Goal: Task Accomplishment & Management: Manage account settings

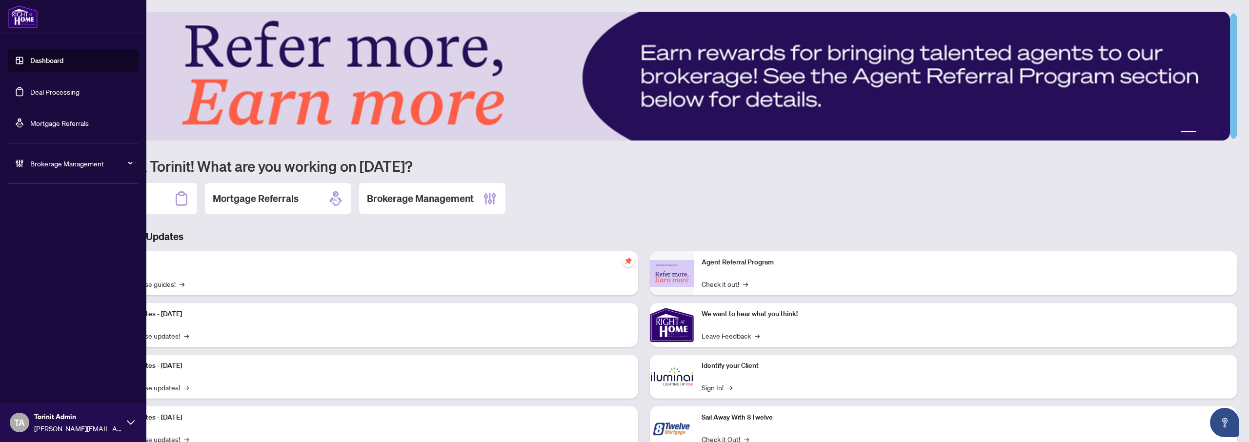
click at [76, 161] on span "Brokerage Management" at bounding box center [80, 163] width 101 height 11
click at [52, 295] on link "Agent Types & Profile Templates" at bounding box center [69, 292] width 99 height 9
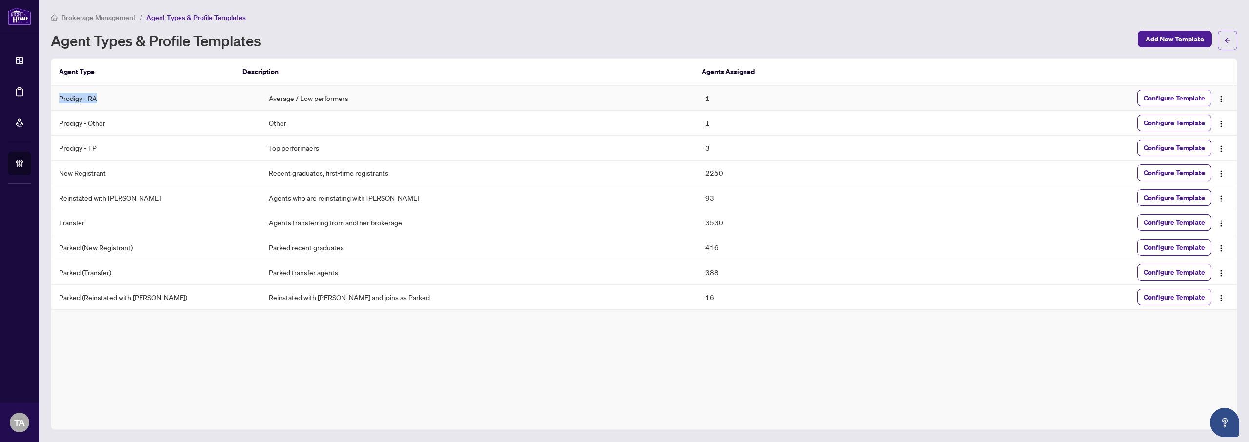
drag, startPoint x: 59, startPoint y: 98, endPoint x: 101, endPoint y: 98, distance: 41.9
click at [101, 98] on td "Prodigy - RA" at bounding box center [156, 98] width 210 height 25
drag, startPoint x: 59, startPoint y: 149, endPoint x: 107, endPoint y: 148, distance: 48.3
click at [107, 148] on td "Prodigy - TP" at bounding box center [156, 148] width 210 height 25
click at [58, 149] on td "Prodigy - TP" at bounding box center [156, 148] width 210 height 25
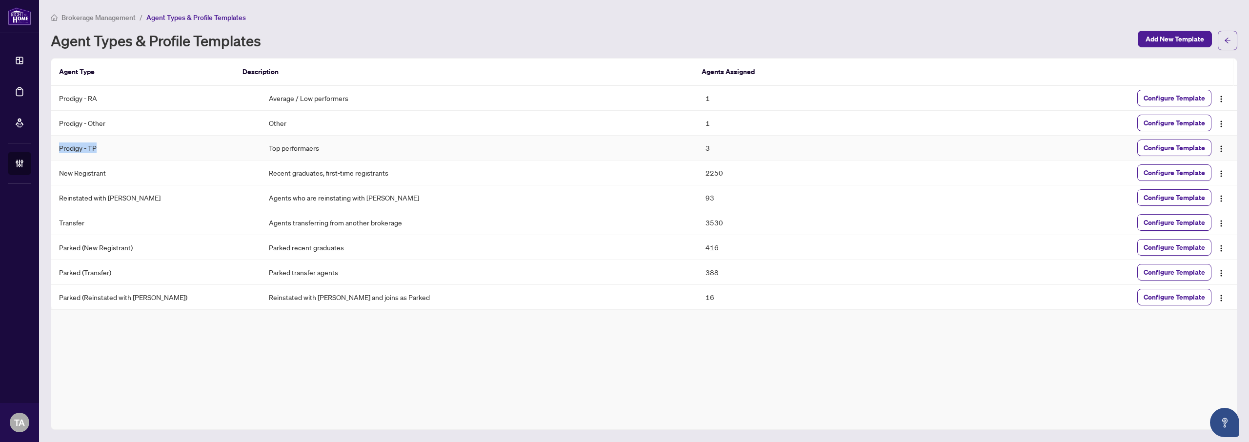
drag, startPoint x: 58, startPoint y: 149, endPoint x: 93, endPoint y: 152, distance: 35.2
click at [93, 152] on td "Prodigy - TP" at bounding box center [156, 148] width 210 height 25
drag, startPoint x: 243, startPoint y: 101, endPoint x: 325, endPoint y: 100, distance: 81.9
click at [325, 100] on td "Average / Low performers" at bounding box center [479, 98] width 437 height 25
drag, startPoint x: 58, startPoint y: 97, endPoint x: 114, endPoint y: 98, distance: 56.1
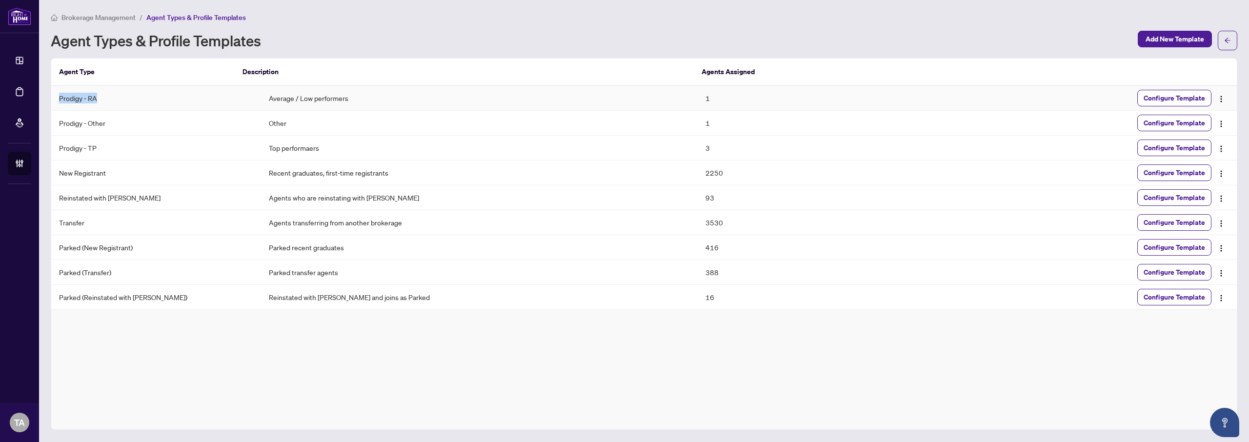
click at [114, 98] on td "Prodigy - RA" at bounding box center [156, 98] width 210 height 25
drag, startPoint x: 57, startPoint y: 121, endPoint x: 107, endPoint y: 120, distance: 50.2
click at [107, 120] on td "Prodigy - Other" at bounding box center [156, 123] width 210 height 25
drag, startPoint x: 243, startPoint y: 98, endPoint x: 347, endPoint y: 98, distance: 103.9
click at [347, 98] on td "Average / Low performers" at bounding box center [479, 98] width 437 height 25
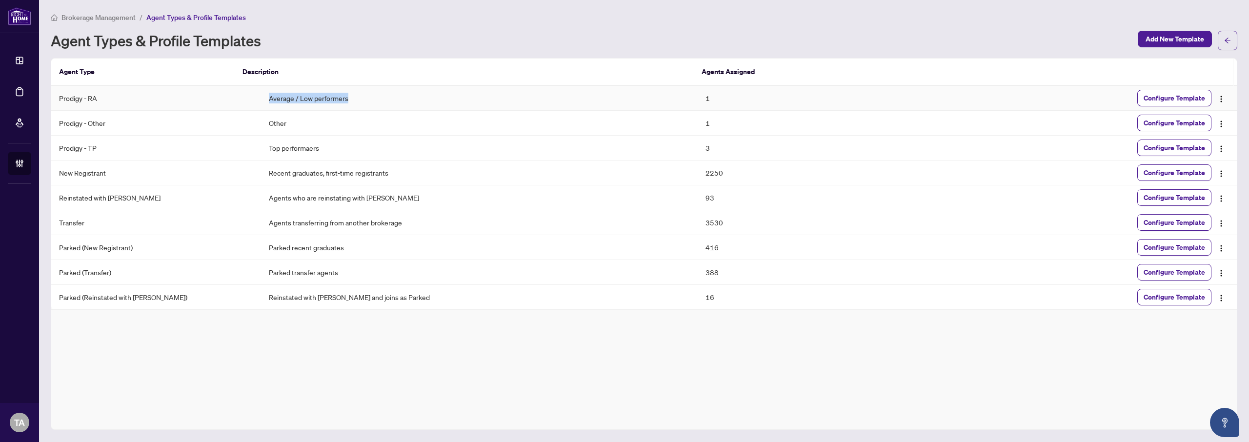
click at [347, 98] on td "Average / Low performers" at bounding box center [479, 98] width 437 height 25
drag, startPoint x: 60, startPoint y: 123, endPoint x: 107, endPoint y: 124, distance: 46.8
click at [107, 124] on td "Prodigy - Other" at bounding box center [156, 123] width 210 height 25
click at [611, 27] on div "Brokerage Management / Agent Types & Profile Templates Agent Types & Profile Te…" at bounding box center [644, 31] width 1186 height 39
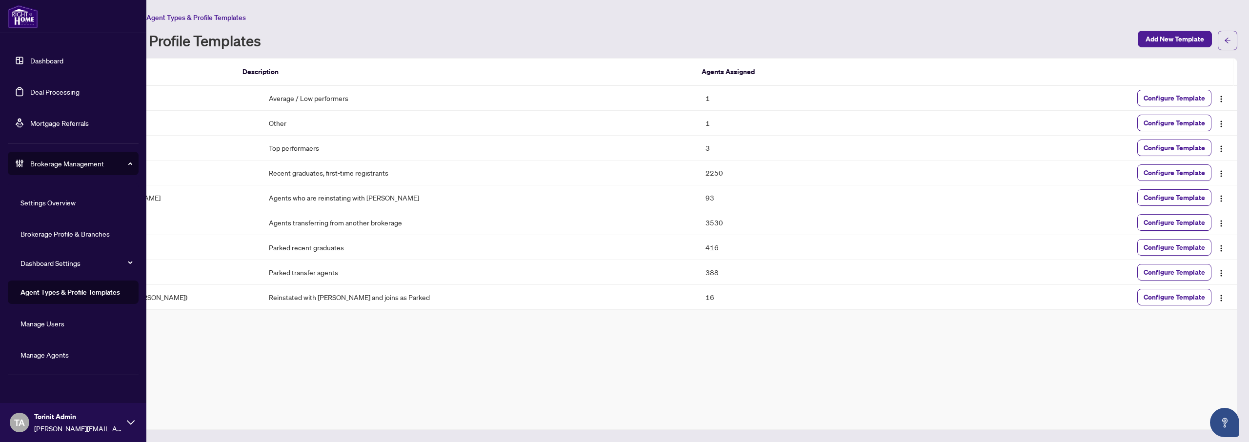
click at [45, 60] on link "Dashboard" at bounding box center [46, 60] width 33 height 9
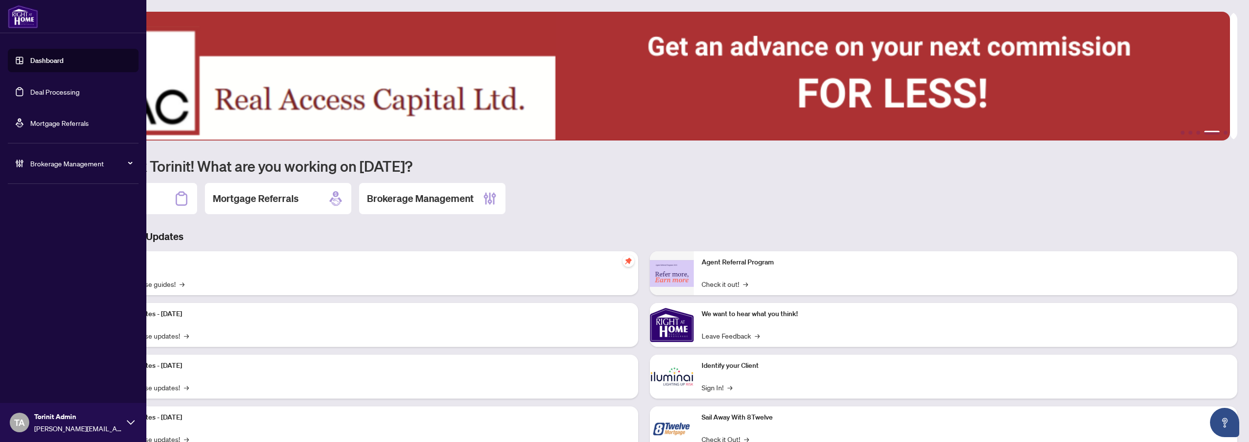
click at [53, 165] on span "Brokerage Management" at bounding box center [80, 163] width 101 height 11
click at [61, 296] on link "Agent Types & Profile Templates" at bounding box center [69, 292] width 99 height 9
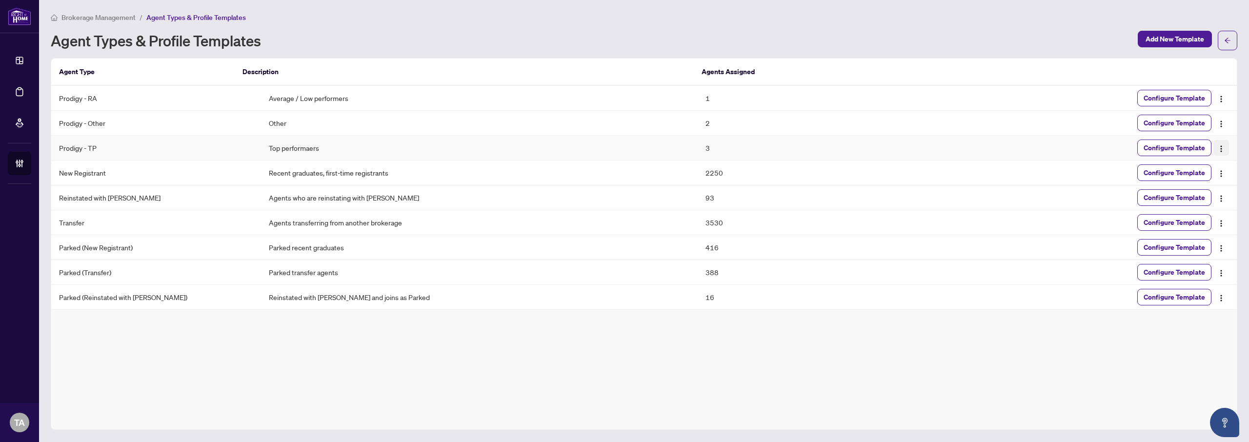
click at [1222, 145] on img "button" at bounding box center [1221, 149] width 8 height 8
click at [997, 146] on div "Configure Template" at bounding box center [1076, 147] width 305 height 17
click at [1160, 147] on span "Configure Template" at bounding box center [1173, 148] width 61 height 16
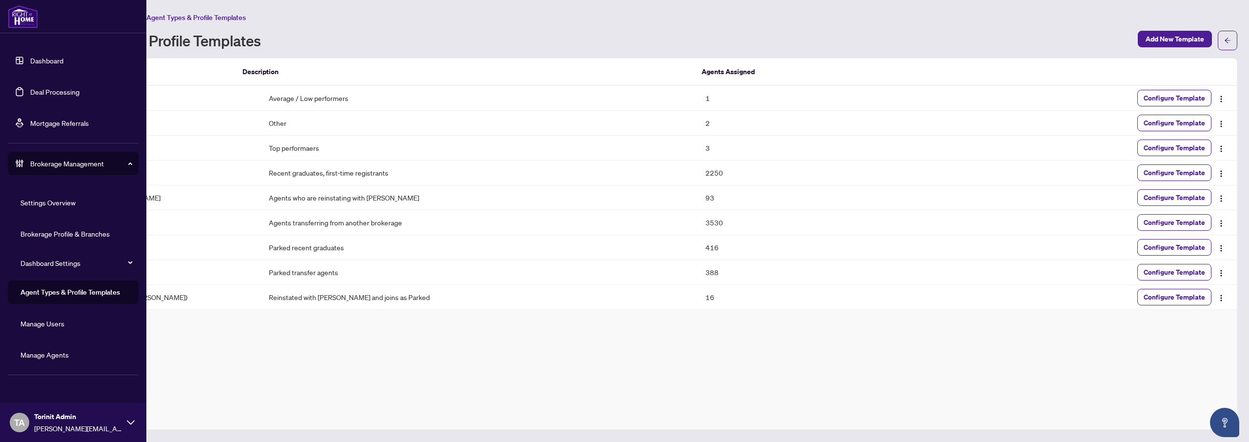
click at [69, 350] on link "Manage Agents" at bounding box center [44, 354] width 48 height 9
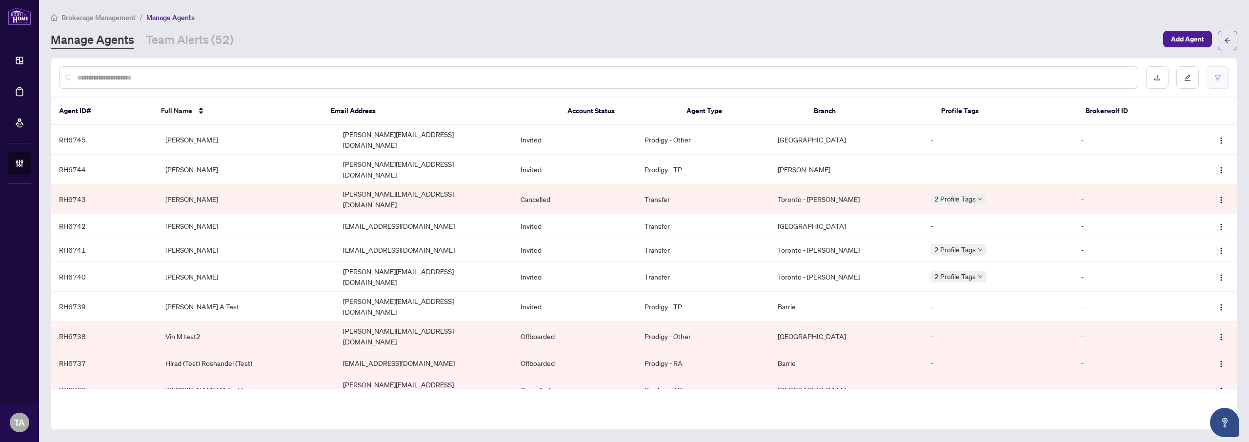
click at [1219, 77] on icon "filter" at bounding box center [1217, 77] width 7 height 7
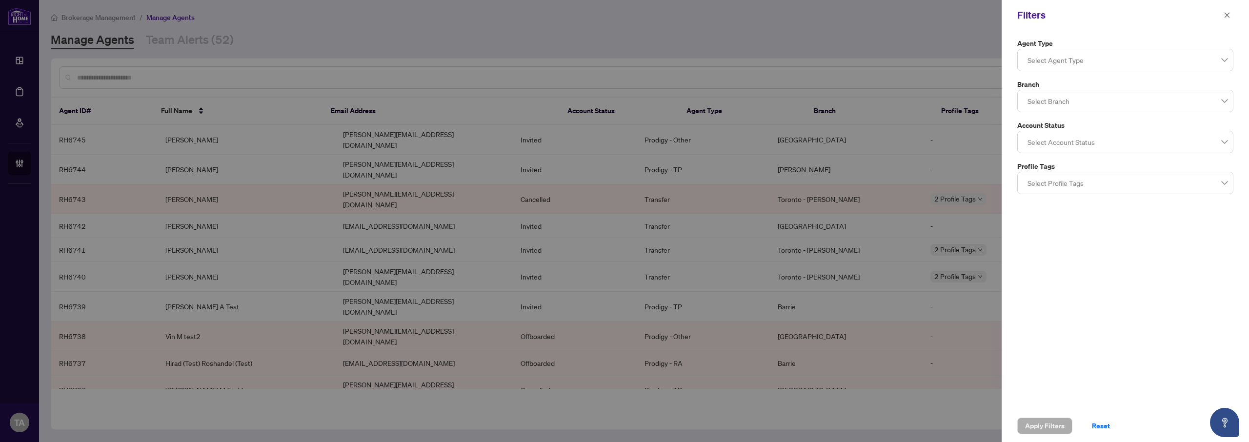
click at [1074, 58] on div at bounding box center [1124, 60] width 203 height 18
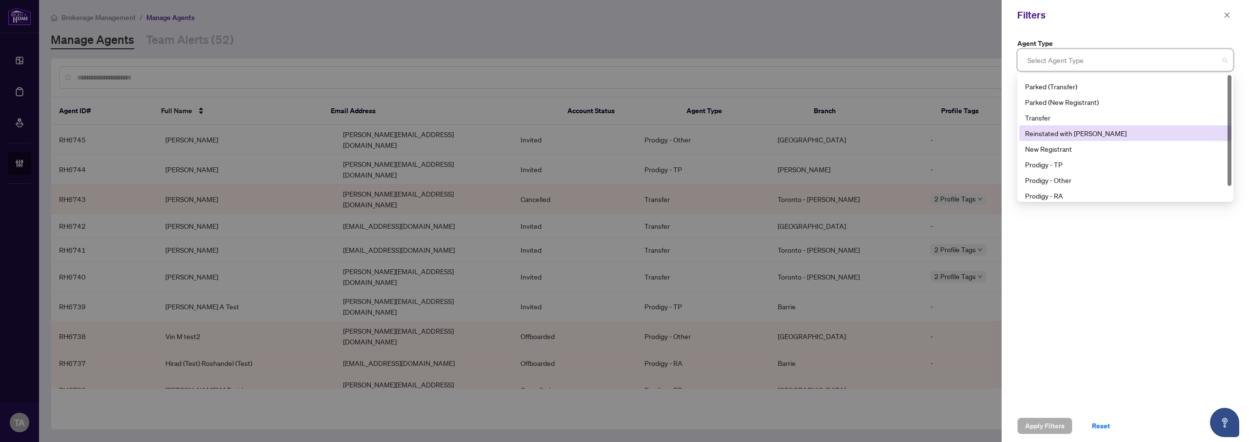
scroll to position [16, 0]
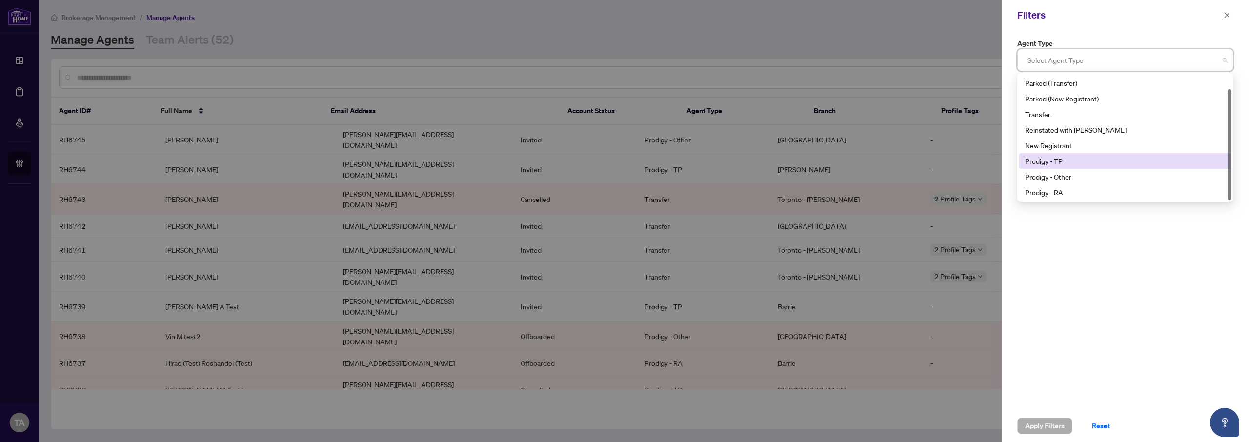
click at [1067, 163] on div "Prodigy - TP" at bounding box center [1125, 161] width 200 height 11
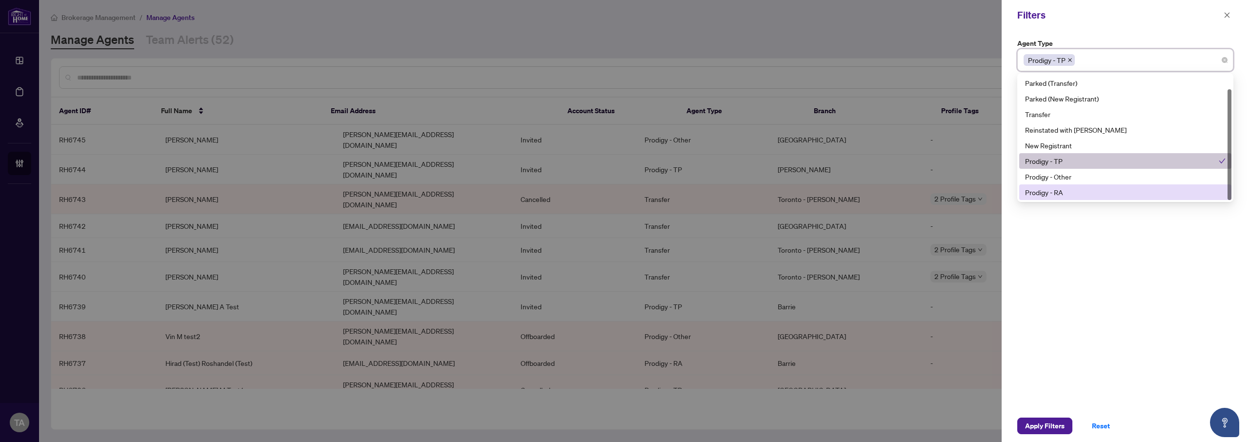
click at [1084, 269] on div "Agent Type Prodigy - TP 10 11 Parked (Reinstated with RAHR) Parked (Transfer) P…" at bounding box center [1124, 219] width 247 height 379
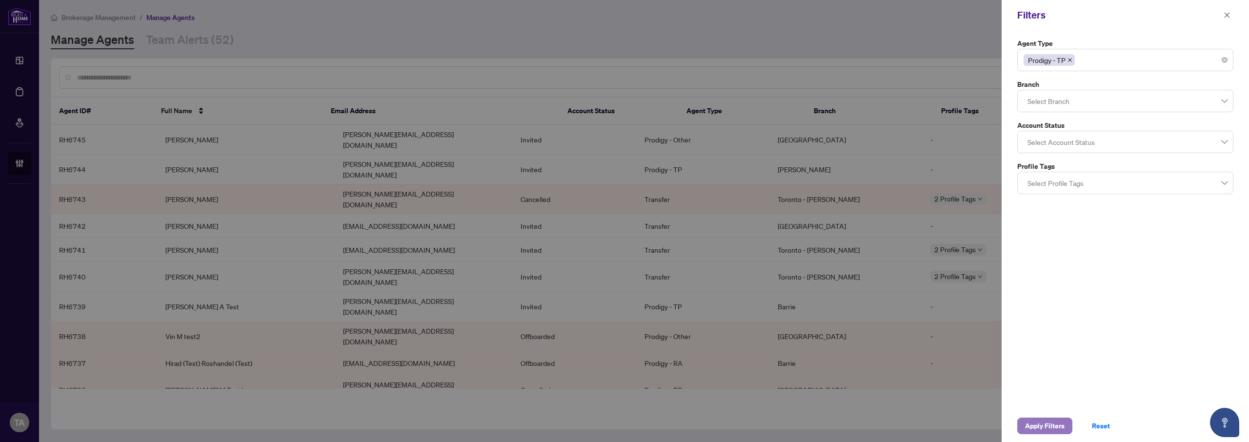
click at [1039, 421] on span "Apply Filters" at bounding box center [1045, 426] width 40 height 16
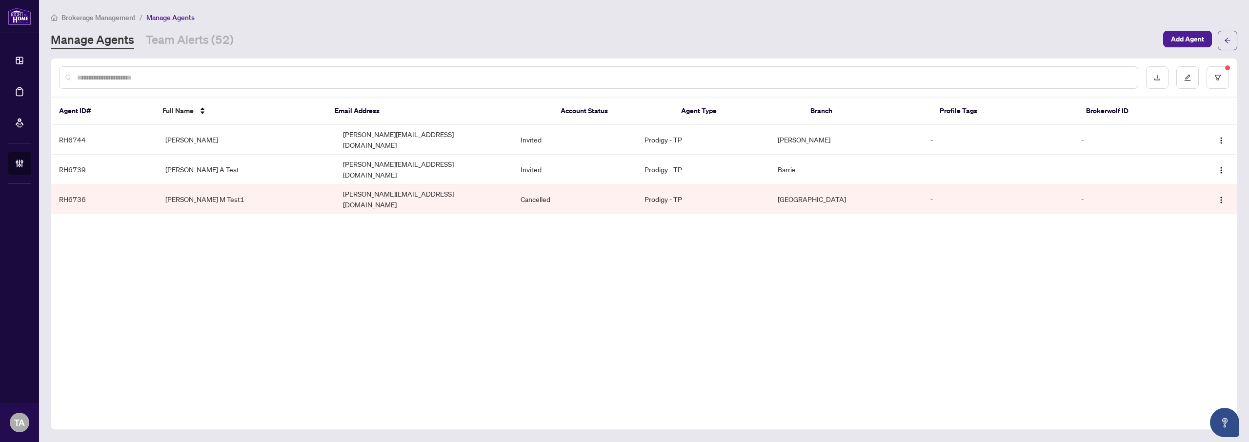
click at [448, 35] on div "Manage Agents Team Alerts (52)" at bounding box center [604, 41] width 1106 height 18
click at [1217, 79] on icon "filter" at bounding box center [1217, 77] width 7 height 7
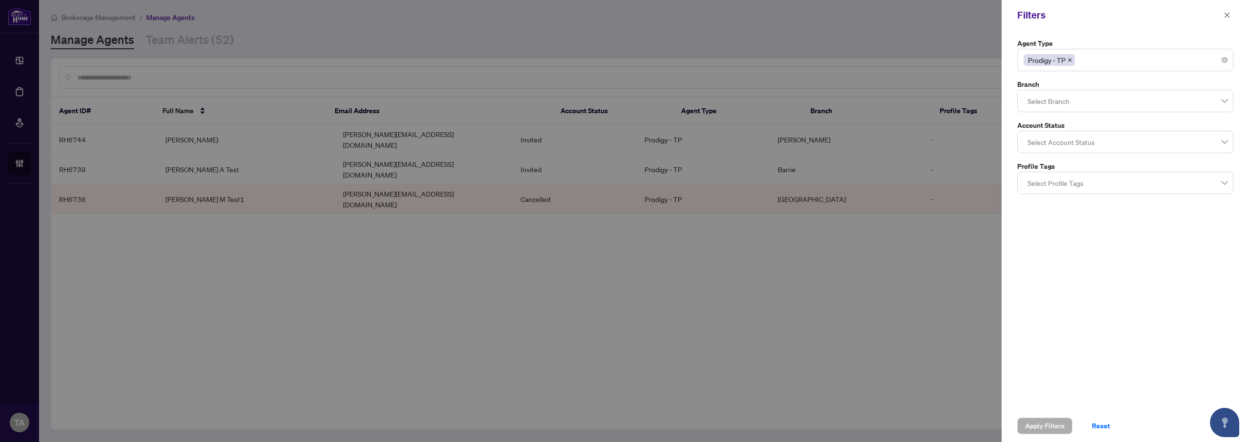
click at [1072, 60] on icon "close" at bounding box center [1070, 60] width 4 height 4
click at [1096, 60] on div at bounding box center [1124, 60] width 203 height 18
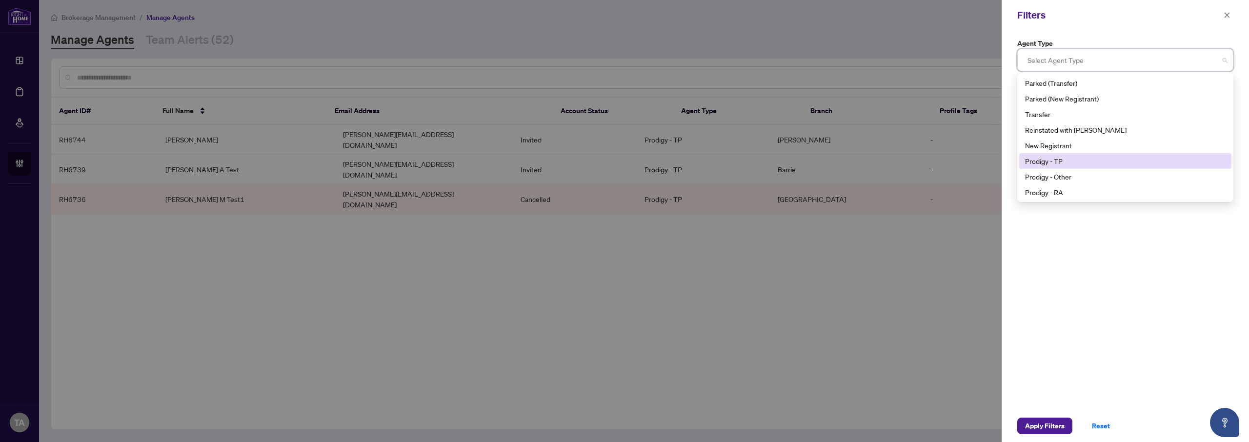
click at [1062, 163] on div "Prodigy - TP" at bounding box center [1125, 161] width 200 height 11
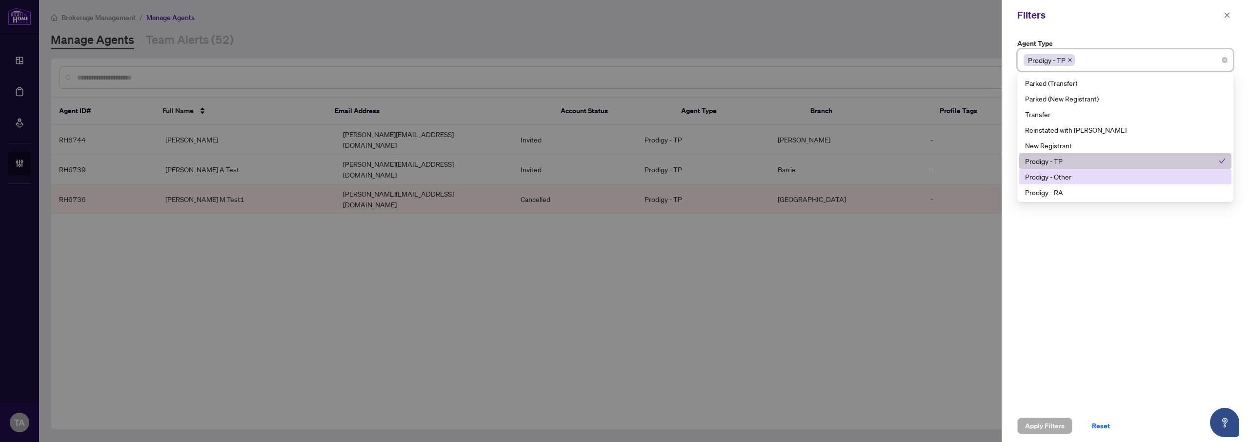
click at [1071, 266] on div "Agent Type Prodigy - TP 9 10 11 Parked (Reinstated with RAHR) Parked (Transfer)…" at bounding box center [1124, 219] width 247 height 379
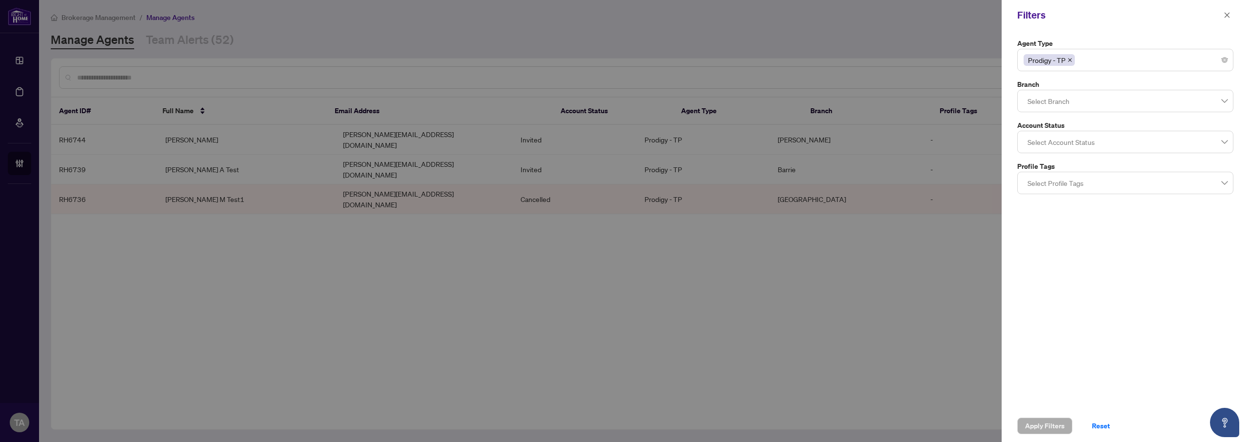
click at [1084, 220] on div "Agent Type Prodigy - TP 9 10 11 Parked (Reinstated with RAHR) Parked (Transfer)…" at bounding box center [1124, 219] width 247 height 379
click at [1224, 16] on icon "close" at bounding box center [1226, 15] width 7 height 7
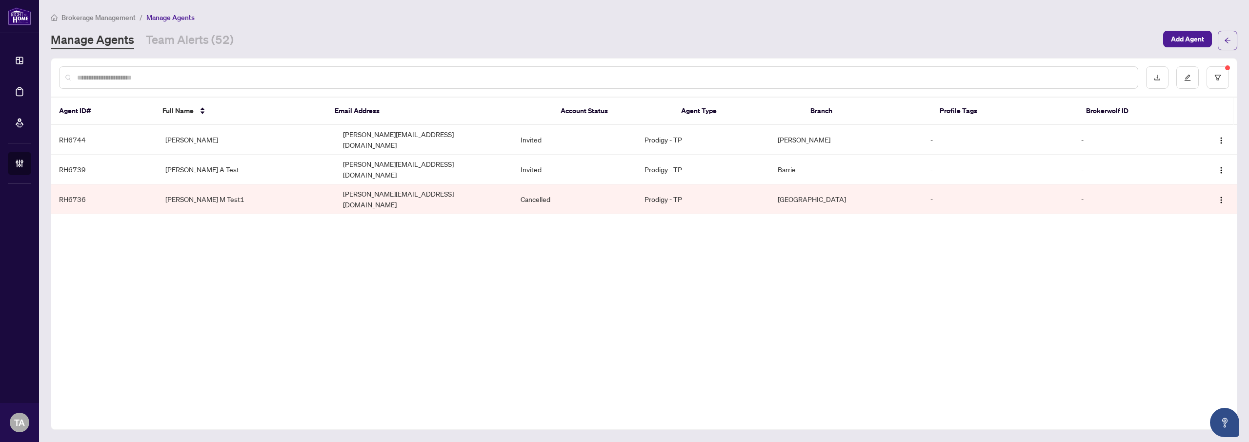
click at [604, 240] on div "Agent ID# Full Name Email Address Account Status Agent Type Branch Profile Tags…" at bounding box center [644, 244] width 1186 height 372
click at [1222, 72] on button "button" at bounding box center [1217, 77] width 22 height 22
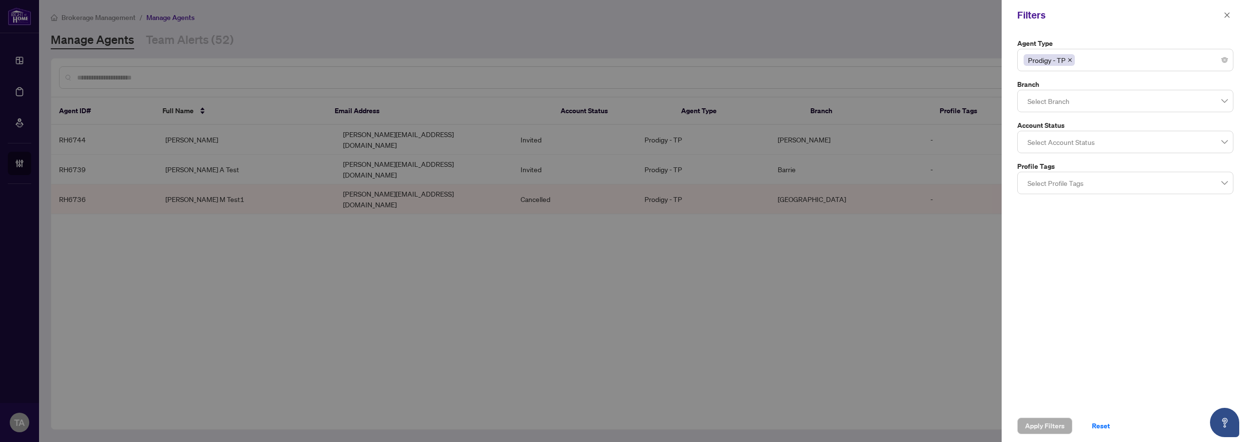
click at [1183, 59] on div "Prodigy - TP" at bounding box center [1124, 60] width 203 height 18
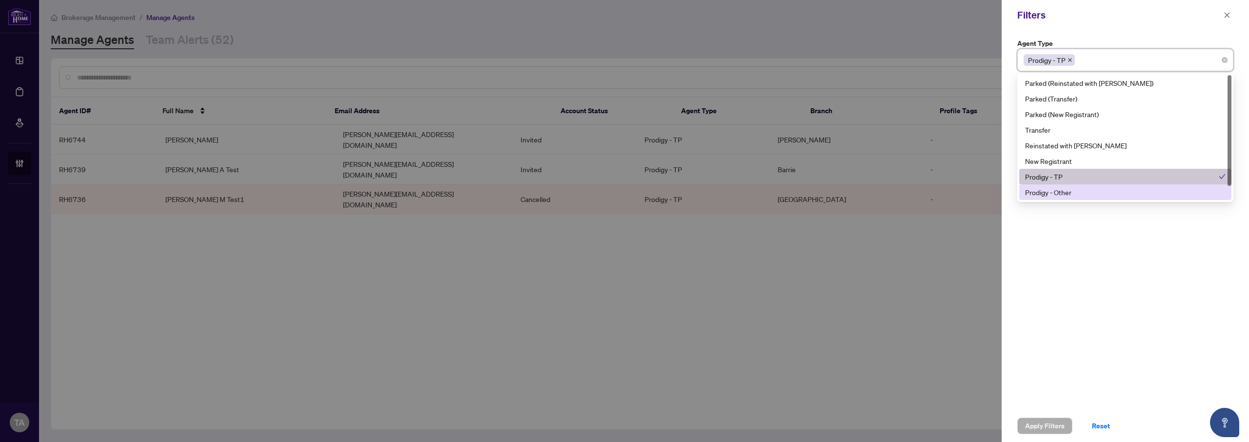
click at [1082, 197] on div "Prodigy - Other" at bounding box center [1125, 192] width 200 height 11
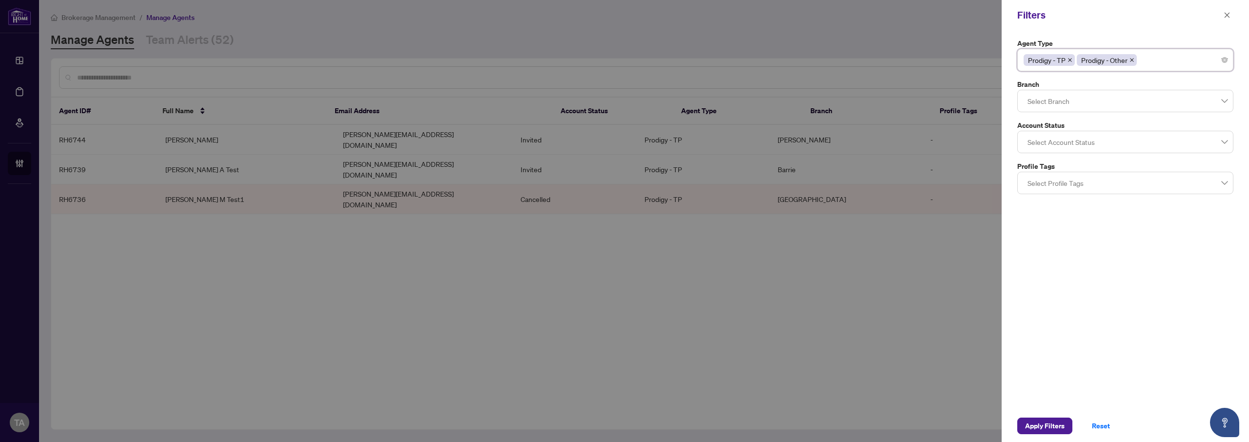
click at [1152, 58] on div "Prodigy - TP Prodigy - Other" at bounding box center [1124, 60] width 203 height 18
click at [1164, 54] on div "Prodigy - TP Prodigy - Other" at bounding box center [1124, 60] width 203 height 18
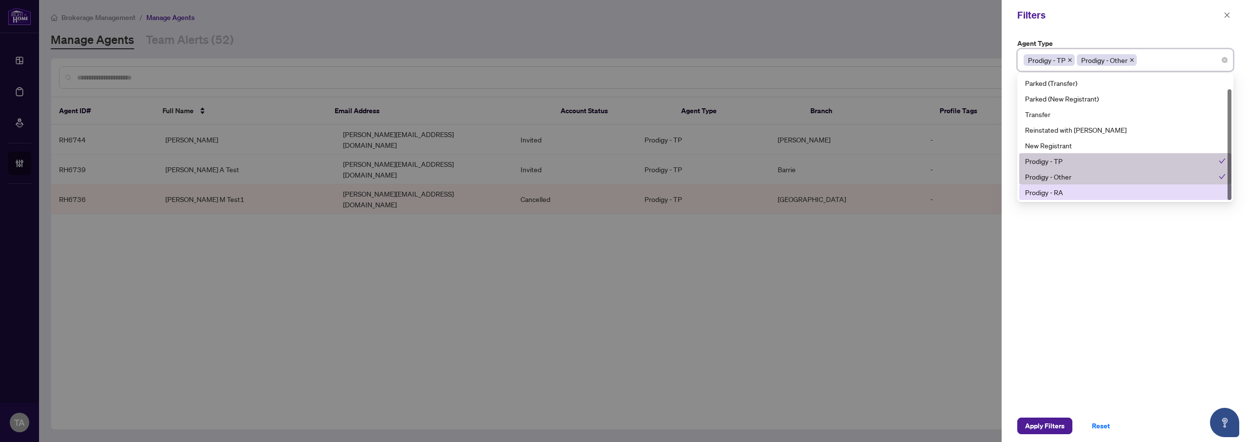
click at [1069, 193] on div "Prodigy - RA" at bounding box center [1125, 192] width 200 height 11
click at [1128, 264] on div "Agent Type Prodigy - TP Prodigy - Other Prodigy - RA 10 11 Parked (Reinstated w…" at bounding box center [1124, 219] width 247 height 379
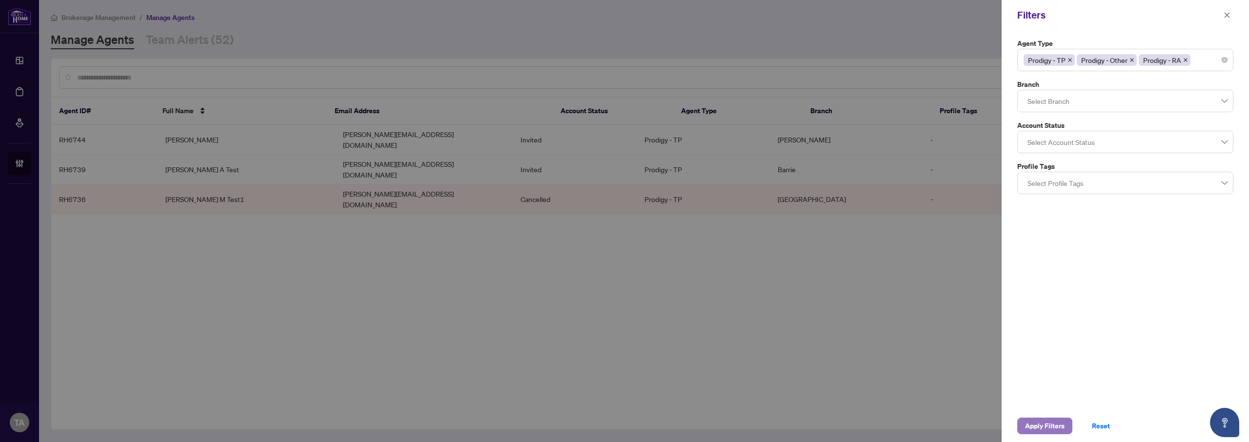
click at [1043, 423] on span "Apply Filters" at bounding box center [1045, 426] width 40 height 16
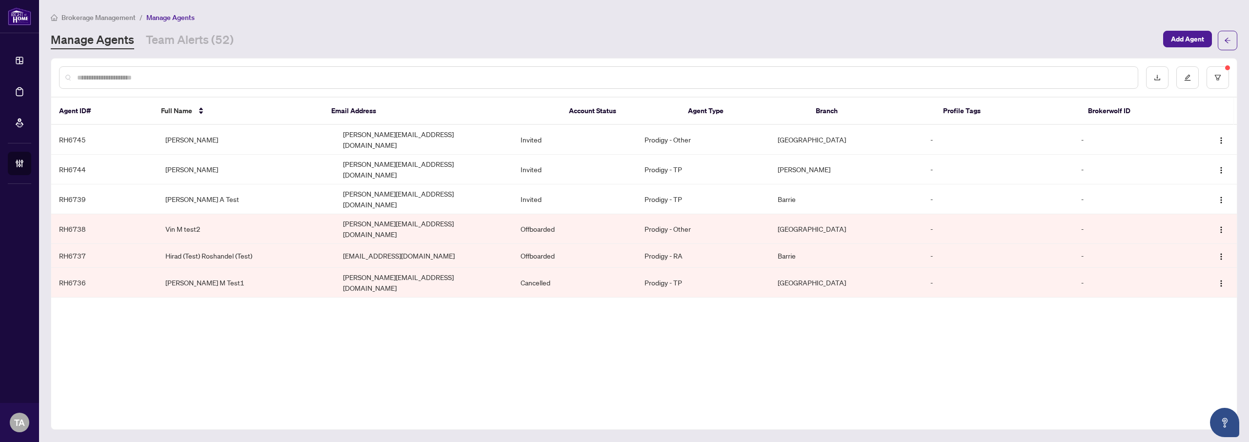
click at [622, 27] on div "Brokerage Management / Manage Agents Manage Agents Team Alerts (52) Add Agent" at bounding box center [644, 31] width 1186 height 39
click at [579, 37] on div "Manage Agents Team Alerts (52)" at bounding box center [604, 41] width 1106 height 18
click at [596, 37] on div "Manage Agents Team Alerts (52)" at bounding box center [604, 41] width 1106 height 18
click at [582, 52] on div "Brokerage Management / Manage Agents Manage Agents Team Alerts (52) Add Agent A…" at bounding box center [644, 221] width 1186 height 418
click at [606, 77] on input "text" at bounding box center [603, 77] width 1052 height 11
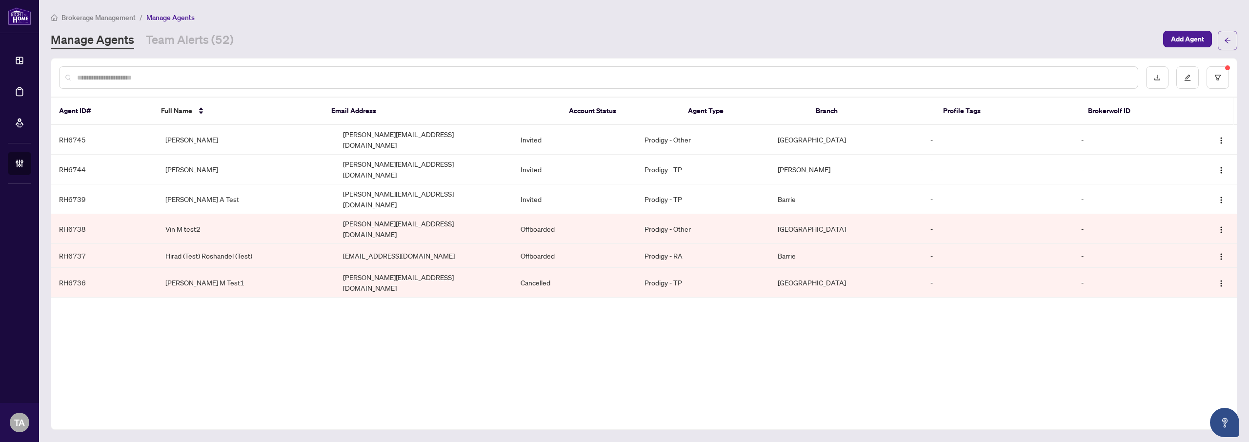
click at [608, 43] on div "Manage Agents Team Alerts (52)" at bounding box center [604, 41] width 1106 height 18
click at [647, 35] on div "Manage Agents Team Alerts (52)" at bounding box center [604, 41] width 1106 height 18
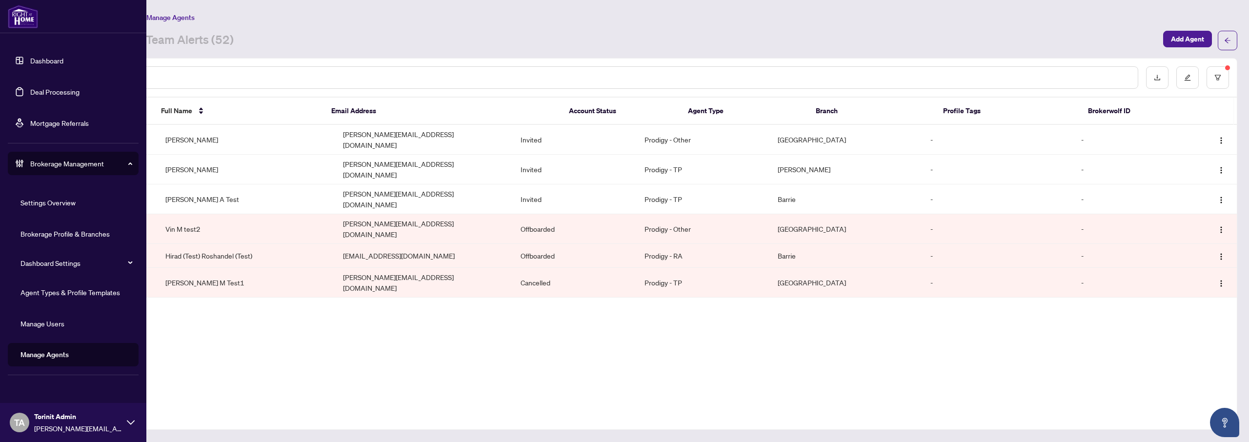
click at [69, 297] on link "Agent Types & Profile Templates" at bounding box center [69, 292] width 99 height 9
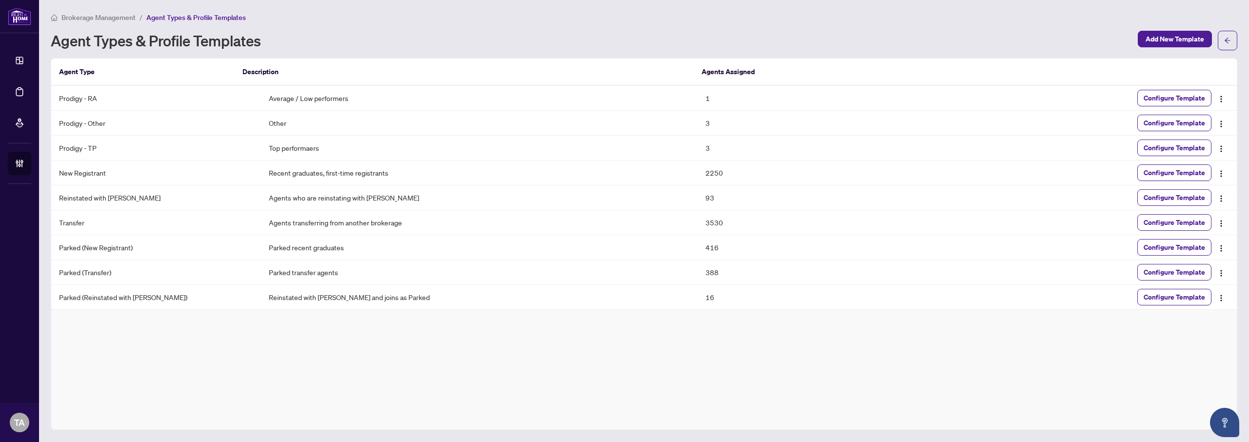
click at [528, 57] on div "Brokerage Management / Agent Types & Profile Templates Agent Types & Profile Te…" at bounding box center [644, 221] width 1186 height 418
click at [1221, 174] on img "button" at bounding box center [1221, 174] width 8 height 8
click at [1161, 194] on span "Edit Template Name and Description" at bounding box center [1166, 192] width 110 height 11
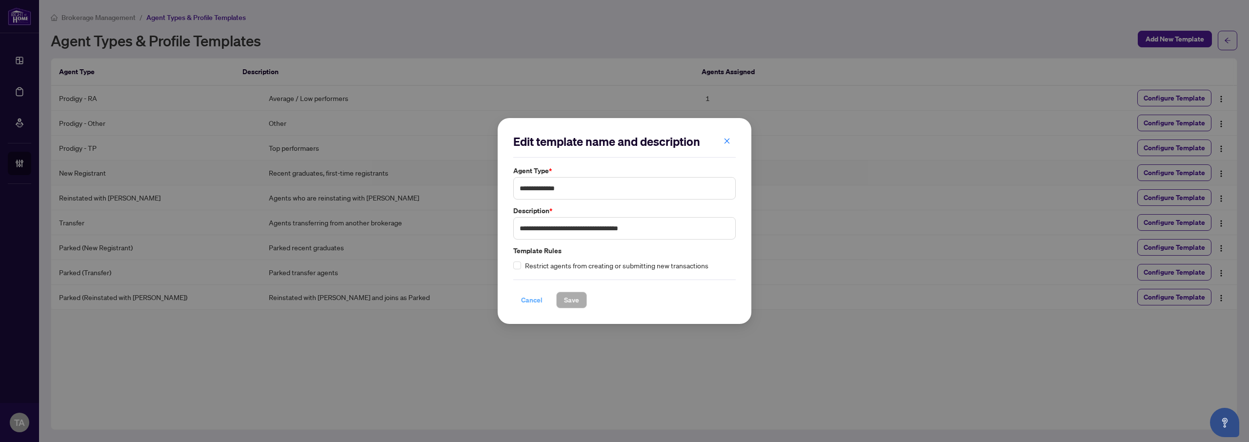
click at [536, 302] on span "Cancel" at bounding box center [531, 300] width 21 height 16
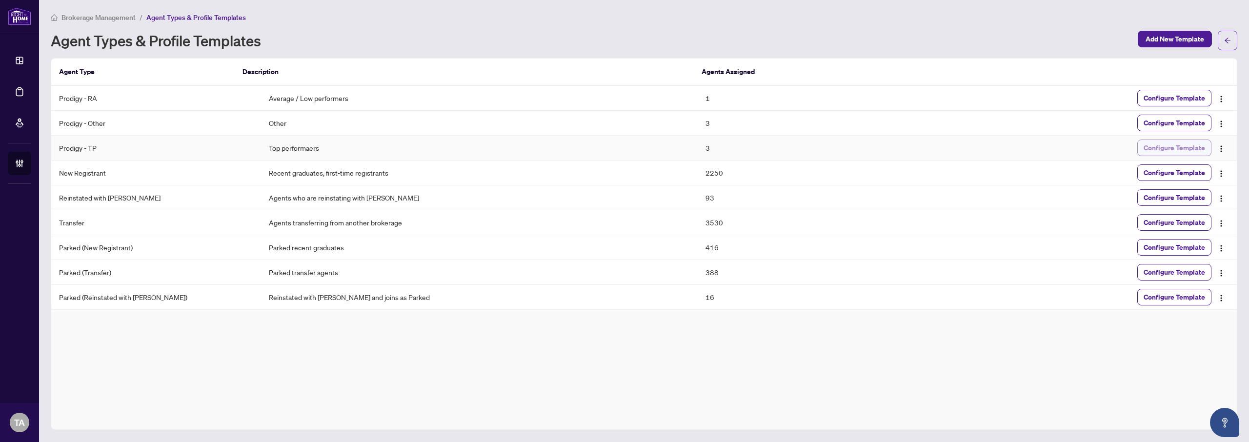
click at [1168, 149] on span "Configure Template" at bounding box center [1173, 148] width 61 height 16
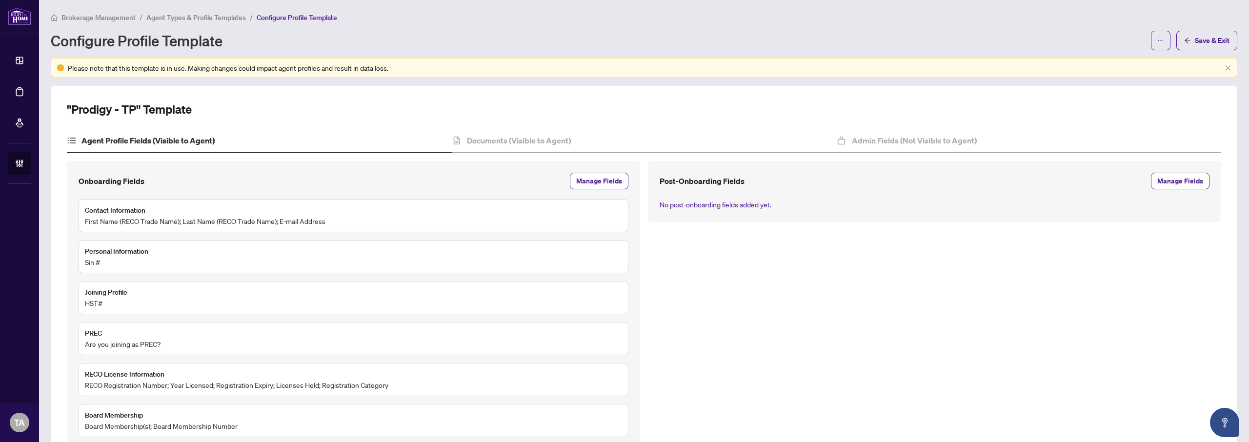
click at [166, 45] on h1 "Configure Profile Template" at bounding box center [137, 41] width 172 height 16
click at [131, 112] on h2 ""Prodigy - TP" Template" at bounding box center [129, 109] width 125 height 16
click at [464, 30] on div "Brokerage Management / Agent Types & Profile Templates / Configure Profile Temp…" at bounding box center [644, 31] width 1186 height 39
click at [78, 43] on h1 "Configure Profile Template" at bounding box center [137, 41] width 172 height 16
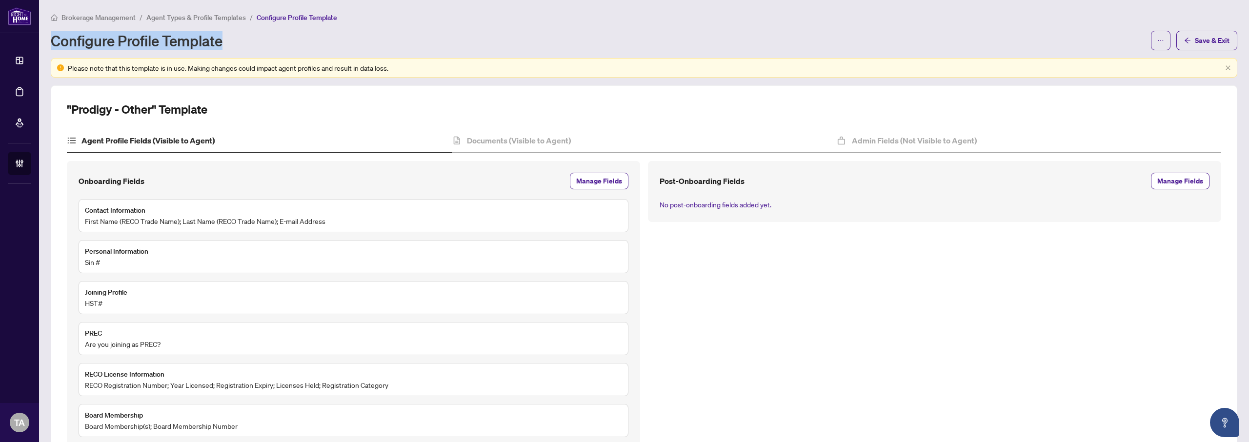
drag, startPoint x: 78, startPoint y: 43, endPoint x: 220, endPoint y: 42, distance: 142.4
click at [220, 42] on h1 "Configure Profile Template" at bounding box center [137, 41] width 172 height 16
click at [609, 39] on div "Configure Profile Template" at bounding box center [598, 41] width 1094 height 16
click at [677, 40] on div "Configure Profile Template" at bounding box center [598, 41] width 1094 height 16
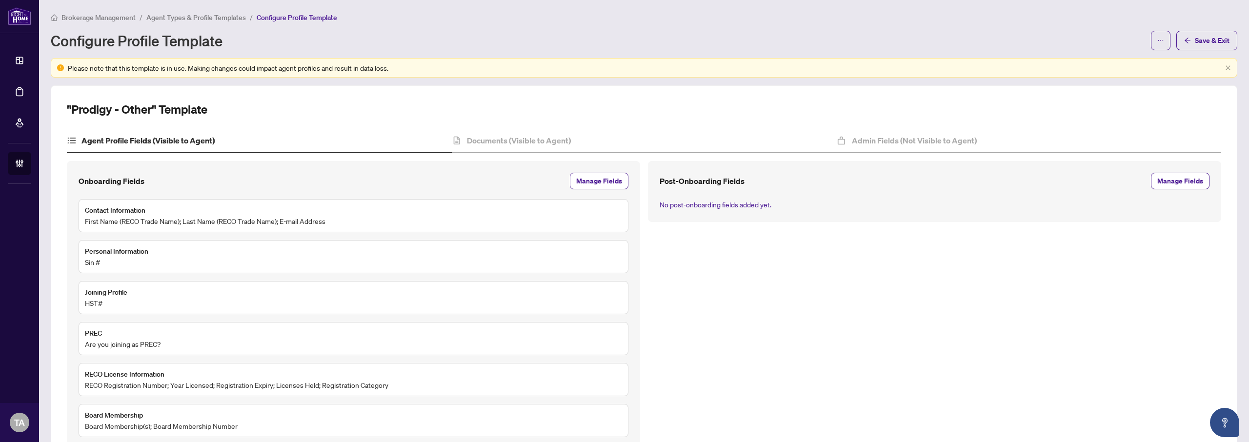
click at [128, 112] on h2 ""Prodigy - Other" Template" at bounding box center [137, 109] width 140 height 16
click at [544, 71] on div "Please note that this template is in use. Making changes could impact agent pro…" at bounding box center [644, 67] width 1153 height 11
click at [208, 20] on span "Agent Types & Profile Templates" at bounding box center [195, 17] width 99 height 9
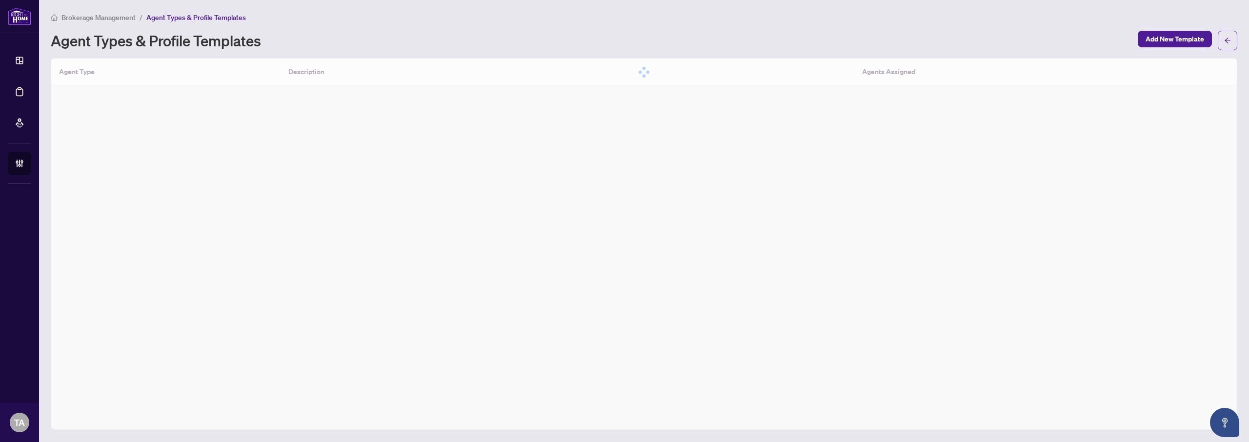
click at [624, 24] on div "Brokerage Management / Agent Types & Profile Templates Agent Types & Profile Te…" at bounding box center [644, 31] width 1186 height 39
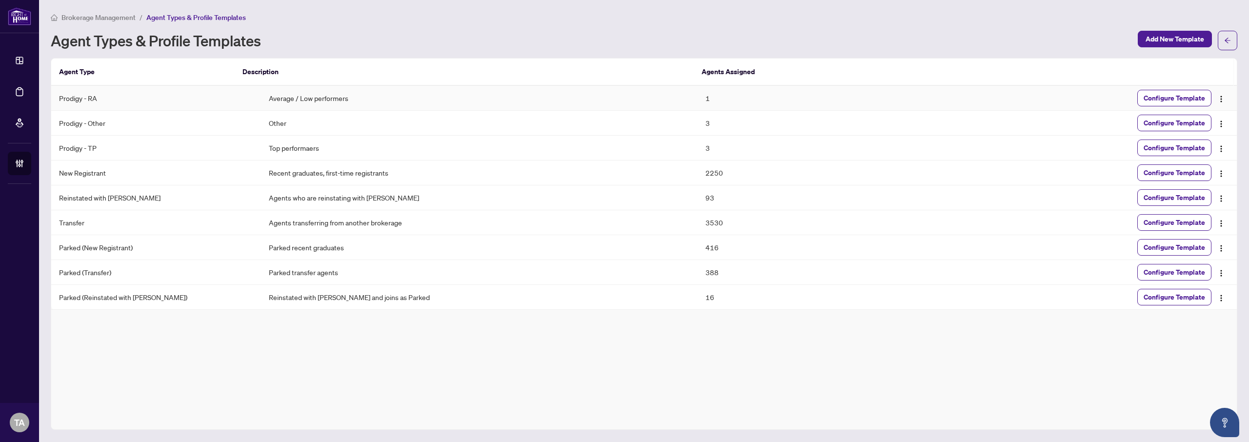
click at [92, 99] on td "Prodigy - RA" at bounding box center [156, 98] width 210 height 25
click at [381, 45] on div "Agent Types & Profile Templates" at bounding box center [591, 41] width 1081 height 16
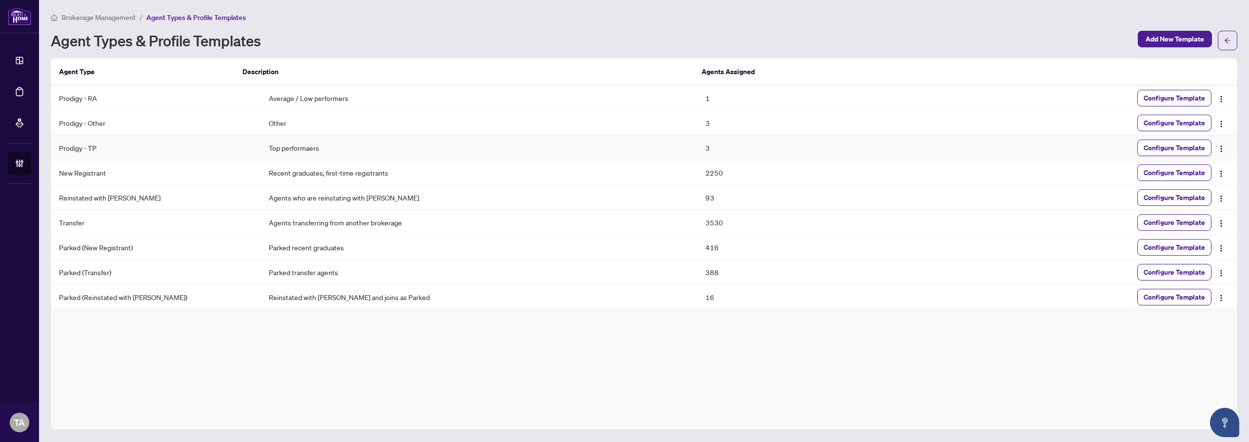
click at [94, 147] on td "Prodigy - TP" at bounding box center [156, 148] width 210 height 25
click at [98, 130] on td "Prodigy - Other" at bounding box center [156, 123] width 210 height 25
click at [97, 97] on td "Prodigy - RA" at bounding box center [156, 98] width 210 height 25
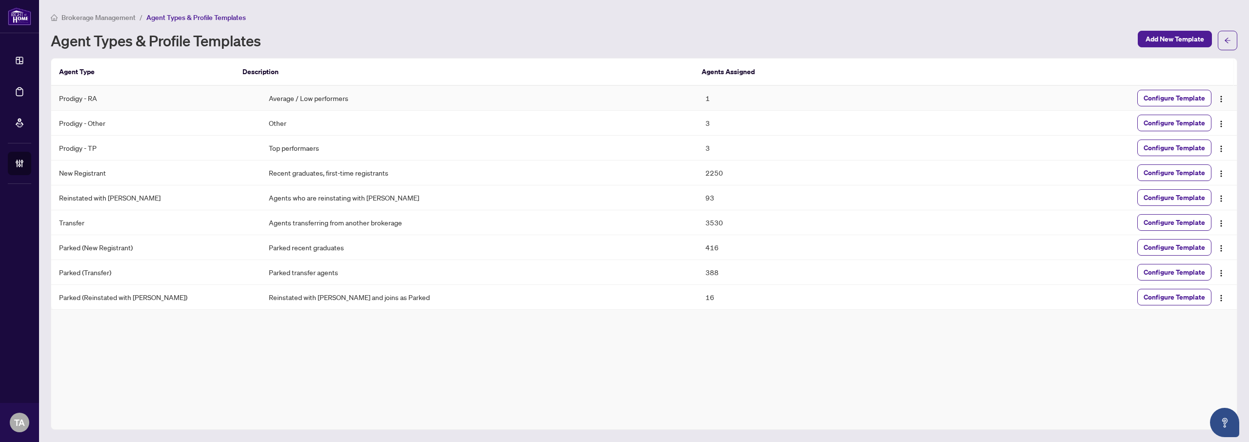
click at [97, 97] on td "Prodigy - RA" at bounding box center [156, 98] width 210 height 25
click at [470, 13] on div "Brokerage Management / Agent Types & Profile Templates" at bounding box center [644, 17] width 1186 height 11
click at [621, 48] on div "Agent Types & Profile Templates Add New Template" at bounding box center [644, 41] width 1186 height 20
click at [697, 12] on div "Brokerage Management / Agent Types & Profile Templates" at bounding box center [644, 17] width 1186 height 11
click at [390, 28] on div "Brokerage Management / Agent Types & Profile Templates Agent Types & Profile Te…" at bounding box center [644, 31] width 1186 height 39
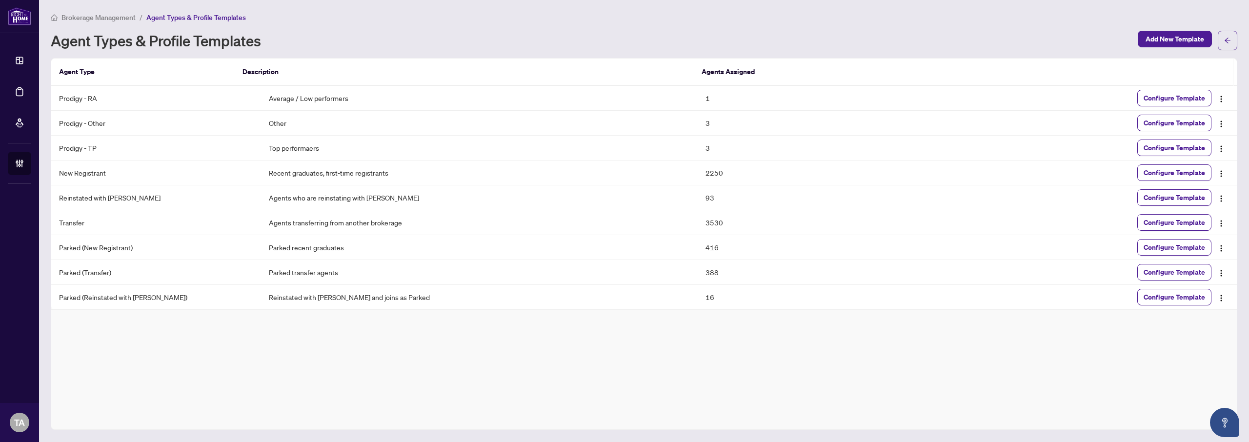
click at [58, 48] on h1 "Agent Types & Profile Templates" at bounding box center [156, 41] width 210 height 16
drag, startPoint x: 58, startPoint y: 49, endPoint x: 267, endPoint y: 43, distance: 209.3
click at [267, 43] on div "Agent Types & Profile Templates" at bounding box center [591, 41] width 1081 height 16
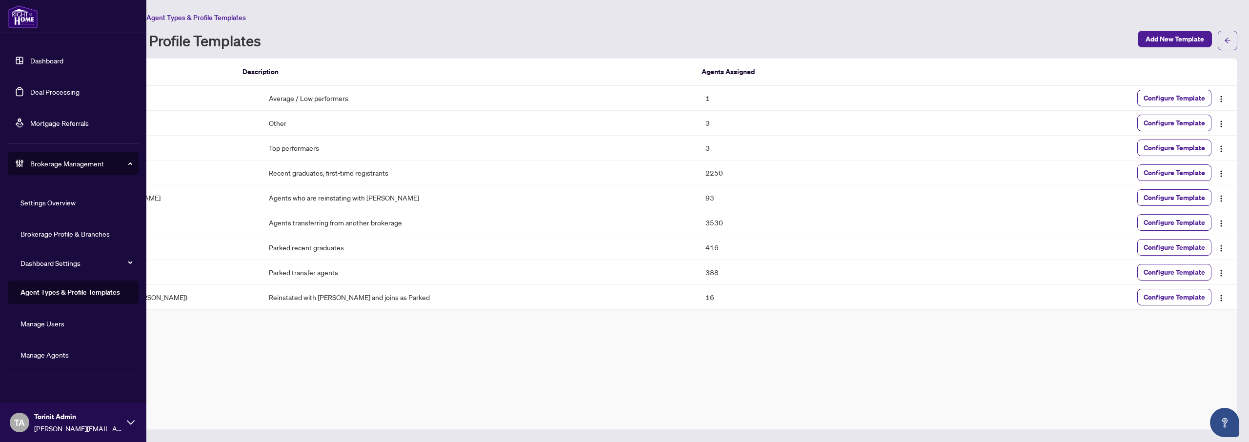
click at [76, 297] on link "Agent Types & Profile Templates" at bounding box center [69, 292] width 99 height 9
click at [41, 64] on link "Dashboard" at bounding box center [46, 60] width 33 height 9
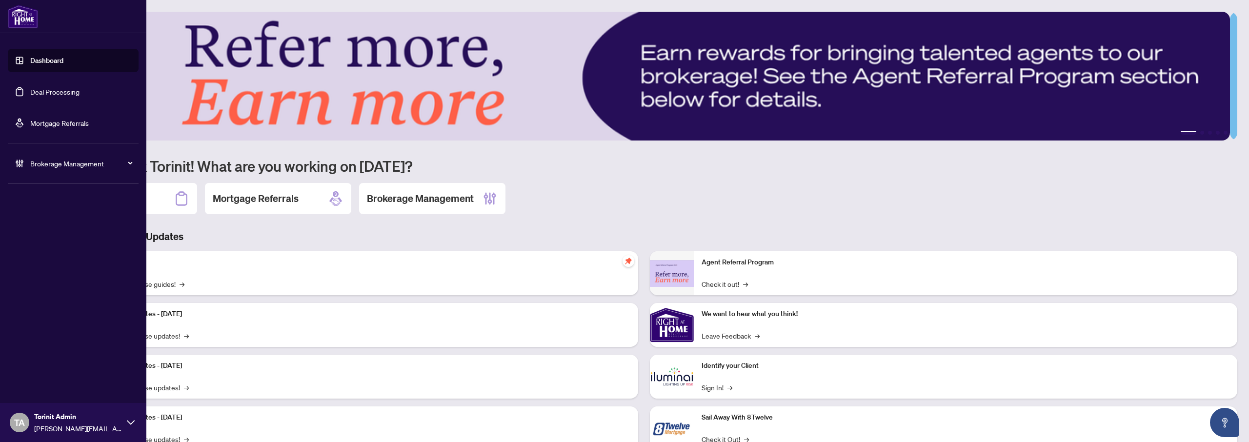
click at [68, 96] on link "Deal Processing" at bounding box center [54, 91] width 49 height 9
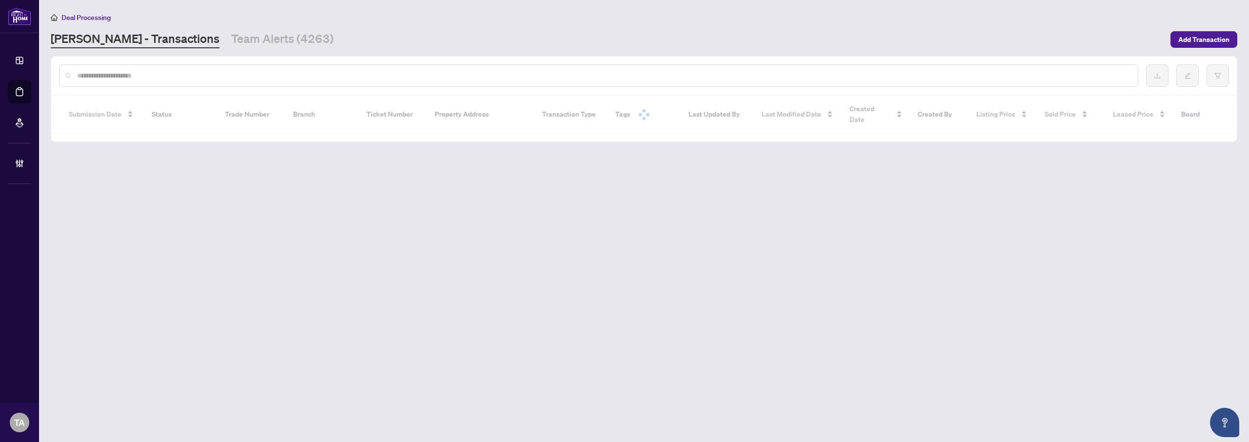
click at [640, 25] on div "Deal Processing RAHR - Transactions Team Alerts (4263) Add Transaction" at bounding box center [644, 30] width 1186 height 37
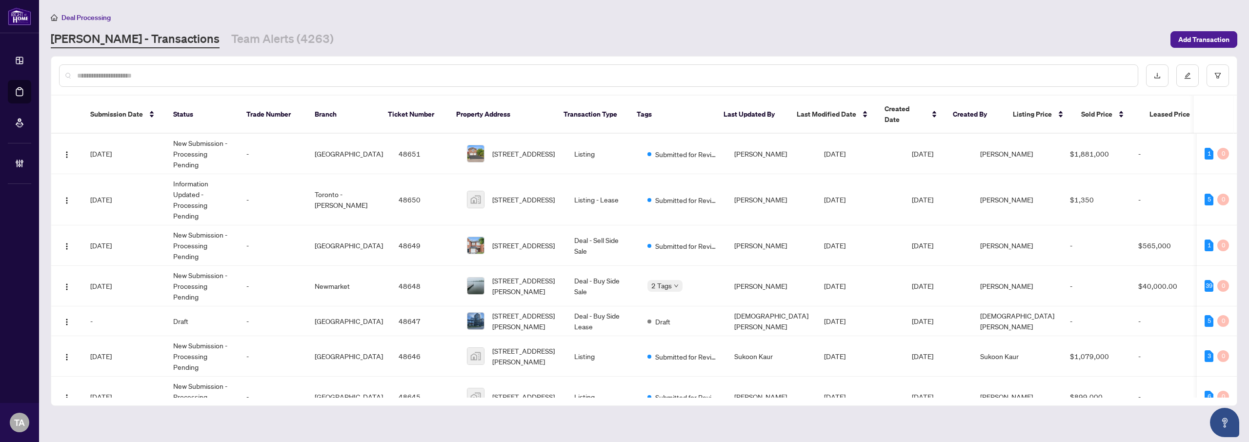
click at [687, 29] on div "Deal Processing RAHR - Transactions Team Alerts (4263) Add Transaction" at bounding box center [644, 30] width 1186 height 37
click at [658, 77] on input "text" at bounding box center [603, 75] width 1052 height 11
click at [657, 36] on div "RAHR - Transactions Team Alerts (4263)" at bounding box center [607, 40] width 1113 height 18
click at [401, 85] on div at bounding box center [598, 75] width 1079 height 22
click at [403, 78] on input "text" at bounding box center [603, 75] width 1052 height 11
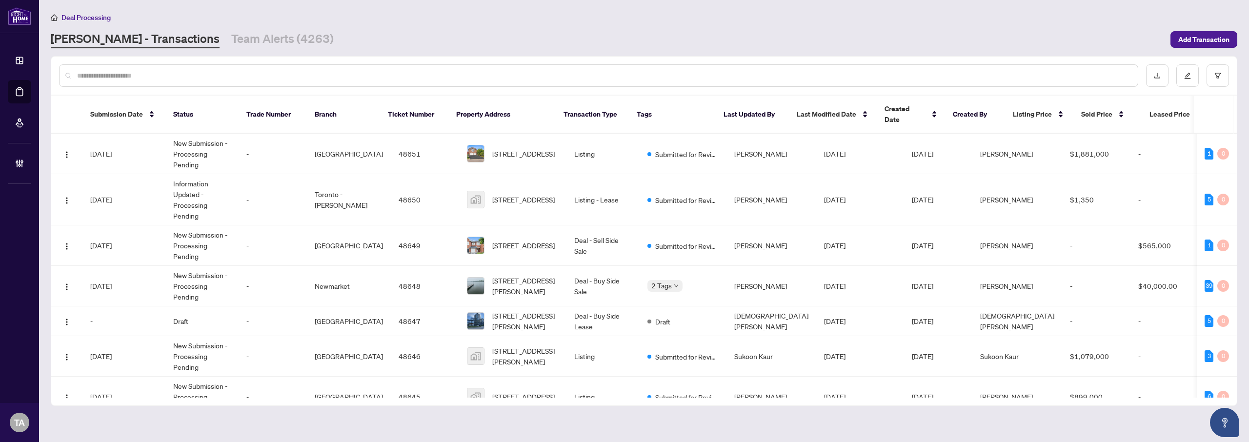
click at [405, 41] on div "RAHR - Transactions Team Alerts (4263)" at bounding box center [607, 40] width 1113 height 18
click at [499, 44] on div "RAHR - Transactions Team Alerts (4263)" at bounding box center [607, 40] width 1113 height 18
click at [587, 68] on div at bounding box center [598, 75] width 1079 height 22
click at [593, 83] on div at bounding box center [598, 75] width 1079 height 22
click at [594, 79] on input "text" at bounding box center [603, 75] width 1052 height 11
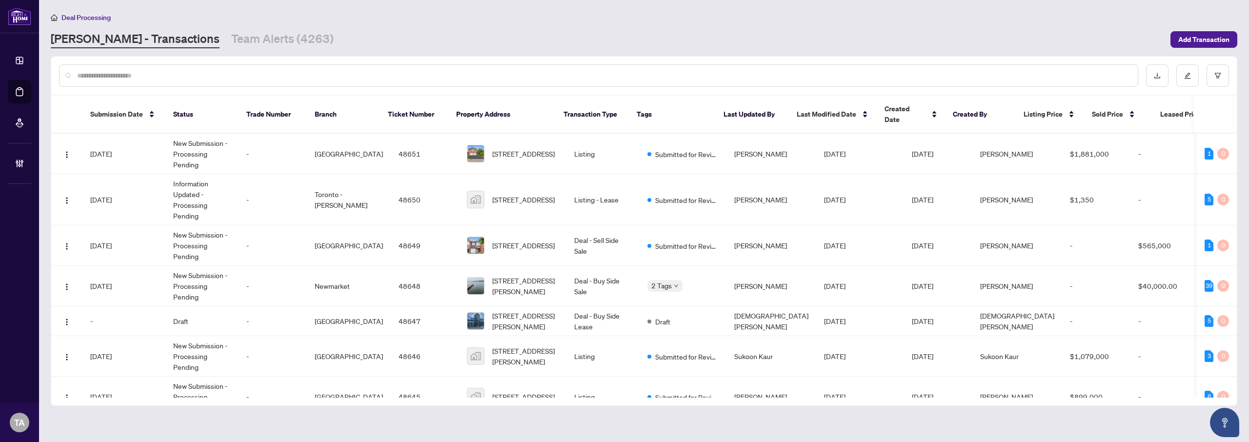
click at [649, 40] on div "RAHR - Transactions Team Alerts (4263)" at bounding box center [607, 40] width 1113 height 18
click at [590, 71] on input "text" at bounding box center [603, 75] width 1052 height 11
click at [665, 47] on div "RAHR - Transactions Team Alerts (4263)" at bounding box center [607, 40] width 1113 height 18
click at [656, 71] on input "text" at bounding box center [603, 75] width 1052 height 11
click at [662, 41] on div "RAHR - Transactions Team Alerts (4263)" at bounding box center [607, 40] width 1113 height 18
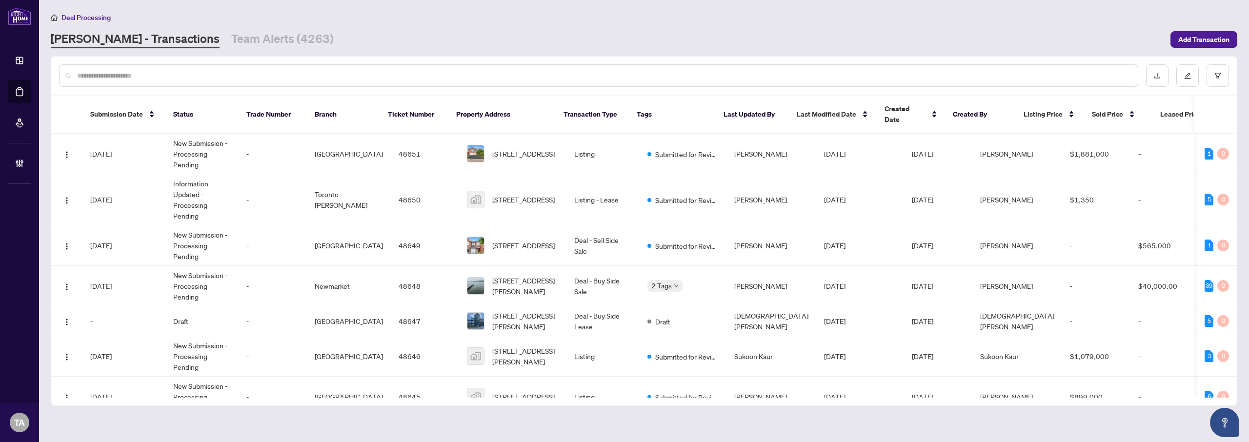
click at [170, 39] on div "RAHR - Transactions Team Alerts (4263)" at bounding box center [192, 40] width 283 height 18
click at [231, 41] on link "Team Alerts (4263)" at bounding box center [282, 40] width 102 height 18
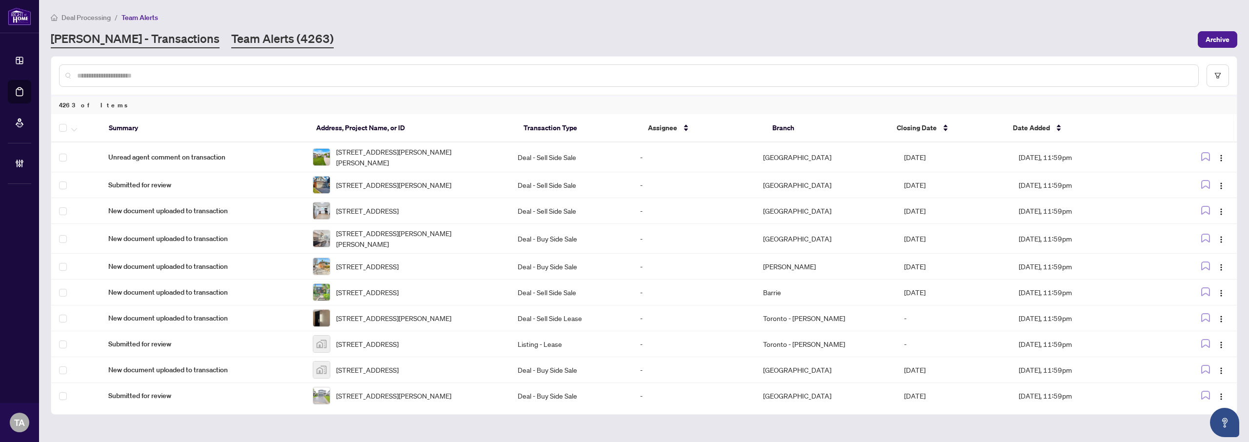
click at [121, 39] on link "RAHR - Transactions" at bounding box center [135, 40] width 169 height 18
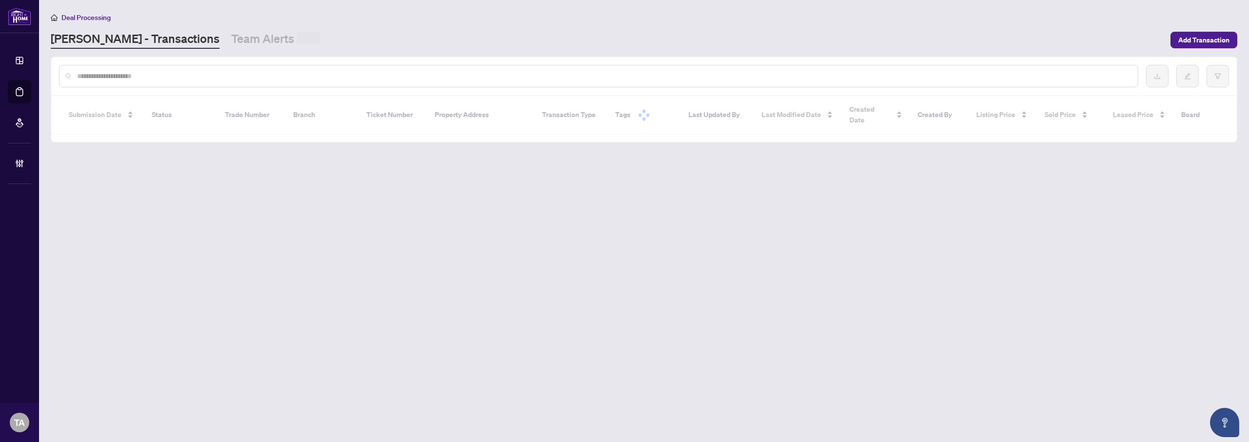
click at [688, 46] on div "RAHR - Transactions Team Alerts" at bounding box center [607, 40] width 1113 height 18
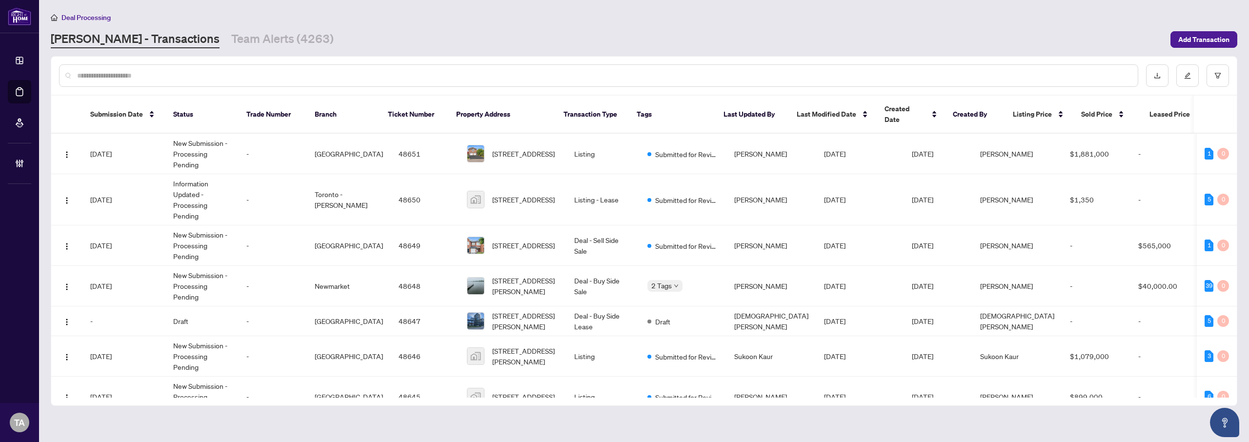
click at [655, 46] on div "RAHR - Transactions Team Alerts (4263)" at bounding box center [607, 40] width 1113 height 18
click at [699, 52] on main "Deal Processing RAHR - Transactions Team Alerts (4263) Add Transaction Submissi…" at bounding box center [644, 221] width 1210 height 442
click at [231, 38] on link "Team Alerts (4263)" at bounding box center [282, 40] width 102 height 18
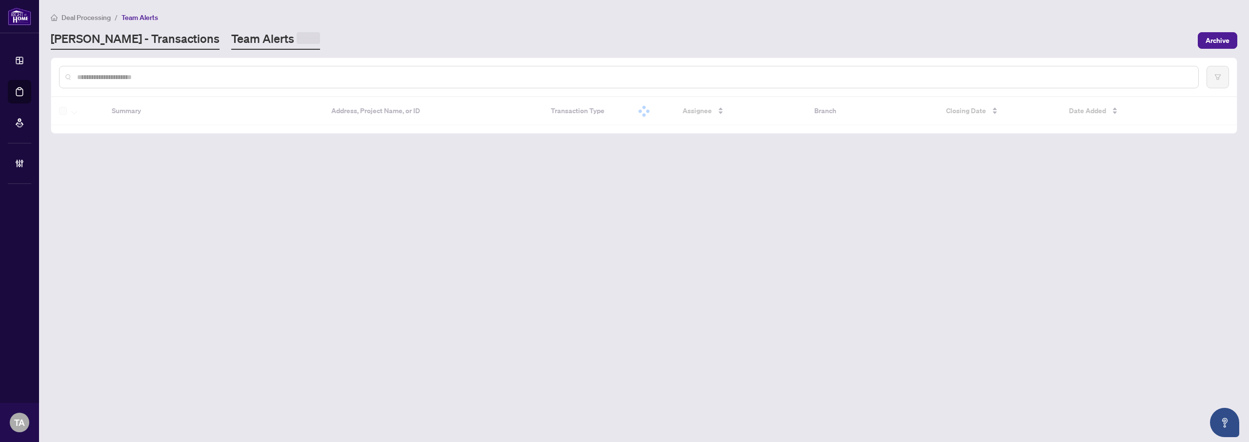
click at [116, 45] on link "RAHR - Transactions" at bounding box center [135, 40] width 169 height 19
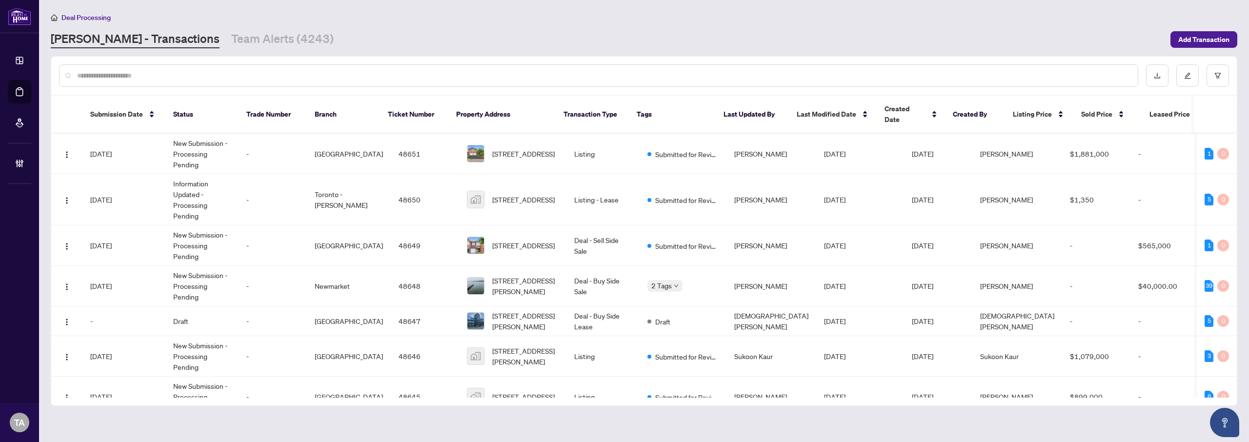
click at [635, 35] on div "RAHR - Transactions Team Alerts (4243)" at bounding box center [607, 40] width 1113 height 18
click at [231, 40] on link "Team Alerts (4243)" at bounding box center [282, 40] width 102 height 18
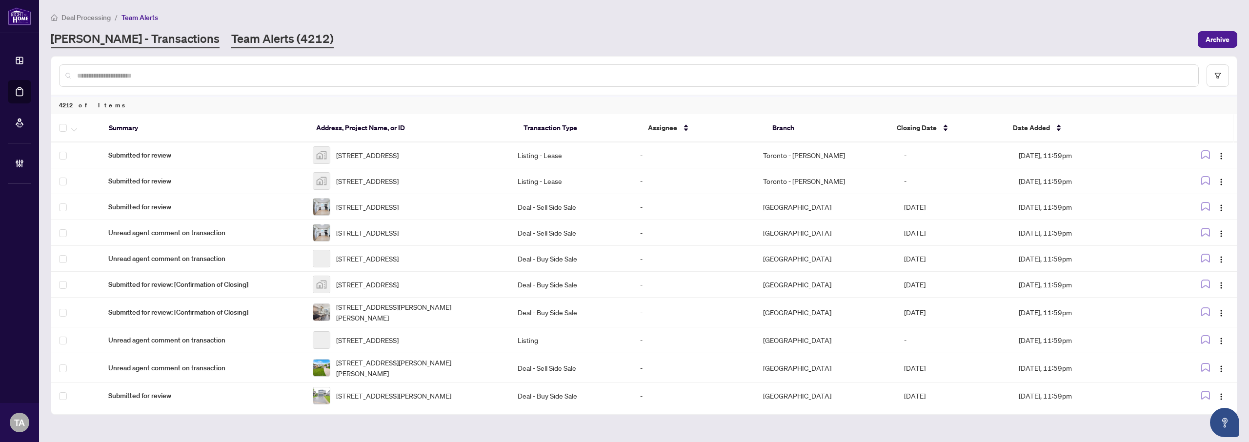
click at [127, 43] on link "RAHR - Transactions" at bounding box center [135, 40] width 169 height 18
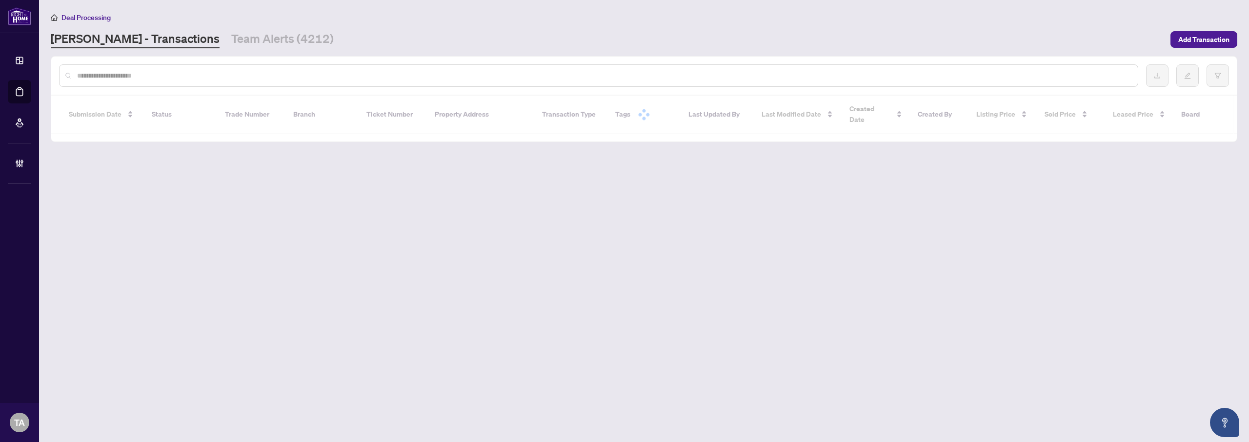
click at [603, 47] on div "RAHR - Transactions Team Alerts (4212)" at bounding box center [607, 40] width 1113 height 18
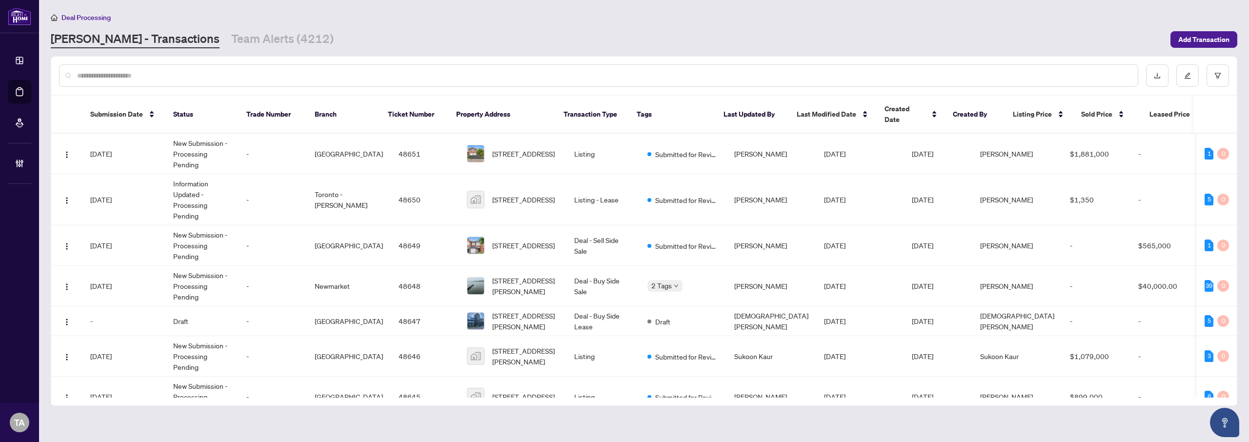
click at [684, 51] on main "Deal Processing RAHR - Transactions Team Alerts (4212) Add Transaction Submissi…" at bounding box center [644, 221] width 1210 height 442
click at [642, 74] on input "text" at bounding box center [603, 75] width 1052 height 11
click at [645, 37] on div "RAHR - Transactions Team Alerts (4212)" at bounding box center [607, 40] width 1113 height 18
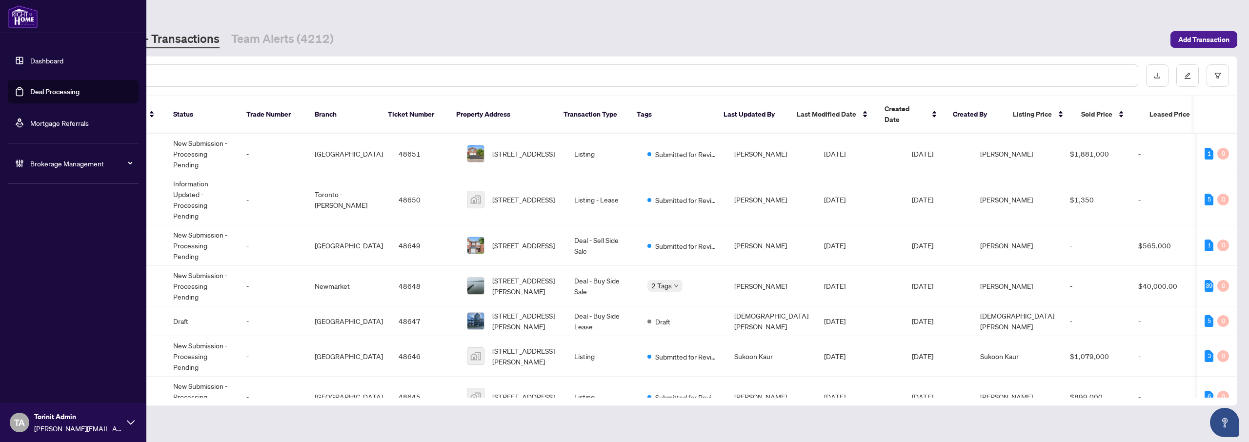
click at [50, 122] on link "Mortgage Referrals" at bounding box center [59, 123] width 59 height 9
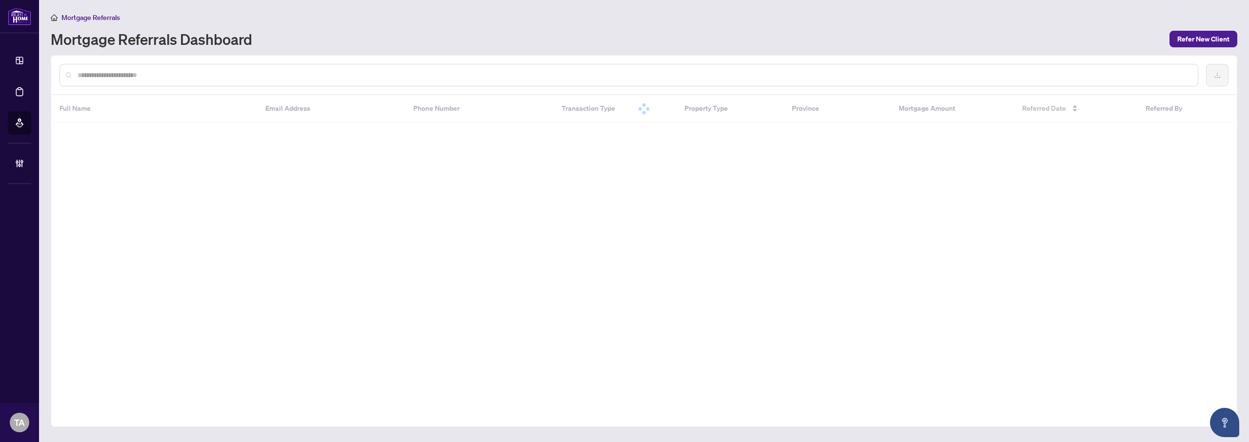
click at [628, 32] on div "Mortgage Referrals Dashboard" at bounding box center [607, 39] width 1112 height 16
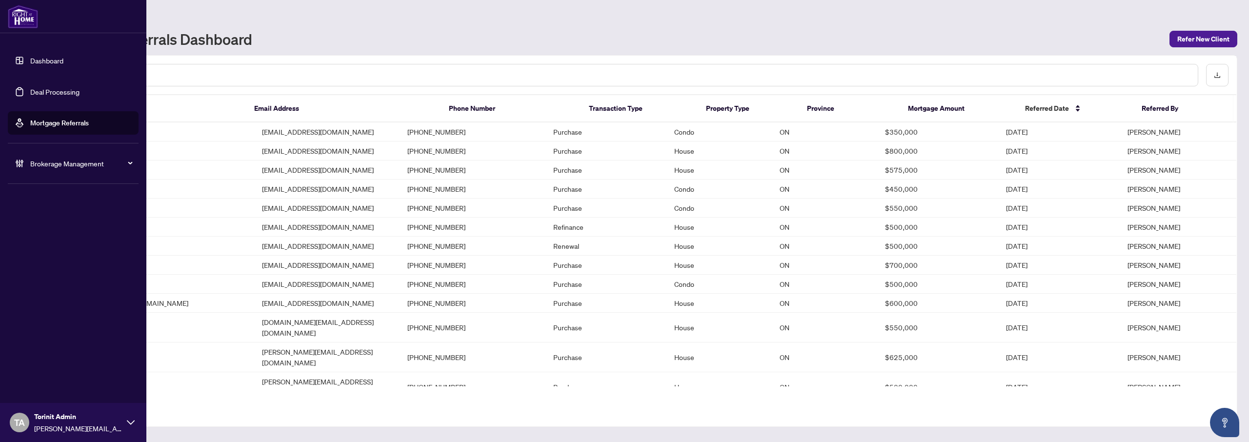
click at [42, 57] on link "Dashboard" at bounding box center [46, 60] width 33 height 9
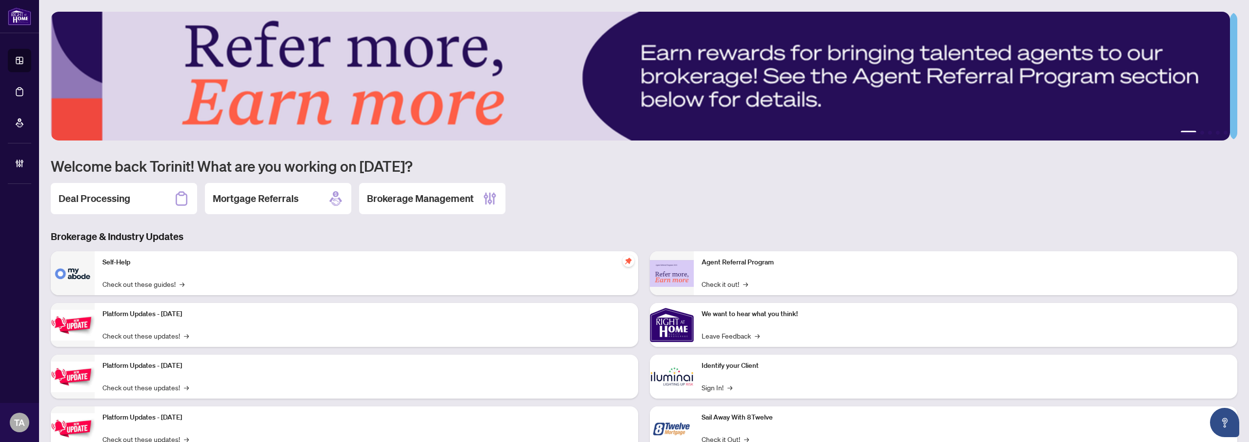
click at [601, 7] on main "1 2 3 4 5 Welcome back Torinit! What are you working on today? Deal Processing …" at bounding box center [644, 221] width 1210 height 442
click at [613, 4] on main "1 2 3 4 5 Welcome back Torinit! What are you working on today? Deal Processing …" at bounding box center [644, 221] width 1210 height 442
click at [621, 6] on main "1 2 3 4 5 Welcome back Torinit! What are you working on today? Deal Processing …" at bounding box center [644, 221] width 1210 height 442
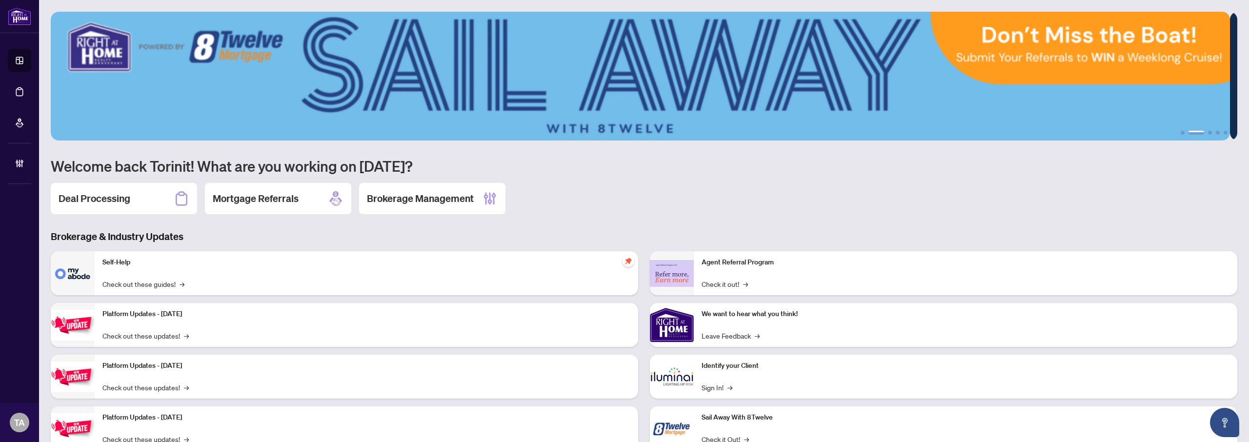
click at [535, 8] on main "1 2 3 4 5 Welcome back Torinit! What are you working on today? Deal Processing …" at bounding box center [644, 221] width 1210 height 442
click at [346, 231] on h3 "Brokerage & Industry Updates" at bounding box center [644, 237] width 1186 height 14
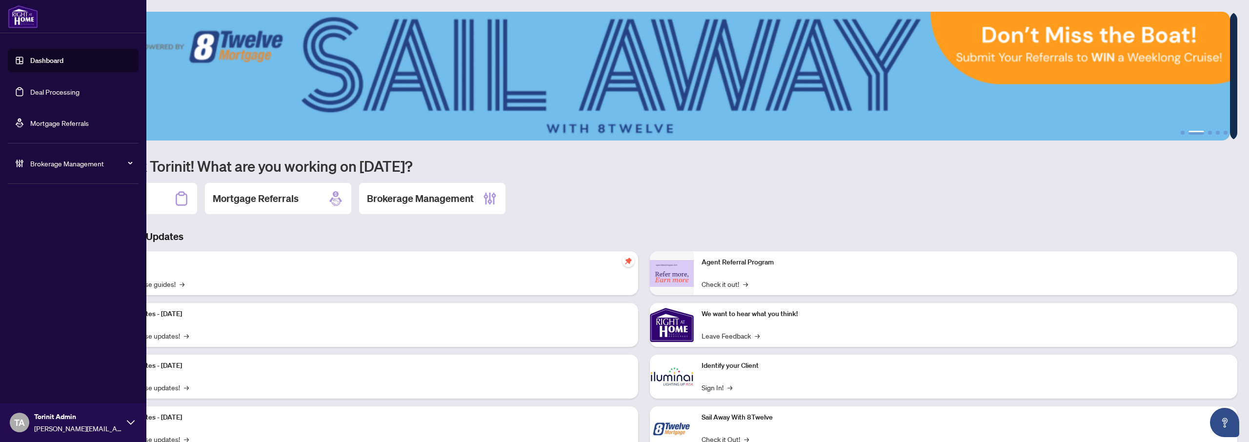
click at [74, 87] on link "Deal Processing" at bounding box center [54, 91] width 49 height 9
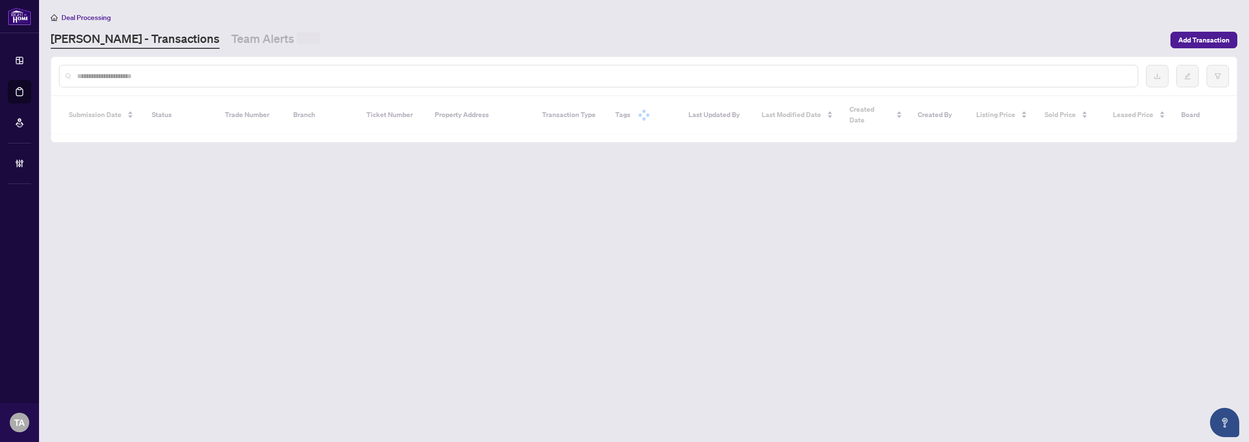
click at [675, 42] on div "RAHR - Transactions Team Alerts" at bounding box center [607, 40] width 1113 height 18
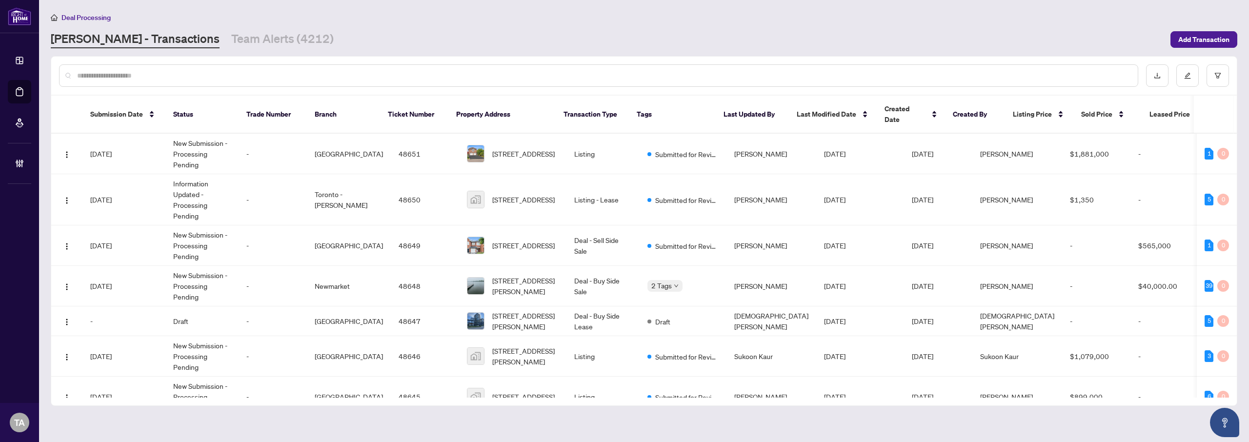
click at [659, 32] on div "RAHR - Transactions Team Alerts (4212)" at bounding box center [607, 40] width 1113 height 18
click at [631, 4] on main "Deal Processing RAHR - Transactions Team Alerts (4212) Add Transaction Submissi…" at bounding box center [644, 221] width 1210 height 442
click at [624, 37] on div "RAHR - Transactions Team Alerts (4212)" at bounding box center [607, 40] width 1113 height 18
click at [624, 36] on div "RAHR - Transactions Team Alerts (4212)" at bounding box center [607, 40] width 1113 height 18
click at [614, 70] on input "text" at bounding box center [603, 75] width 1052 height 11
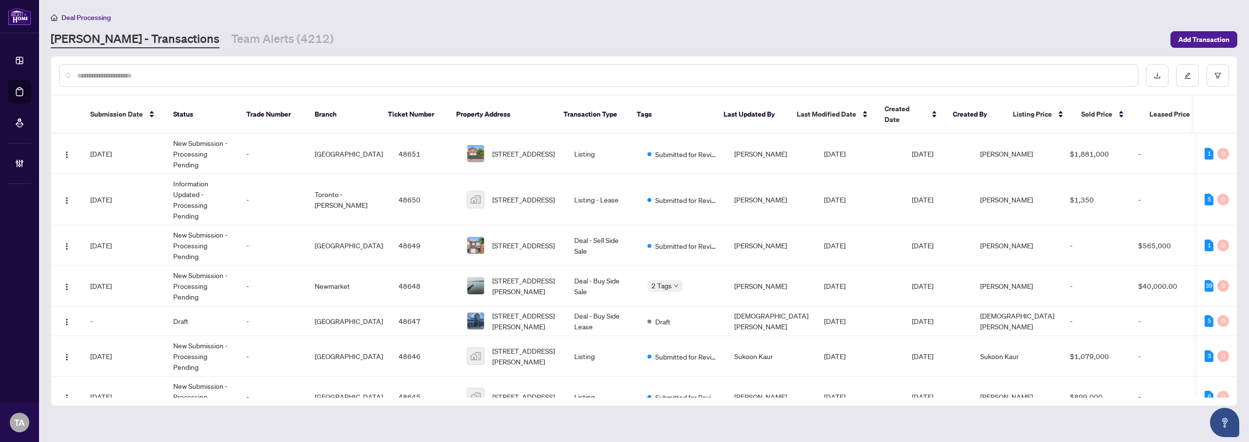
click at [662, 23] on div "Deal Processing RAHR - Transactions Team Alerts (4212) Add Transaction" at bounding box center [644, 30] width 1186 height 37
click at [700, 15] on div "Deal Processing" at bounding box center [644, 17] width 1186 height 11
click at [620, 33] on div "RAHR - Transactions Team Alerts (4212)" at bounding box center [607, 40] width 1113 height 18
click at [531, 54] on main "Deal Processing RAHR - Transactions Team Alerts (4212) Add Transaction Submissi…" at bounding box center [644, 221] width 1210 height 442
click at [677, 51] on main "Deal Processing RAHR - Transactions Team Alerts (4212) Add Transaction Submissi…" at bounding box center [644, 221] width 1210 height 442
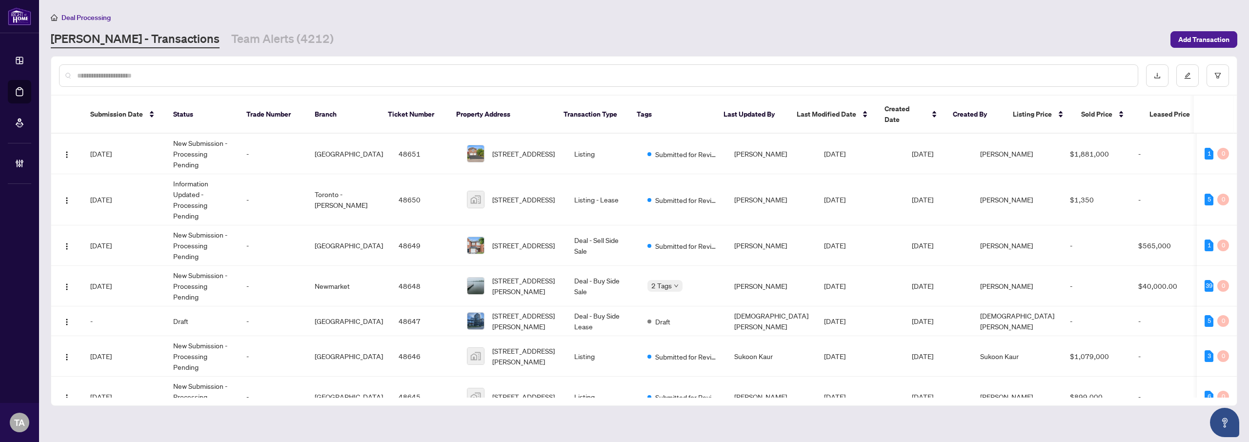
click at [380, 424] on main "Deal Processing RAHR - Transactions Team Alerts (4212) Add Transaction Submissi…" at bounding box center [644, 221] width 1210 height 442
click at [639, 31] on div "RAHR - Transactions Team Alerts (4212)" at bounding box center [607, 40] width 1113 height 18
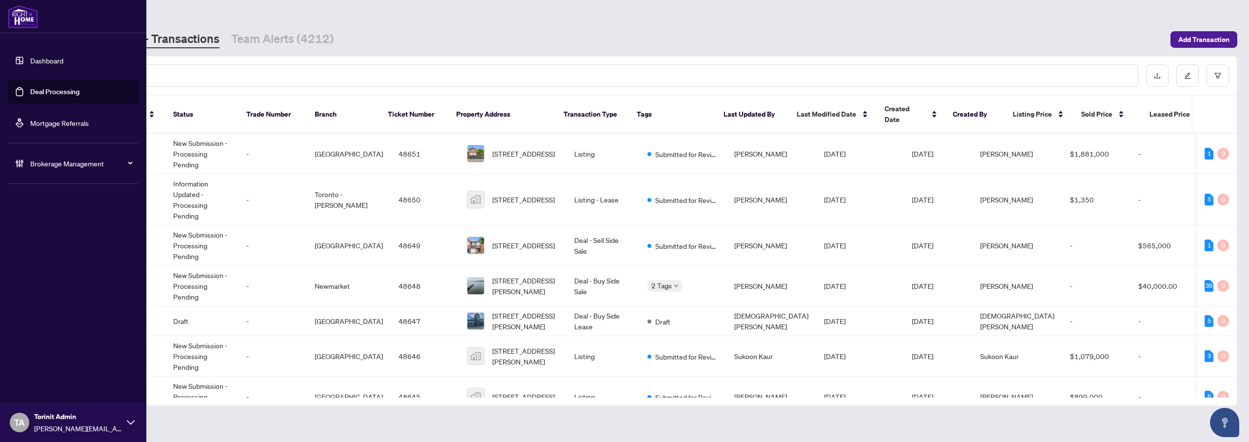
click at [53, 170] on div "Brokerage Management" at bounding box center [73, 163] width 131 height 23
click at [60, 202] on link "Settings Overview" at bounding box center [47, 202] width 55 height 9
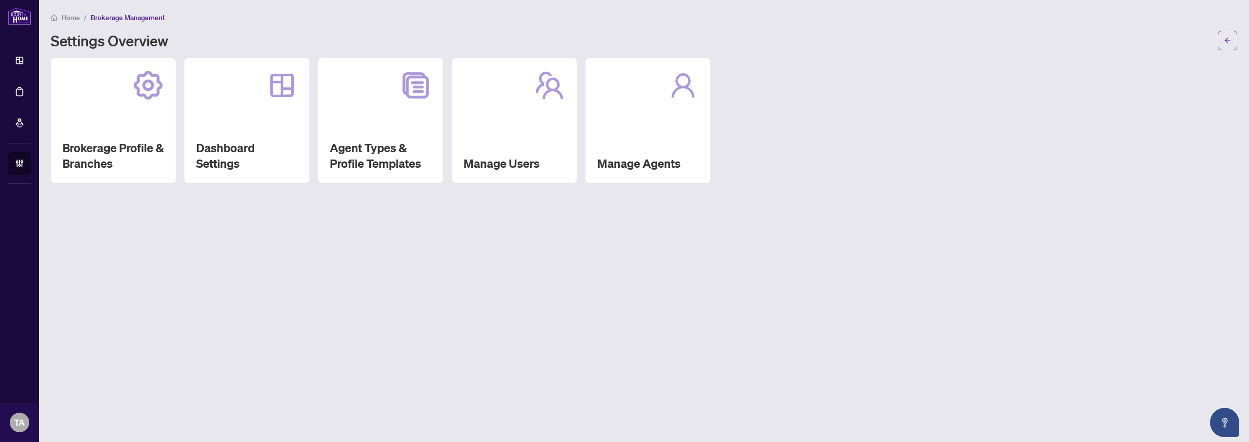
click at [812, 94] on div "Brokerage Profile & Branches Dashboard Settings Agent Types & Profile Templates…" at bounding box center [644, 120] width 1186 height 125
click at [153, 154] on h2 "Brokerage Profile & Branches" at bounding box center [112, 155] width 101 height 31
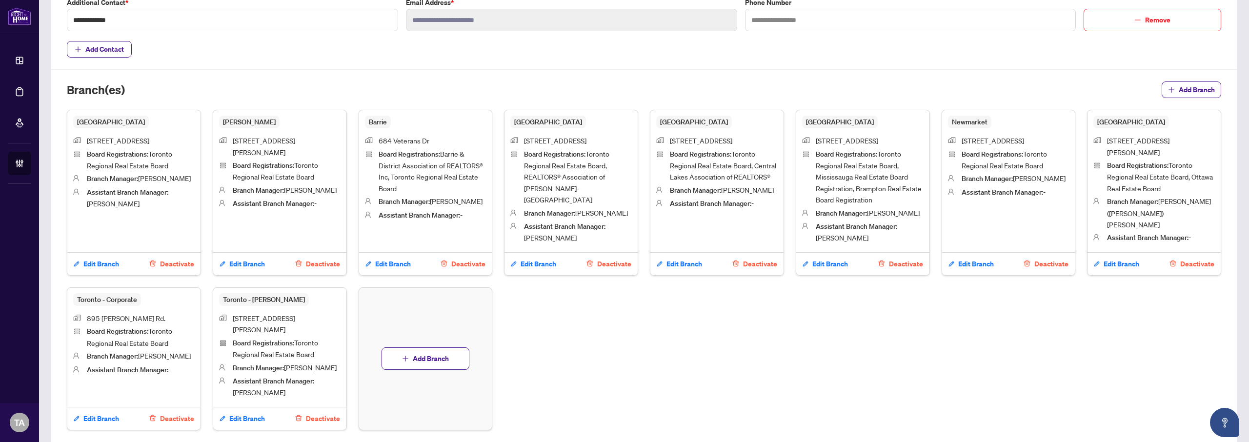
scroll to position [450, 0]
click at [503, 99] on div "Branch(es) Add Branch" at bounding box center [644, 95] width 1154 height 28
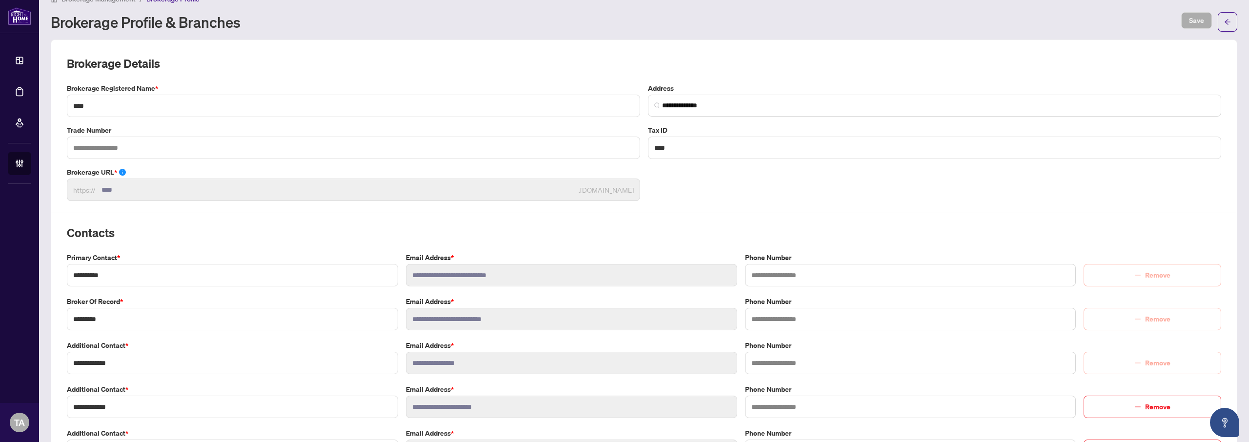
scroll to position [0, 0]
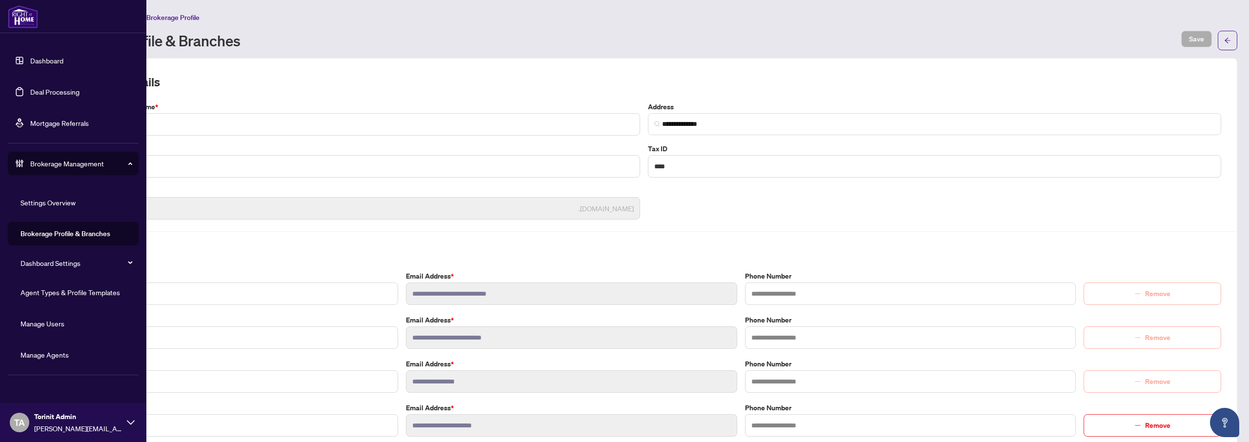
click at [60, 321] on link "Manage Users" at bounding box center [42, 323] width 44 height 9
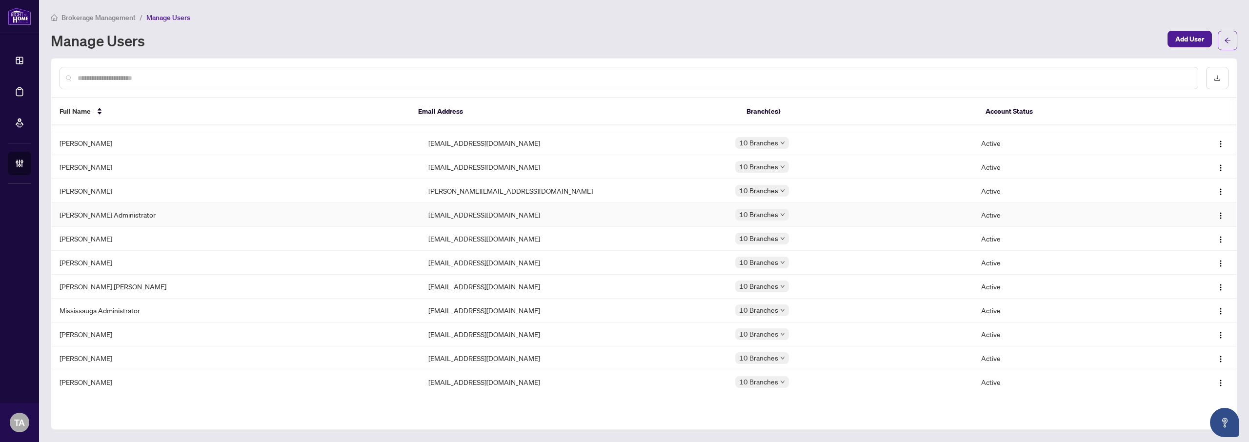
scroll to position [1170, 0]
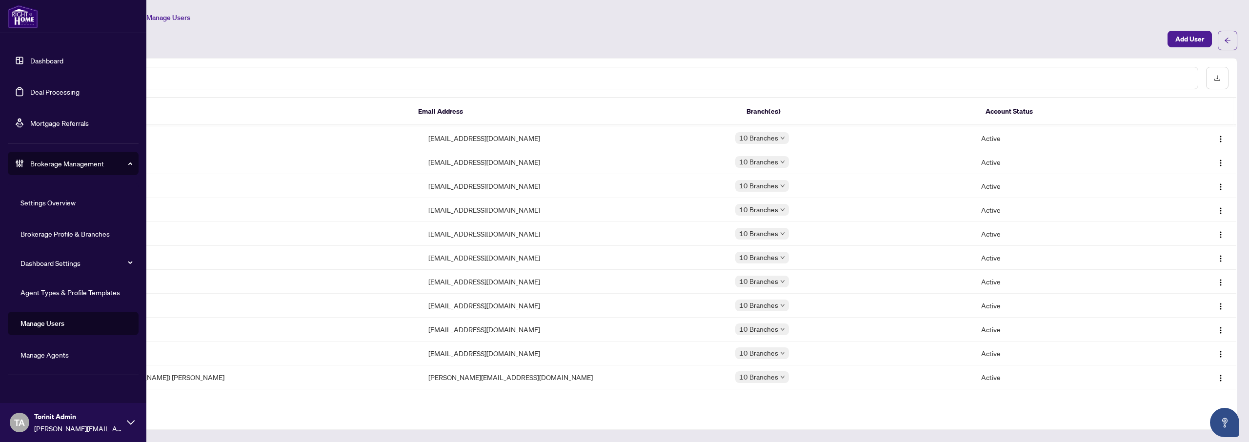
click at [75, 236] on link "Brokerage Profile & Branches" at bounding box center [64, 233] width 89 height 9
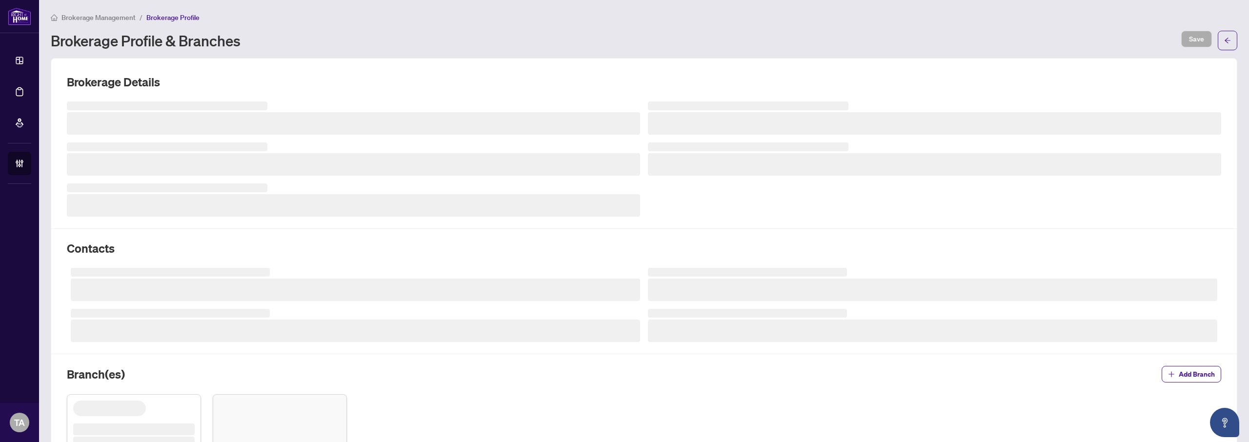
click at [654, 56] on div "Brokerage Management / Brokerage Profile Brokerage Profile & Branches Save Brok…" at bounding box center [644, 271] width 1186 height 519
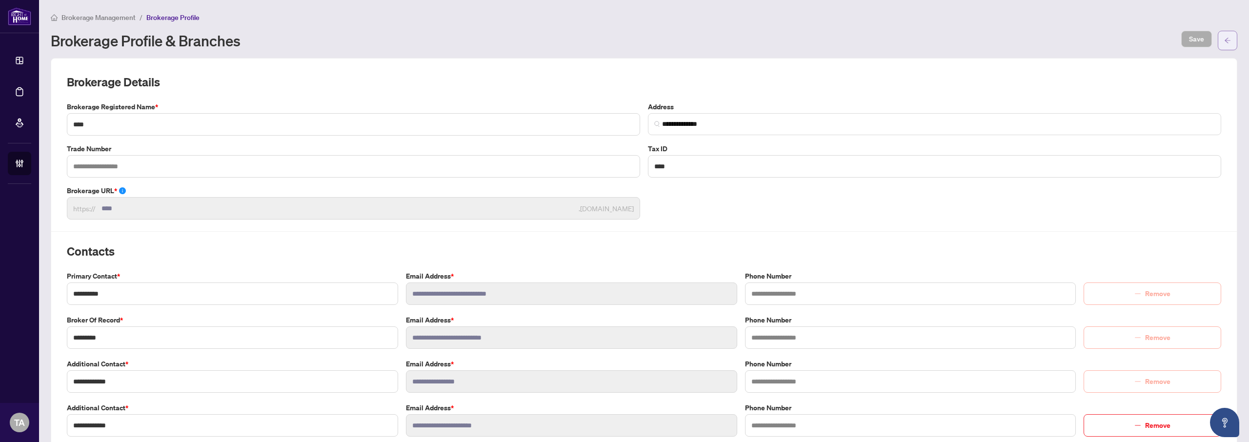
click at [1224, 35] on span "button" at bounding box center [1227, 41] width 7 height 16
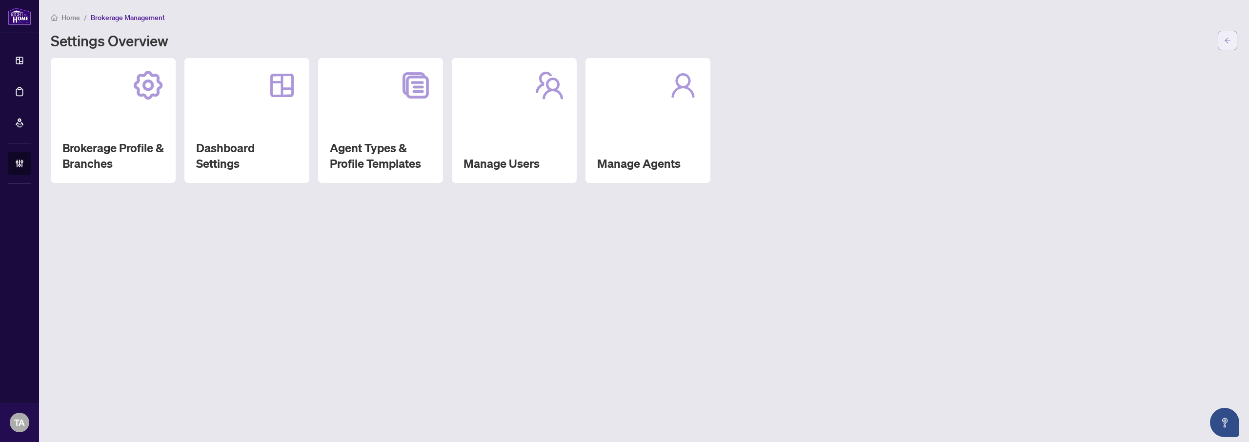
click at [1227, 45] on span "button" at bounding box center [1227, 41] width 7 height 16
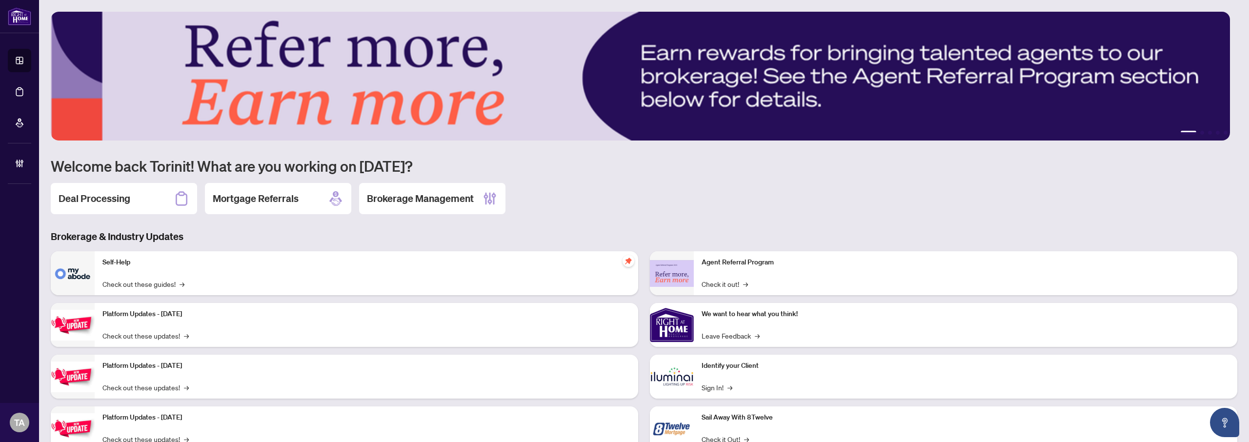
click at [627, 238] on h3 "Brokerage & Industry Updates" at bounding box center [644, 237] width 1186 height 14
click at [658, 227] on div "1 2 3 4 5 Welcome back Torinit! What are you working on today? Deal Processing …" at bounding box center [644, 238] width 1186 height 453
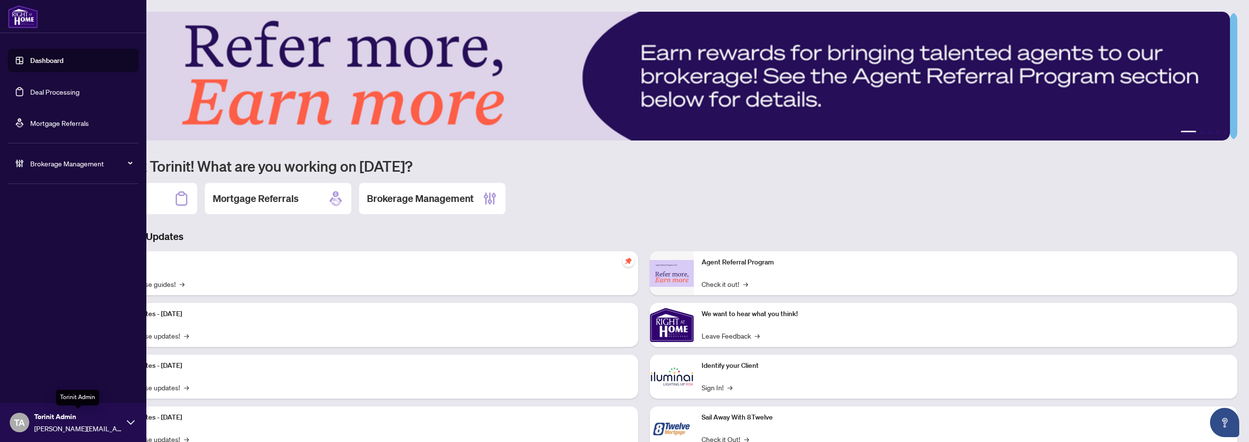
click at [127, 419] on icon at bounding box center [131, 422] width 8 height 8
click at [42, 386] on span "Logout" at bounding box center [39, 385] width 22 height 16
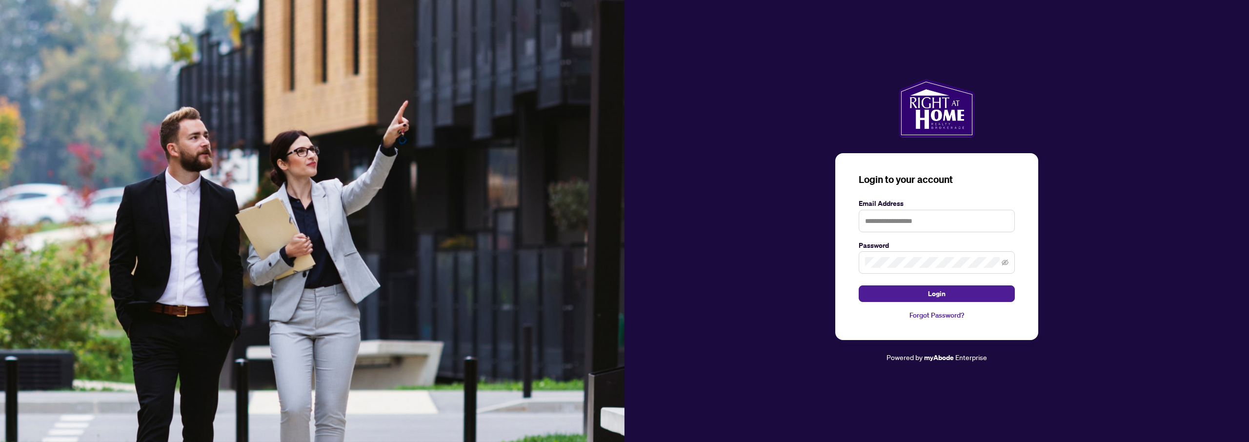
click at [687, 161] on div "Login to your account Email Address Password Login Forgot Password? Powered by …" at bounding box center [936, 221] width 624 height 284
click at [644, 172] on div "Login to your account Email Address Password Login Forgot Password? Powered by …" at bounding box center [936, 221] width 624 height 284
click at [752, 153] on div "Login to your account Email Address Password Login Forgot Password? Powered by …" at bounding box center [936, 221] width 624 height 284
click at [705, 253] on div "Login to your account Email Address Password Login Forgot Password? Powered by …" at bounding box center [936, 221] width 624 height 284
click at [702, 217] on div "Login to your account Email Address Password Login Forgot Password? Powered by …" at bounding box center [936, 221] width 624 height 284
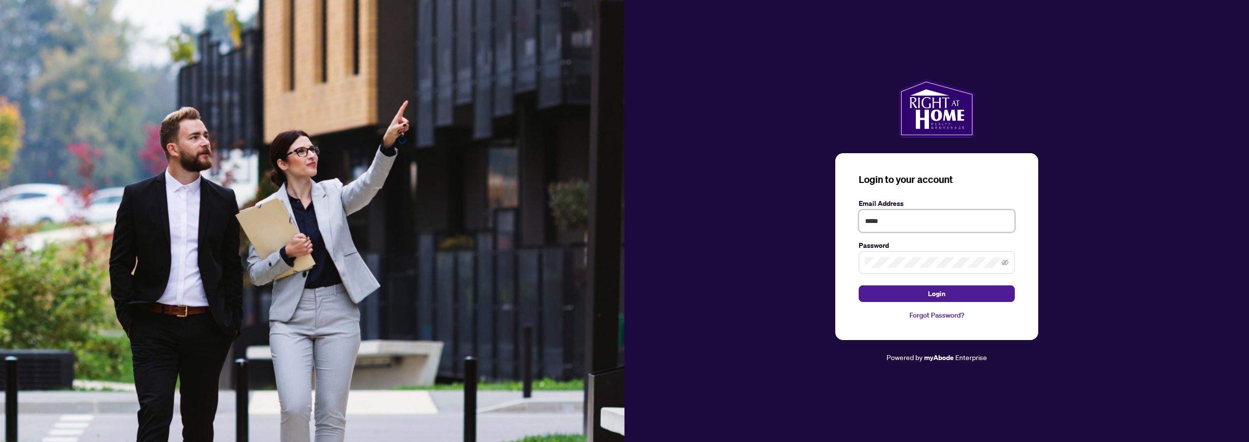
type input "**********"
click at [858, 285] on button "Login" at bounding box center [936, 293] width 156 height 17
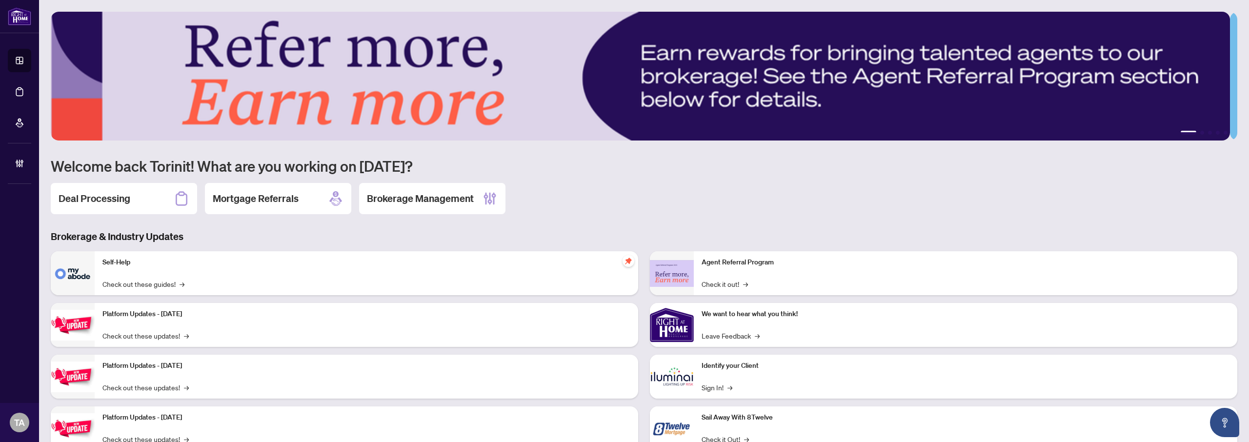
click at [615, 183] on div "Deal Processing Mortgage Referrals Brokerage Management" at bounding box center [644, 198] width 1186 height 31
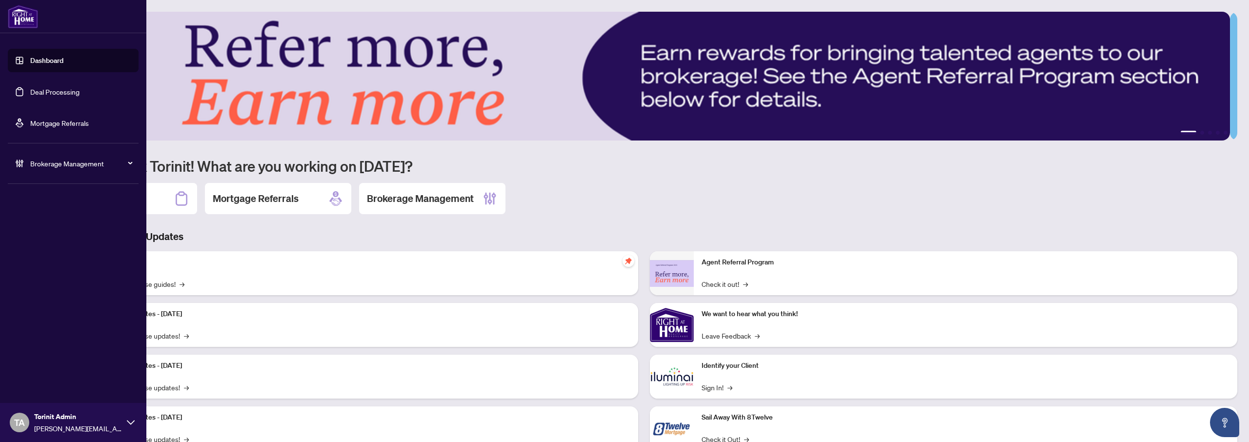
click at [55, 166] on span "Brokerage Management" at bounding box center [80, 163] width 101 height 11
click at [70, 296] on link "Agent Types & Profile Templates" at bounding box center [69, 292] width 99 height 9
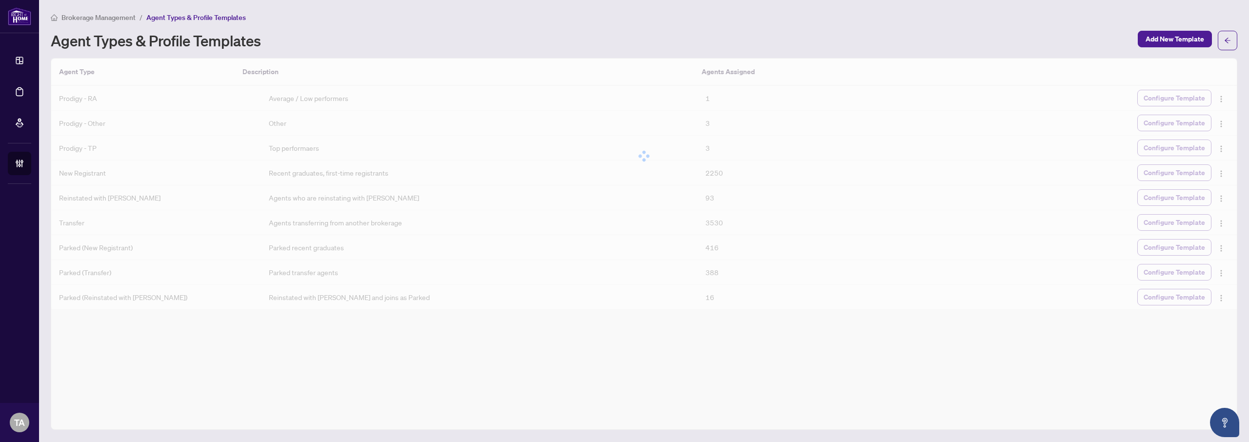
click at [690, 15] on div "Brokerage Management / Agent Types & Profile Templates" at bounding box center [644, 17] width 1186 height 11
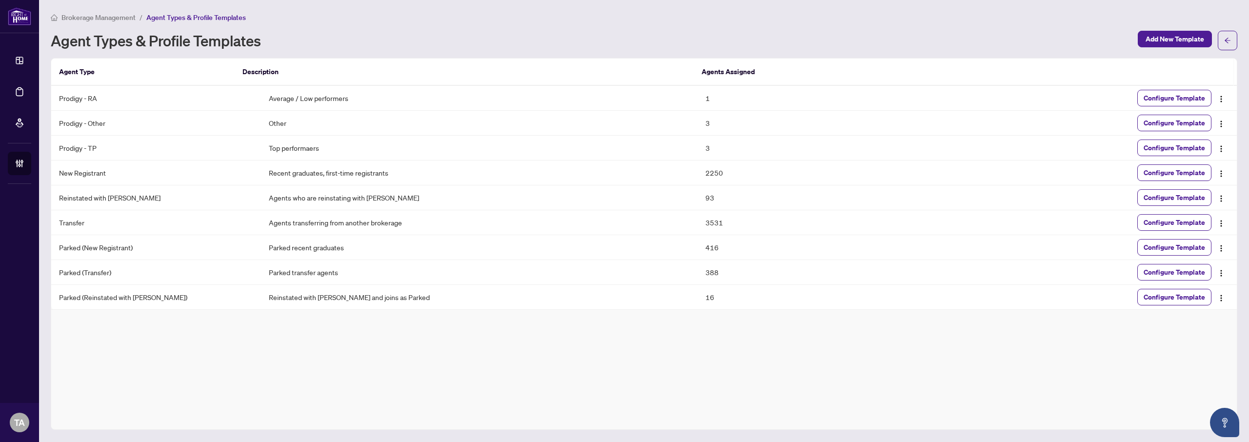
click at [696, 33] on div "Agent Types & Profile Templates" at bounding box center [591, 41] width 1081 height 16
click at [699, 35] on div "Agent Types & Profile Templates" at bounding box center [591, 41] width 1081 height 16
click at [704, 76] on th "Agents Assigned" at bounding box center [808, 72] width 229 height 27
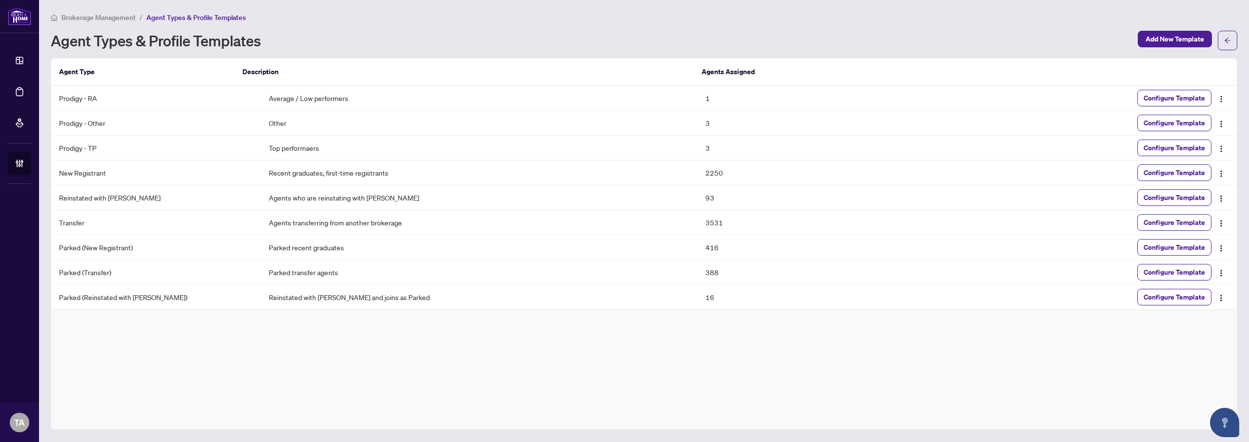
click at [698, 36] on div "Agent Types & Profile Templates" at bounding box center [591, 41] width 1081 height 16
click at [709, 72] on th "Agents Assigned" at bounding box center [808, 72] width 229 height 27
click at [702, 31] on div "Agent Types & Profile Templates Add New Template" at bounding box center [644, 41] width 1186 height 20
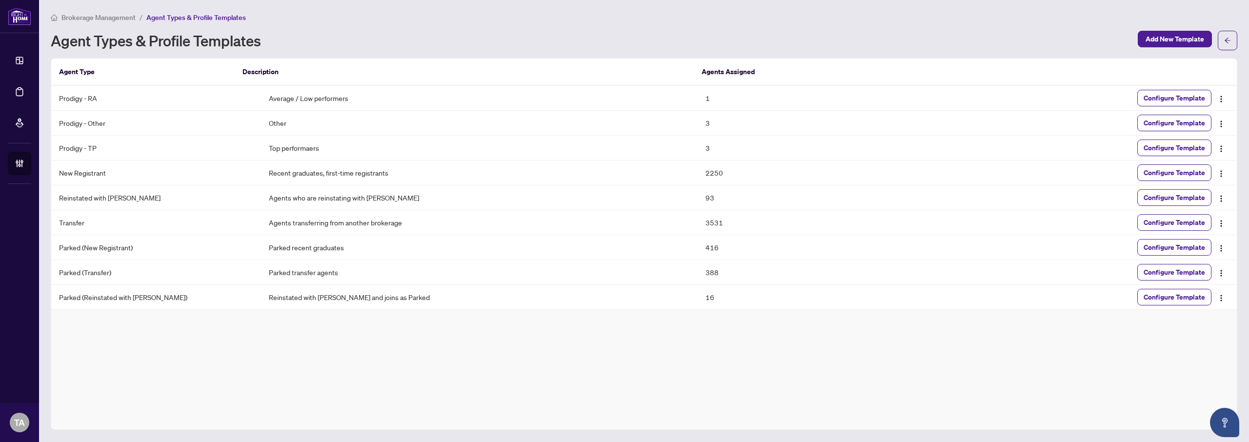
click at [705, 69] on th "Agents Assigned" at bounding box center [808, 72] width 229 height 27
click at [704, 38] on div "Agent Types & Profile Templates" at bounding box center [591, 41] width 1081 height 16
click at [703, 63] on th "Agents Assigned" at bounding box center [808, 72] width 229 height 27
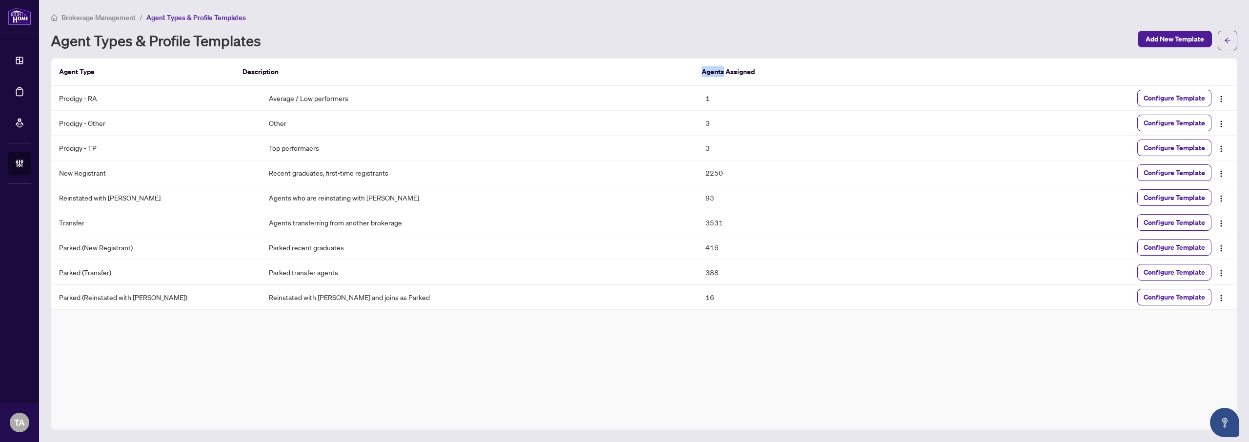
click at [703, 63] on th "Agents Assigned" at bounding box center [808, 72] width 229 height 27
click at [701, 41] on div "Agent Types & Profile Templates" at bounding box center [591, 41] width 1081 height 16
click at [704, 68] on th "Agents Assigned" at bounding box center [808, 72] width 229 height 27
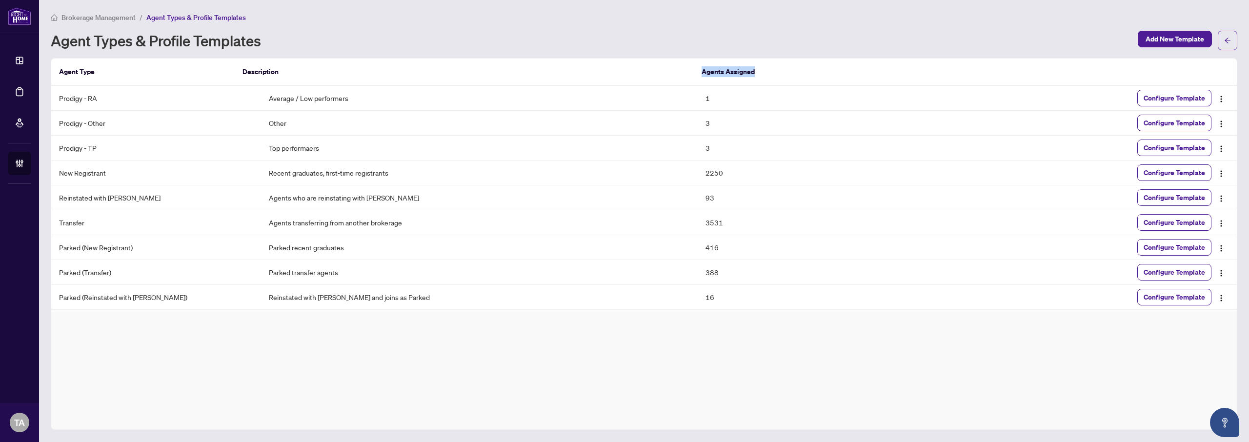
click at [704, 68] on th "Agents Assigned" at bounding box center [808, 72] width 229 height 27
click at [695, 35] on div "Agent Types & Profile Templates" at bounding box center [591, 41] width 1081 height 16
click at [706, 70] on th "Agents Assigned" at bounding box center [808, 72] width 229 height 27
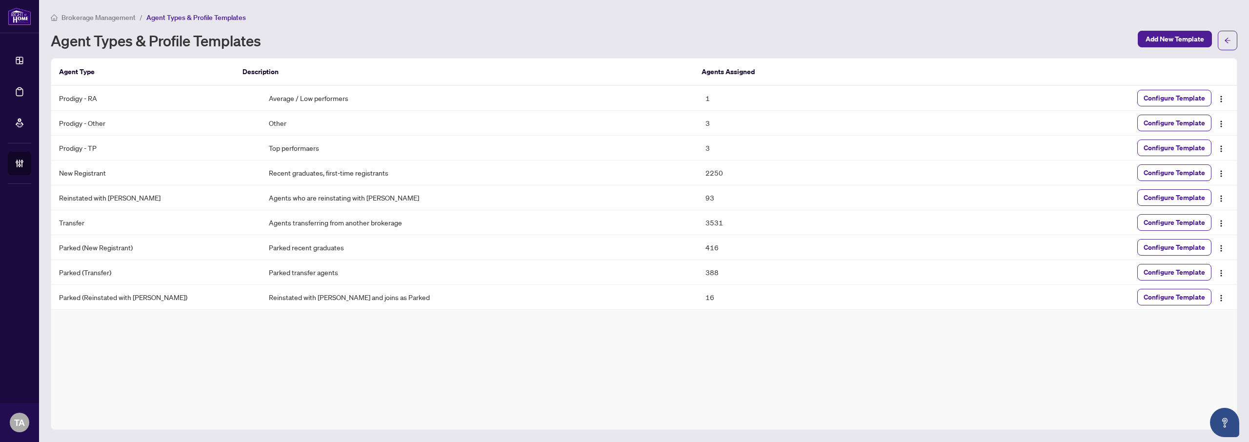
click at [700, 44] on div "Agent Types & Profile Templates" at bounding box center [591, 41] width 1081 height 16
click at [704, 76] on th "Agents Assigned" at bounding box center [808, 72] width 229 height 27
click at [695, 49] on div "Agent Types & Profile Templates Add New Template" at bounding box center [644, 41] width 1186 height 20
click at [702, 76] on th "Agents Assigned" at bounding box center [808, 72] width 229 height 27
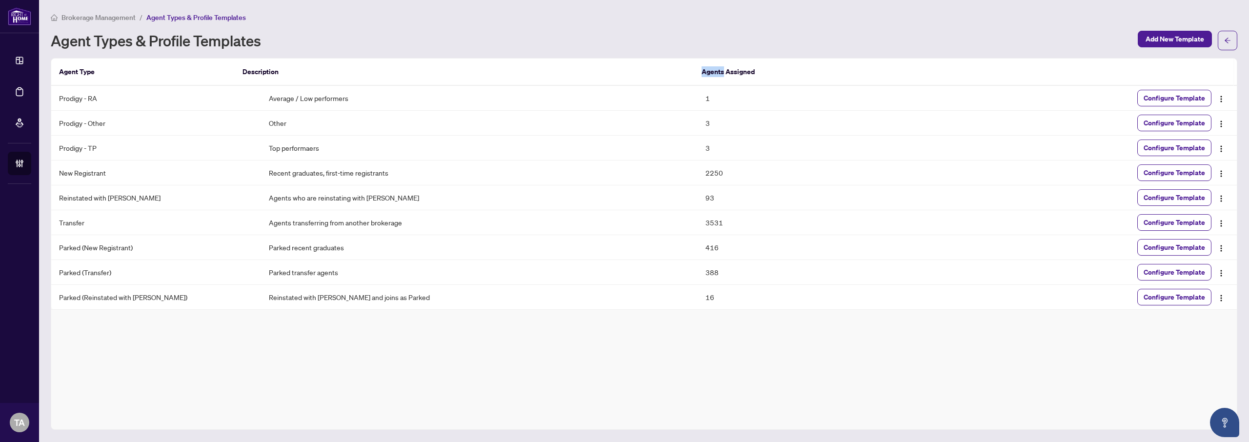
click at [702, 76] on th "Agents Assigned" at bounding box center [808, 72] width 229 height 27
click at [697, 47] on div "Agent Types & Profile Templates" at bounding box center [591, 41] width 1081 height 16
click at [704, 36] on div "Agent Types & Profile Templates" at bounding box center [591, 41] width 1081 height 16
click at [664, 33] on div "Agent Types & Profile Templates" at bounding box center [591, 41] width 1081 height 16
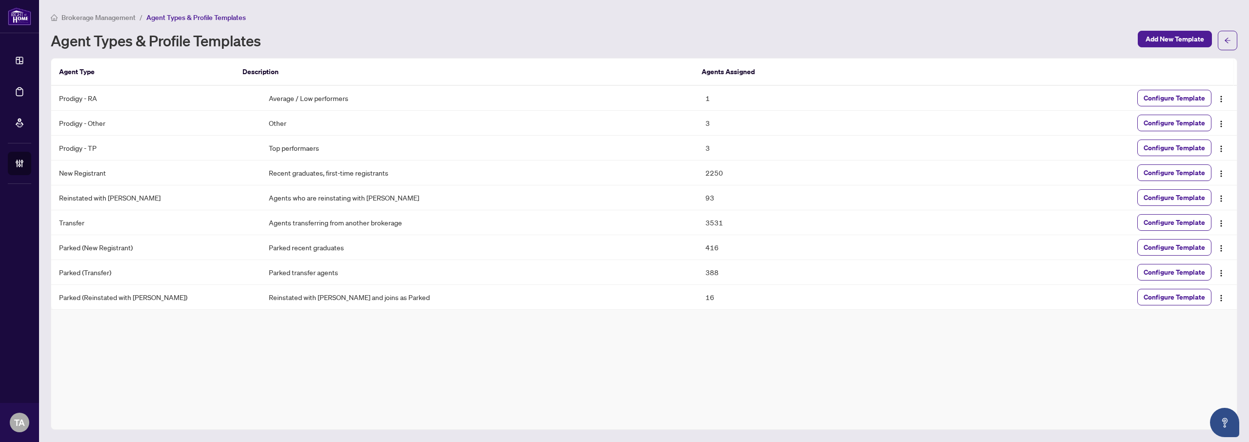
click at [538, 20] on div "Brokerage Management / Agent Types & Profile Templates" at bounding box center [644, 17] width 1186 height 11
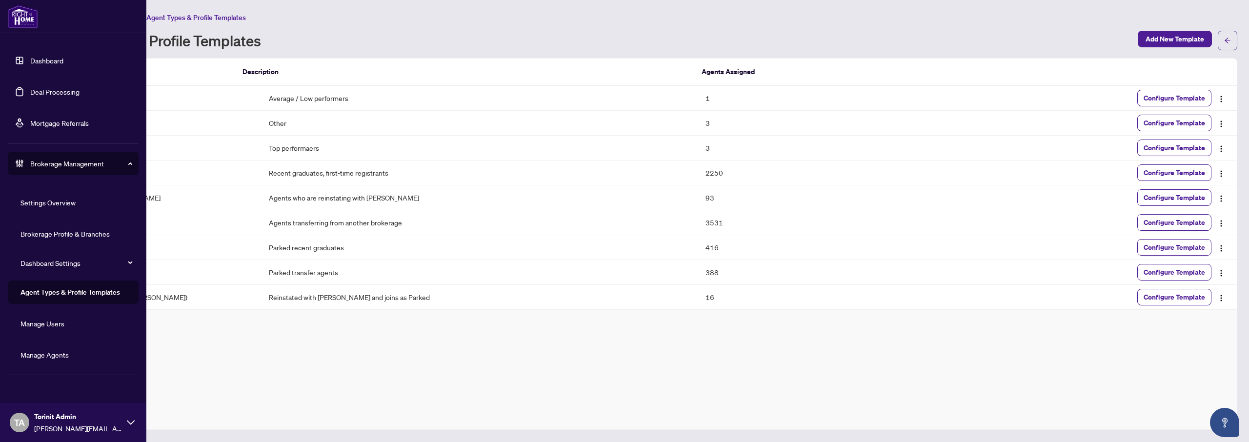
click at [55, 355] on link "Manage Agents" at bounding box center [44, 354] width 48 height 9
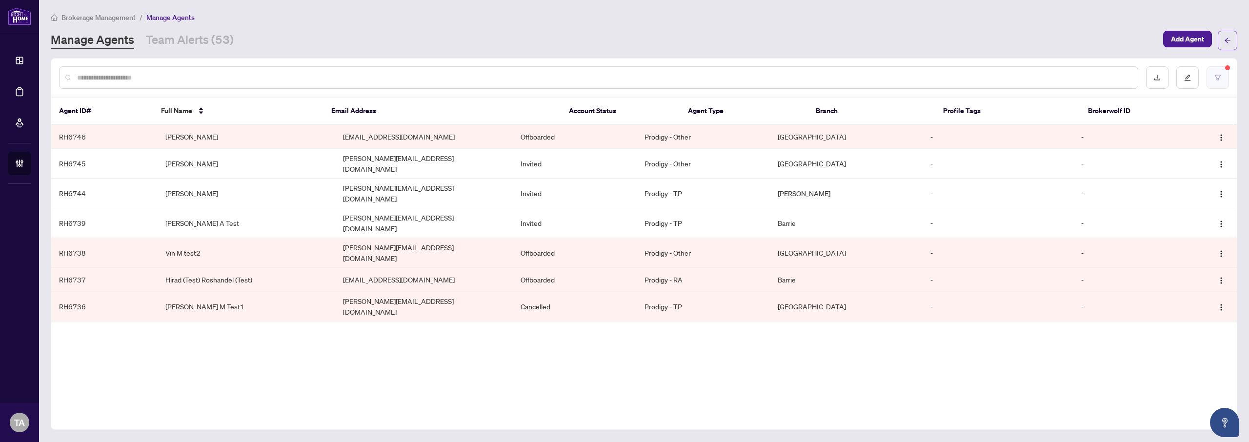
click at [1217, 80] on icon "filter" at bounding box center [1217, 77] width 7 height 7
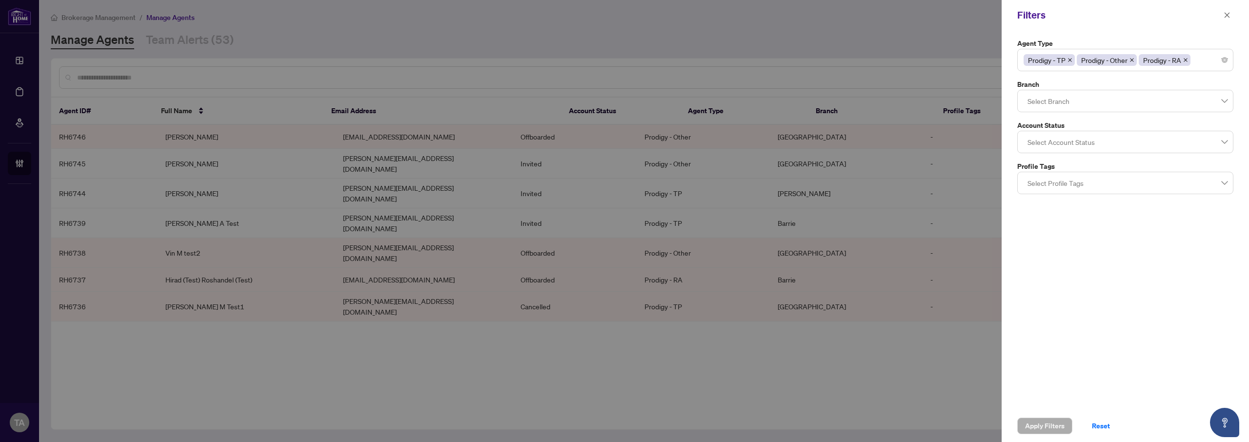
click at [1072, 61] on icon "close" at bounding box center [1069, 60] width 5 height 5
click at [1134, 60] on icon "close" at bounding box center [1132, 60] width 5 height 5
click at [1041, 420] on span "Apply Filters" at bounding box center [1045, 426] width 40 height 16
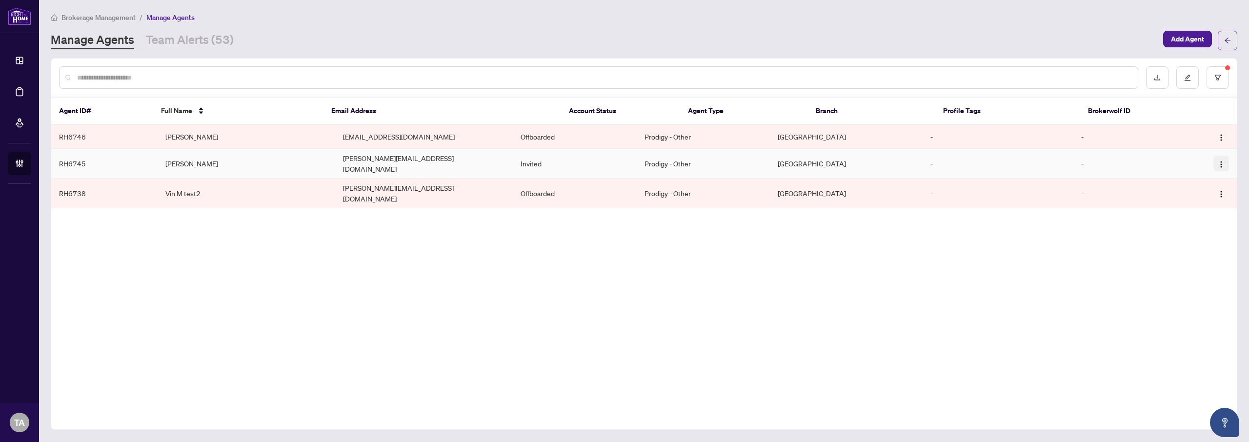
click at [1217, 162] on img "button" at bounding box center [1221, 164] width 8 height 8
click at [1178, 212] on span "Cancel Invitation" at bounding box center [1194, 211] width 53 height 11
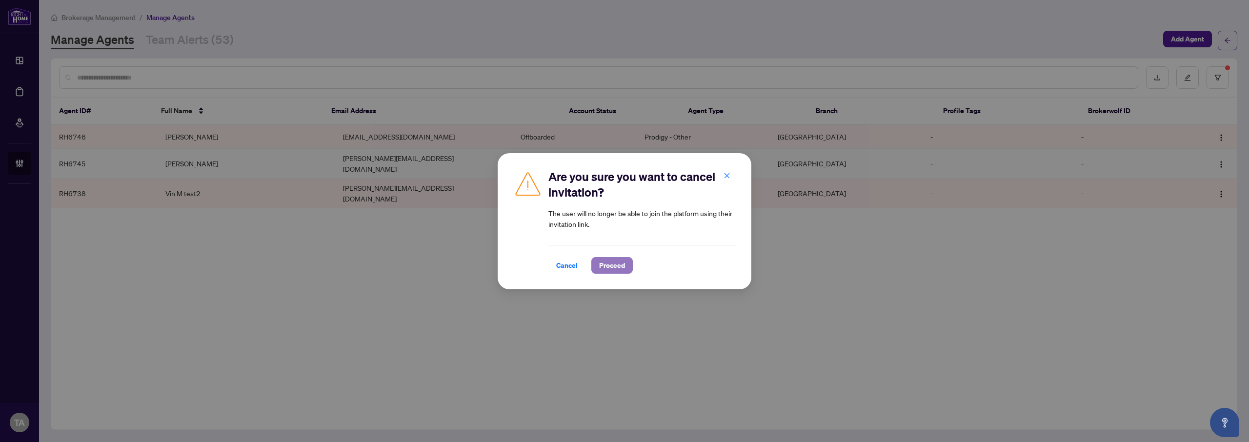
click at [609, 272] on span "Proceed" at bounding box center [612, 266] width 26 height 16
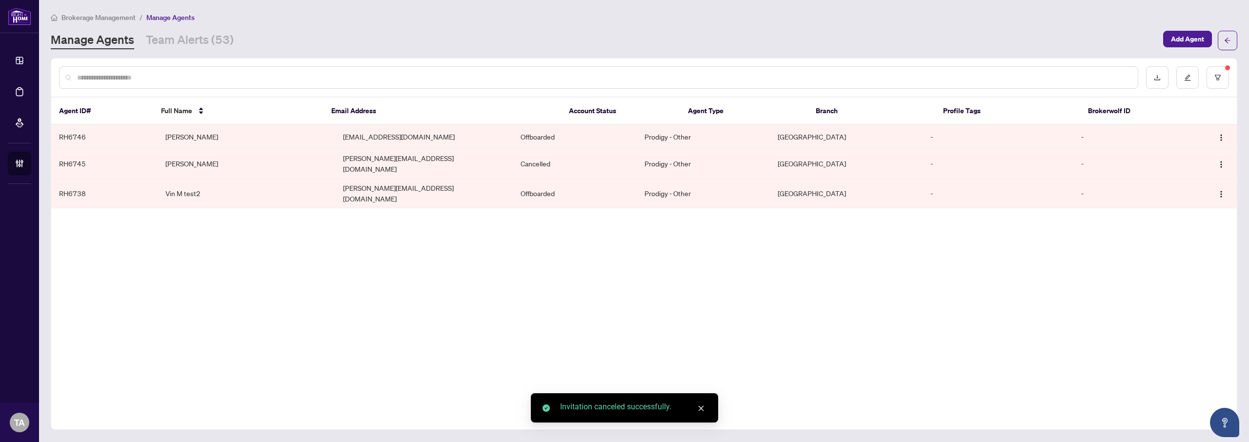
click at [634, 43] on div "Manage Agents Team Alerts (53)" at bounding box center [604, 41] width 1106 height 18
click at [644, 45] on div "Manage Agents Team Alerts (53)" at bounding box center [604, 41] width 1106 height 18
click at [1224, 160] on img "button" at bounding box center [1221, 164] width 8 height 8
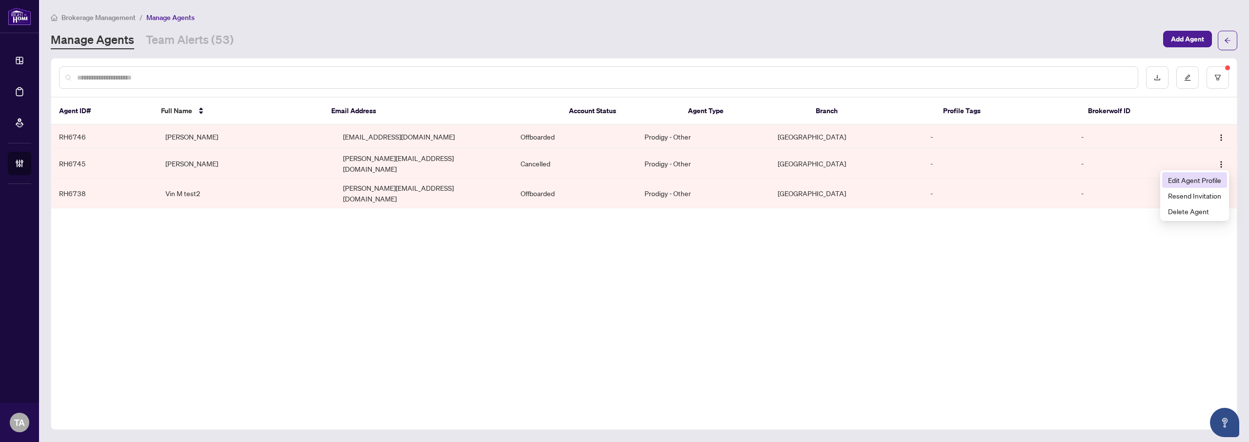
click at [1187, 175] on span "Edit Agent Profile" at bounding box center [1194, 180] width 53 height 11
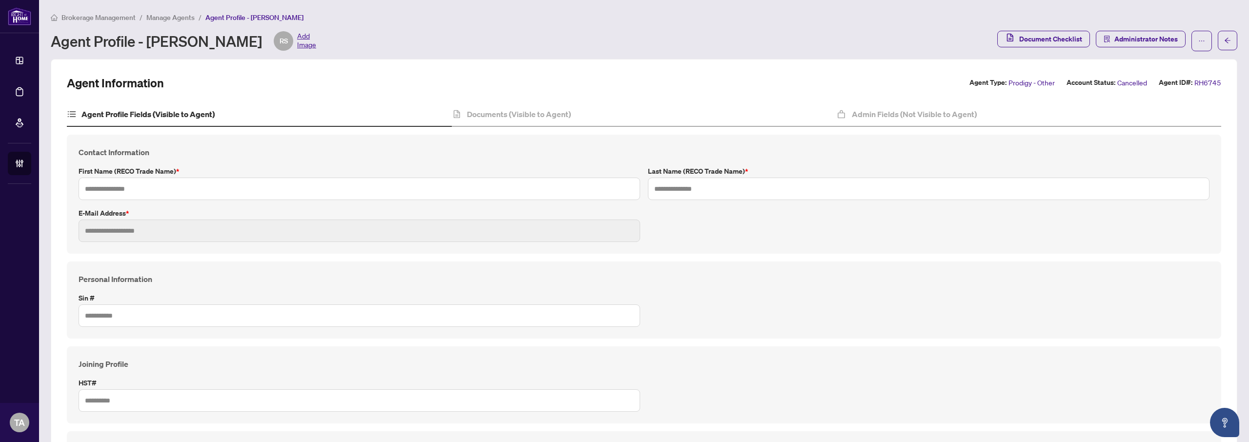
type input "*****"
type input "******"
type input "**********"
click at [627, 50] on div "Agent Profile - Robin Sharma RS Add Image" at bounding box center [521, 41] width 940 height 20
click at [1198, 38] on icon "ellipsis" at bounding box center [1201, 41] width 7 height 7
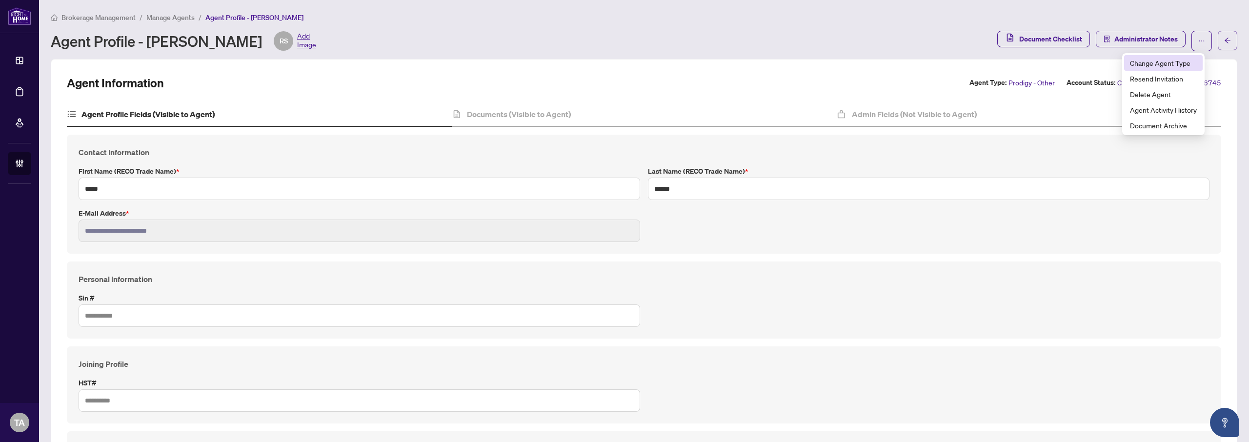
click at [1159, 66] on span "Change Agent Type" at bounding box center [1163, 63] width 67 height 11
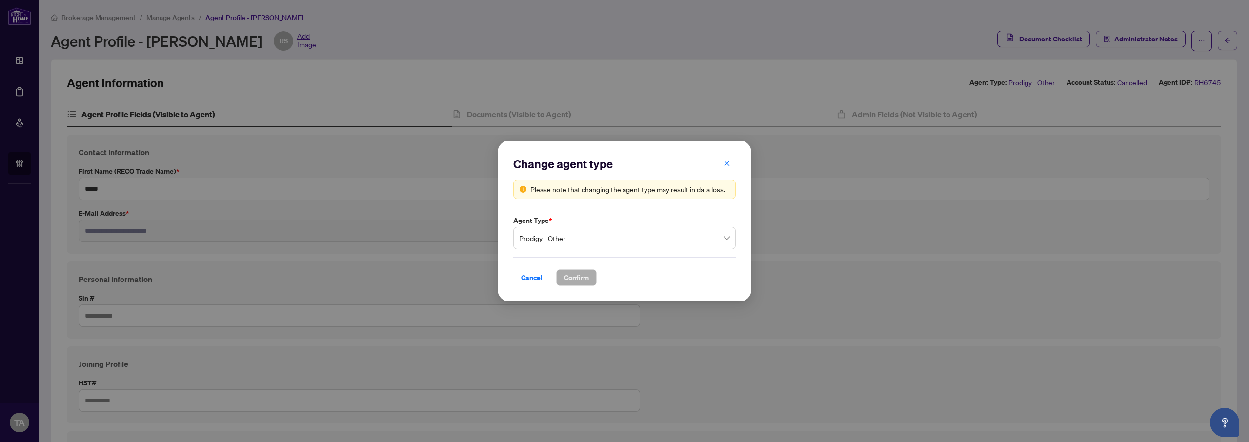
click at [576, 245] on span "Prodigy - Other" at bounding box center [624, 238] width 211 height 19
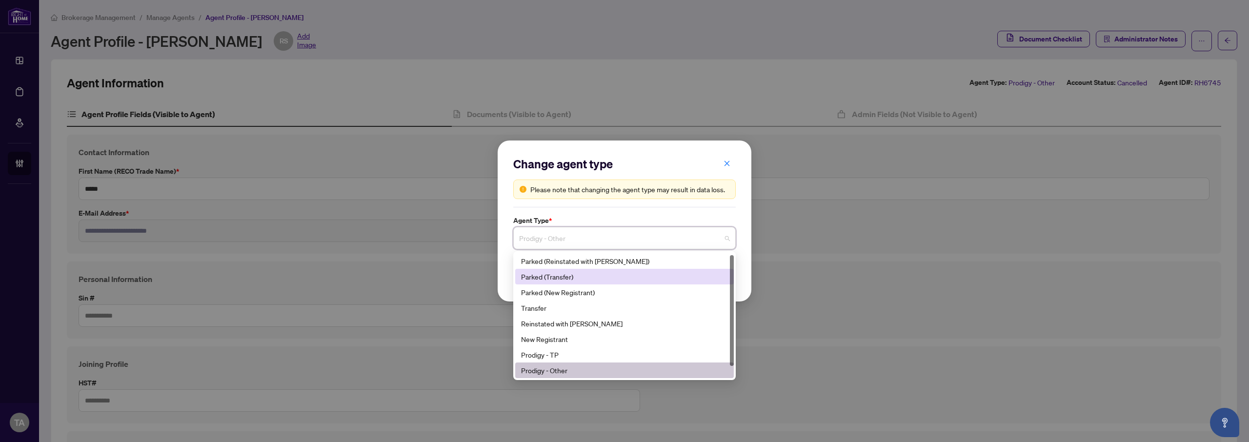
scroll to position [16, 0]
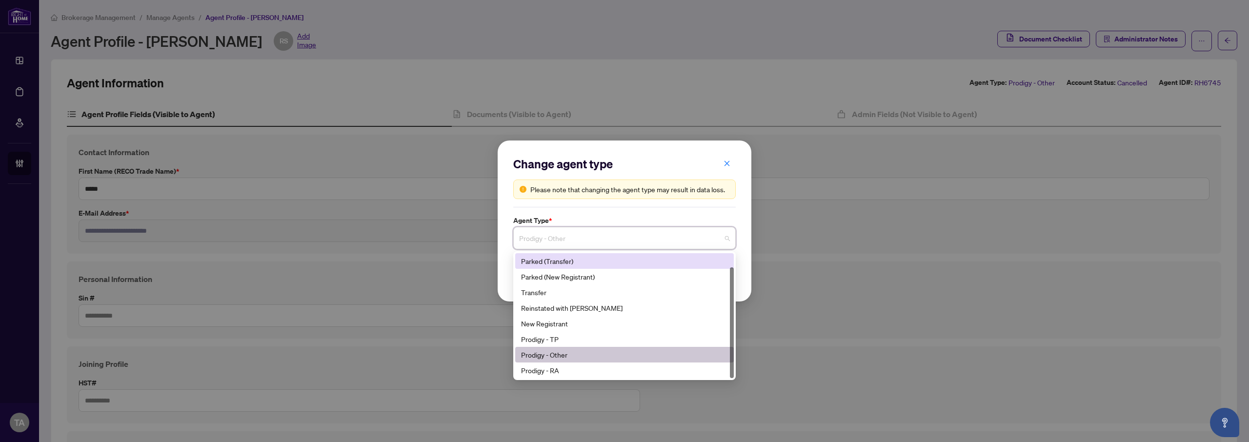
click at [601, 188] on div "Please note that changing the agent type may result in data loss." at bounding box center [629, 189] width 199 height 11
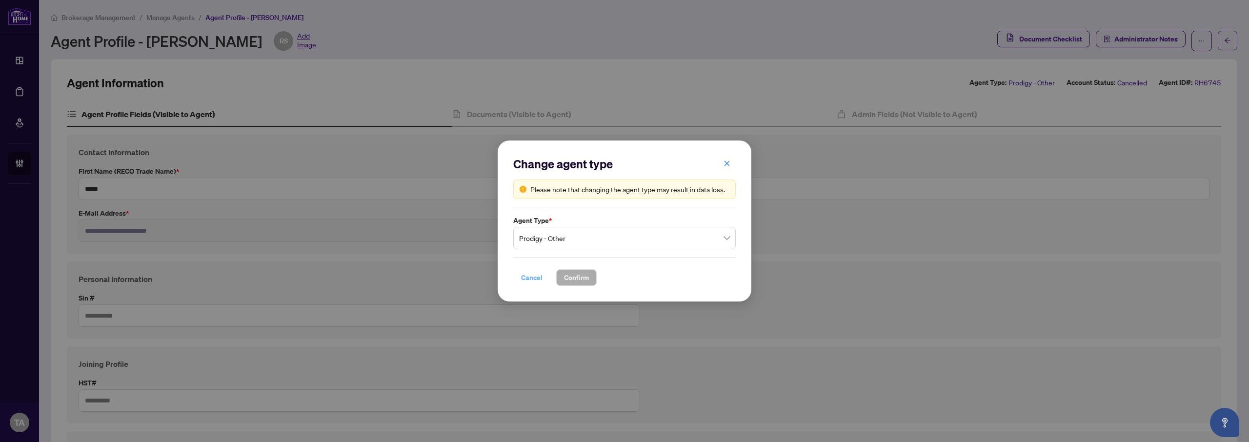
click at [528, 285] on span "Cancel" at bounding box center [531, 278] width 21 height 16
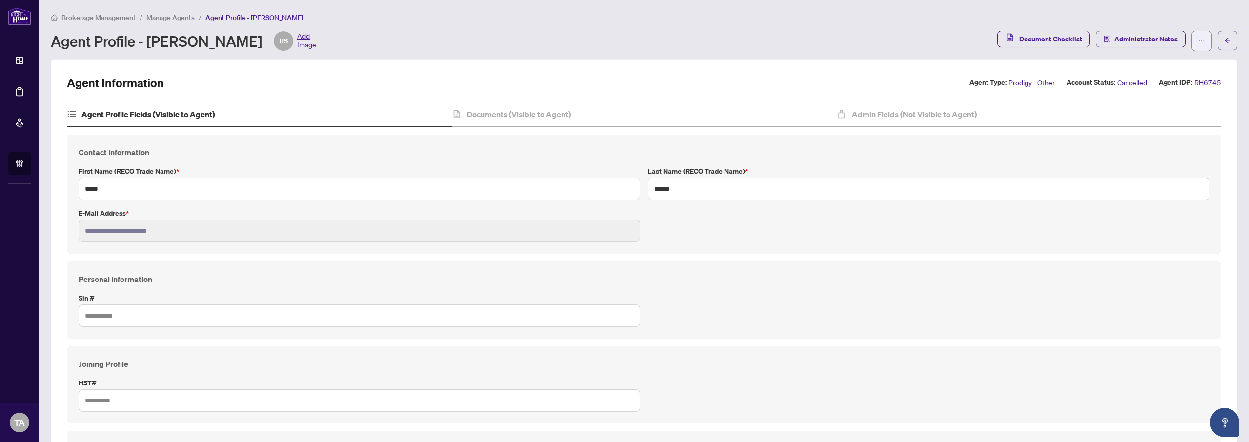
click at [1198, 45] on span "button" at bounding box center [1201, 41] width 7 height 16
click at [816, 56] on div "Brokerage Management / Manage Agents / Agent Profile - Robin Sharma Agent Profi…" at bounding box center [644, 35] width 1186 height 47
click at [1202, 45] on button "button" at bounding box center [1201, 41] width 20 height 20
click at [1168, 92] on span "Delete Agent" at bounding box center [1163, 94] width 67 height 11
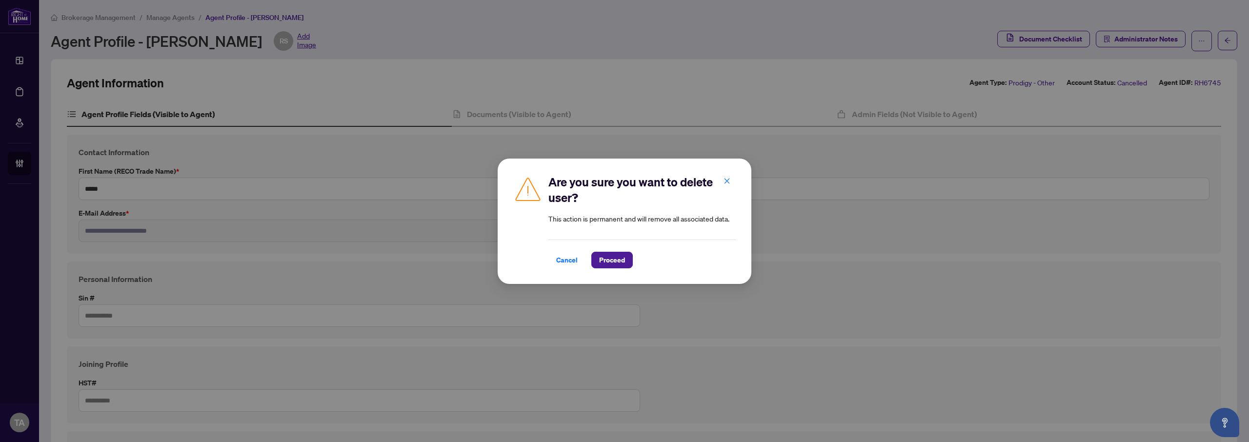
click at [582, 213] on article "This action is permanent and will remove all associated data." at bounding box center [641, 218] width 187 height 11
click at [663, 220] on article "This action is permanent and will remove all associated data." at bounding box center [641, 218] width 187 height 11
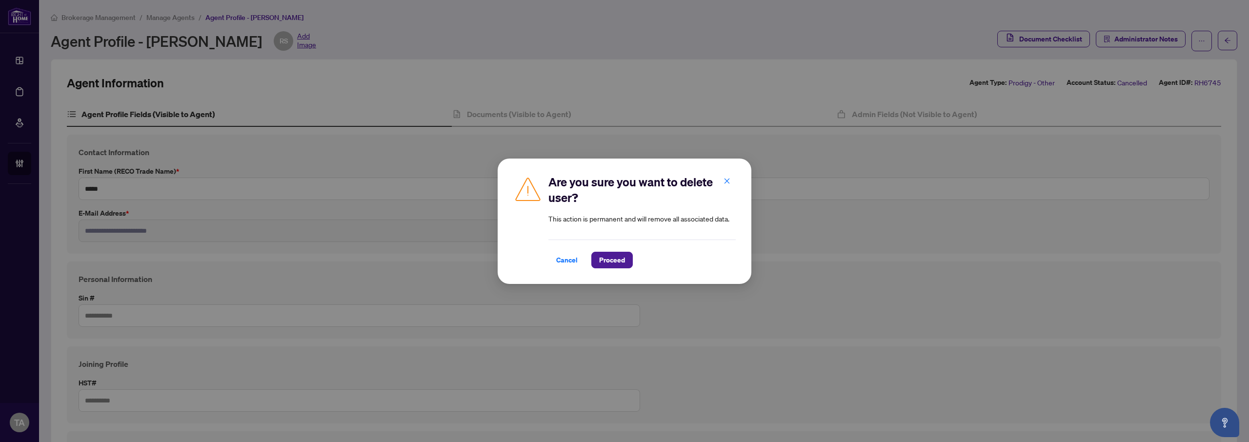
click at [655, 215] on article "This action is permanent and will remove all associated data." at bounding box center [641, 218] width 187 height 11
click at [583, 214] on article "This action is permanent and will remove all associated data." at bounding box center [641, 218] width 187 height 11
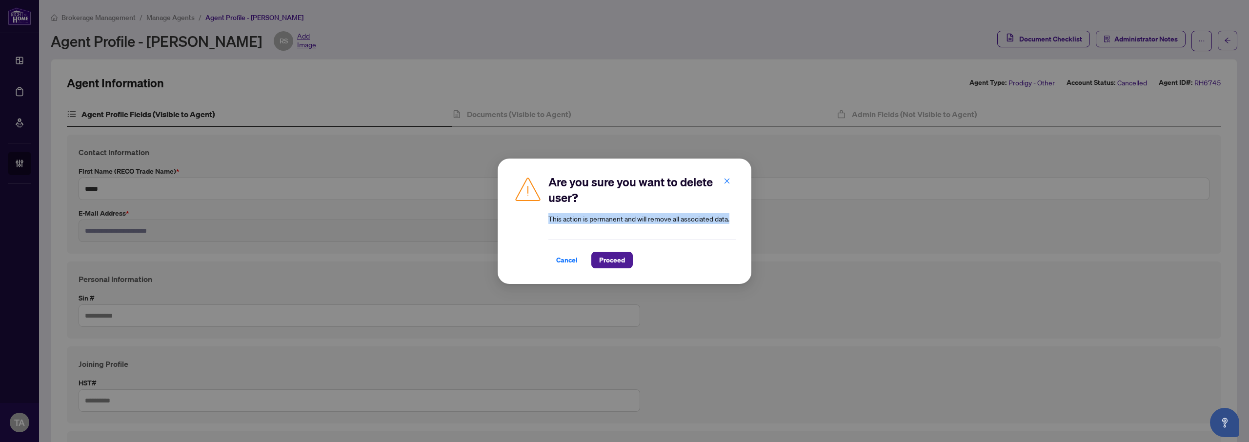
click at [583, 214] on article "This action is permanent and will remove all associated data." at bounding box center [641, 218] width 187 height 11
click at [588, 213] on article "This action is permanent and will remove all associated data." at bounding box center [641, 218] width 187 height 11
click at [607, 213] on article "This action is permanent and will remove all associated data." at bounding box center [641, 218] width 187 height 11
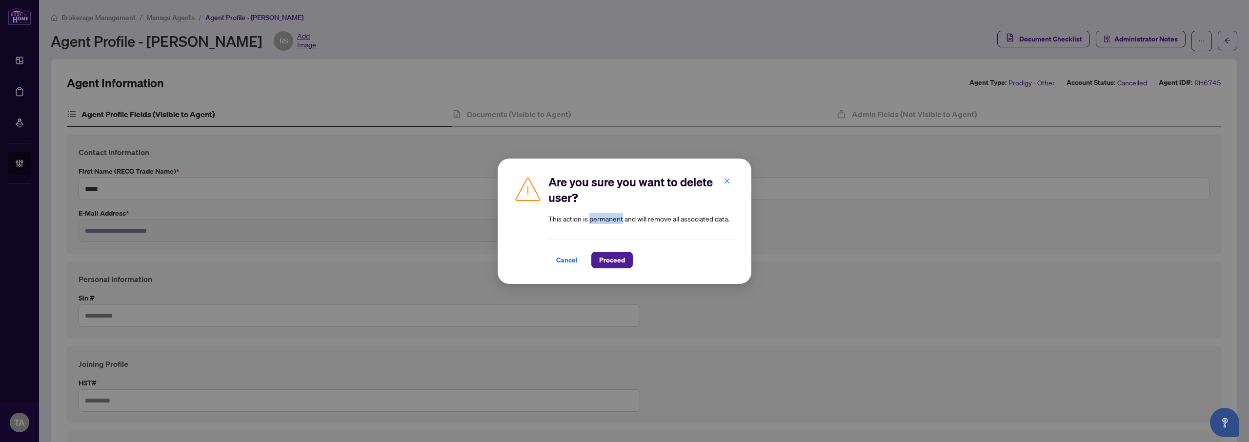
click at [607, 213] on article "This action is permanent and will remove all associated data." at bounding box center [641, 218] width 187 height 11
click at [606, 268] on span "Proceed" at bounding box center [612, 260] width 26 height 16
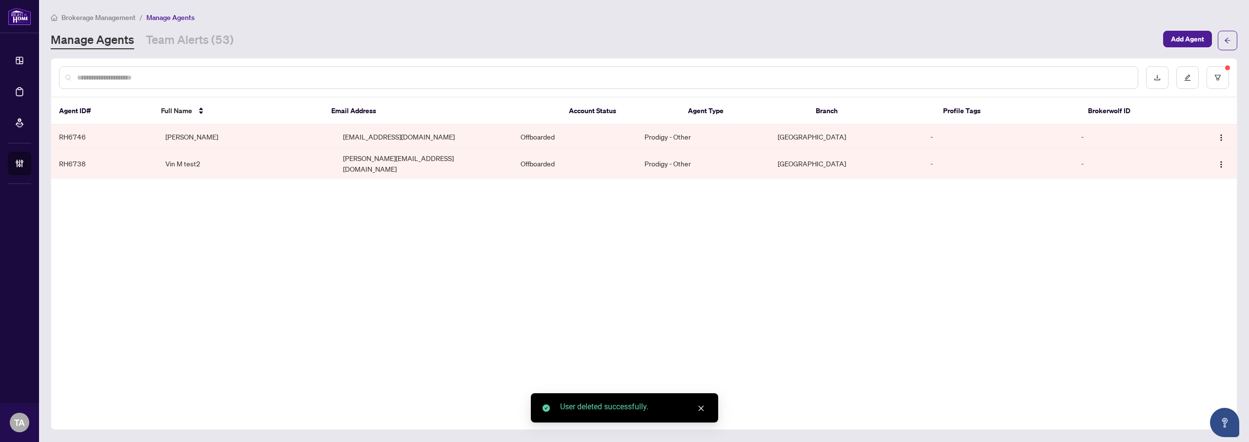
click at [377, 210] on div "Agent ID# Full Name Email Address Account Status Agent Type Branch Profile Tags…" at bounding box center [644, 244] width 1186 height 372
click at [509, 216] on div "Agent ID# Full Name Email Address Account Status Agent Type Branch Profile Tags…" at bounding box center [644, 244] width 1186 height 372
click at [679, 32] on div "Manage Agents Team Alerts (53)" at bounding box center [604, 41] width 1106 height 18
click at [617, 27] on div "Brokerage Management / Manage Agents Manage Agents Team Alerts (53) Add Agent" at bounding box center [644, 31] width 1186 height 39
click at [628, 19] on div "Brokerage Management / Manage Agents" at bounding box center [644, 17] width 1186 height 11
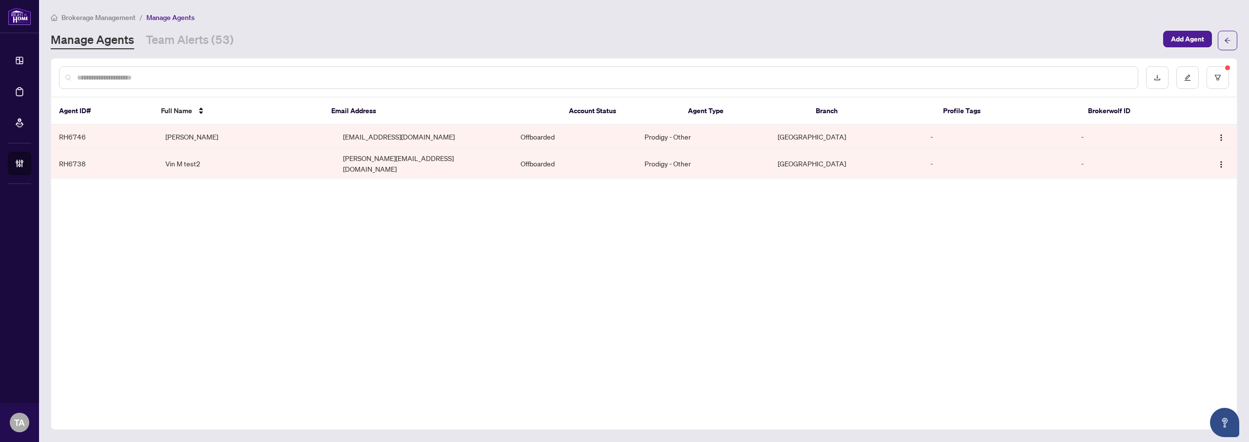
click at [632, 9] on main "Brokerage Management / Manage Agents Manage Agents Team Alerts (53) Add Agent A…" at bounding box center [644, 221] width 1210 height 442
click at [633, 40] on div "Manage Agents Team Alerts (53)" at bounding box center [604, 41] width 1106 height 18
click at [609, 46] on div "Manage Agents Team Alerts (53)" at bounding box center [604, 41] width 1106 height 18
click at [163, 14] on span "Manage Agents" at bounding box center [170, 17] width 48 height 9
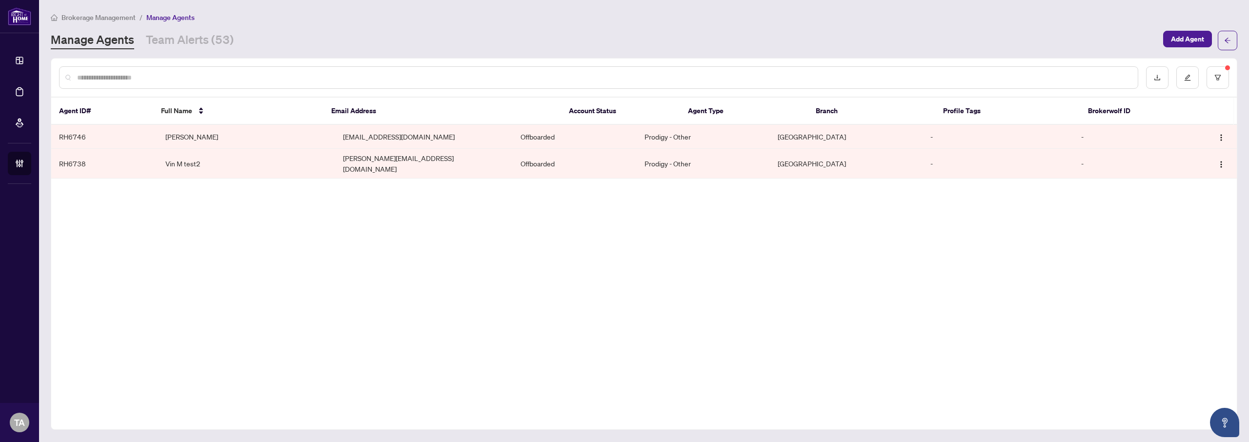
click at [159, 17] on span "Manage Agents" at bounding box center [170, 17] width 48 height 9
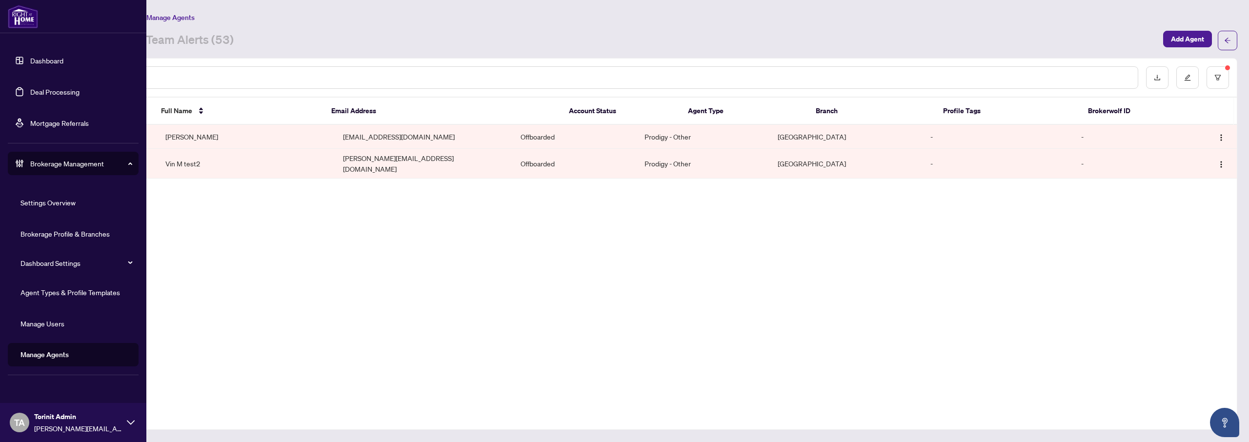
click at [67, 297] on link "Agent Types & Profile Templates" at bounding box center [69, 292] width 99 height 9
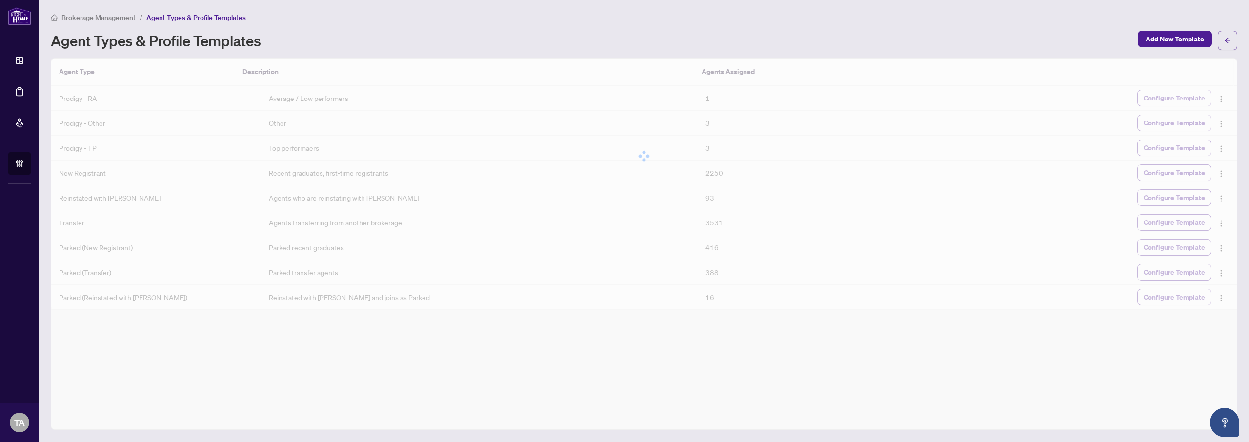
click at [641, 23] on div "Brokerage Management / Agent Types & Profile Templates Agent Types & Profile Te…" at bounding box center [644, 31] width 1186 height 39
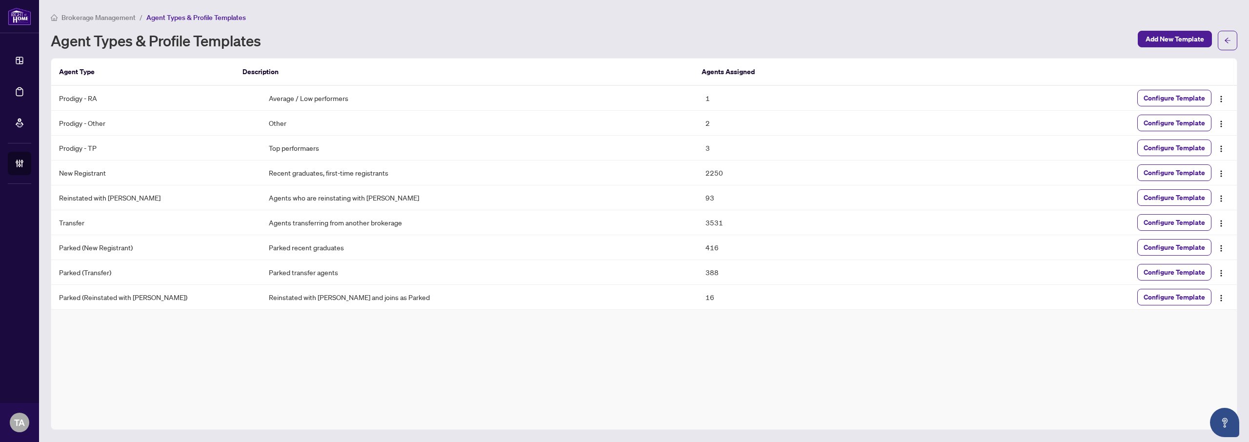
click at [428, 47] on div "Agent Types & Profile Templates" at bounding box center [591, 41] width 1081 height 16
click at [691, 50] on div "Brokerage Management / Agent Types & Profile Templates Agent Types & Profile Te…" at bounding box center [644, 221] width 1186 height 418
click at [529, 34] on div "Agent Types & Profile Templates" at bounding box center [591, 41] width 1081 height 16
click at [517, 49] on div "Agent Types & Profile Templates Add New Template" at bounding box center [644, 41] width 1186 height 20
click at [655, 34] on div "Agent Types & Profile Templates" at bounding box center [591, 41] width 1081 height 16
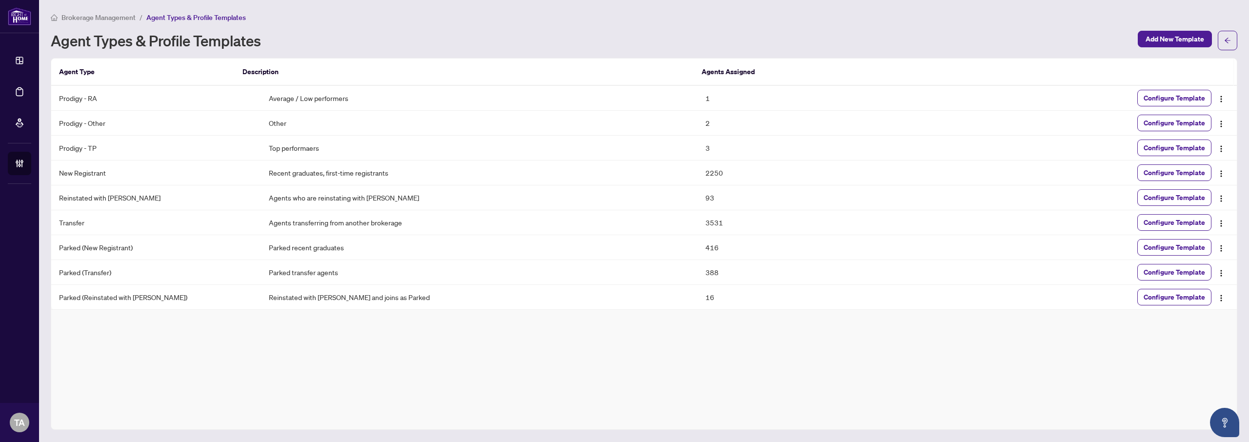
click at [647, 28] on div "Brokerage Management / Agent Types & Profile Templates Agent Types & Profile Te…" at bounding box center [644, 31] width 1186 height 39
click at [674, 6] on main "Brokerage Management / Agent Types & Profile Templates Agent Types & Profile Te…" at bounding box center [644, 221] width 1210 height 442
click at [405, 48] on div "Agent Types & Profile Templates Add New Template" at bounding box center [644, 41] width 1186 height 20
click at [388, 24] on div "Brokerage Management / Agent Types & Profile Templates Agent Types & Profile Te…" at bounding box center [644, 31] width 1186 height 39
click at [60, 43] on h1 "Agent Types & Profile Templates" at bounding box center [156, 41] width 210 height 16
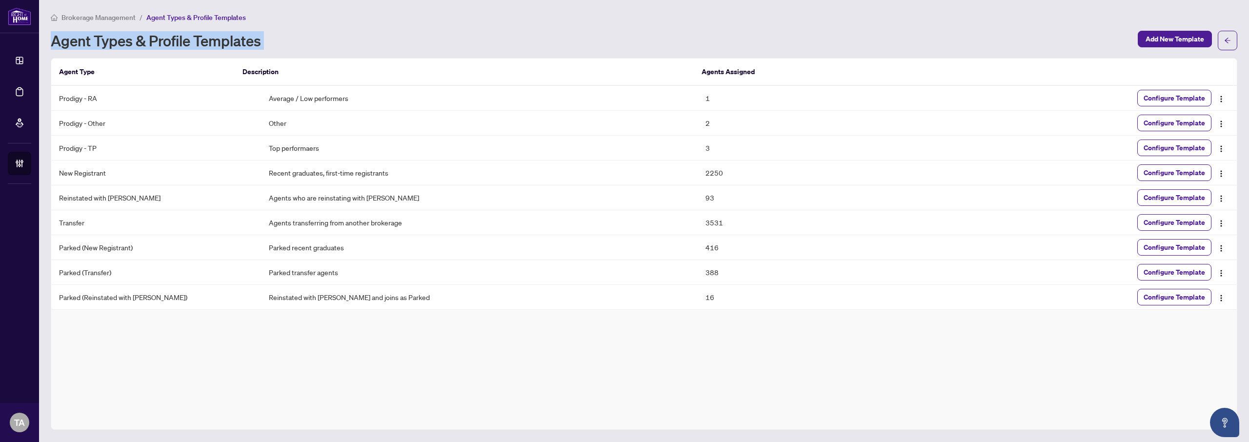
drag, startPoint x: 60, startPoint y: 43, endPoint x: 261, endPoint y: 43, distance: 200.9
click at [261, 43] on h1 "Agent Types & Profile Templates" at bounding box center [156, 41] width 210 height 16
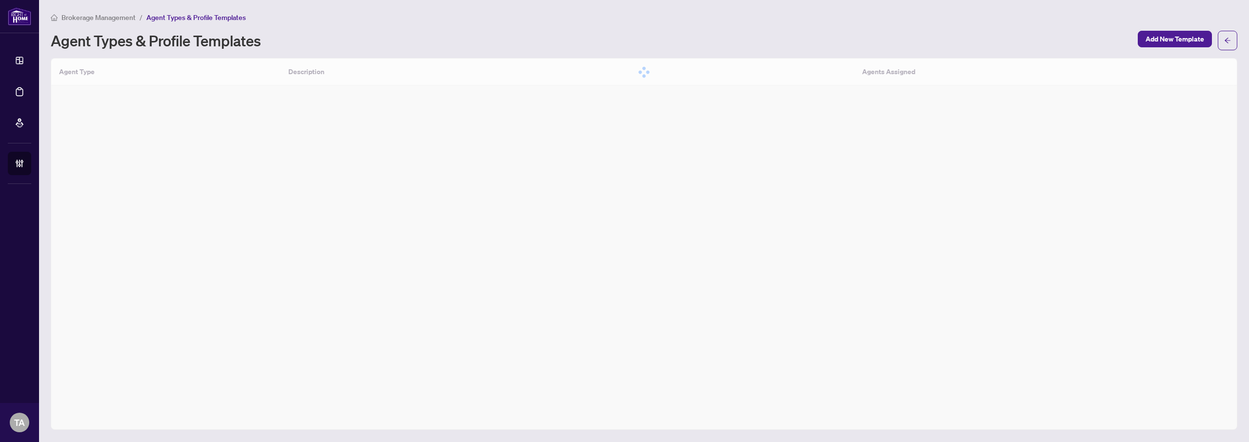
click at [758, 23] on div "Brokerage Management / Agent Types & Profile Templates Agent Types & Profile Te…" at bounding box center [644, 31] width 1186 height 39
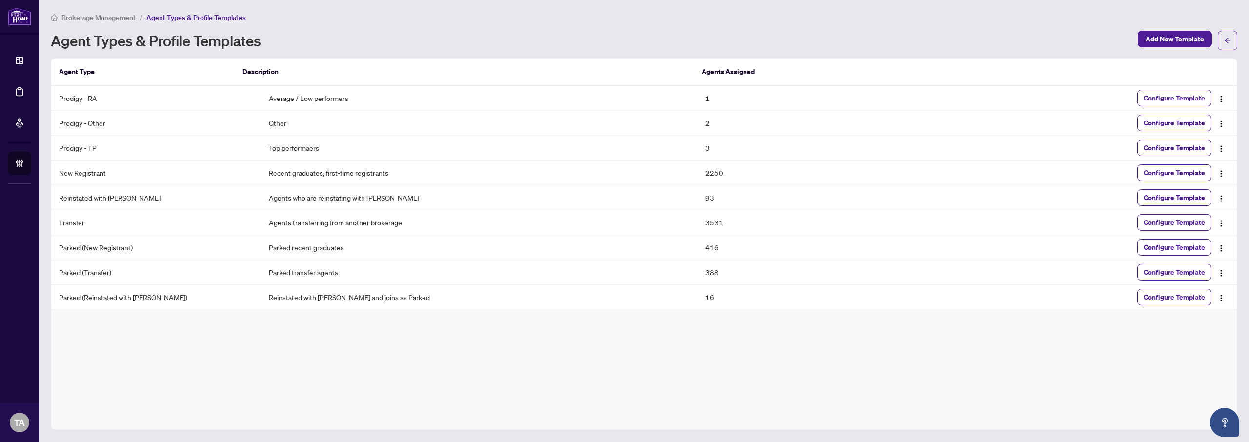
click at [561, 19] on div "Brokerage Management / Agent Types & Profile Templates" at bounding box center [644, 17] width 1186 height 11
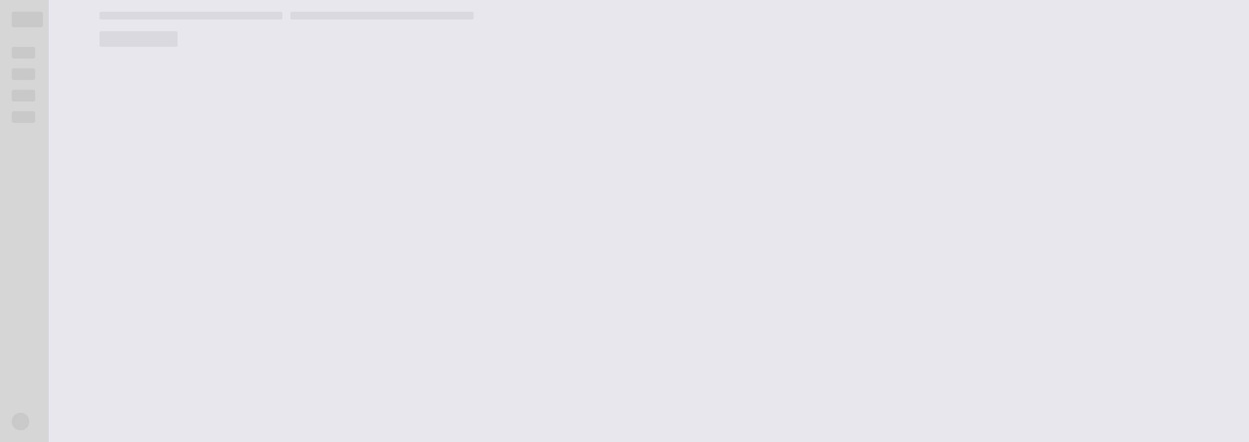
click at [623, 53] on main at bounding box center [668, 221] width 1161 height 442
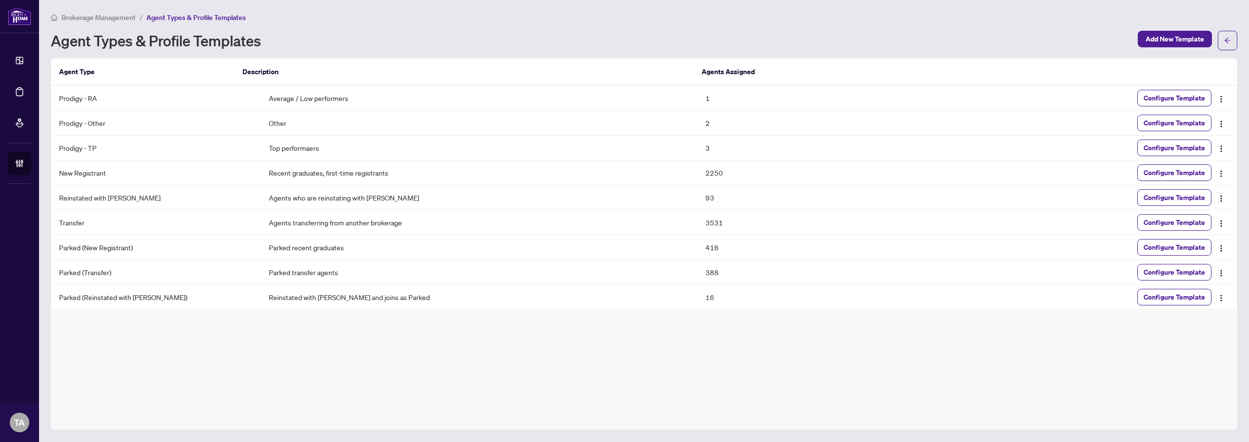
click at [671, 31] on div "Agent Types & Profile Templates Add New Template" at bounding box center [644, 41] width 1186 height 20
click at [613, 43] on div "Agent Types & Profile Templates" at bounding box center [591, 41] width 1081 height 16
click at [620, 38] on div "Agent Types & Profile Templates" at bounding box center [591, 41] width 1081 height 16
click at [697, 31] on div "Agent Types & Profile Templates Add New Template" at bounding box center [644, 41] width 1186 height 20
click at [706, 37] on div "Agent Types & Profile Templates" at bounding box center [591, 41] width 1081 height 16
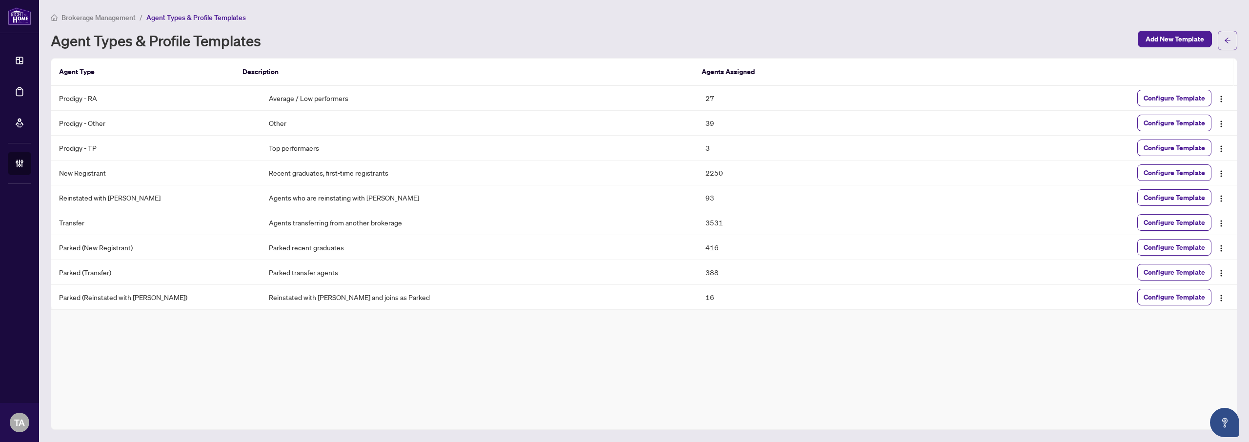
click at [711, 70] on th "Agents Assigned" at bounding box center [808, 72] width 229 height 27
click at [691, 33] on div "Agent Types & Profile Templates" at bounding box center [591, 41] width 1081 height 16
click at [269, 73] on th "Description" at bounding box center [464, 72] width 458 height 27
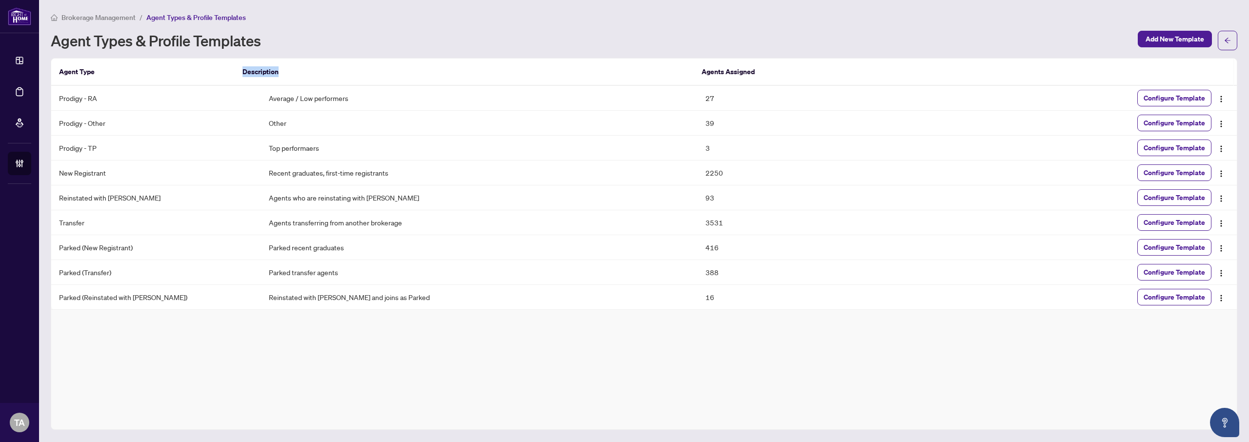
click at [269, 73] on th "Description" at bounding box center [464, 72] width 458 height 27
drag, startPoint x: 269, startPoint y: 73, endPoint x: 443, endPoint y: 73, distance: 174.1
click at [269, 73] on th "Description" at bounding box center [464, 72] width 458 height 27
click at [725, 66] on th "Agents Assigned" at bounding box center [808, 72] width 229 height 27
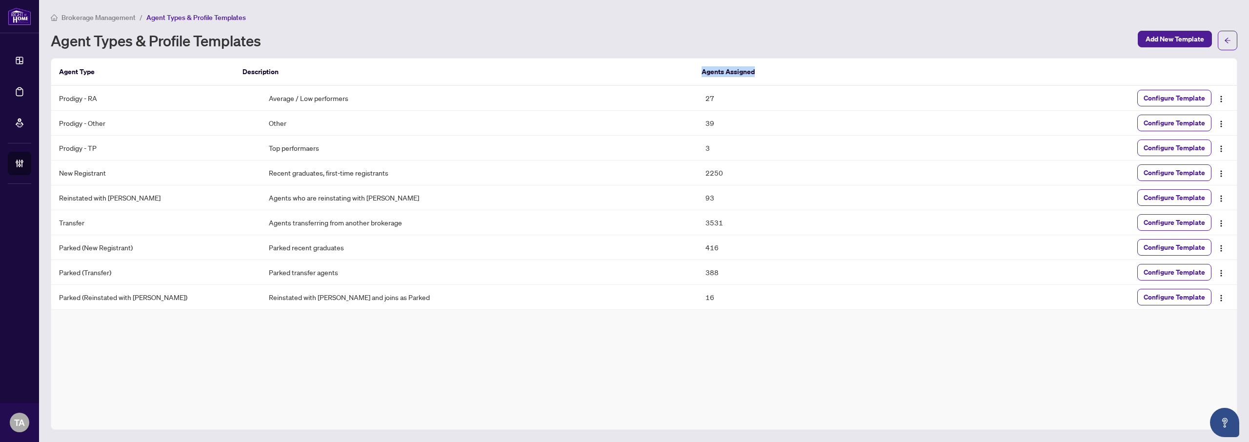
click at [725, 66] on th "Agents Assigned" at bounding box center [808, 72] width 229 height 27
click at [653, 40] on div "Agent Types & Profile Templates" at bounding box center [591, 41] width 1081 height 16
click at [710, 66] on th "Agents Assigned" at bounding box center [808, 72] width 229 height 27
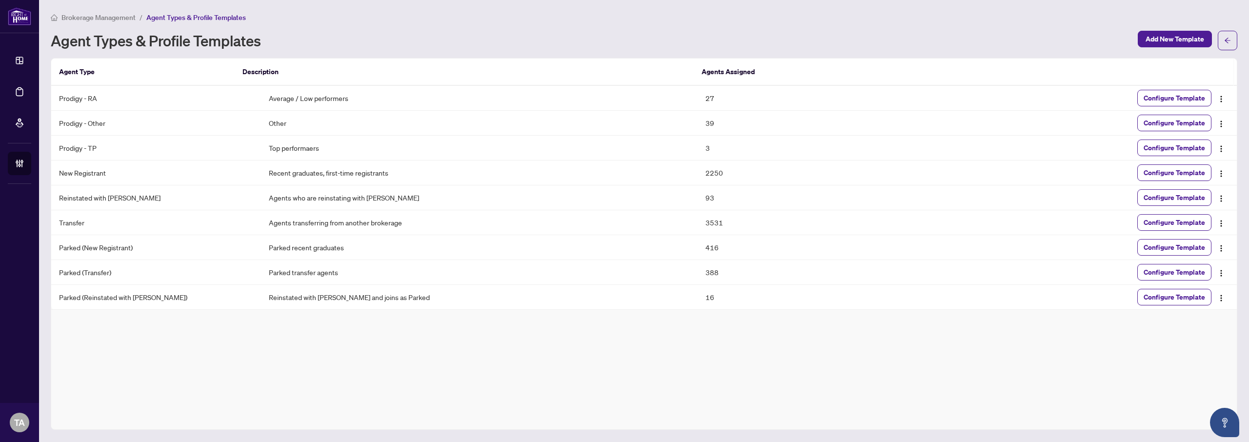
click at [674, 42] on div "Agent Types & Profile Templates" at bounding box center [591, 41] width 1081 height 16
click at [656, 45] on div "Agent Types & Profile Templates" at bounding box center [591, 41] width 1081 height 16
click at [714, 72] on th "Agents Assigned" at bounding box center [808, 72] width 229 height 27
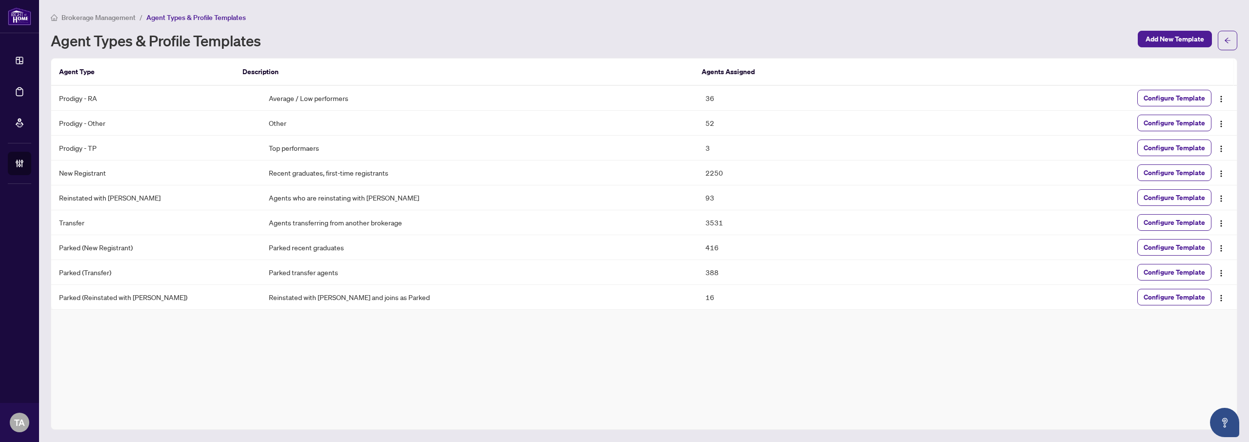
click at [654, 39] on div "Agent Types & Profile Templates" at bounding box center [591, 41] width 1081 height 16
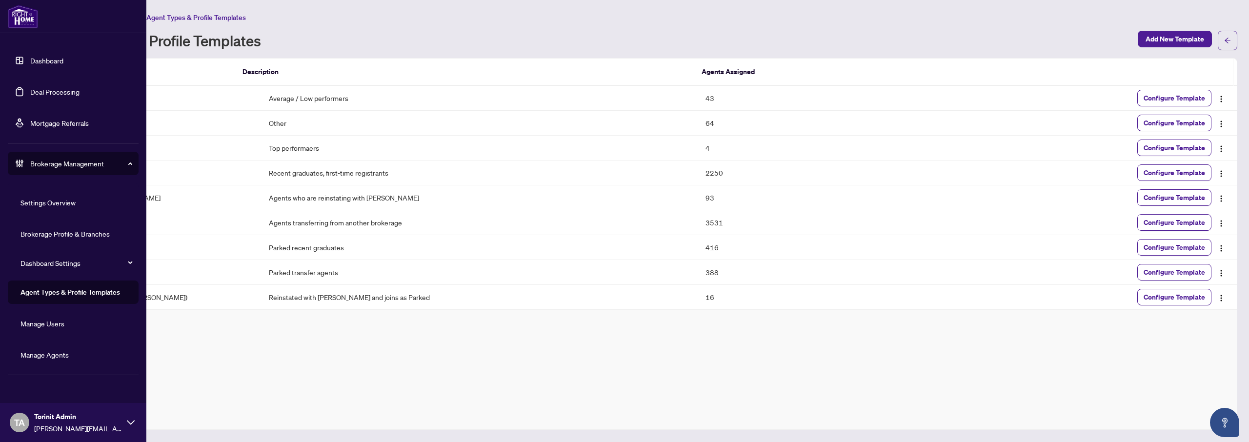
click at [58, 350] on link "Manage Agents" at bounding box center [44, 354] width 48 height 9
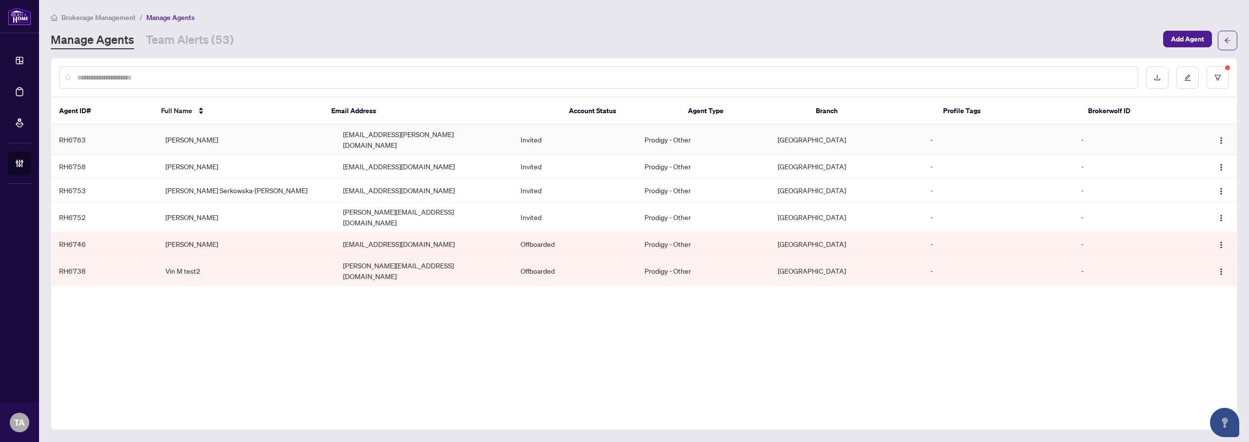
click at [243, 142] on td "[PERSON_NAME]" at bounding box center [247, 140] width 178 height 30
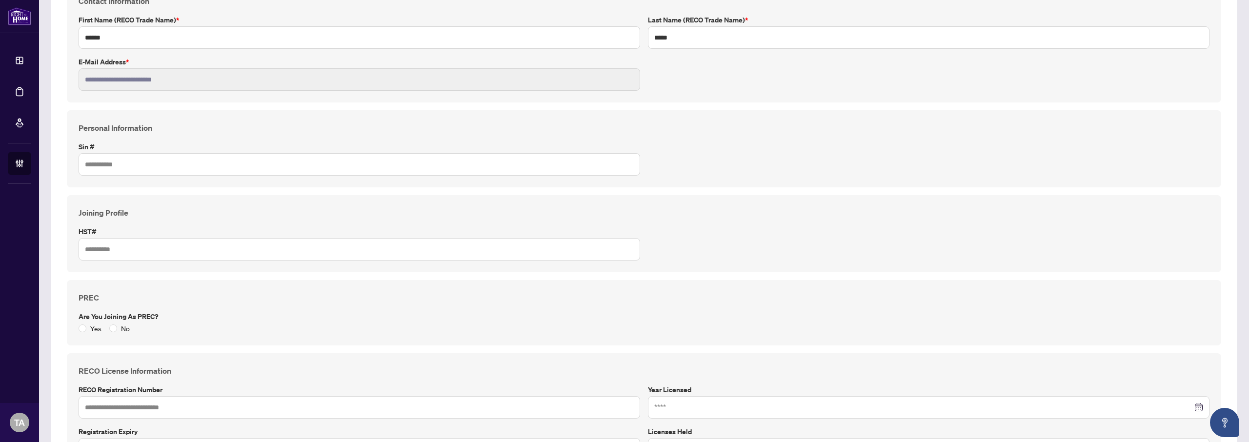
scroll to position [168, 0]
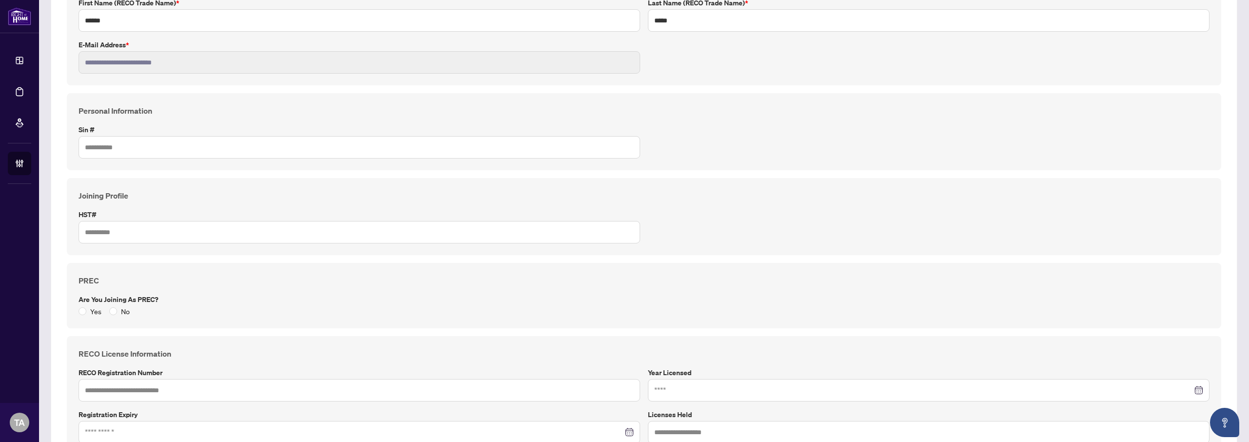
click at [775, 220] on div "Joining Profile HST#" at bounding box center [644, 217] width 1138 height 54
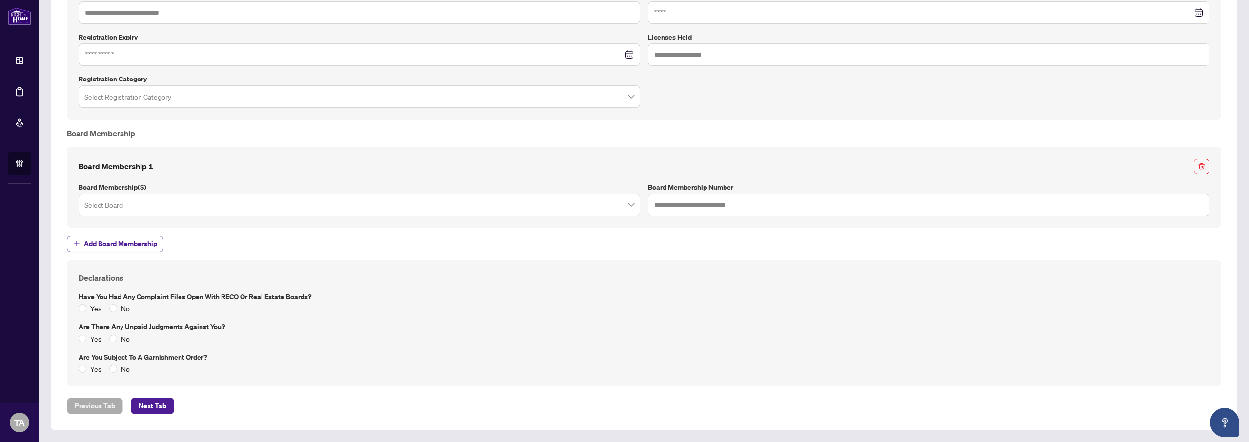
scroll to position [0, 0]
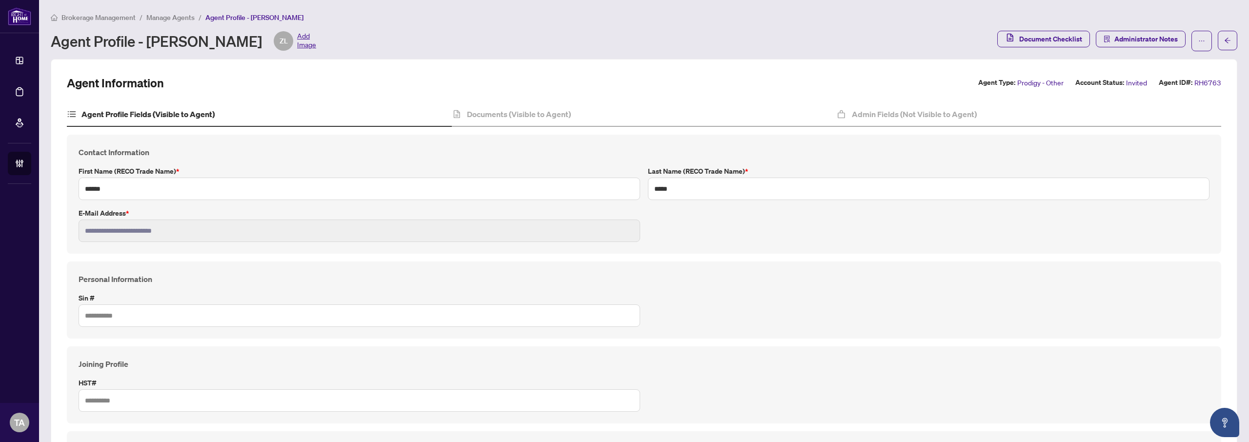
click at [167, 16] on span "Manage Agents" at bounding box center [170, 17] width 48 height 9
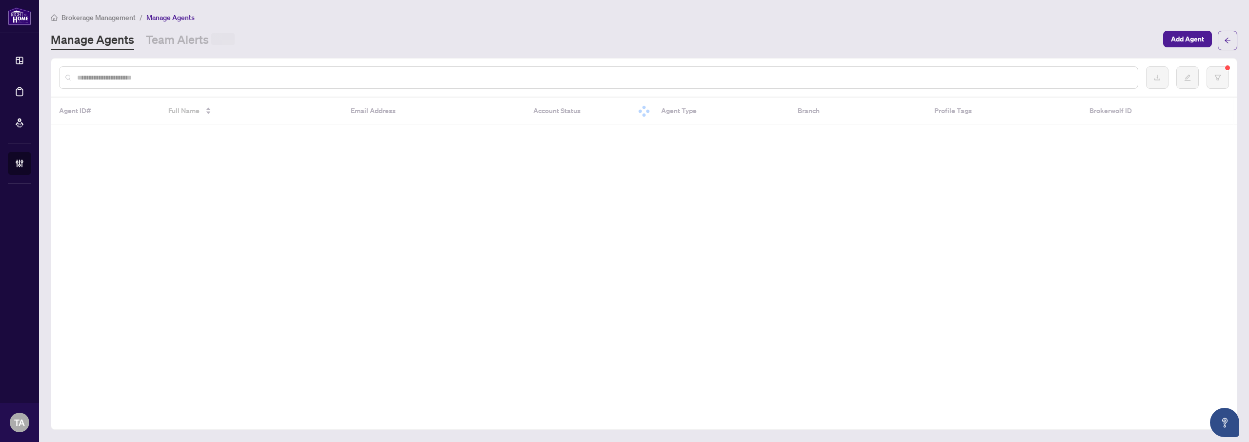
click at [640, 44] on div "Manage Agents Team Alerts" at bounding box center [604, 41] width 1106 height 18
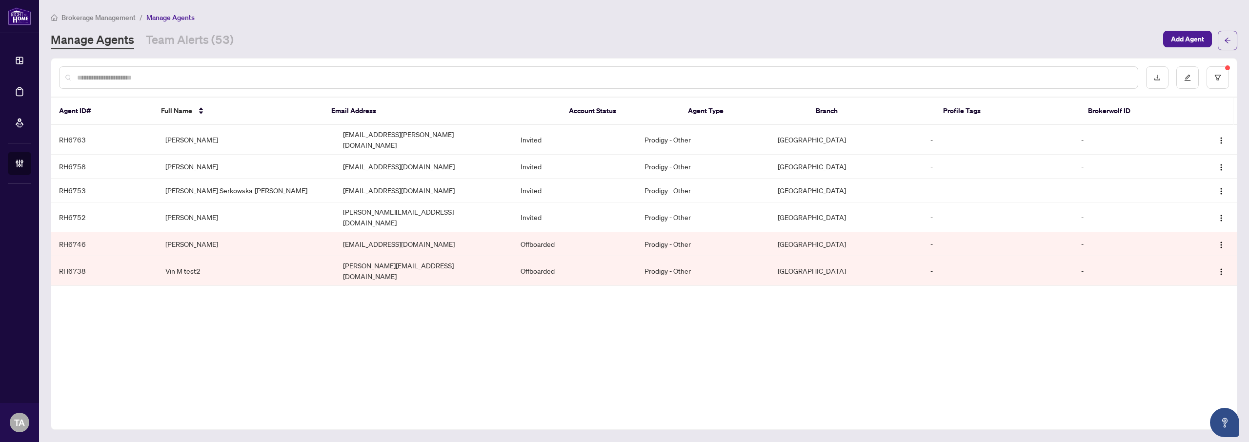
click at [514, 39] on div "Manage Agents Team Alerts (53)" at bounding box center [604, 41] width 1106 height 18
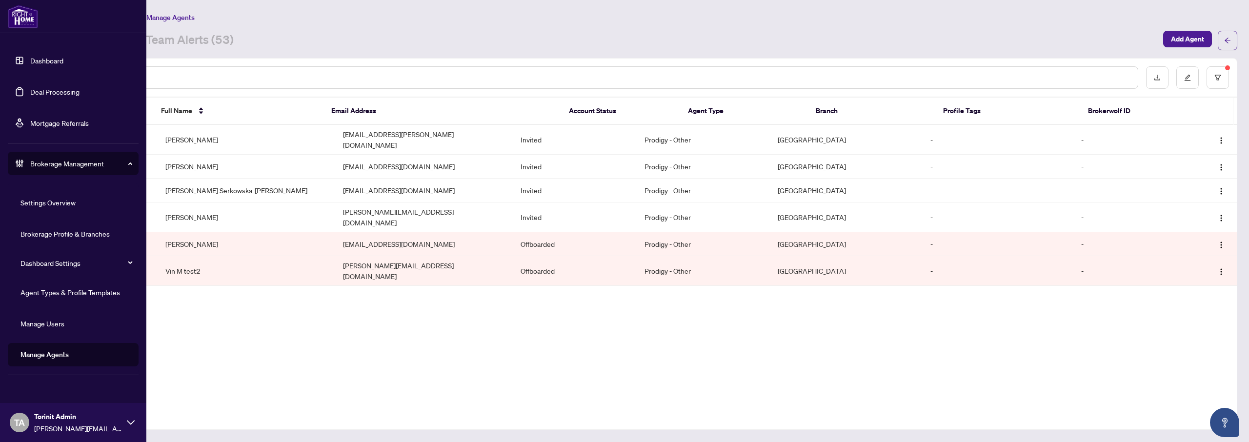
click at [60, 288] on link "Agent Types & Profile Templates" at bounding box center [69, 292] width 99 height 9
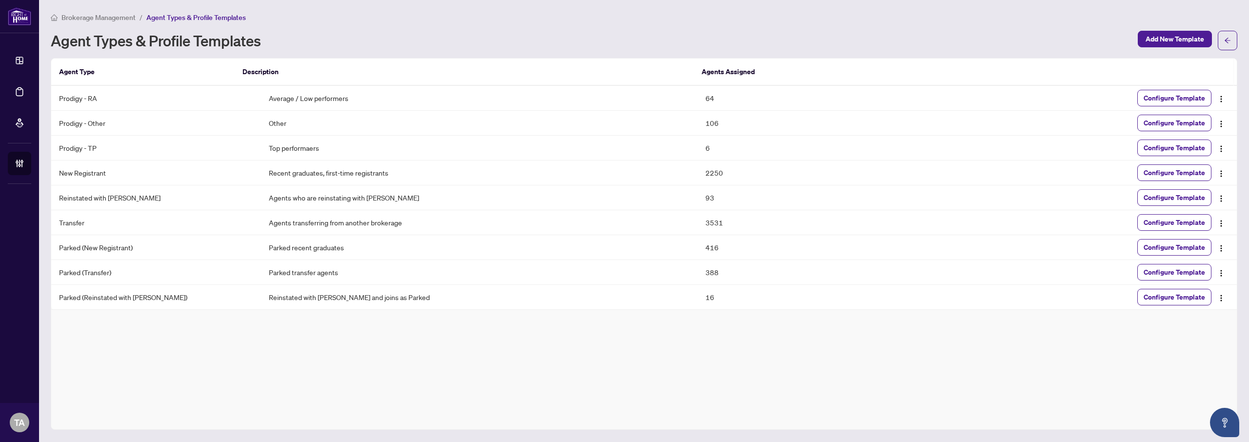
click at [714, 34] on div "Agent Types & Profile Templates" at bounding box center [591, 41] width 1081 height 16
click at [683, 41] on div "Agent Types & Profile Templates" at bounding box center [591, 41] width 1081 height 16
click at [706, 96] on td "64" at bounding box center [806, 98] width 218 height 25
click at [695, 37] on div "Agent Types & Profile Templates" at bounding box center [591, 41] width 1081 height 16
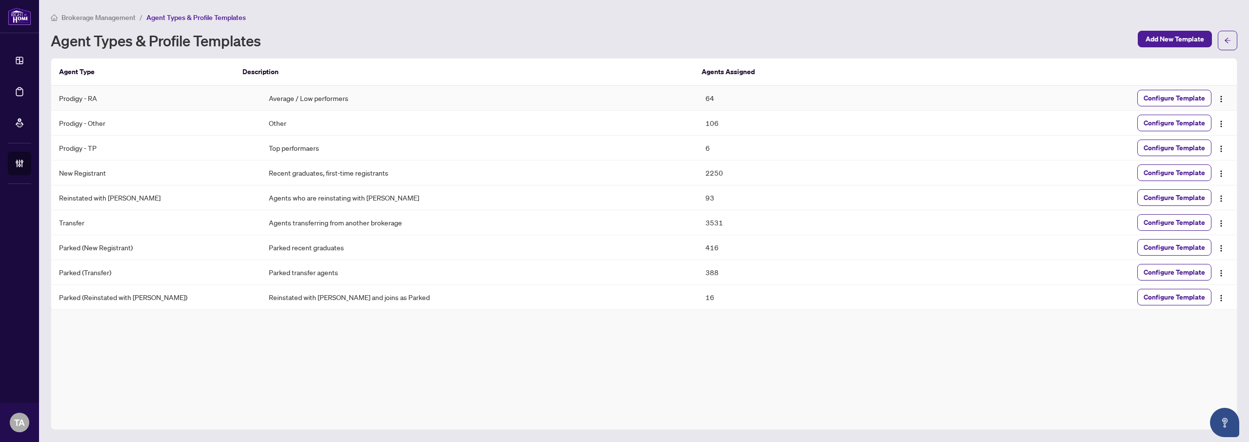
click at [708, 103] on td "64" at bounding box center [806, 98] width 218 height 25
click at [708, 102] on td "64" at bounding box center [806, 98] width 218 height 25
click at [702, 100] on td "64" at bounding box center [806, 98] width 218 height 25
click at [708, 121] on td "106" at bounding box center [806, 123] width 218 height 25
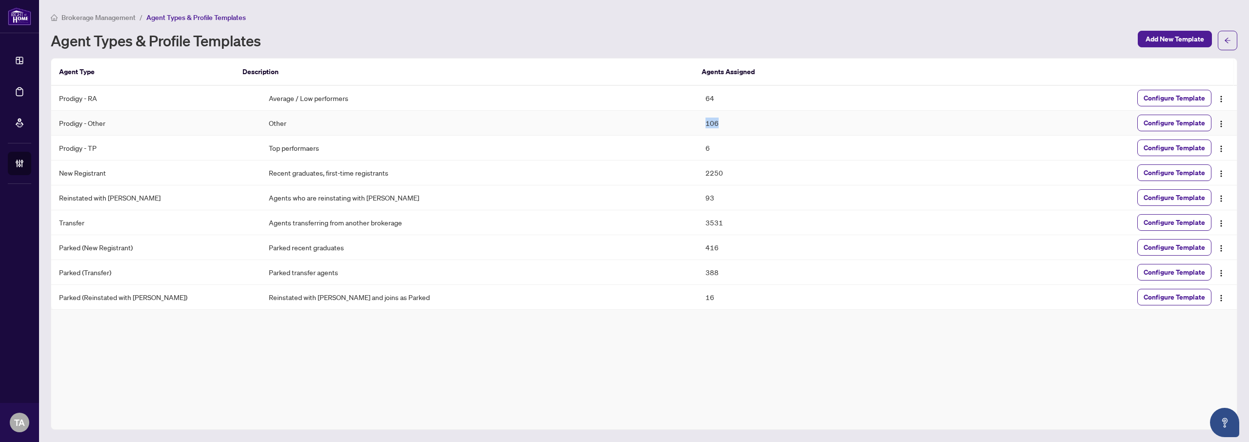
click at [708, 121] on td "106" at bounding box center [806, 123] width 218 height 25
click at [704, 99] on td "64" at bounding box center [806, 98] width 218 height 25
click at [658, 49] on div "Agent Types & Profile Templates Add New Template" at bounding box center [644, 41] width 1186 height 20
click at [710, 120] on td "106" at bounding box center [806, 123] width 218 height 25
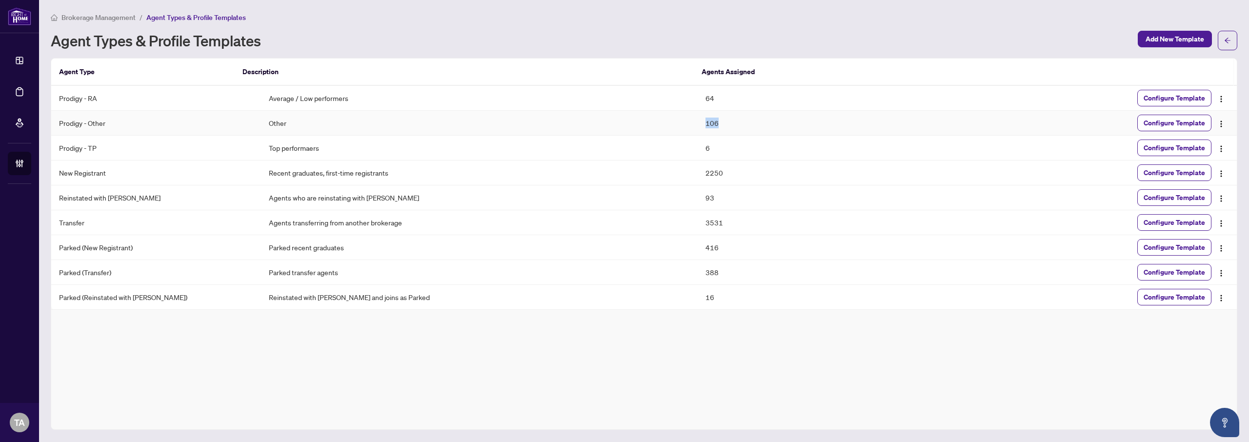
click at [710, 120] on td "106" at bounding box center [806, 123] width 218 height 25
click at [701, 99] on td "64" at bounding box center [806, 98] width 218 height 25
click at [629, 40] on div "Agent Types & Profile Templates" at bounding box center [591, 41] width 1081 height 16
click at [264, 147] on td "Top performaers" at bounding box center [479, 148] width 437 height 25
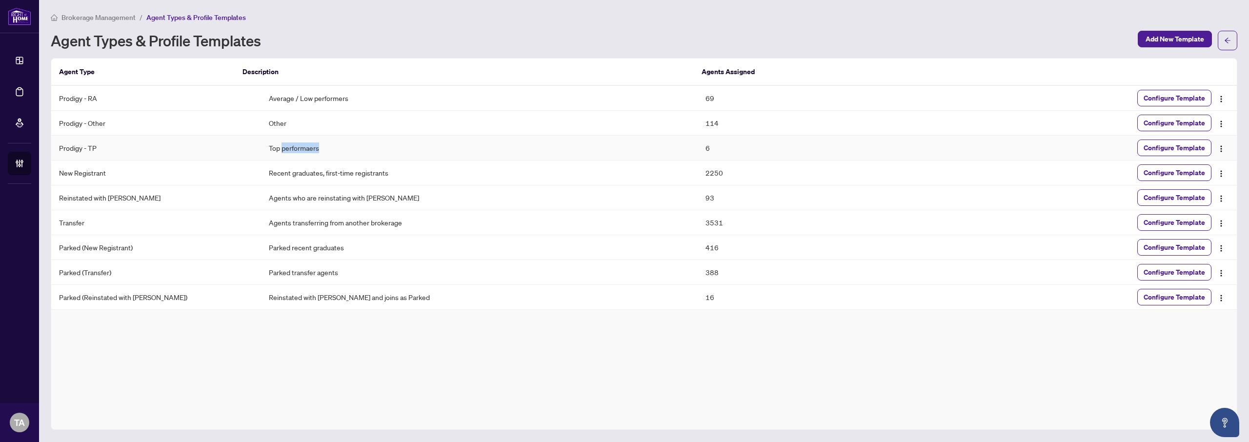
click at [264, 147] on td "Top performaers" at bounding box center [479, 148] width 437 height 25
click at [702, 126] on td "114" at bounding box center [806, 123] width 218 height 25
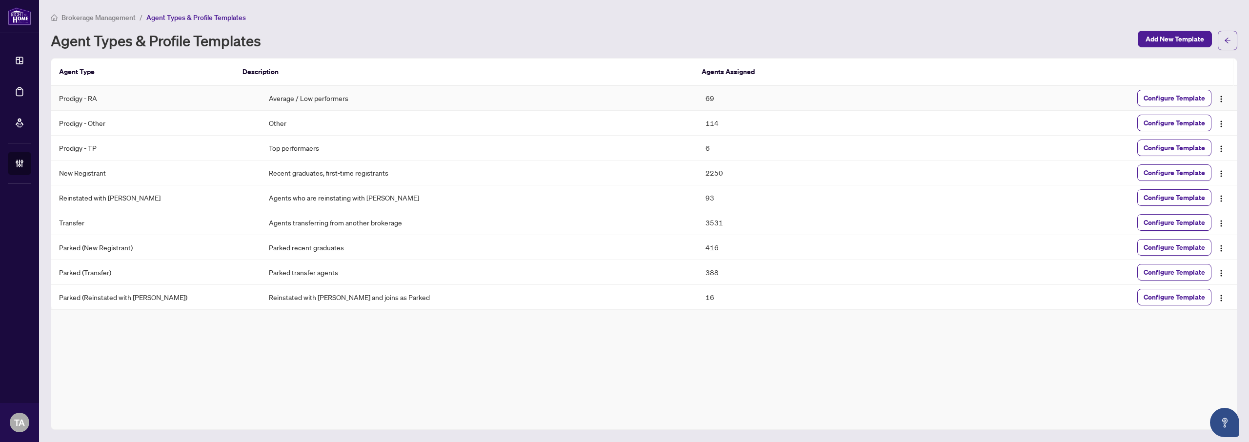
click at [701, 99] on td "69" at bounding box center [806, 98] width 218 height 25
click at [706, 41] on div "Agent Types & Profile Templates" at bounding box center [591, 41] width 1081 height 16
click at [699, 8] on main "Brokerage Management / Agent Types & Profile Templates Agent Types & Profile Te…" at bounding box center [644, 221] width 1210 height 442
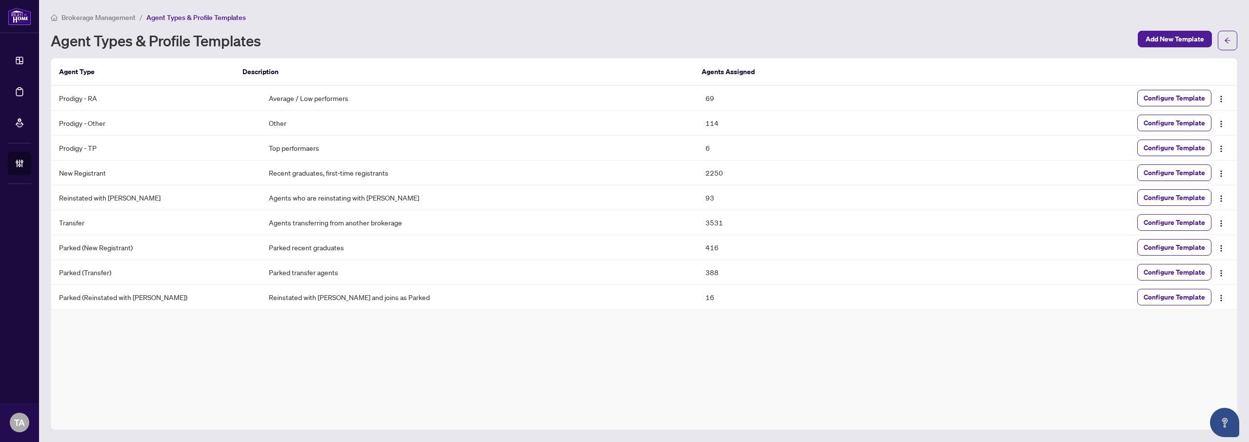
click at [697, 31] on div "Agent Types & Profile Templates Add New Template" at bounding box center [644, 41] width 1186 height 20
click at [560, 29] on div "Brokerage Management / Agent Types & Profile Templates Agent Types & Profile Te…" at bounding box center [644, 31] width 1186 height 39
click at [657, 38] on div "Agent Types & Profile Templates" at bounding box center [591, 41] width 1081 height 16
click at [706, 127] on td "175" at bounding box center [806, 123] width 218 height 25
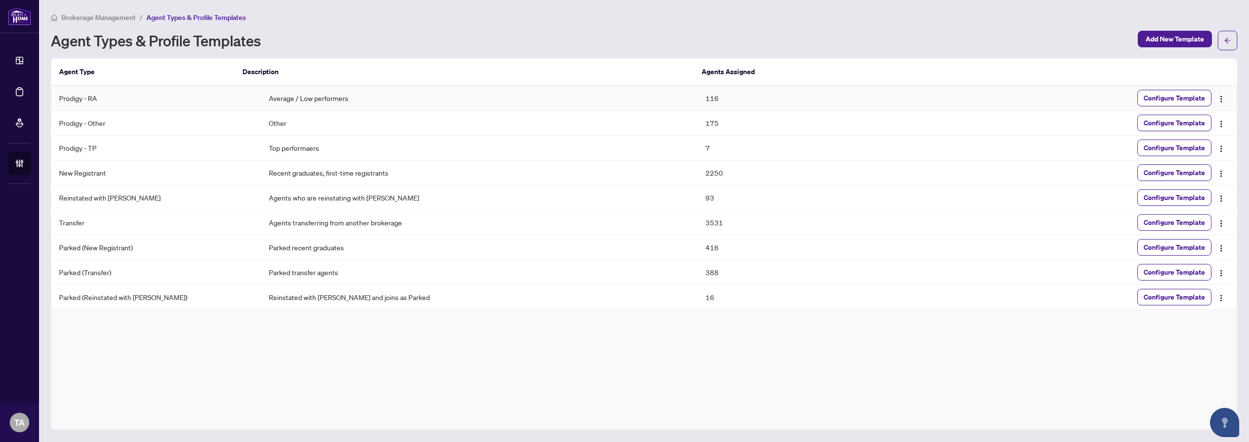
click at [705, 98] on td "116" at bounding box center [806, 98] width 218 height 25
click at [667, 51] on div "Brokerage Management / Agent Types & Profile Templates Agent Types & Profile Te…" at bounding box center [644, 221] width 1186 height 418
click at [703, 99] on td "116" at bounding box center [806, 98] width 218 height 25
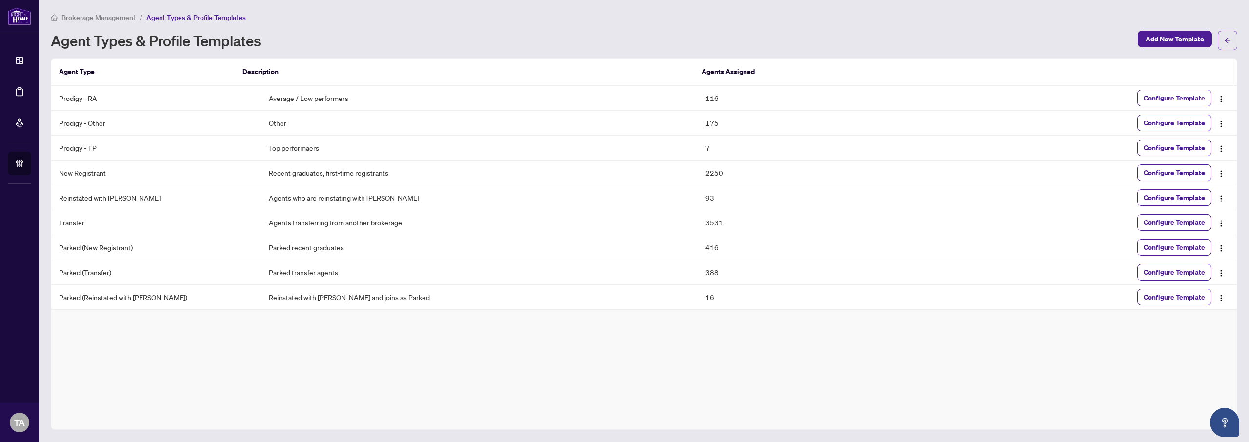
click at [702, 24] on div "Brokerage Management / Agent Types & Profile Templates Agent Types & Profile Te…" at bounding box center [644, 31] width 1186 height 39
click at [709, 93] on td "116" at bounding box center [806, 98] width 218 height 25
click at [705, 43] on div "Agent Types & Profile Templates" at bounding box center [591, 41] width 1081 height 16
click at [654, 31] on div "Agent Types & Profile Templates Add New Template" at bounding box center [644, 41] width 1186 height 20
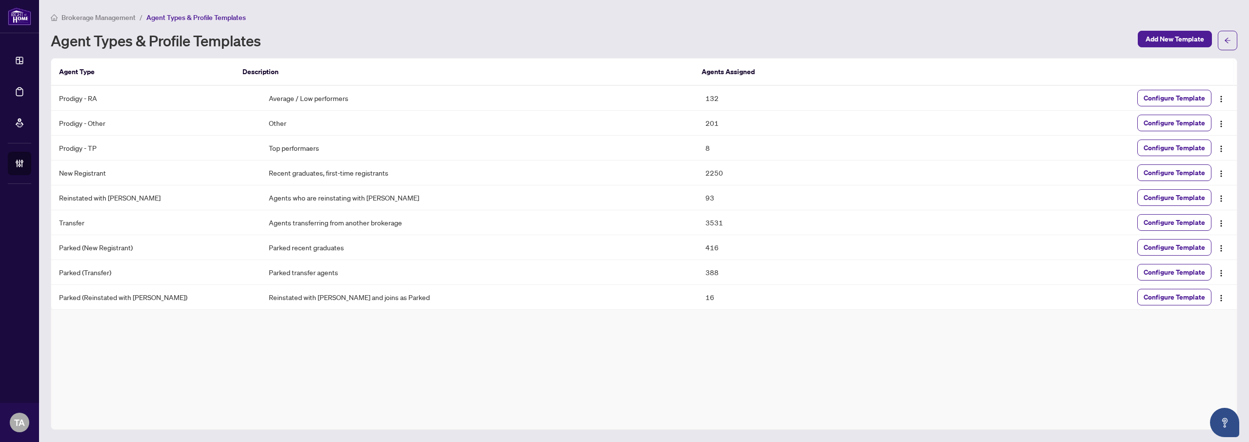
click at [660, 37] on div "Agent Types & Profile Templates" at bounding box center [591, 41] width 1081 height 16
click at [632, 46] on div "Agent Types & Profile Templates" at bounding box center [591, 41] width 1081 height 16
click at [707, 33] on div "Agent Types & Profile Templates" at bounding box center [591, 41] width 1081 height 16
click at [716, 44] on div "Agent Types & Profile Templates" at bounding box center [591, 41] width 1081 height 16
click at [696, 71] on th "Agents Assigned" at bounding box center [794, 72] width 225 height 27
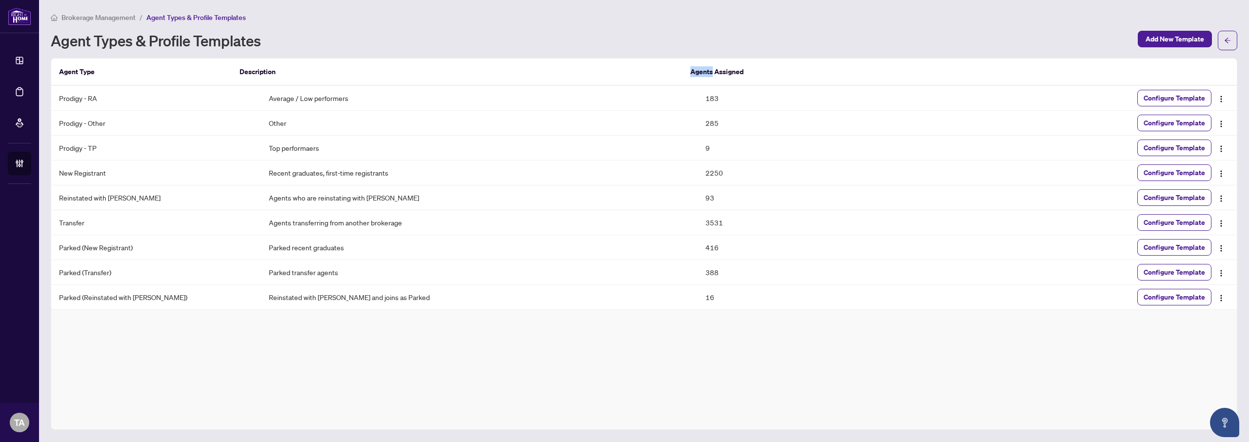
click at [696, 71] on th "Agents Assigned" at bounding box center [794, 72] width 225 height 27
click at [699, 52] on div "Brokerage Management / Agent Types & Profile Templates Agent Types & Profile Te…" at bounding box center [644, 221] width 1186 height 418
click at [692, 74] on th "Agents Assigned" at bounding box center [794, 72] width 225 height 27
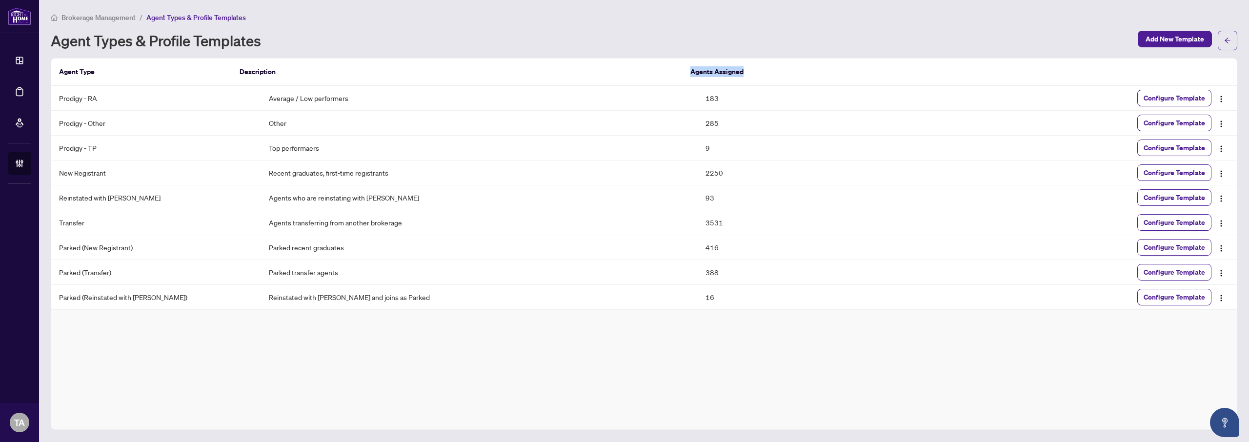
click at [692, 74] on th "Agents Assigned" at bounding box center [794, 72] width 225 height 27
click at [702, 46] on div "Agent Types & Profile Templates" at bounding box center [591, 41] width 1081 height 16
click at [700, 72] on th "Agents Assigned" at bounding box center [794, 72] width 225 height 27
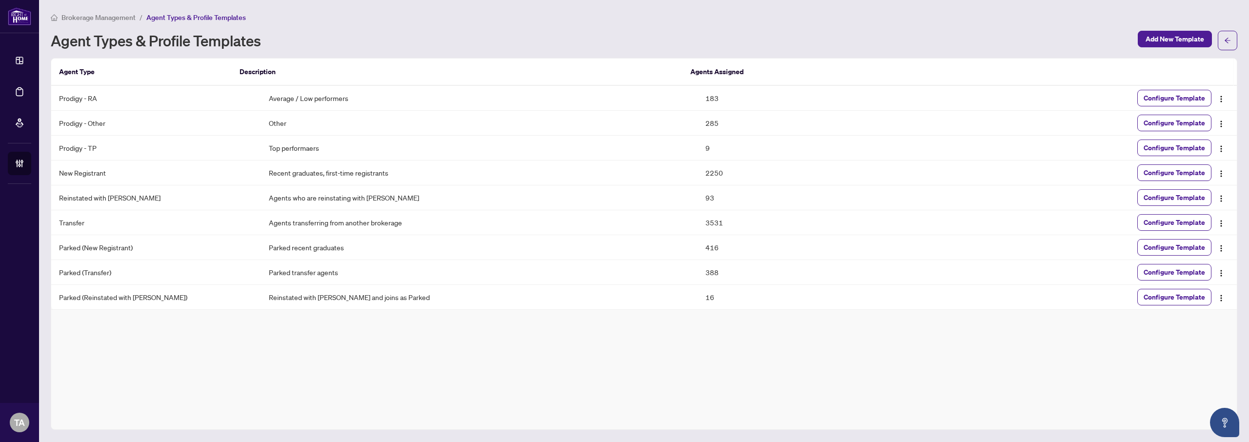
click at [696, 45] on div "Agent Types & Profile Templates" at bounding box center [591, 41] width 1081 height 16
click at [694, 70] on th "Agents Assigned" at bounding box center [794, 72] width 225 height 27
click at [695, 44] on div "Agent Types & Profile Templates" at bounding box center [591, 41] width 1081 height 16
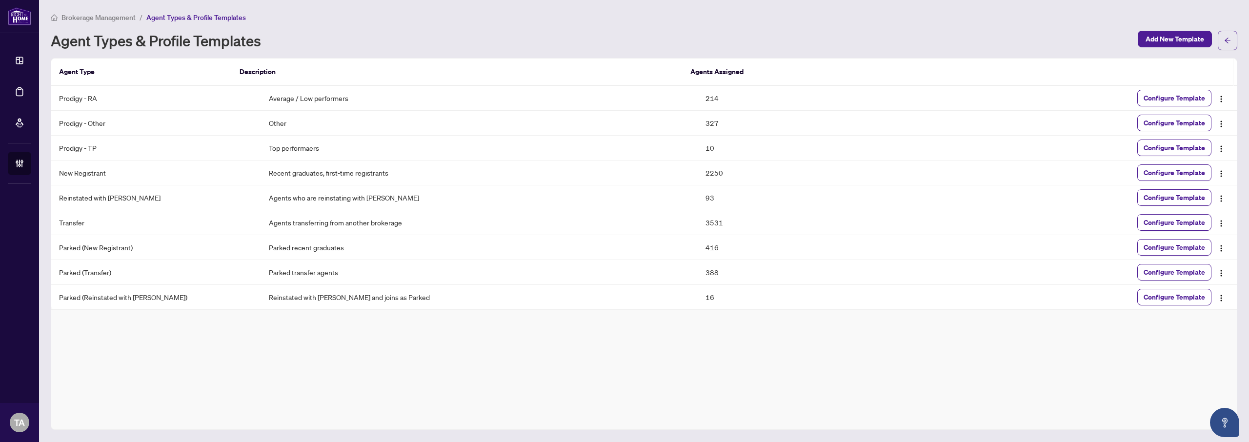
click at [680, 23] on div "Brokerage Management / Agent Types & Profile Templates Agent Types & Profile Te…" at bounding box center [644, 31] width 1186 height 39
click at [697, 149] on td "10" at bounding box center [806, 148] width 218 height 25
click at [270, 152] on td "Top performaers" at bounding box center [479, 148] width 437 height 25
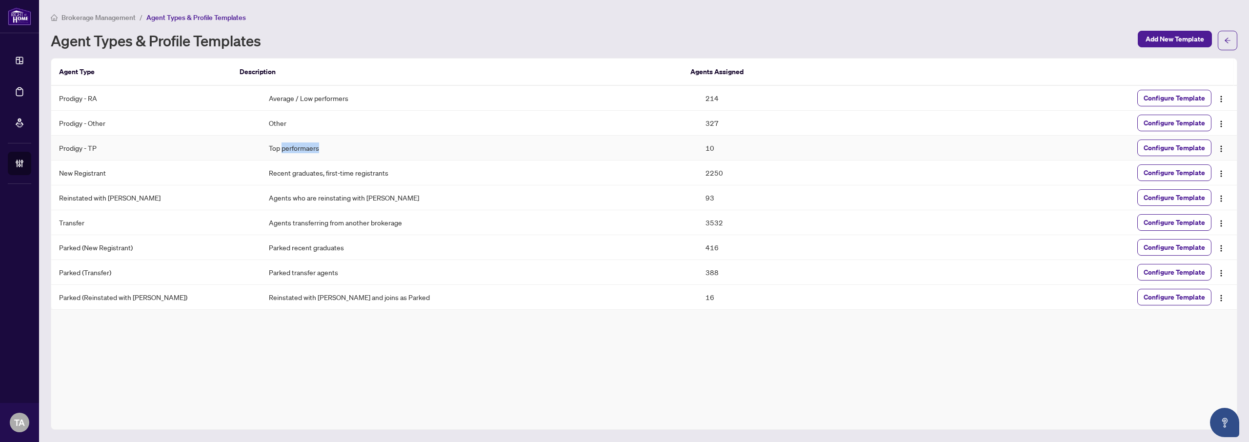
click at [270, 152] on td "Top performaers" at bounding box center [479, 148] width 437 height 25
click at [680, 22] on div "Brokerage Management / Agent Types & Profile Templates" at bounding box center [644, 17] width 1186 height 11
click at [446, 9] on main "Brokerage Management / Agent Types & Profile Templates Agent Types & Profile Te…" at bounding box center [644, 221] width 1210 height 442
click at [697, 144] on td "18" at bounding box center [806, 148] width 218 height 25
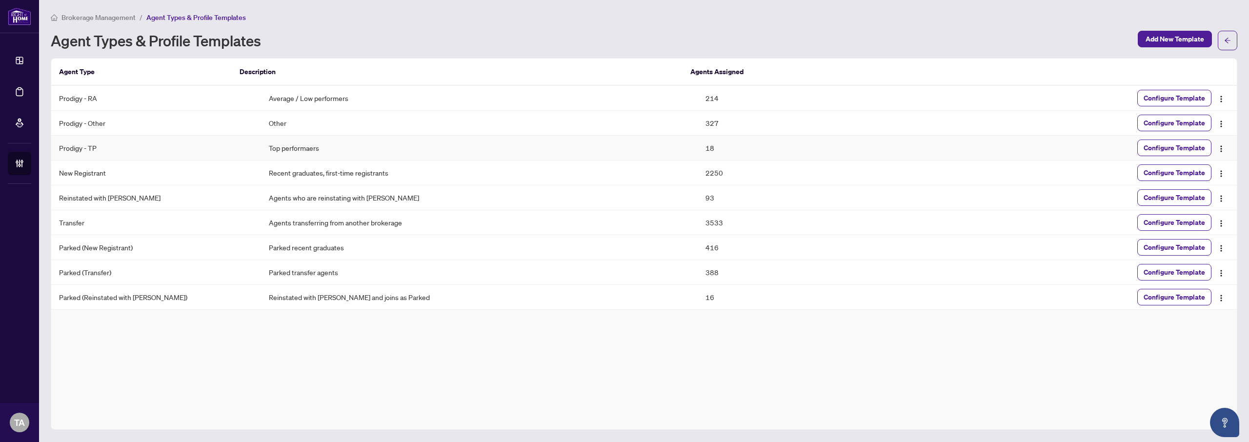
click at [697, 144] on td "18" at bounding box center [806, 148] width 218 height 25
click at [261, 146] on td "Top performaers" at bounding box center [479, 148] width 437 height 25
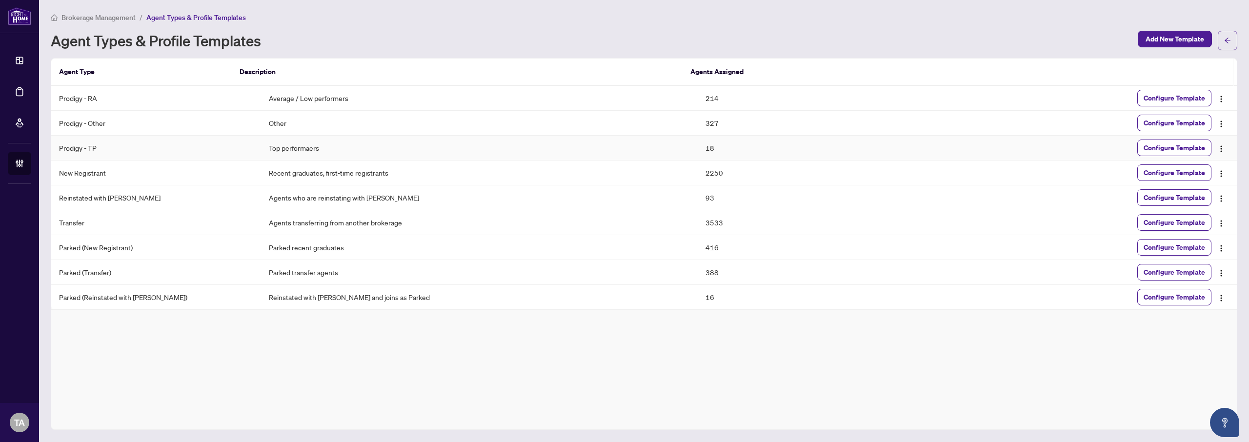
click at [108, 149] on td "Prodigy - TP" at bounding box center [156, 148] width 210 height 25
click at [99, 150] on td "Prodigy - TP" at bounding box center [156, 148] width 210 height 25
click at [70, 150] on td "Prodigy - TP" at bounding box center [156, 148] width 210 height 25
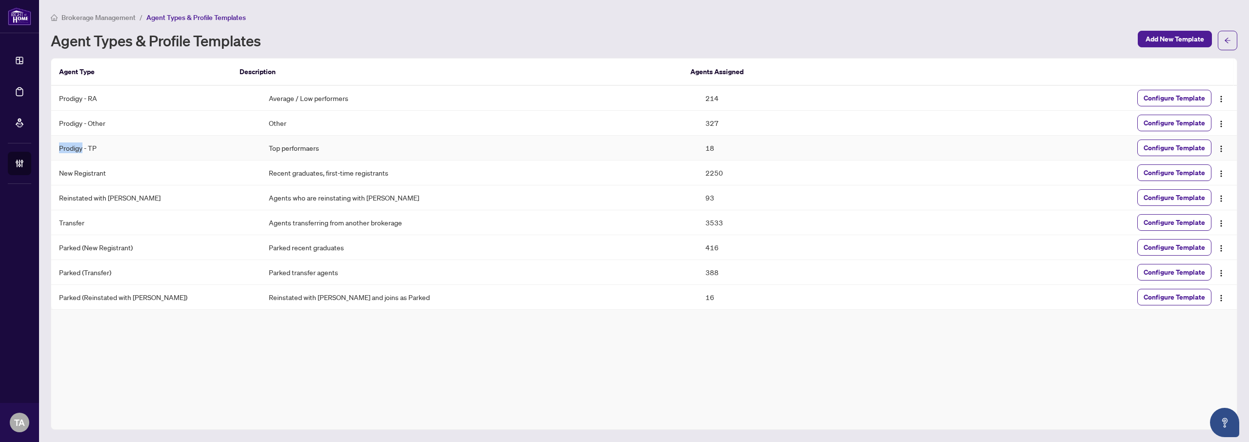
click at [70, 149] on td "Prodigy - TP" at bounding box center [156, 148] width 210 height 25
drag, startPoint x: 69, startPoint y: 149, endPoint x: 76, endPoint y: 149, distance: 6.3
click at [69, 149] on td "Prodigy - TP" at bounding box center [156, 148] width 210 height 25
click at [697, 143] on td "18" at bounding box center [806, 148] width 218 height 25
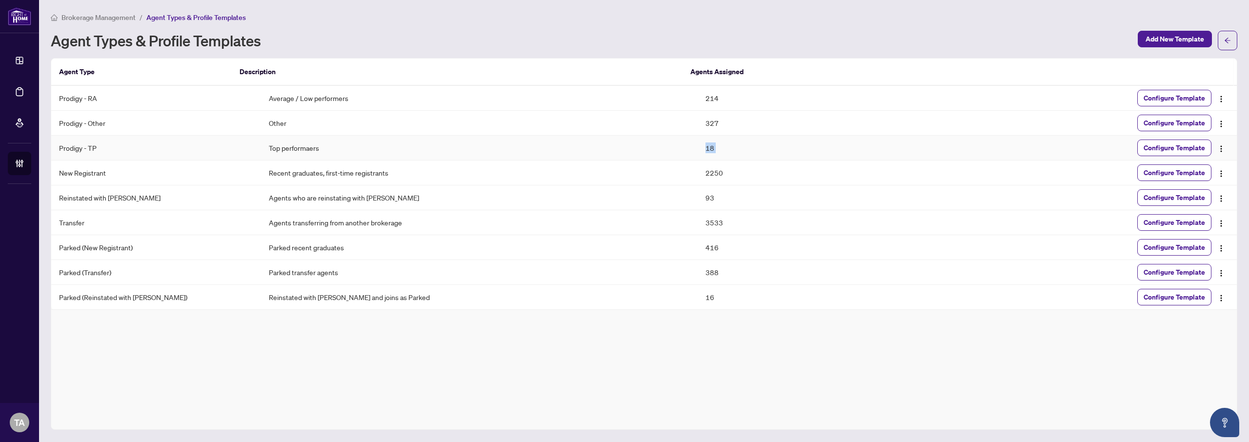
click at [697, 143] on td "18" at bounding box center [806, 148] width 218 height 25
click at [535, 18] on div "Brokerage Management / Agent Types & Profile Templates" at bounding box center [644, 17] width 1186 height 11
click at [643, 39] on div "Agent Types & Profile Templates" at bounding box center [591, 41] width 1081 height 16
click at [93, 144] on td "Prodigy - TP" at bounding box center [156, 148] width 210 height 25
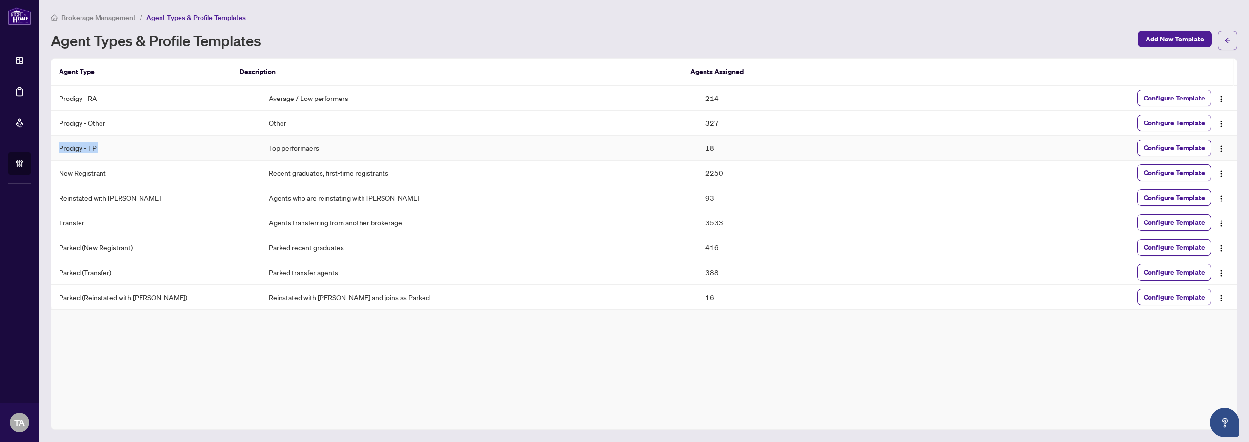
click at [93, 144] on td "Prodigy - TP" at bounding box center [156, 148] width 210 height 25
click at [261, 154] on td "Top performaers" at bounding box center [479, 148] width 437 height 25
click at [507, 51] on div "Brokerage Management / Agent Types & Profile Templates Agent Types & Profile Te…" at bounding box center [644, 221] width 1186 height 418
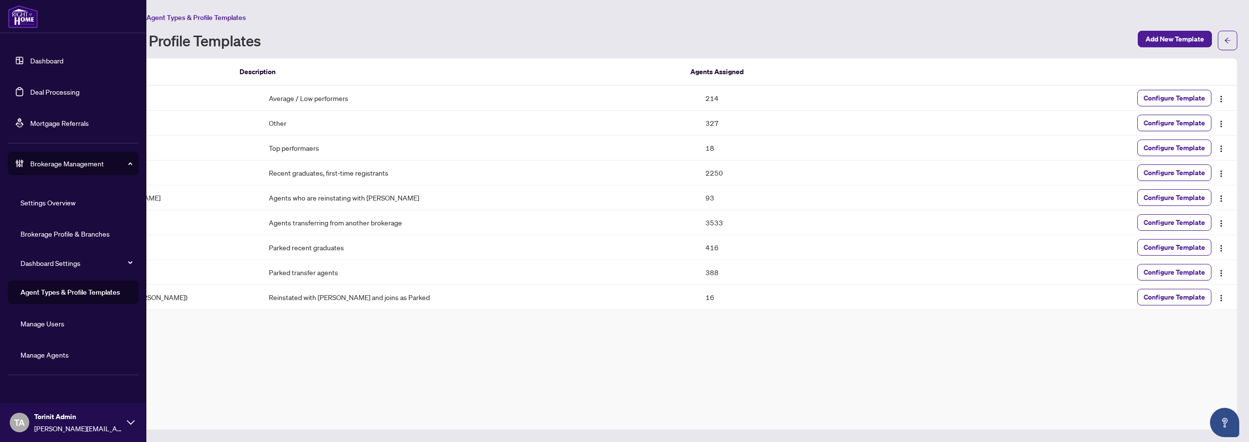
click at [53, 237] on link "Brokerage Profile & Branches" at bounding box center [64, 233] width 89 height 9
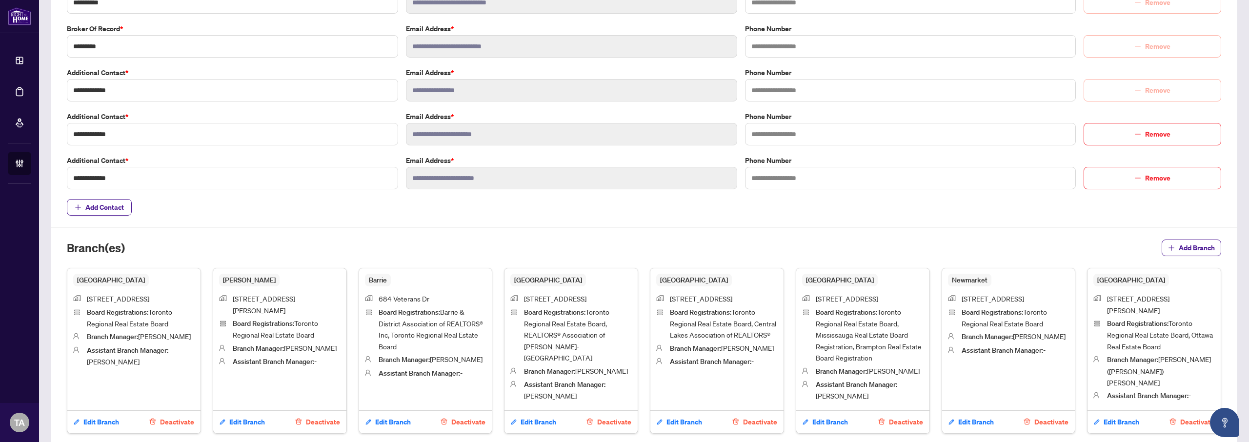
scroll to position [449, 0]
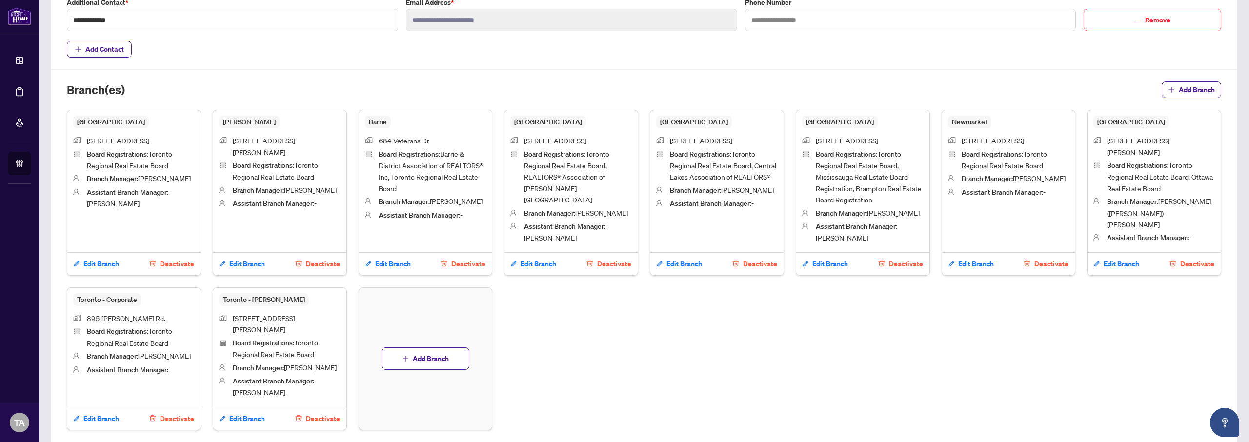
click at [226, 297] on span "Toronto - [PERSON_NAME]" at bounding box center [264, 299] width 90 height 13
drag, startPoint x: 226, startPoint y: 297, endPoint x: 270, endPoint y: 298, distance: 43.9
click at [270, 298] on span "Toronto - [PERSON_NAME]" at bounding box center [264, 299] width 90 height 13
click at [601, 98] on div "Branch(es) Add Branch" at bounding box center [644, 95] width 1154 height 28
click at [643, 102] on div "Branch(es) Add Branch" at bounding box center [644, 95] width 1154 height 28
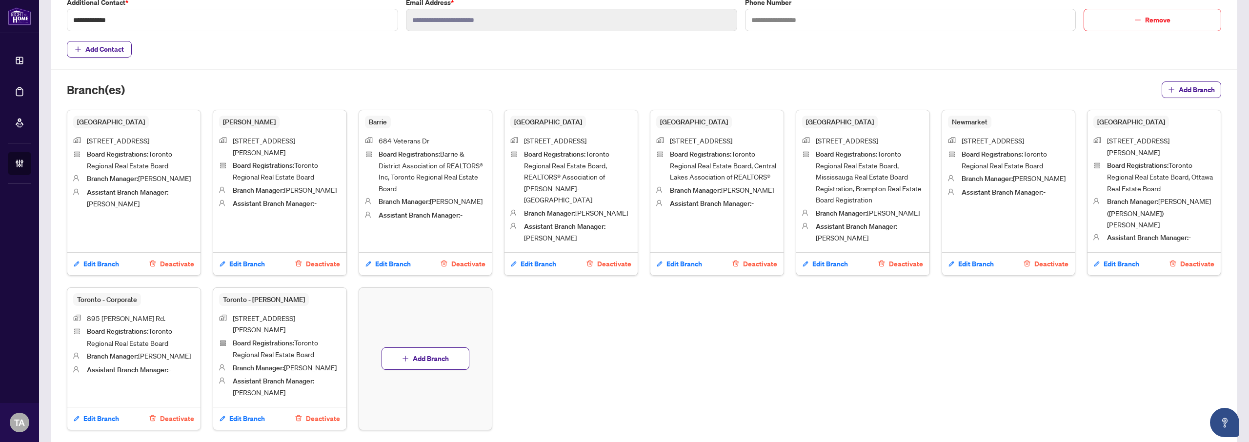
scroll to position [0, 0]
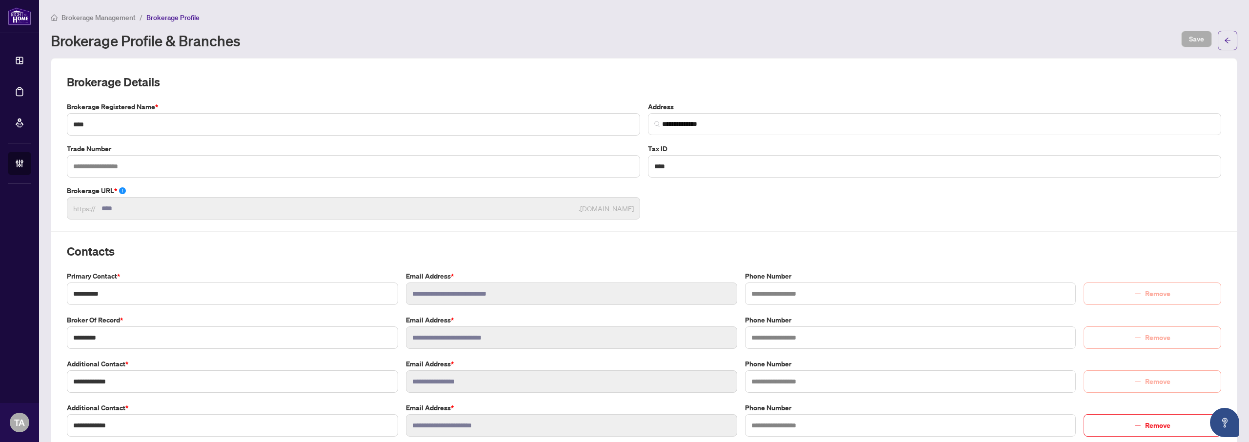
click at [688, 84] on h2 "Brokerage Details" at bounding box center [644, 82] width 1154 height 16
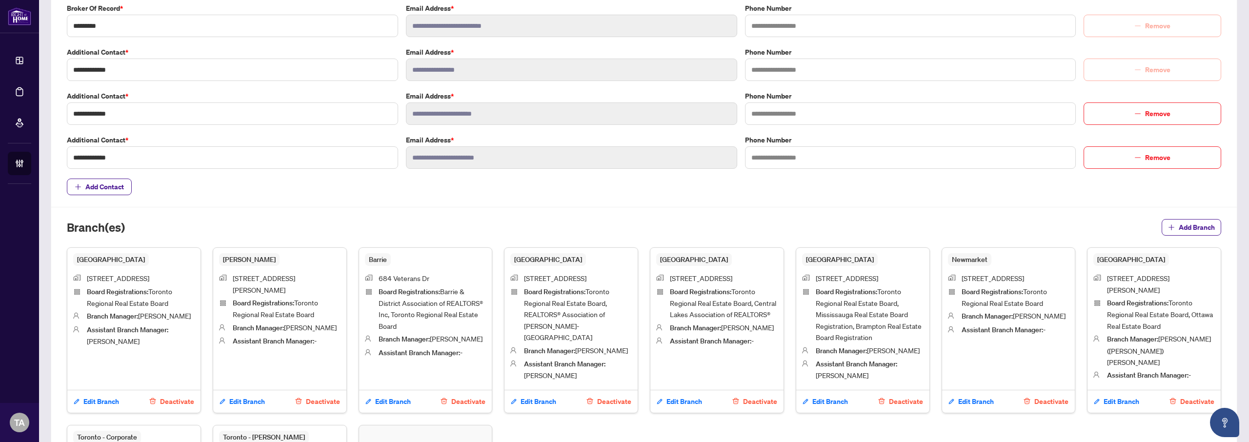
scroll to position [449, 0]
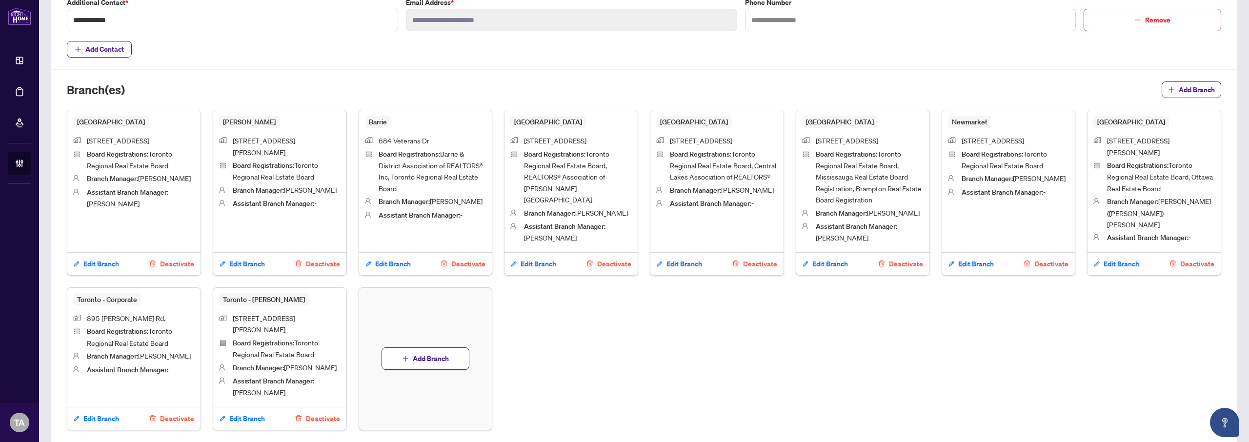
click at [82, 293] on span "Toronto - Corporate" at bounding box center [107, 299] width 68 height 13
click at [654, 316] on div "Richmond Hill 1550 16th Ave Board Registrations : Toronto Regional Real Estate …" at bounding box center [644, 270] width 1154 height 320
click at [647, 71] on div "**********" at bounding box center [644, 41] width 1162 height 778
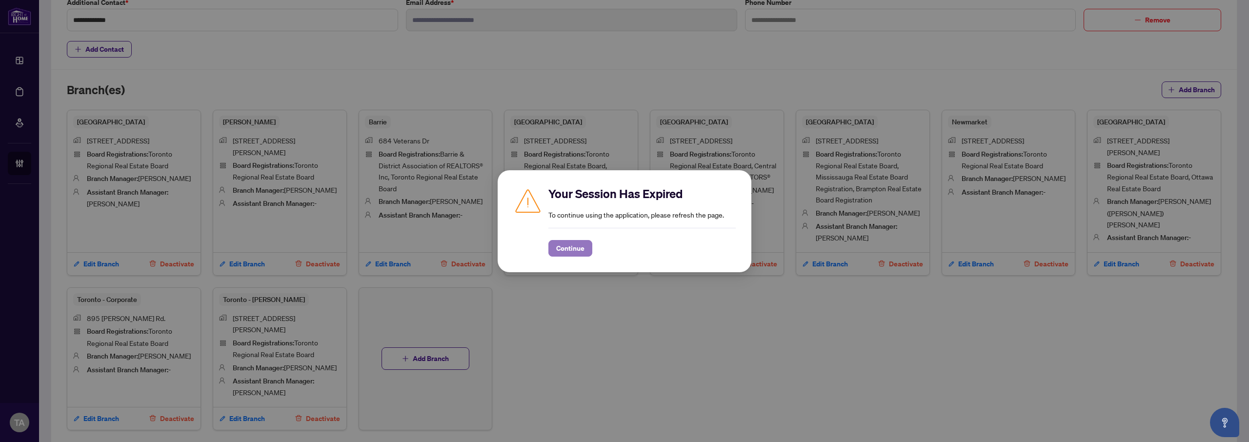
click at [575, 244] on span "Continue" at bounding box center [570, 248] width 28 height 16
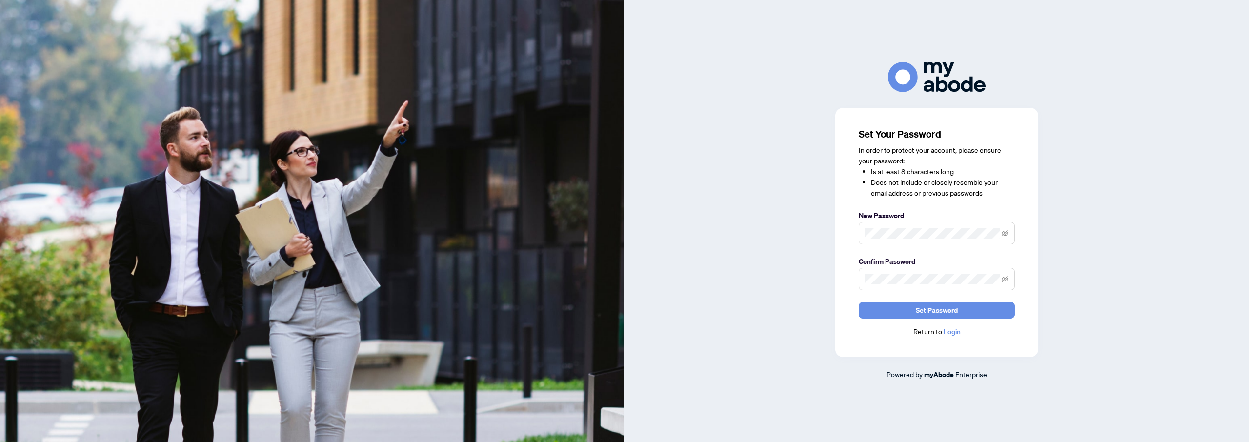
click at [858, 132] on h3 "Set Your Password" at bounding box center [936, 134] width 156 height 14
click at [906, 133] on h3 "Set Your Password" at bounding box center [936, 134] width 156 height 14
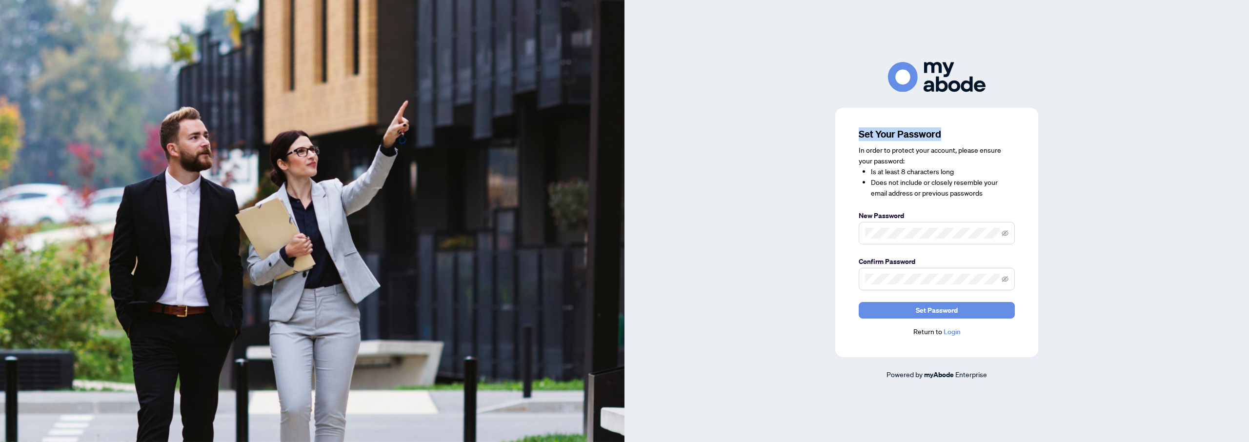
click at [906, 133] on h3 "Set Your Password" at bounding box center [936, 134] width 156 height 14
click at [853, 133] on div "Set Your Password In order to protect your account, please ensure your password…" at bounding box center [936, 232] width 203 height 249
click at [891, 134] on h3 "Set Your Password" at bounding box center [936, 134] width 156 height 14
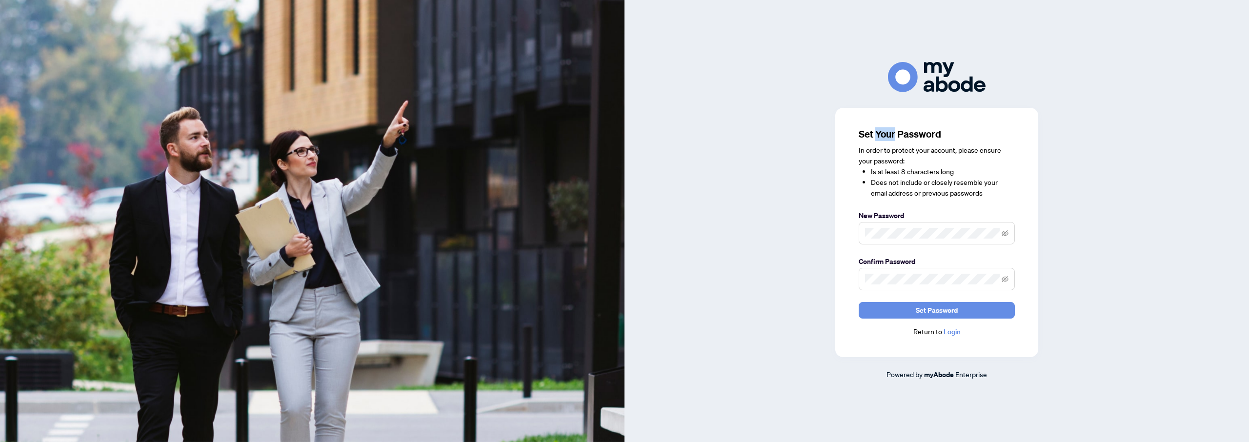
click at [891, 134] on h3 "Set Your Password" at bounding box center [936, 134] width 156 height 14
drag, startPoint x: 891, startPoint y: 134, endPoint x: 882, endPoint y: 134, distance: 9.3
click at [891, 134] on h3 "Set Your Password" at bounding box center [936, 134] width 156 height 14
click at [849, 134] on div "Set Your Password In order to protect your account, please ensure your password…" at bounding box center [936, 232] width 203 height 249
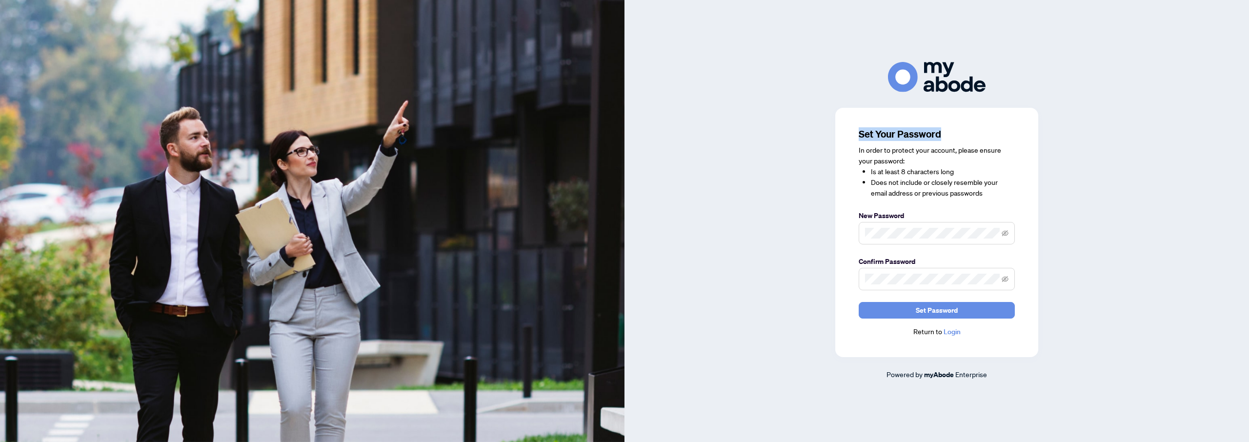
click at [849, 134] on div "Set Your Password In order to protect your account, please ensure your password…" at bounding box center [936, 232] width 203 height 249
drag, startPoint x: 923, startPoint y: 139, endPoint x: 746, endPoint y: 102, distance: 180.3
click at [922, 139] on h3 "Set Your Password" at bounding box center [936, 134] width 156 height 14
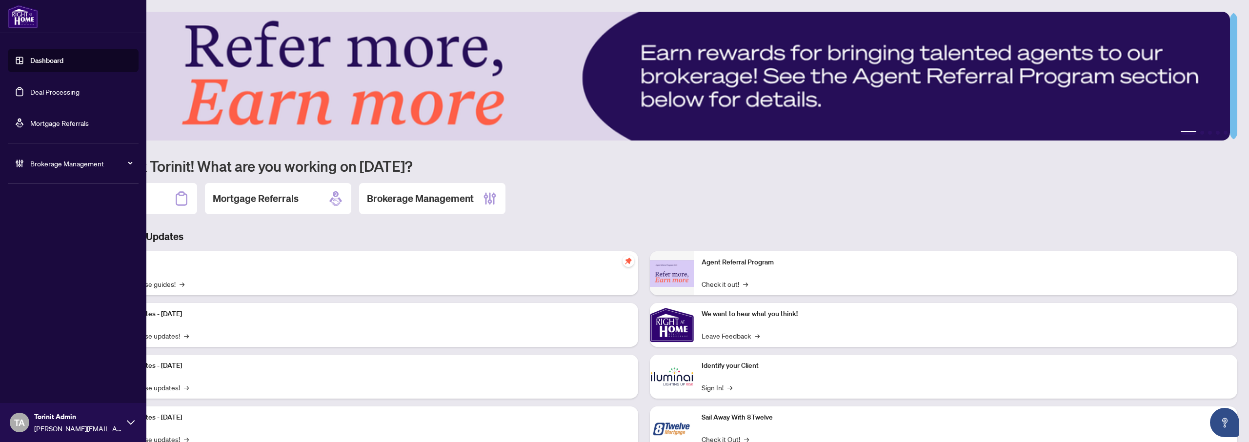
click at [23, 423] on span "TA" at bounding box center [19, 423] width 11 height 14
click at [127, 423] on icon at bounding box center [131, 422] width 8 height 8
click at [132, 421] on icon at bounding box center [131, 422] width 8 height 8
click at [29, 385] on span "Logout" at bounding box center [39, 385] width 22 height 16
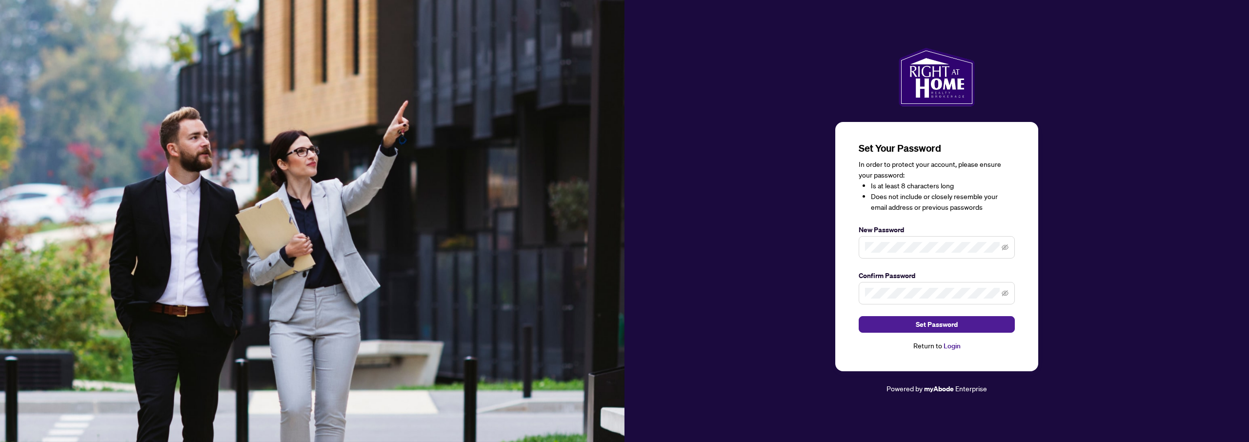
click at [705, 189] on div "Set Your Password In order to protect your account, please ensure your password…" at bounding box center [936, 221] width 624 height 346
click at [814, 178] on div "Set Your Password In order to protect your account, please ensure your password…" at bounding box center [936, 221] width 624 height 346
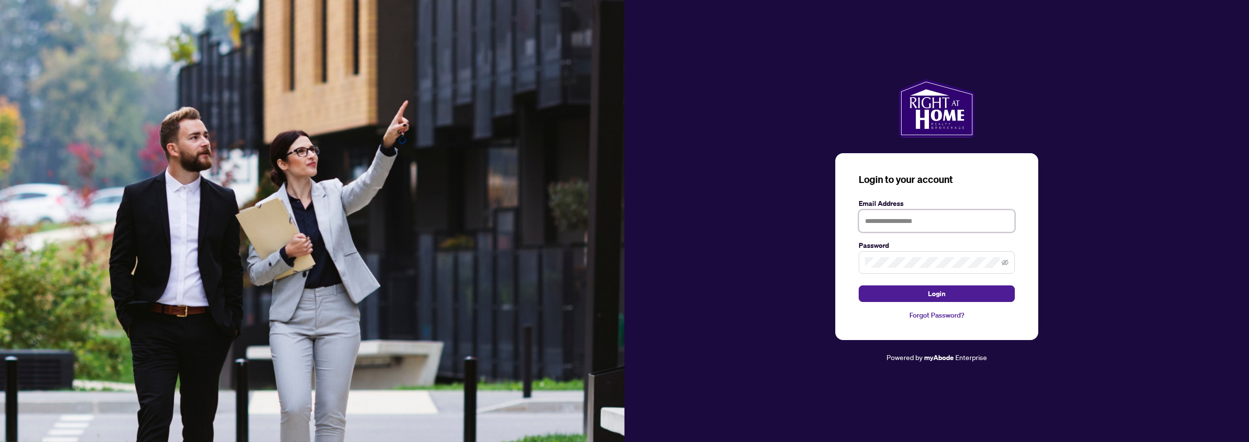
click at [922, 214] on input "text" at bounding box center [936, 221] width 156 height 22
type input "**********"
click at [858, 285] on button "Login" at bounding box center [936, 293] width 156 height 17
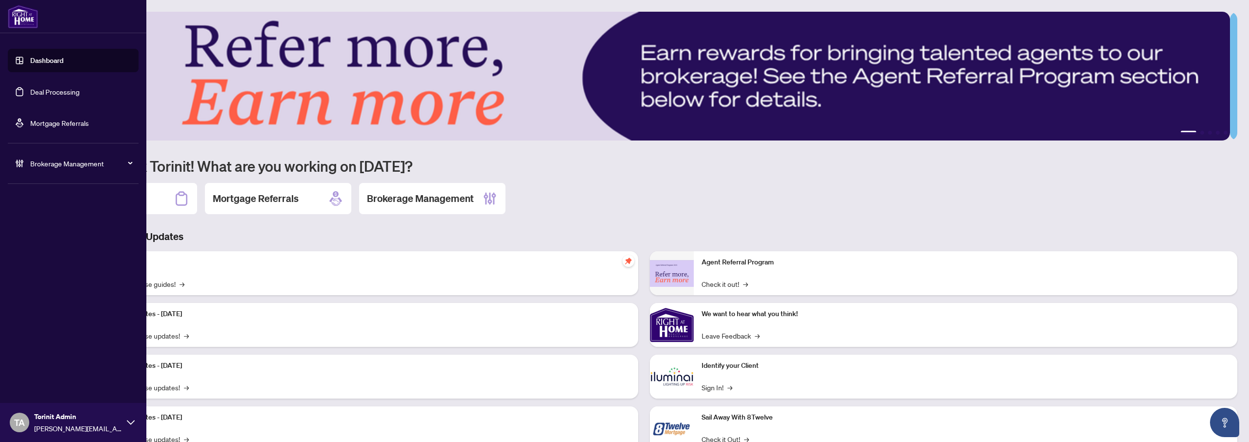
click at [42, 161] on span "Brokerage Management" at bounding box center [80, 163] width 101 height 11
click at [62, 294] on link "Agent Types & Profile Templates" at bounding box center [69, 292] width 99 height 9
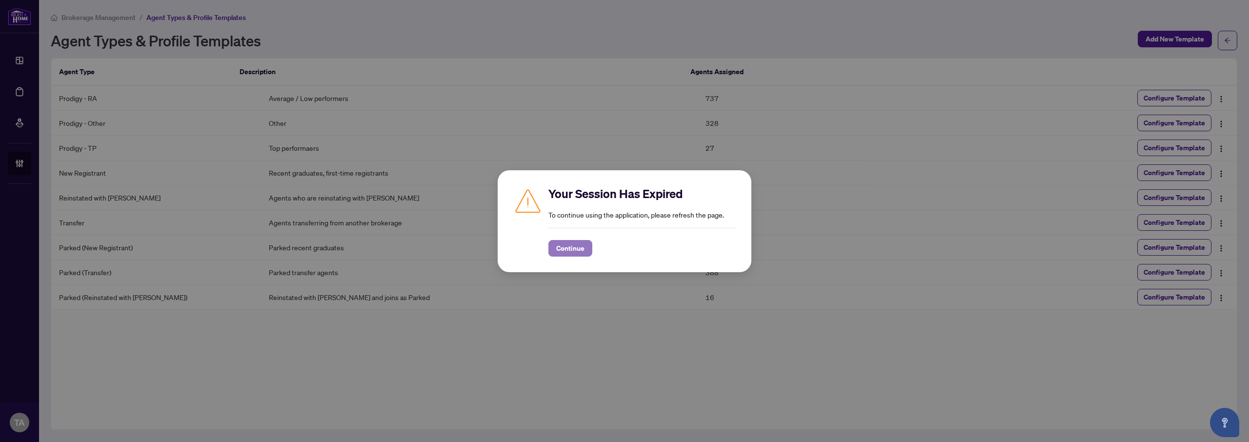
click at [577, 252] on span "Continue" at bounding box center [570, 248] width 28 height 16
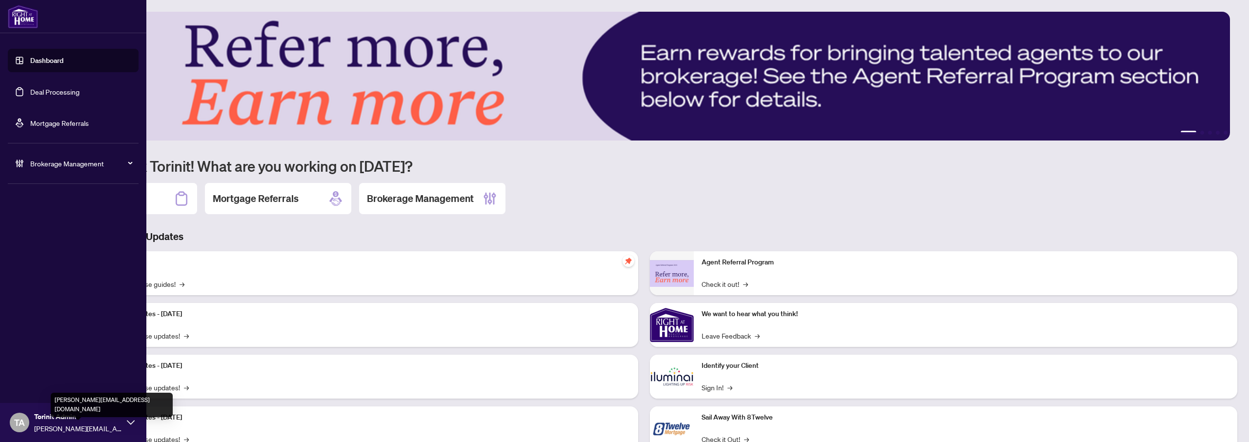
click at [57, 422] on div "Torinit Admin [PERSON_NAME][EMAIL_ADDRESS][DOMAIN_NAME]" at bounding box center [78, 422] width 88 height 22
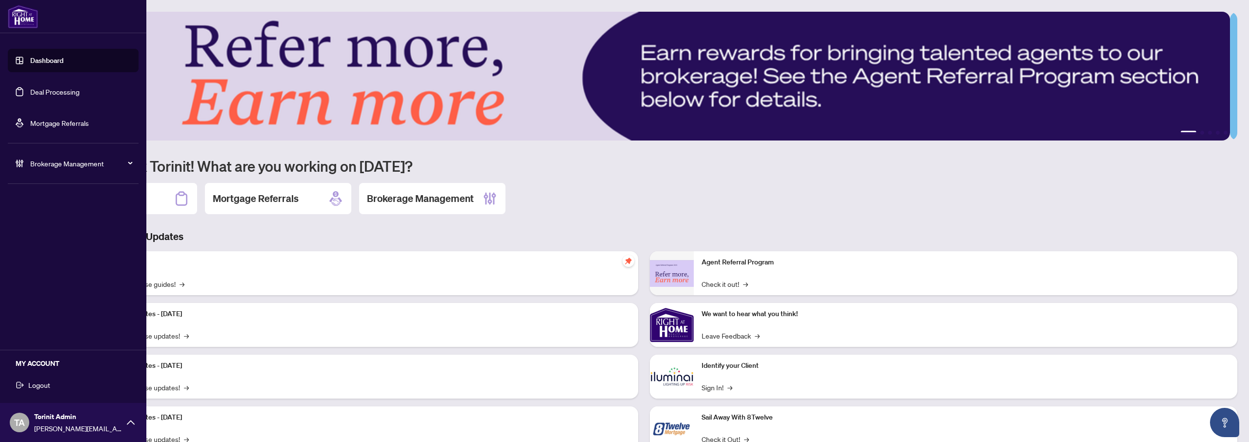
click at [45, 383] on span "Logout" at bounding box center [39, 385] width 22 height 16
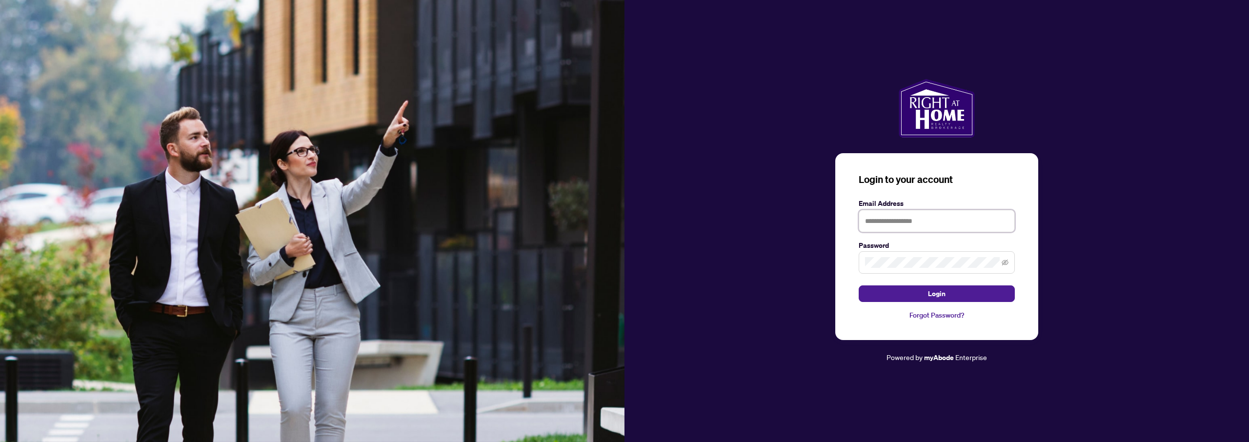
click at [904, 221] on input "text" at bounding box center [936, 221] width 156 height 22
type input "**********"
click at [858, 285] on button "Login" at bounding box center [936, 293] width 156 height 17
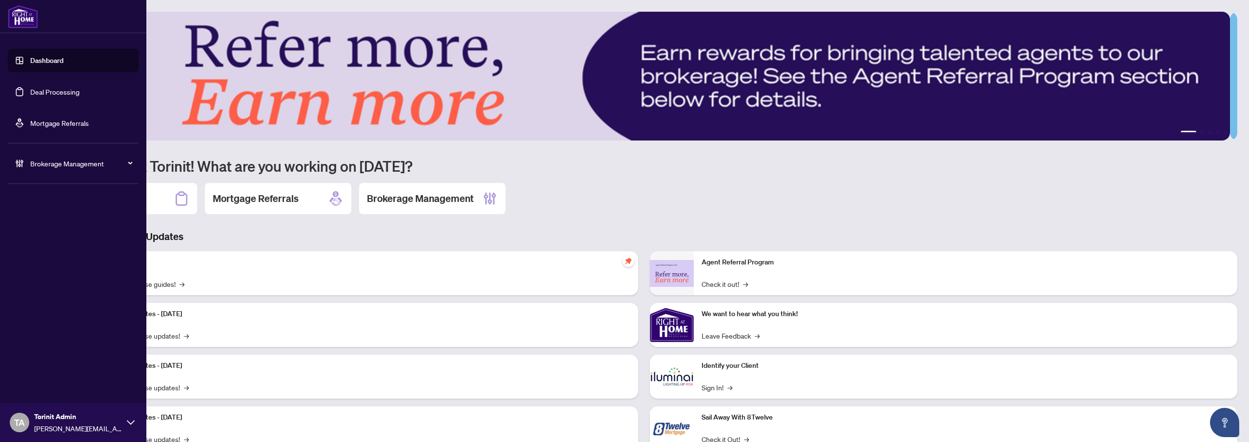
click at [56, 159] on span "Brokerage Management" at bounding box center [80, 163] width 101 height 11
click at [68, 296] on link "Agent Types & Profile Templates" at bounding box center [69, 292] width 99 height 9
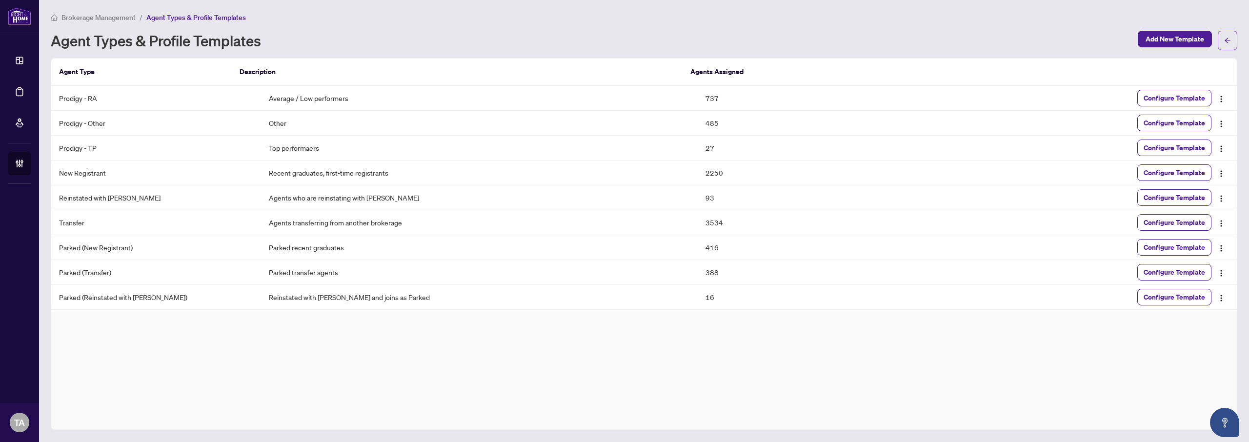
click at [675, 62] on th "Description" at bounding box center [457, 72] width 451 height 27
click at [268, 151] on td "Top performaers" at bounding box center [479, 148] width 437 height 25
click at [97, 143] on td "Prodigy - TP" at bounding box center [156, 148] width 210 height 25
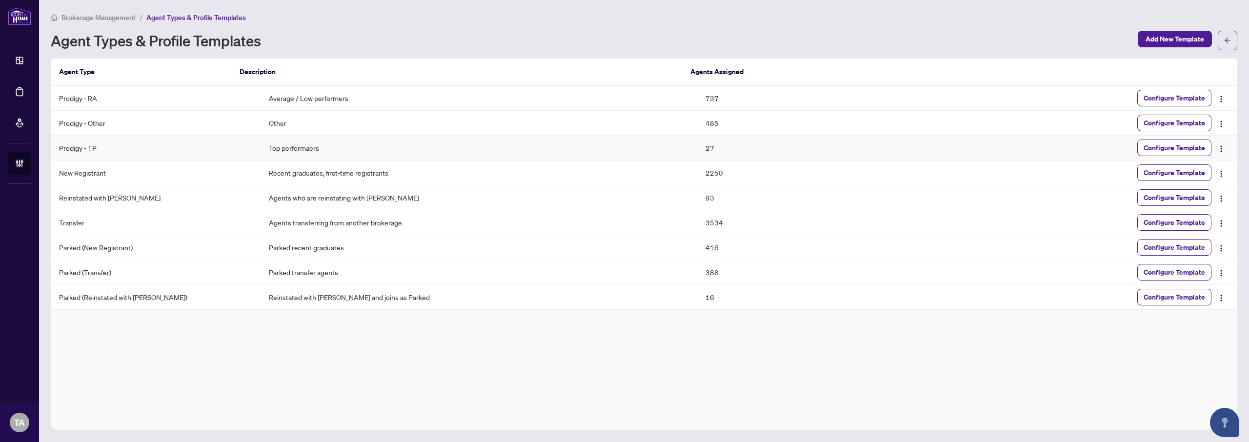
click at [97, 143] on td "Prodigy - TP" at bounding box center [156, 148] width 210 height 25
click at [278, 147] on td "Top performaers" at bounding box center [479, 148] width 437 height 25
click at [697, 145] on td "27" at bounding box center [806, 148] width 218 height 25
click at [700, 126] on td "485" at bounding box center [806, 123] width 218 height 25
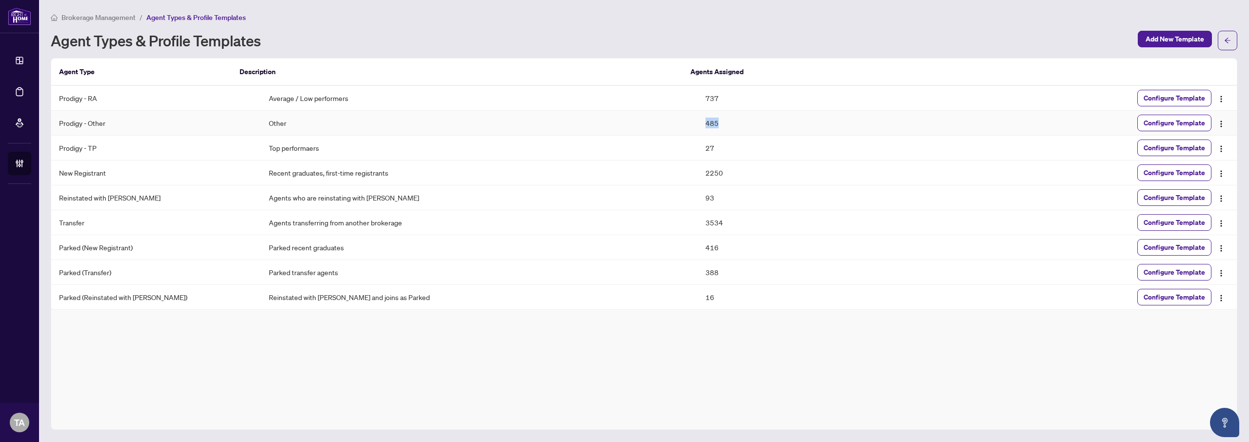
click at [700, 126] on td "485" at bounding box center [806, 123] width 218 height 25
click at [697, 97] on td "737" at bounding box center [806, 98] width 218 height 25
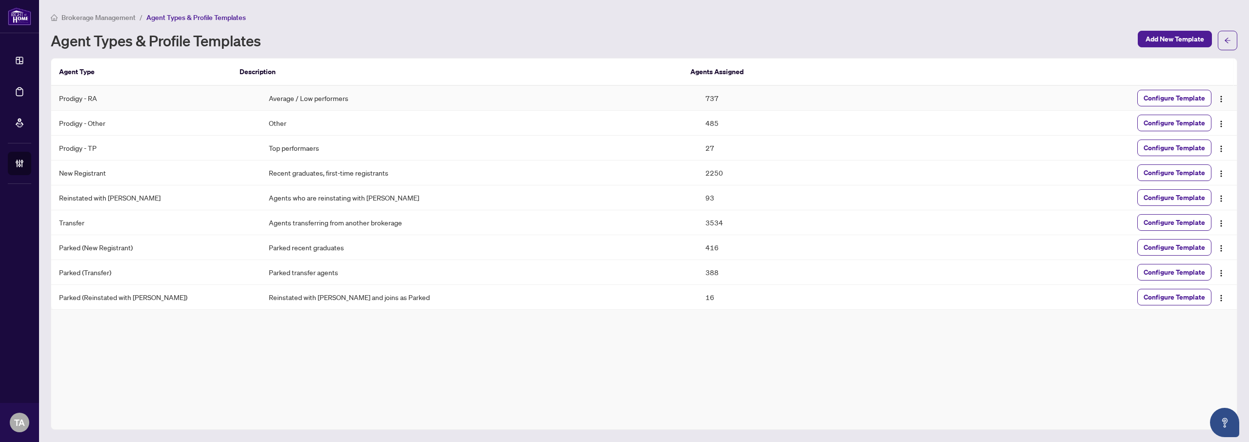
click at [681, 52] on div "Brokerage Management / Agent Types & Profile Templates Agent Types & Profile Te…" at bounding box center [644, 221] width 1186 height 418
click at [697, 112] on td "485" at bounding box center [806, 123] width 218 height 25
click at [697, 95] on td "737" at bounding box center [806, 98] width 218 height 25
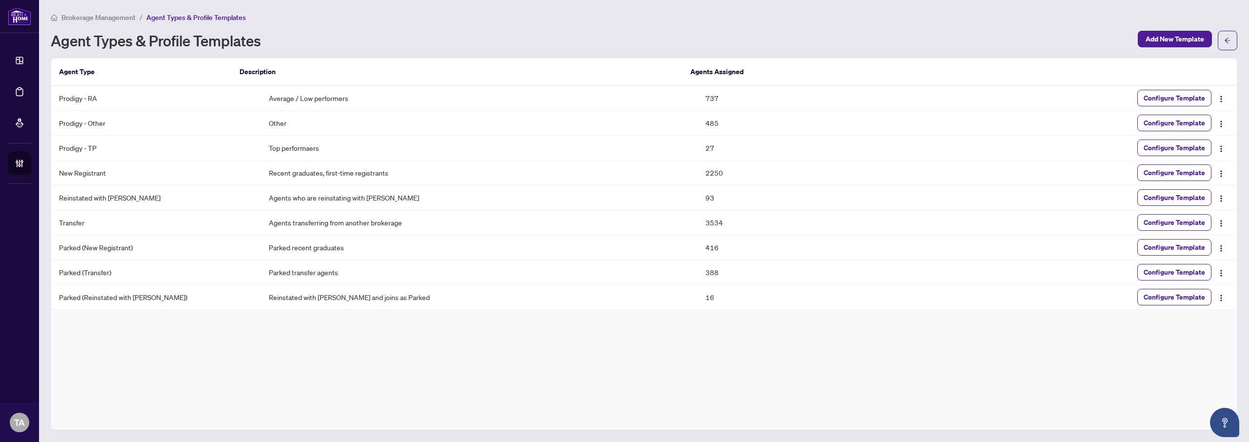
click at [692, 46] on div "Agent Types & Profile Templates" at bounding box center [591, 41] width 1081 height 16
click at [697, 101] on td "737" at bounding box center [806, 98] width 218 height 25
click at [284, 90] on td "Average / Low performers" at bounding box center [479, 98] width 437 height 25
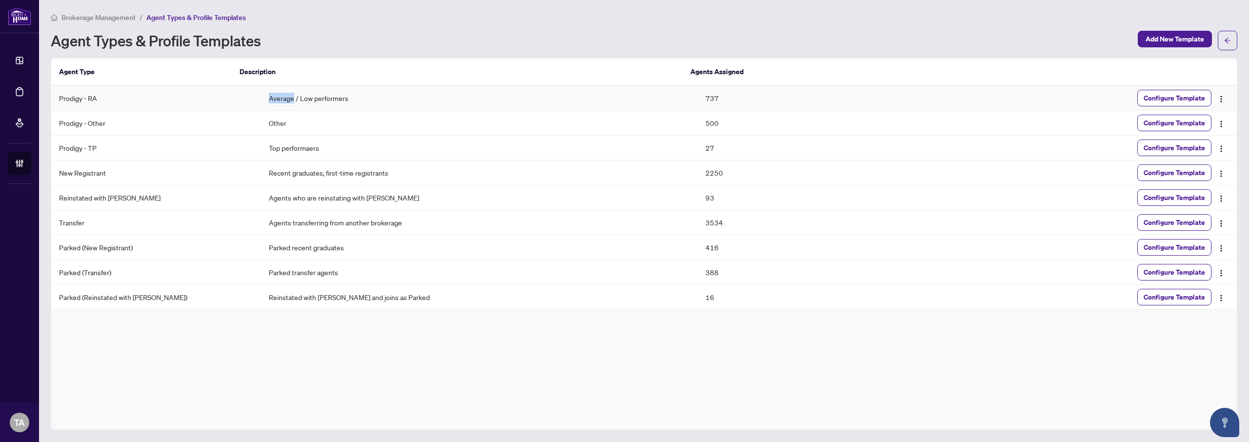
click at [284, 90] on td "Average / Low performers" at bounding box center [479, 98] width 437 height 25
click at [75, 95] on td "Prodigy - RA" at bounding box center [156, 98] width 210 height 25
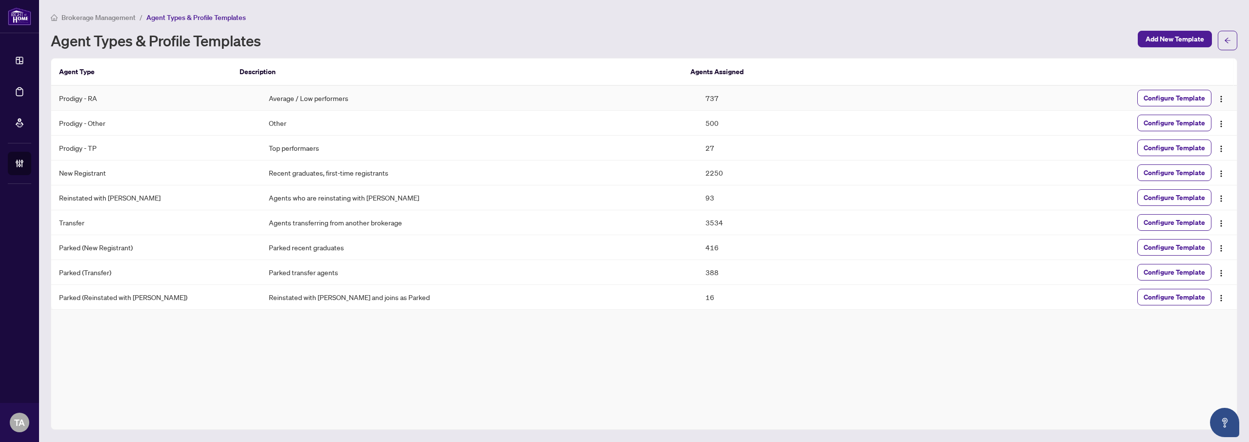
click at [697, 98] on td "737" at bounding box center [806, 98] width 218 height 25
click at [695, 74] on th "Agents Assigned" at bounding box center [794, 72] width 225 height 27
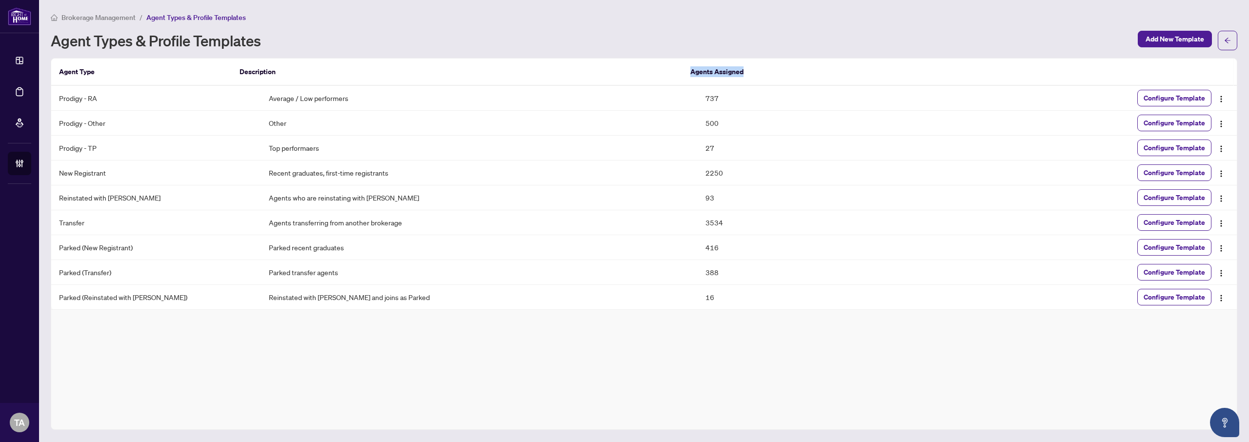
click at [695, 74] on th "Agents Assigned" at bounding box center [794, 72] width 225 height 27
click at [697, 98] on td "737" at bounding box center [806, 98] width 218 height 25
click at [694, 68] on th "Agents Assigned" at bounding box center [794, 72] width 225 height 27
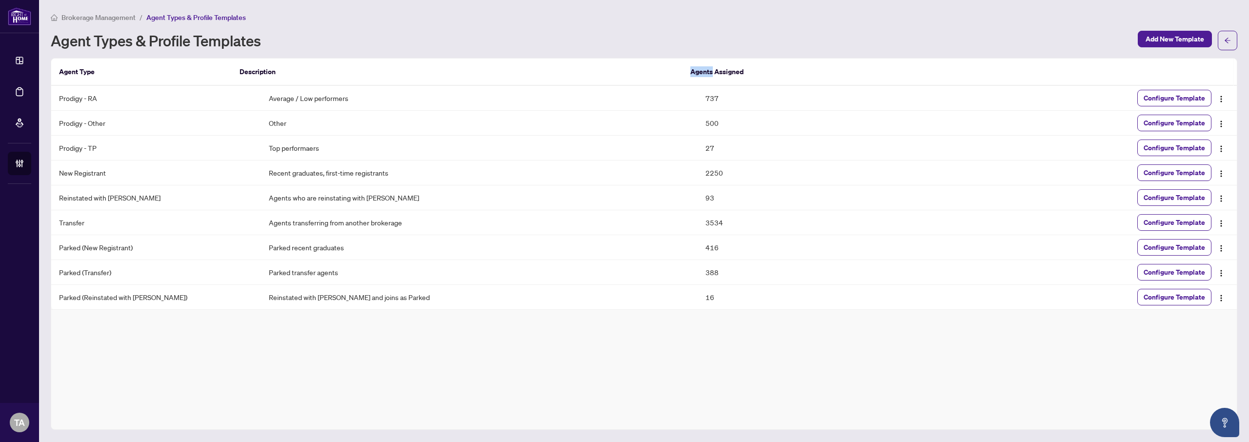
click at [694, 68] on th "Agents Assigned" at bounding box center [794, 72] width 225 height 27
click at [697, 89] on td "737" at bounding box center [806, 98] width 218 height 25
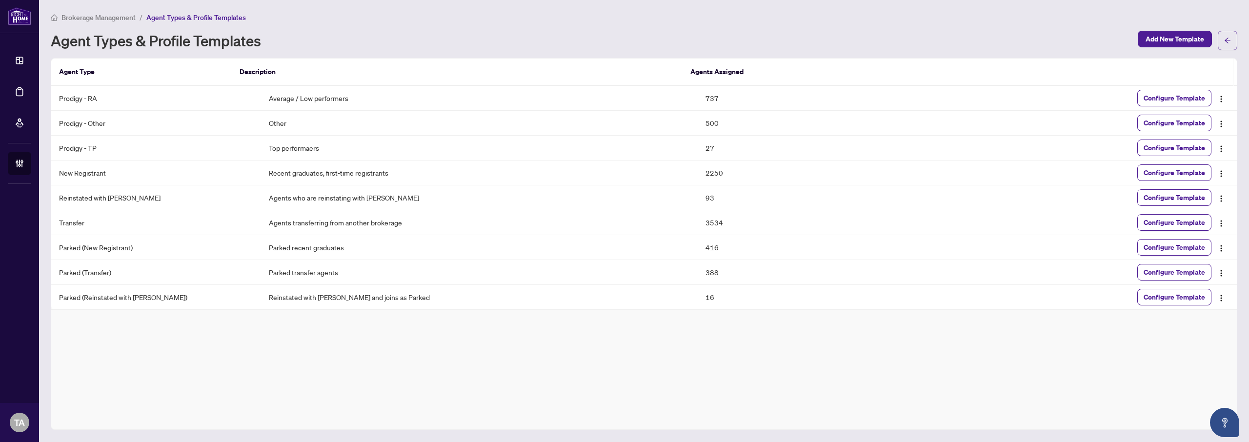
click at [691, 68] on th "Agents Assigned" at bounding box center [794, 72] width 225 height 27
click at [697, 88] on td "737" at bounding box center [806, 98] width 218 height 25
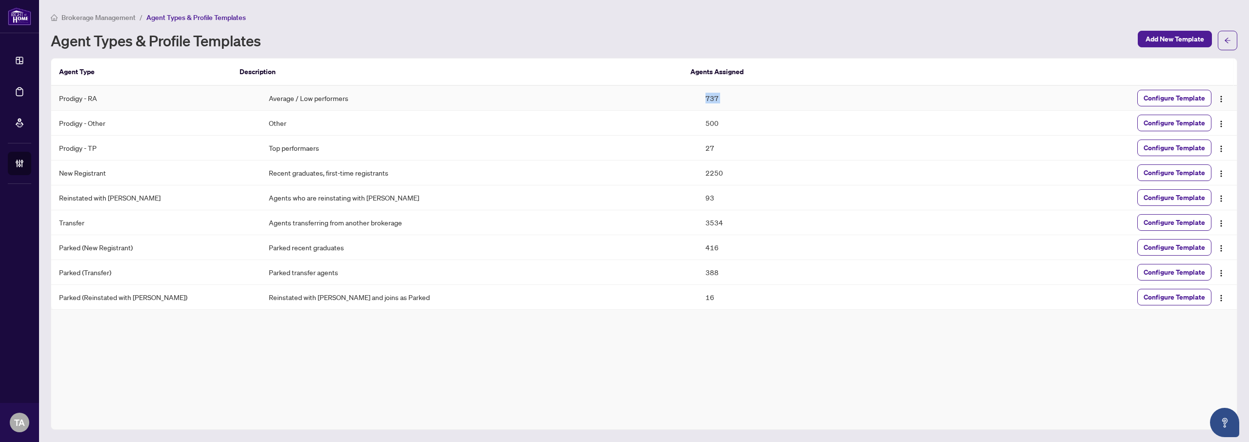
click at [697, 88] on td "737" at bounding box center [806, 98] width 218 height 25
click at [692, 67] on th "Agents Assigned" at bounding box center [794, 72] width 225 height 27
click at [697, 96] on td "737" at bounding box center [806, 98] width 218 height 25
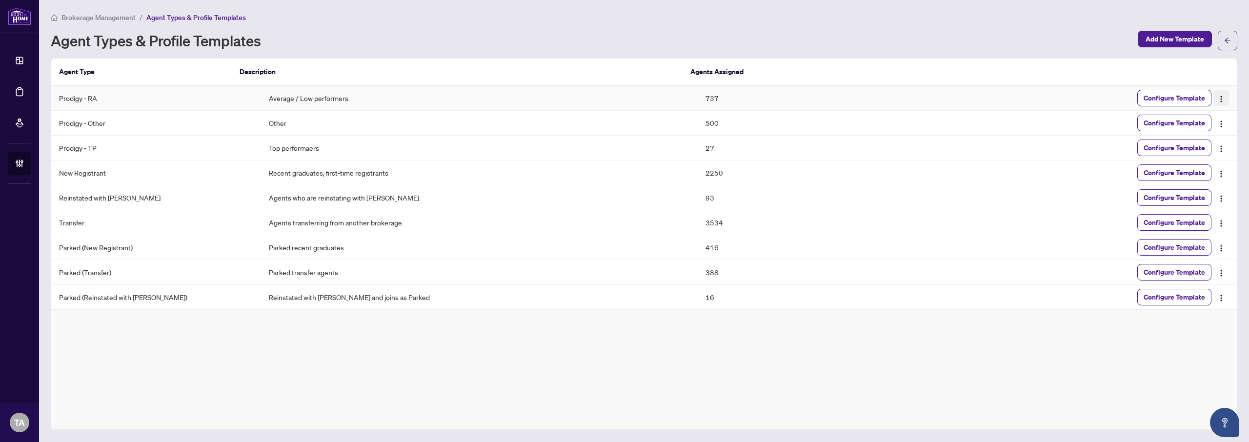
click at [1222, 98] on img "button" at bounding box center [1221, 99] width 8 height 8
click at [582, 63] on th "Description" at bounding box center [457, 72] width 451 height 27
click at [66, 73] on th "Agent Type" at bounding box center [141, 72] width 180 height 27
click at [65, 73] on th "Agent Type" at bounding box center [141, 72] width 180 height 27
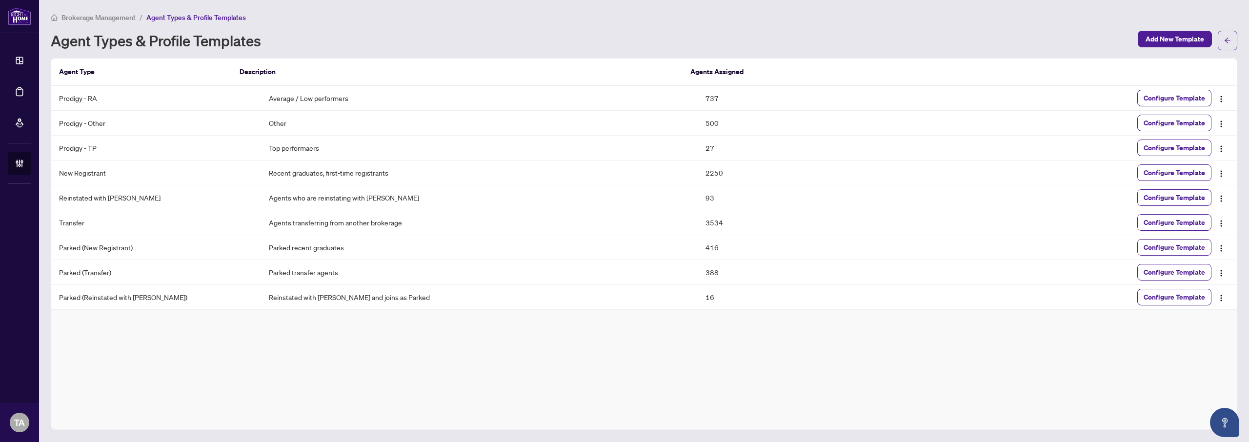
click at [63, 44] on h1 "Agent Types & Profile Templates" at bounding box center [156, 41] width 210 height 16
drag, startPoint x: 63, startPoint y: 44, endPoint x: 249, endPoint y: 43, distance: 185.8
click at [249, 43] on h1 "Agent Types & Profile Templates" at bounding box center [156, 41] width 210 height 16
drag, startPoint x: 249, startPoint y: 43, endPoint x: 68, endPoint y: 38, distance: 180.5
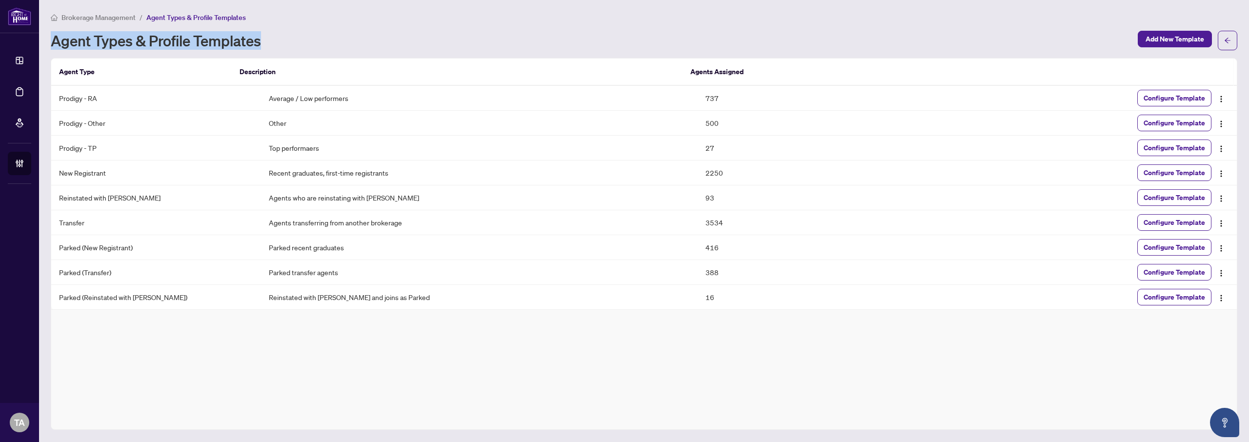
click at [68, 38] on h1 "Agent Types & Profile Templates" at bounding box center [156, 41] width 210 height 16
drag, startPoint x: 68, startPoint y: 38, endPoint x: 245, endPoint y: 40, distance: 176.6
click at [245, 40] on h1 "Agent Types & Profile Templates" at bounding box center [156, 41] width 210 height 16
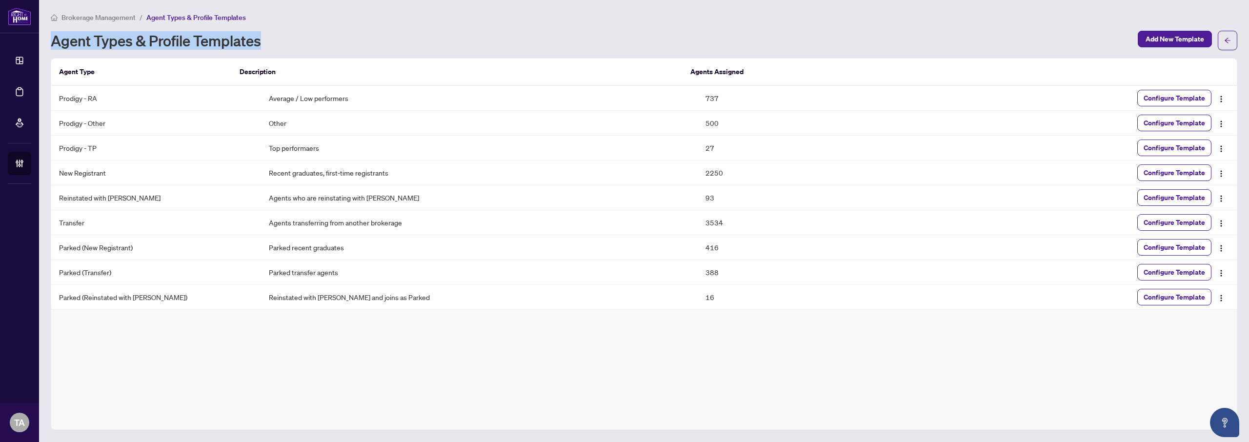
drag, startPoint x: 245, startPoint y: 40, endPoint x: 70, endPoint y: 37, distance: 175.1
click at [70, 37] on h1 "Agent Types & Profile Templates" at bounding box center [156, 41] width 210 height 16
drag, startPoint x: 70, startPoint y: 37, endPoint x: 309, endPoint y: 40, distance: 239.5
click at [309, 40] on div "Agent Types & Profile Templates" at bounding box center [591, 41] width 1081 height 16
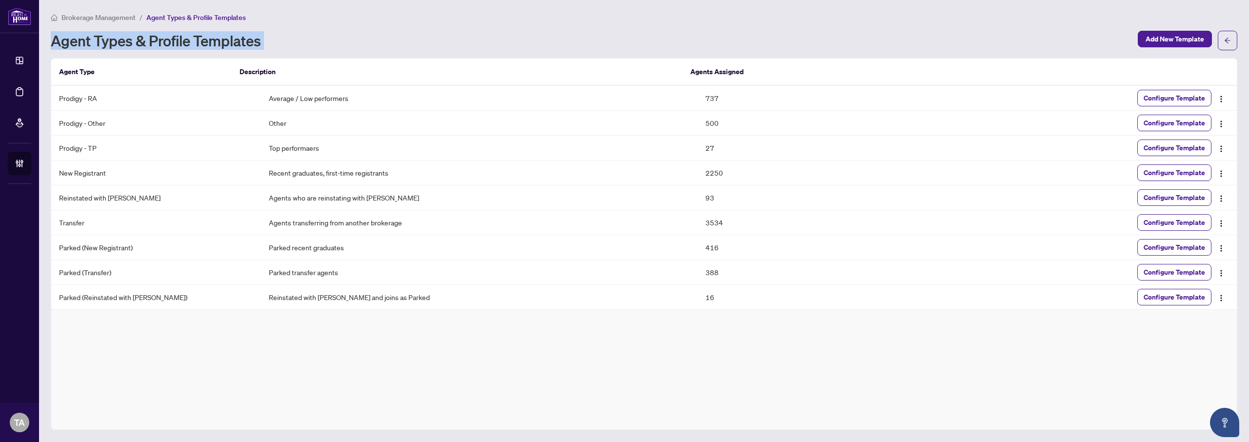
click at [310, 40] on div "Agent Types & Profile Templates" at bounding box center [591, 41] width 1081 height 16
click at [697, 98] on td "737" at bounding box center [806, 98] width 218 height 25
click at [694, 73] on th "Agents Assigned" at bounding box center [794, 72] width 225 height 27
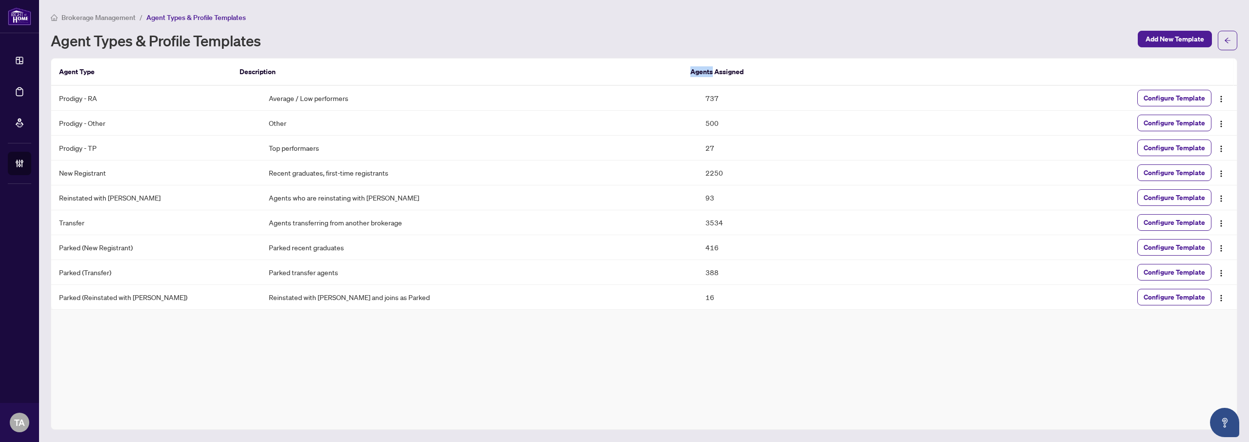
click at [694, 73] on th "Agents Assigned" at bounding box center [794, 72] width 225 height 27
click at [499, 51] on div "Brokerage Management / Agent Types & Profile Templates Agent Types & Profile Te…" at bounding box center [644, 221] width 1186 height 418
click at [681, 35] on div "Agent Types & Profile Templates" at bounding box center [591, 41] width 1081 height 16
click at [683, 28] on div "Brokerage Management / Agent Types & Profile Templates Agent Types & Profile Te…" at bounding box center [644, 31] width 1186 height 39
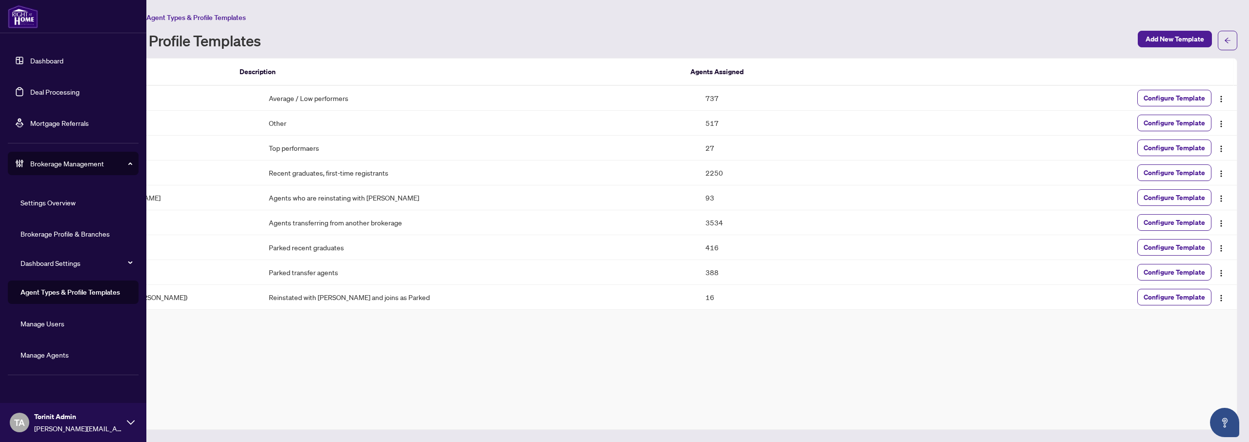
click at [60, 357] on link "Manage Agents" at bounding box center [44, 354] width 48 height 9
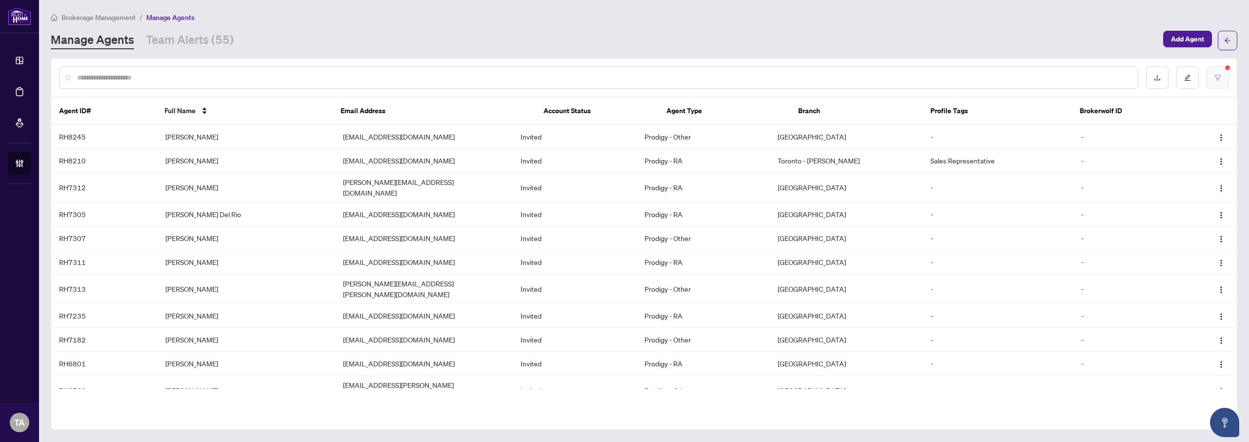
click at [1219, 78] on icon "filter" at bounding box center [1217, 77] width 7 height 7
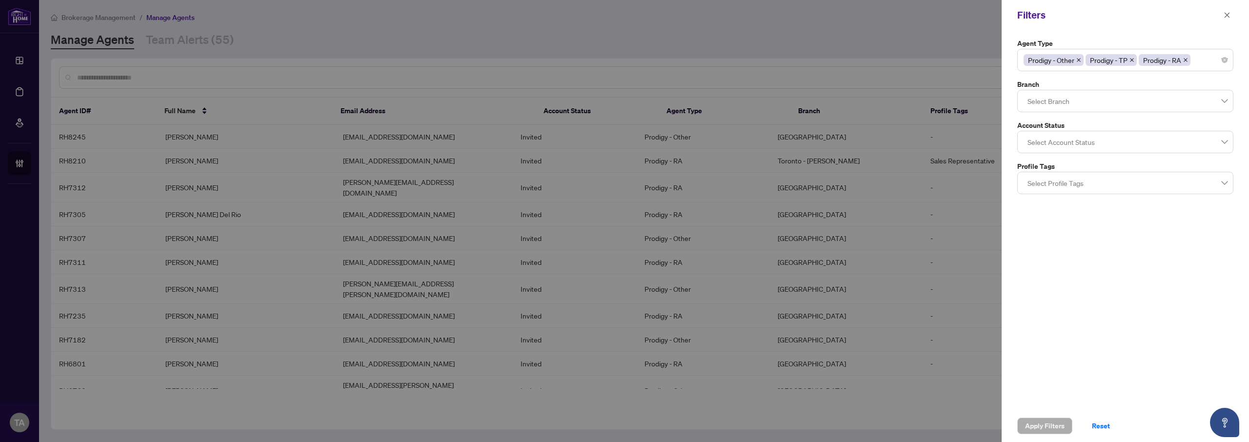
click at [1080, 60] on icon "close" at bounding box center [1078, 60] width 5 height 5
click at [1066, 60] on span "Prodigy - TP" at bounding box center [1048, 60] width 51 height 12
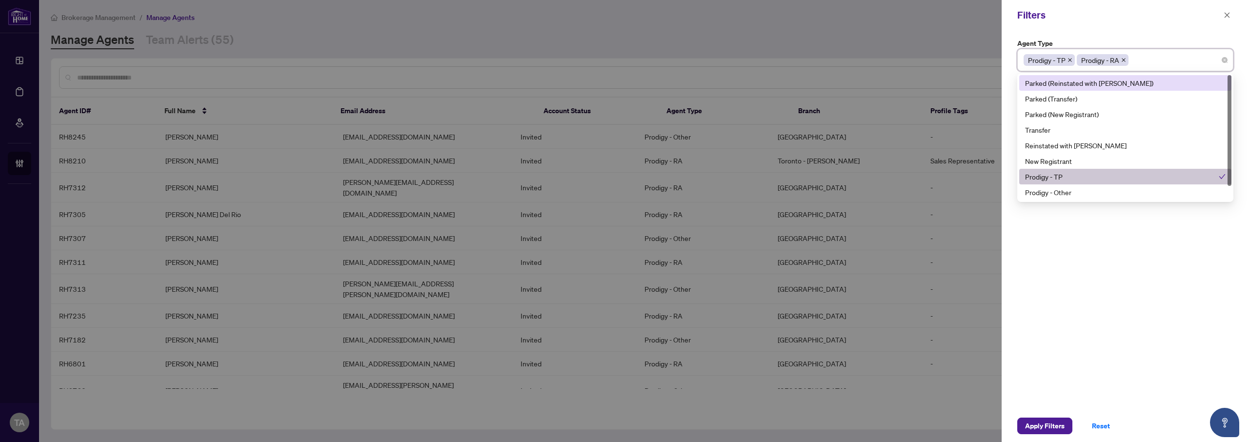
click at [1070, 59] on icon "close" at bounding box center [1070, 60] width 4 height 4
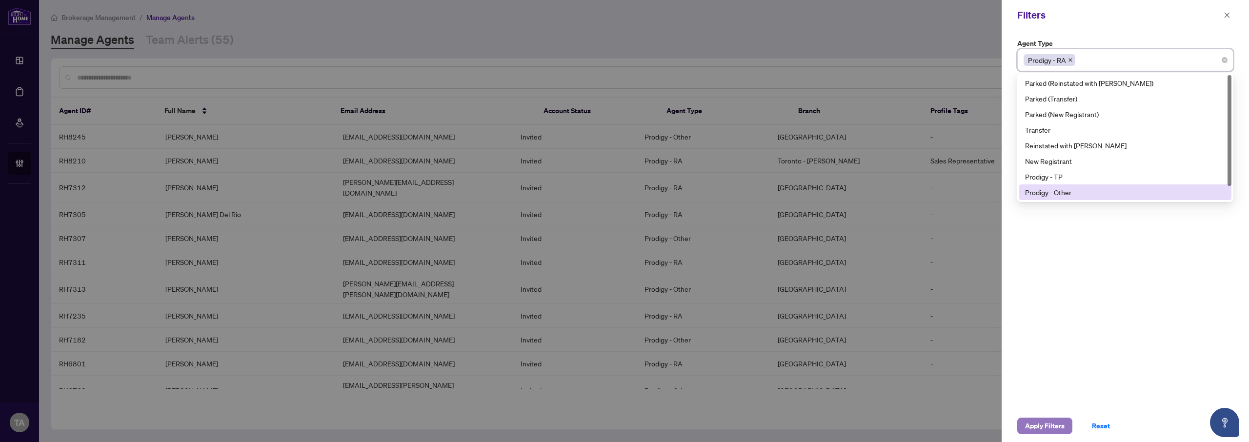
click at [1047, 418] on span "Apply Filters" at bounding box center [1045, 426] width 40 height 16
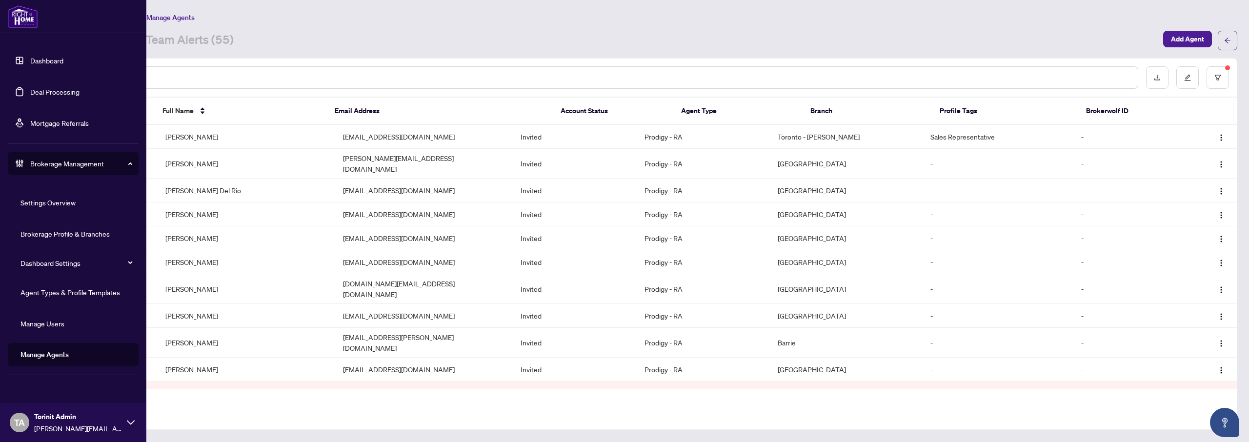
click at [82, 294] on link "Agent Types & Profile Templates" at bounding box center [69, 292] width 99 height 9
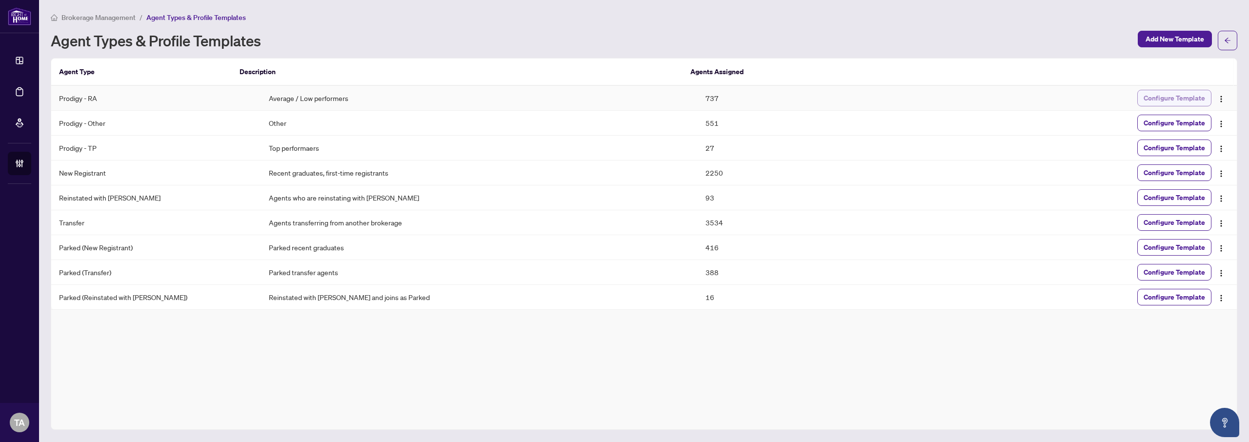
click at [1173, 98] on span "Configure Template" at bounding box center [1173, 98] width 61 height 16
click at [684, 59] on th "Agents Assigned" at bounding box center [794, 72] width 225 height 27
click at [699, 128] on td "566" at bounding box center [806, 123] width 218 height 25
click at [697, 99] on td "737" at bounding box center [806, 98] width 218 height 25
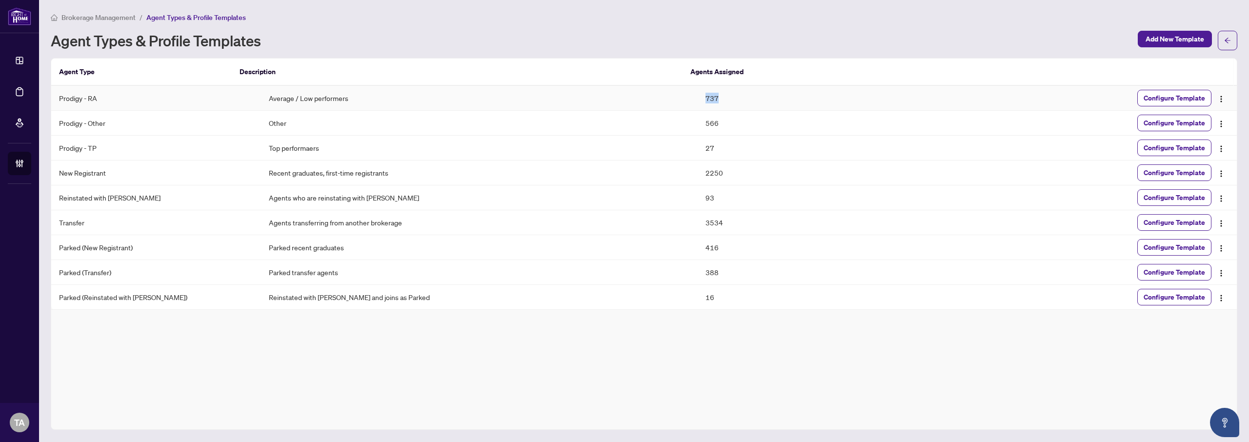
click at [697, 99] on td "737" at bounding box center [806, 98] width 218 height 25
click at [682, 50] on div "Brokerage Management / Agent Types & Profile Templates Agent Types & Profile Te…" at bounding box center [644, 221] width 1186 height 418
click at [697, 124] on td "566" at bounding box center [806, 123] width 218 height 25
click at [688, 43] on div "Agent Types & Profile Templates" at bounding box center [591, 41] width 1081 height 16
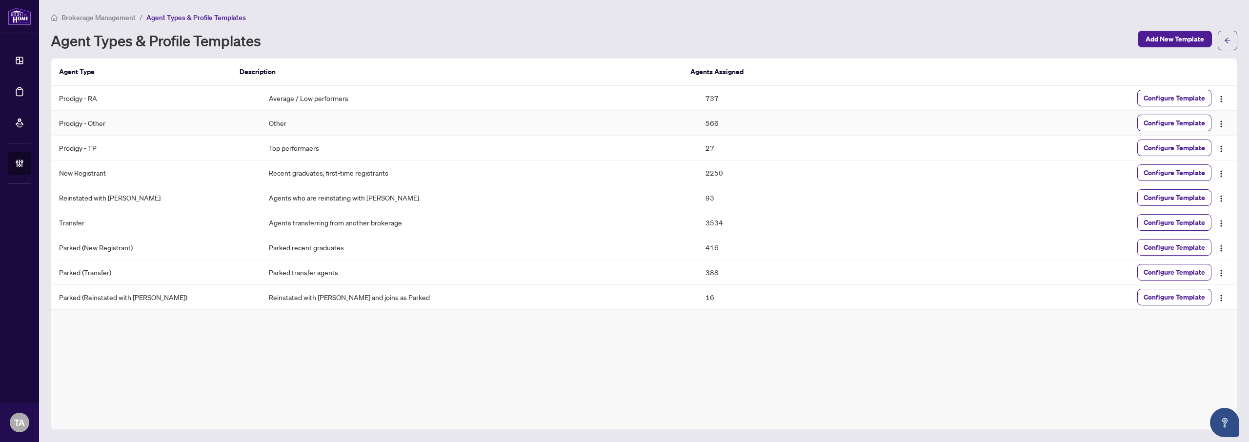
click at [697, 118] on td "566" at bounding box center [806, 123] width 218 height 25
click at [692, 40] on div "Agent Types & Profile Templates" at bounding box center [591, 41] width 1081 height 16
click at [568, 41] on div "Agent Types & Profile Templates" at bounding box center [591, 41] width 1081 height 16
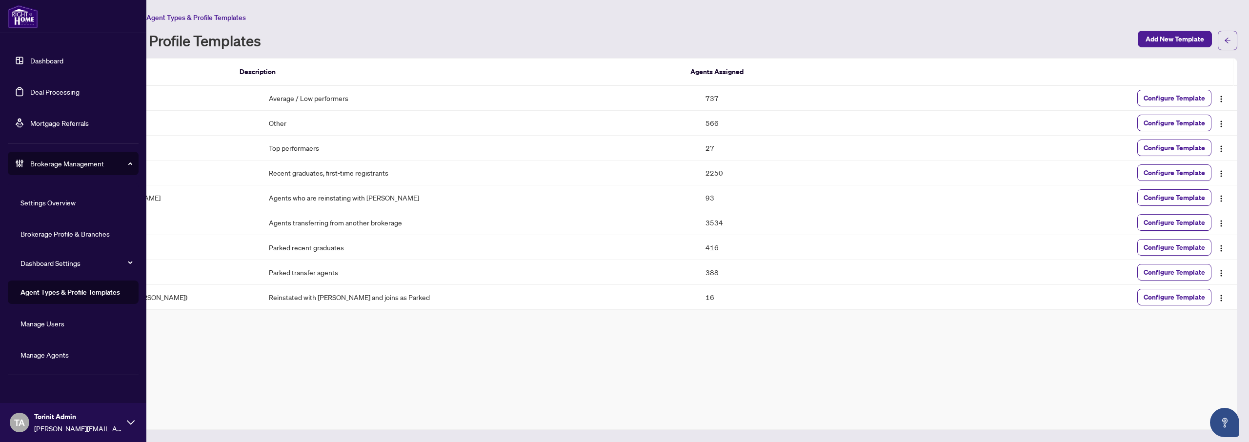
click at [63, 352] on link "Manage Agents" at bounding box center [44, 354] width 48 height 9
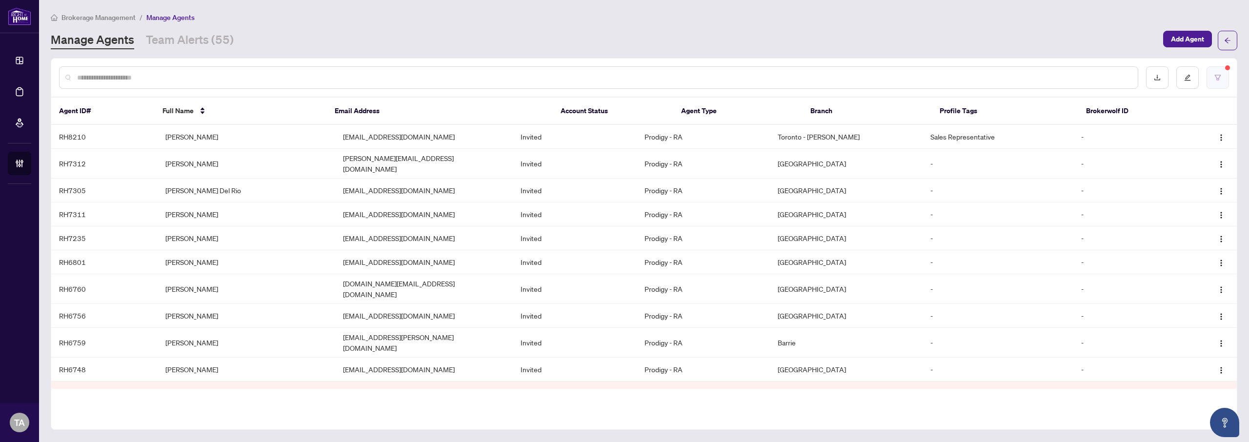
click at [1220, 79] on icon "filter" at bounding box center [1217, 77] width 7 height 7
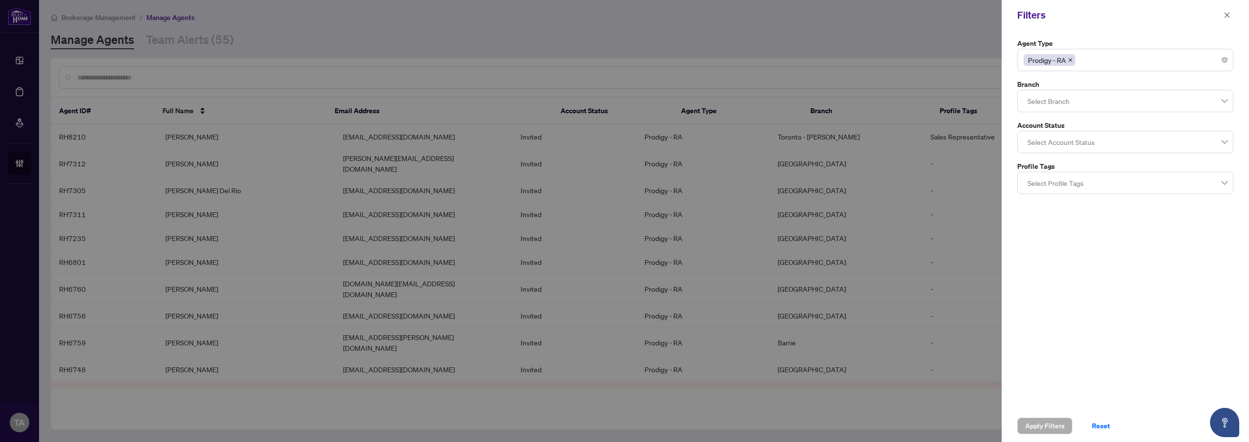
click at [1068, 59] on icon "close" at bounding box center [1070, 60] width 5 height 5
click at [1103, 60] on div at bounding box center [1124, 60] width 203 height 18
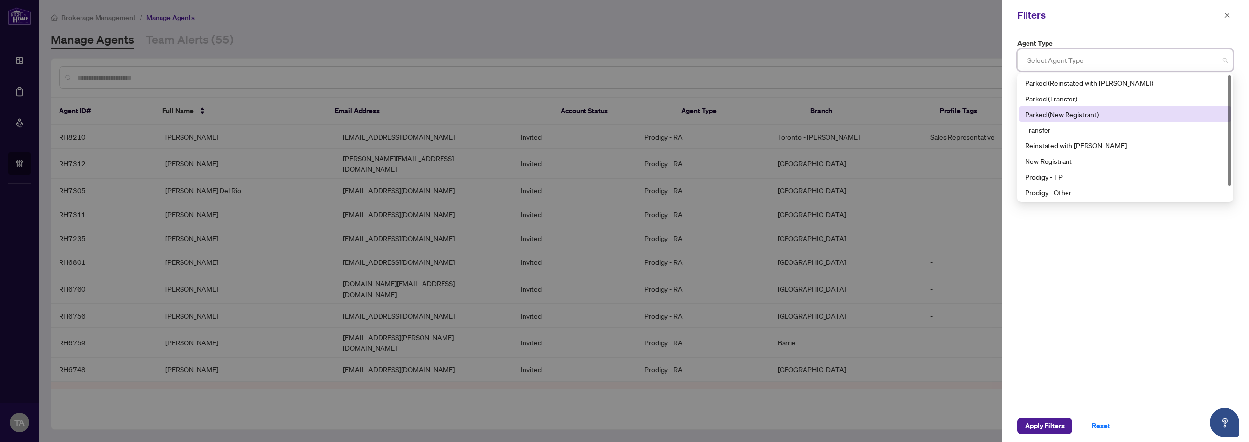
scroll to position [16, 0]
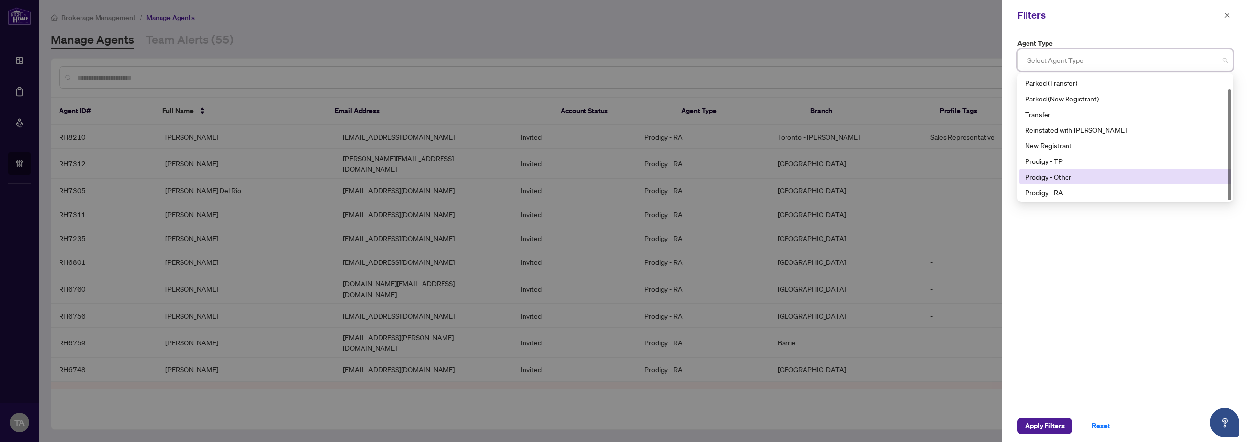
click at [1081, 176] on div "Prodigy - Other" at bounding box center [1125, 176] width 200 height 11
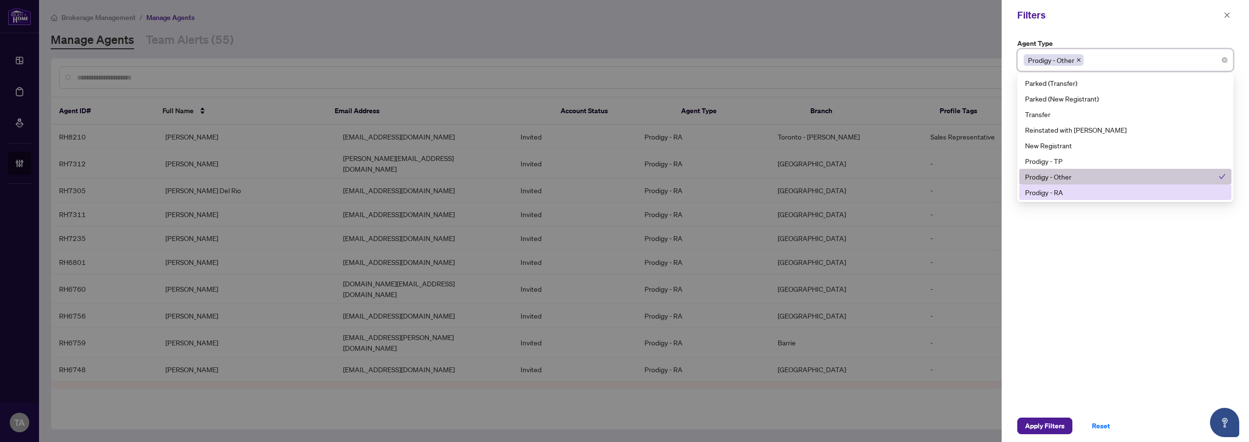
click at [1046, 359] on div "Agent Type Prodigy - Other 10 11 Parked (Reinstated with RAHR) Parked (Transfer…" at bounding box center [1124, 219] width 247 height 379
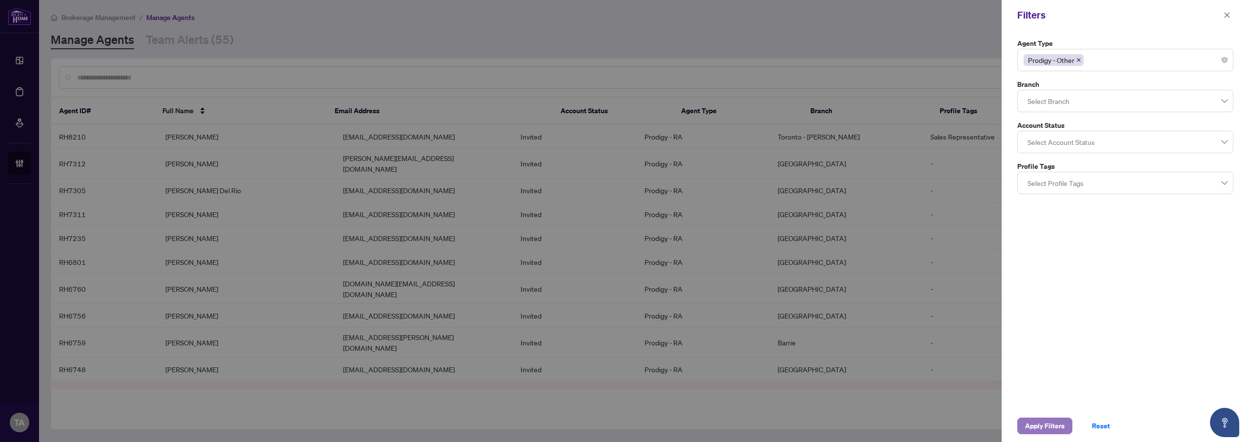
click at [1040, 422] on span "Apply Filters" at bounding box center [1045, 426] width 40 height 16
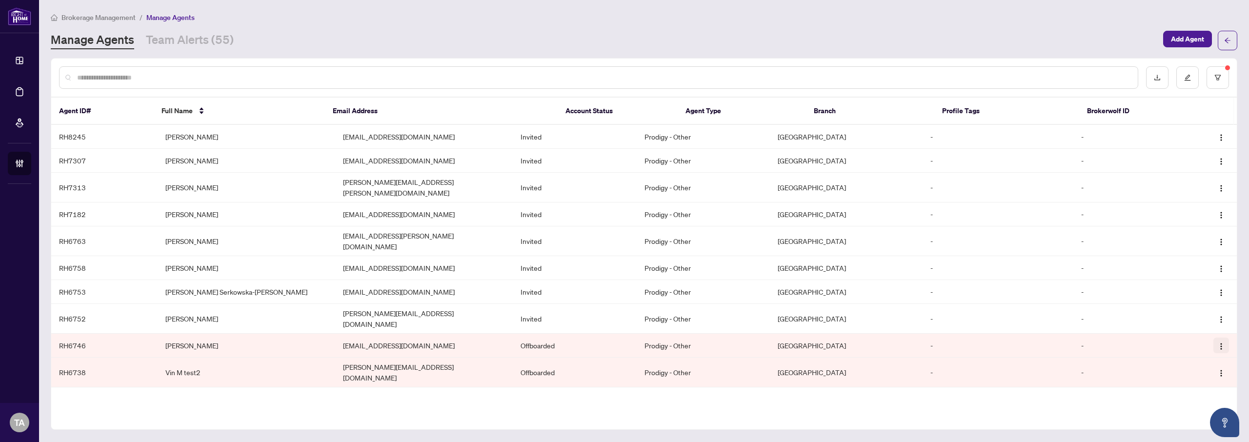
click at [1220, 342] on img "button" at bounding box center [1221, 346] width 8 height 8
click at [790, 387] on div "Agent ID# Full Name Email Address Account Status Agent Type Branch Profile Tags…" at bounding box center [644, 244] width 1186 height 372
click at [407, 69] on div at bounding box center [598, 77] width 1079 height 22
click at [402, 75] on input "text" at bounding box center [603, 77] width 1052 height 11
click at [1203, 75] on div at bounding box center [1187, 77] width 83 height 22
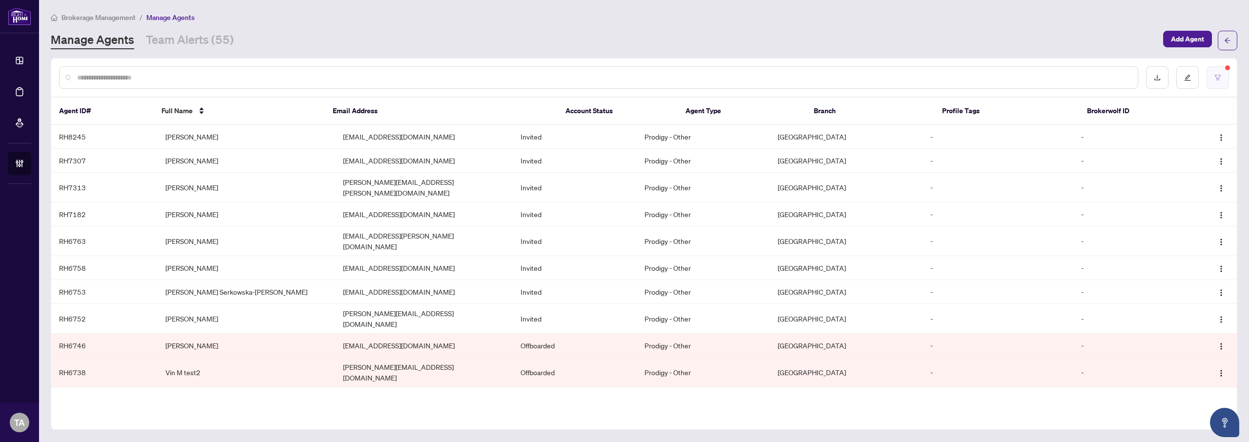
click at [1214, 78] on icon "filter" at bounding box center [1217, 77] width 7 height 7
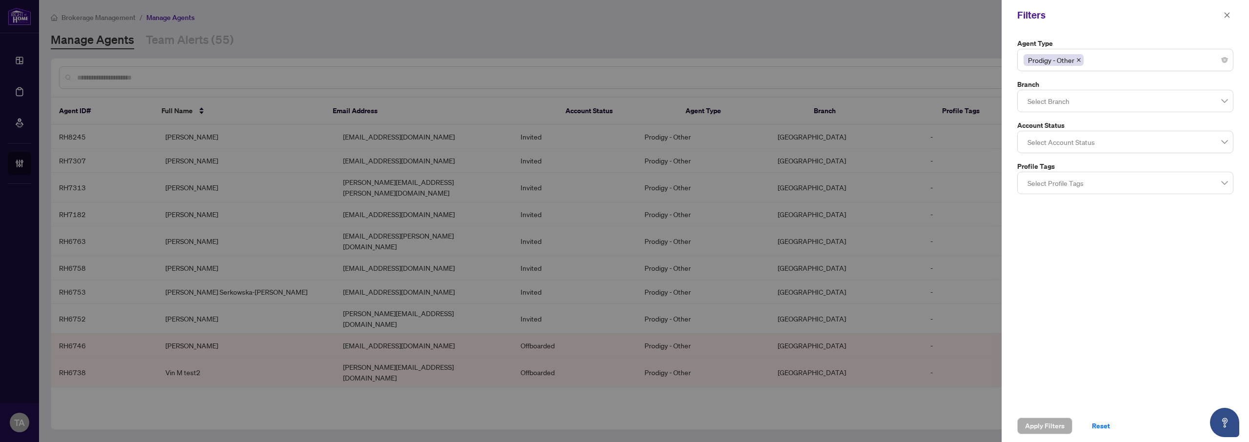
click at [1100, 56] on div "Prodigy - Other" at bounding box center [1124, 60] width 203 height 18
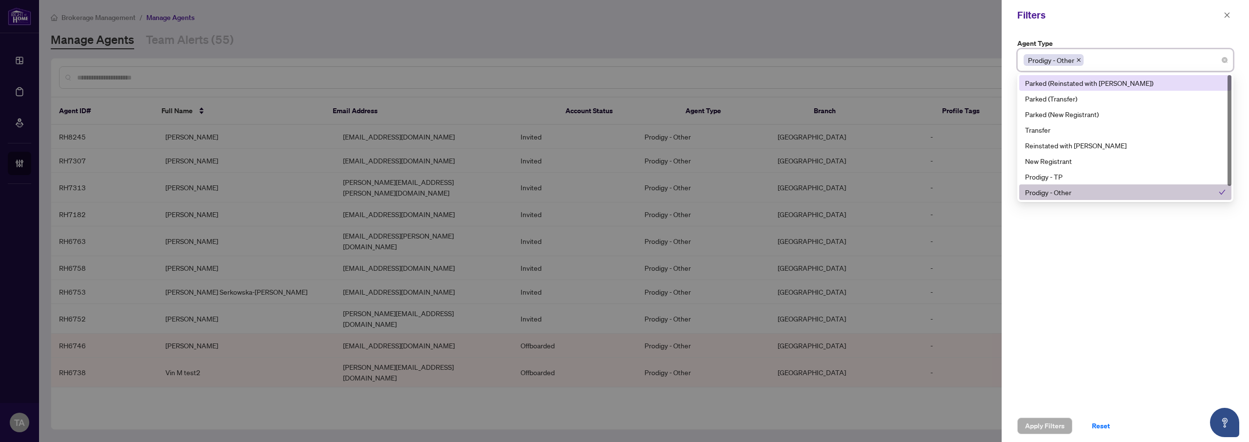
click at [1035, 33] on div "Agent Type Prodigy - Other 1 2 Parked (Reinstated with RAHR) Parked (Transfer) …" at bounding box center [1124, 219] width 247 height 379
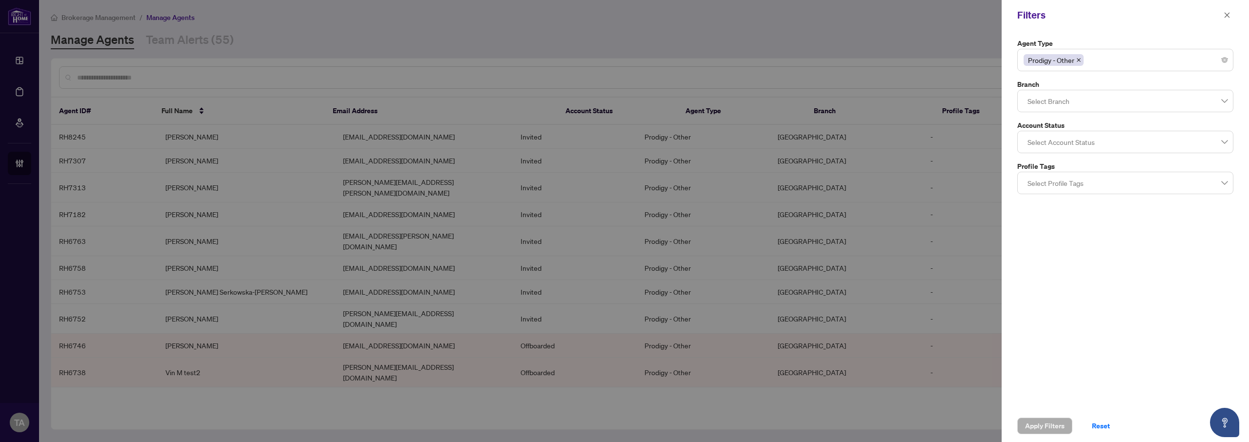
click at [1233, 17] on div "Filters" at bounding box center [1124, 15] width 247 height 30
click at [1229, 18] on icon "close" at bounding box center [1226, 15] width 7 height 7
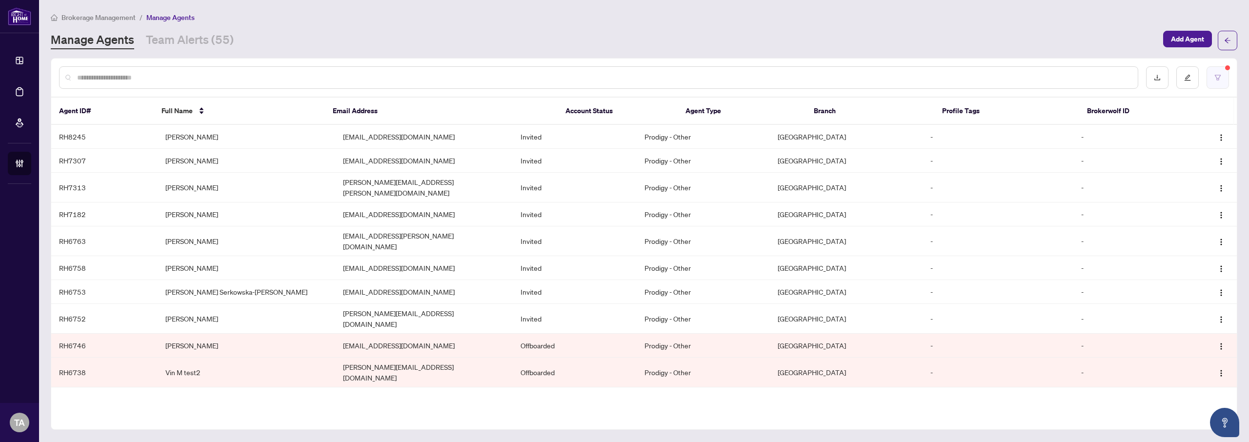
click at [1224, 77] on button "button" at bounding box center [1217, 77] width 22 height 22
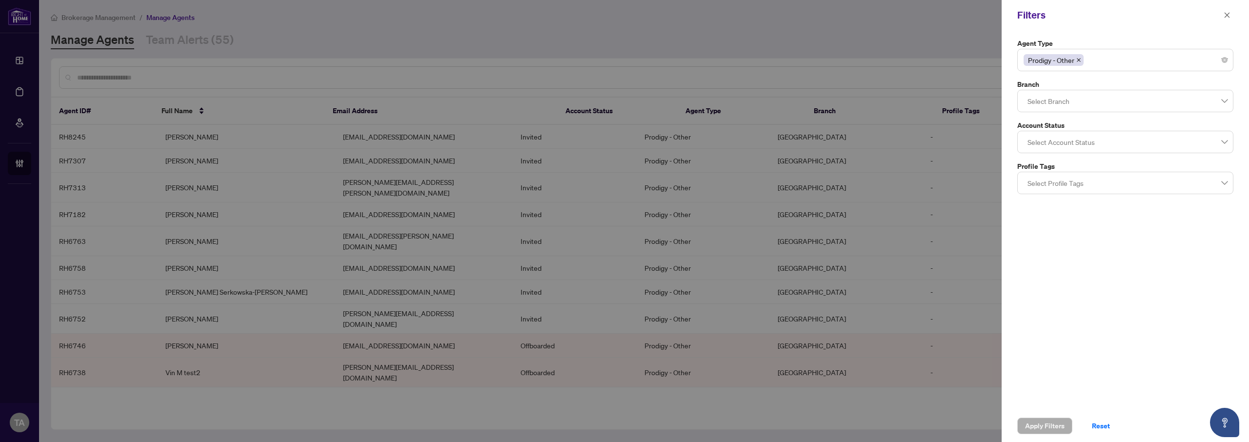
click at [1078, 59] on icon "close" at bounding box center [1078, 60] width 5 height 5
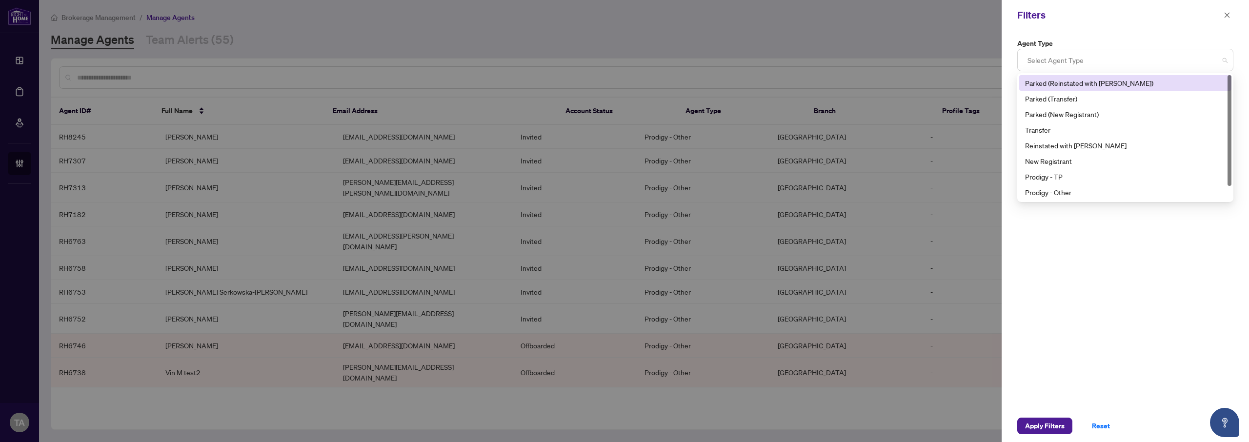
click at [1066, 63] on div at bounding box center [1124, 60] width 203 height 18
click at [1059, 191] on div "Prodigy - Other" at bounding box center [1125, 192] width 200 height 11
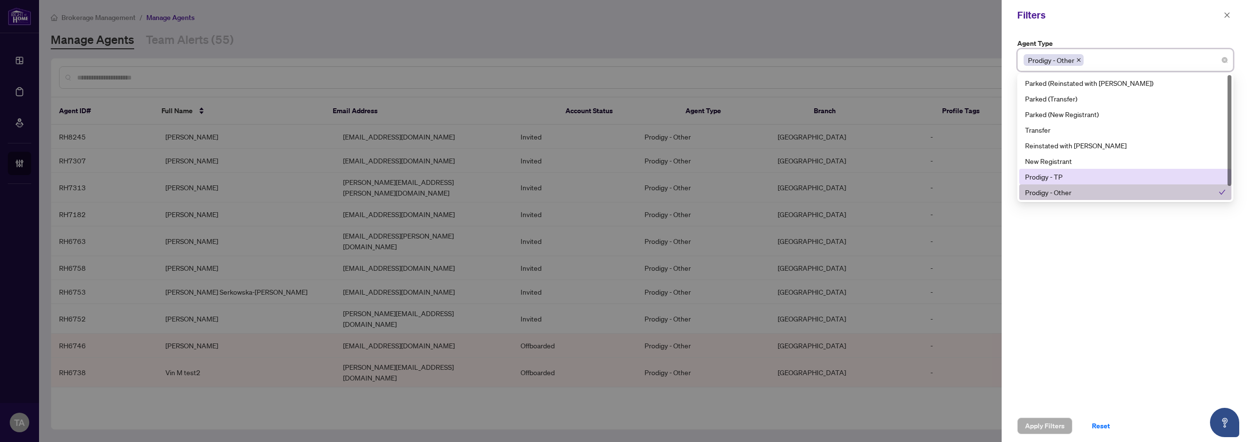
click at [1055, 180] on div "Prodigy - TP" at bounding box center [1125, 176] width 200 height 11
click at [1042, 425] on span "Apply Filters" at bounding box center [1045, 426] width 40 height 16
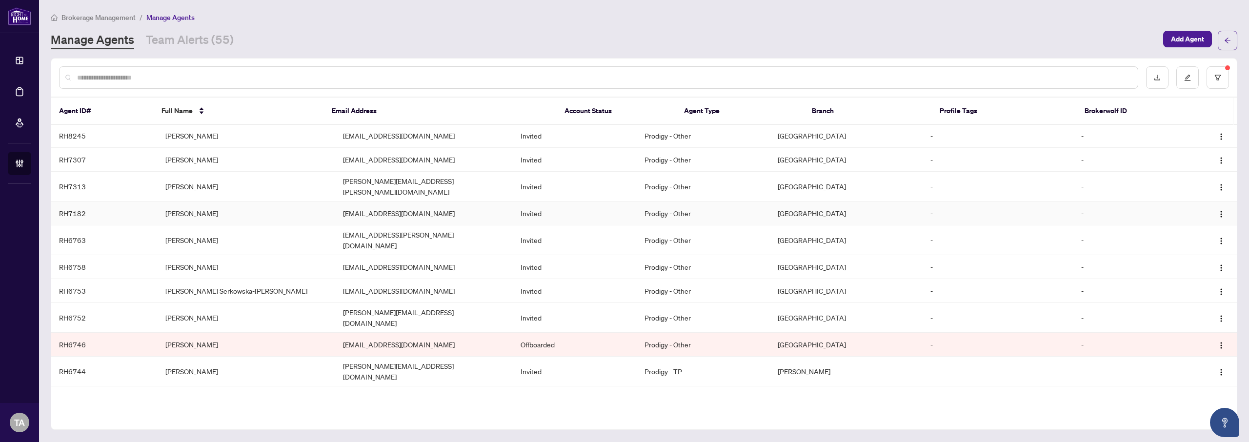
scroll to position [0, 0]
click at [583, 53] on div "Brokerage Management / Manage Agents Manage Agents Team Alerts (55) Add Agent A…" at bounding box center [644, 221] width 1186 height 418
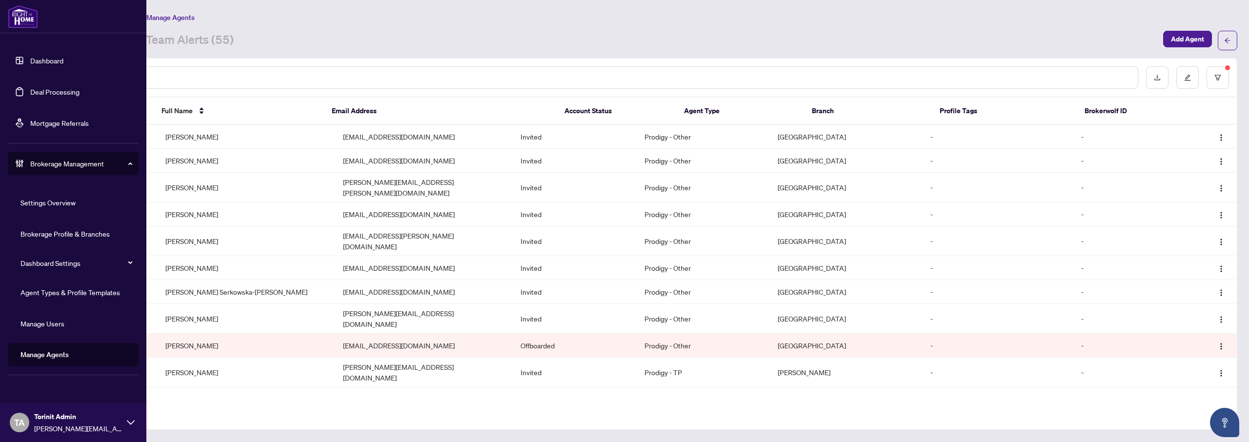
click at [62, 288] on link "Agent Types & Profile Templates" at bounding box center [69, 292] width 99 height 9
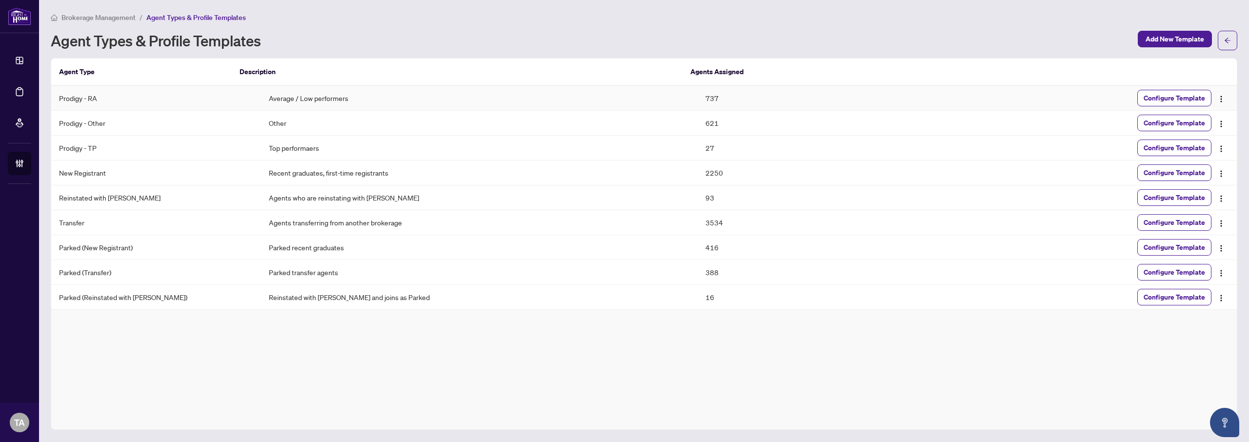
click at [697, 95] on td "737" at bounding box center [806, 98] width 218 height 25
click at [672, 50] on div "Brokerage Management / Agent Types & Profile Templates Agent Types & Profile Te…" at bounding box center [644, 221] width 1186 height 418
click at [697, 123] on td "621" at bounding box center [806, 123] width 218 height 25
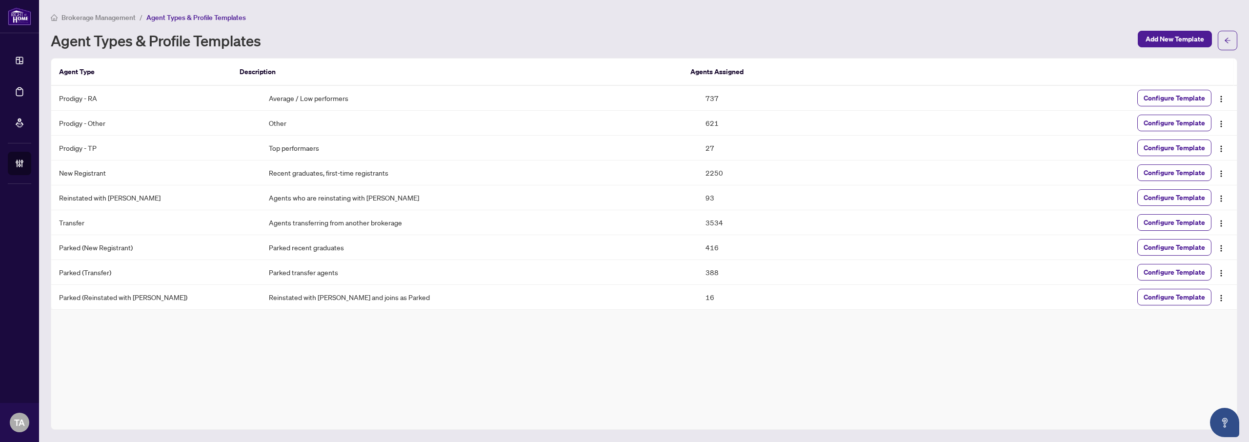
click at [643, 20] on div "Brokerage Management / Agent Types & Profile Templates" at bounding box center [644, 17] width 1186 height 11
click at [697, 124] on td "621" at bounding box center [806, 123] width 218 height 25
drag, startPoint x: 613, startPoint y: 17, endPoint x: 674, endPoint y: 98, distance: 102.0
click at [613, 17] on div "Brokerage Management / Agent Types & Profile Templates" at bounding box center [644, 17] width 1186 height 11
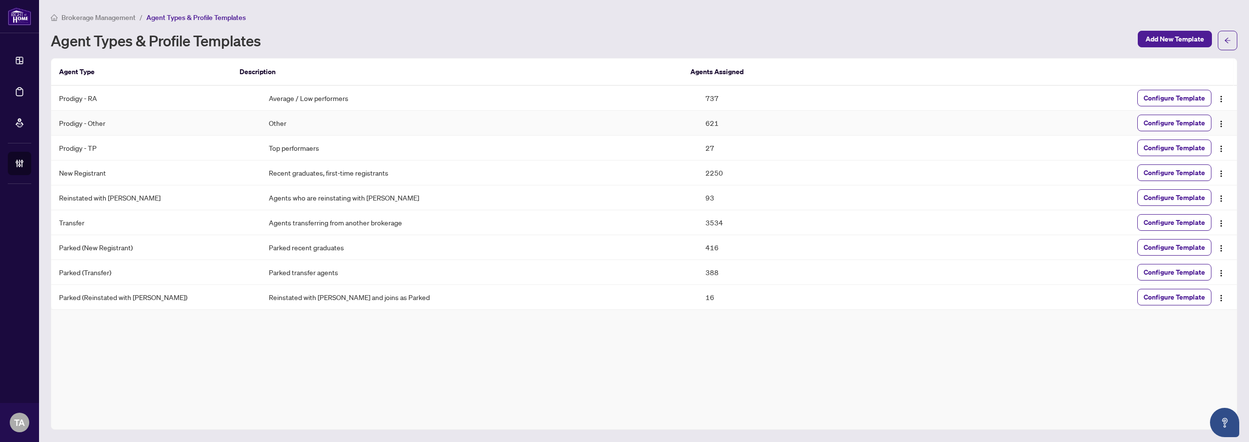
click at [697, 116] on td "621" at bounding box center [806, 123] width 218 height 25
click at [629, 36] on div "Agent Types & Profile Templates" at bounding box center [591, 41] width 1081 height 16
click at [697, 114] on td "621" at bounding box center [806, 123] width 218 height 25
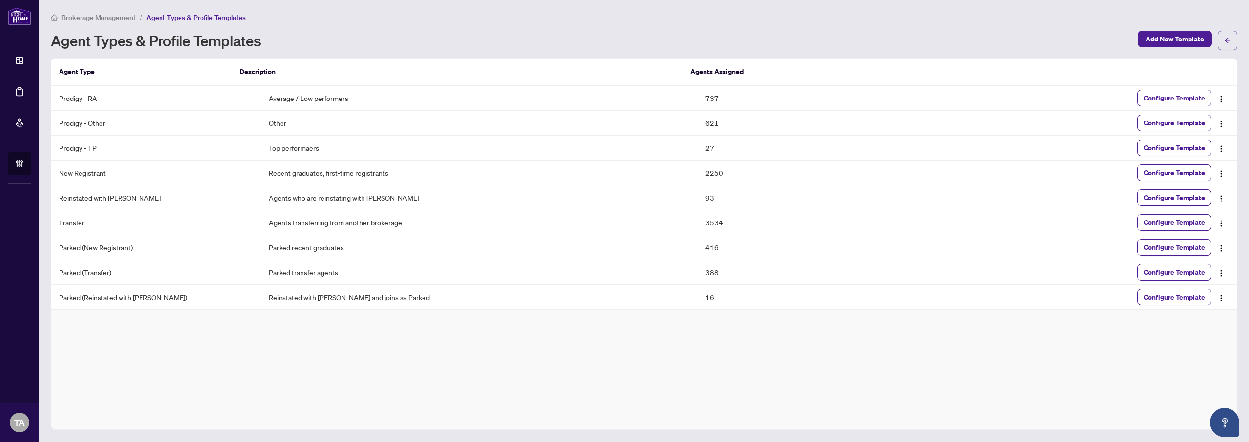
click at [629, 40] on div "Agent Types & Profile Templates" at bounding box center [591, 41] width 1081 height 16
click at [697, 121] on td "621" at bounding box center [806, 123] width 218 height 25
click at [616, 45] on div "Agent Types & Profile Templates" at bounding box center [591, 41] width 1081 height 16
click at [710, 79] on th "Agents Assigned" at bounding box center [794, 72] width 225 height 27
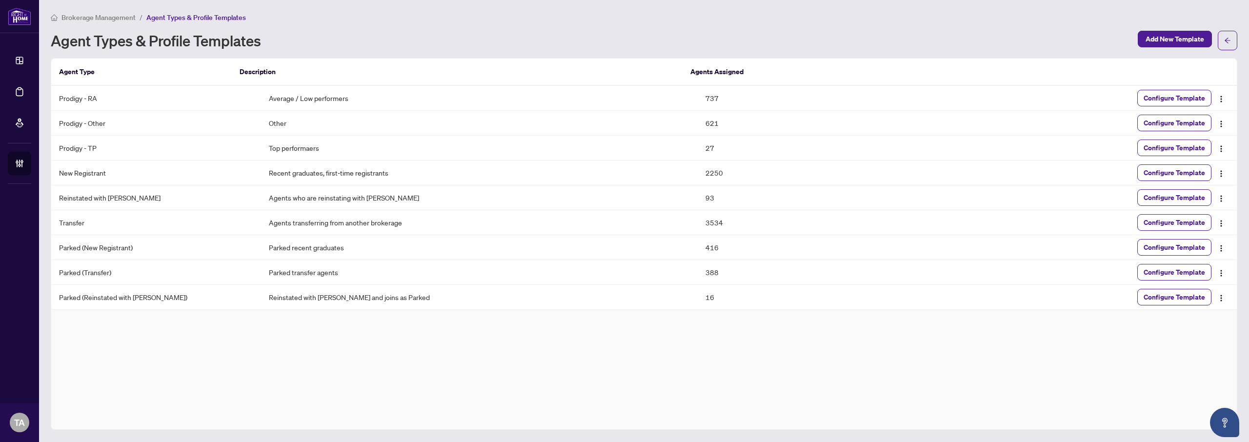
click at [706, 70] on th "Agents Assigned" at bounding box center [794, 72] width 225 height 27
click at [625, 33] on div "Agent Types & Profile Templates" at bounding box center [591, 41] width 1081 height 16
click at [690, 67] on th "Agents Assigned" at bounding box center [794, 72] width 225 height 27
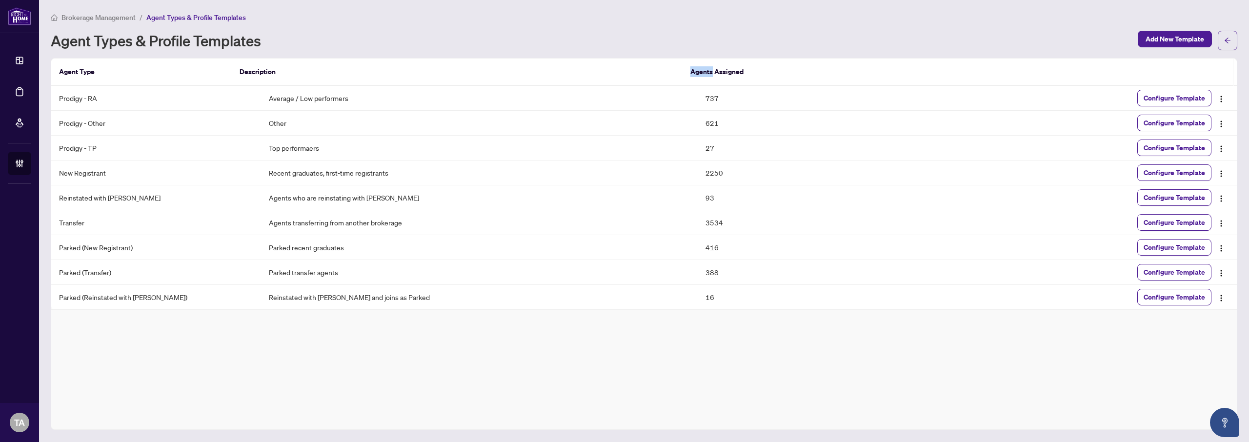
click at [690, 67] on th "Agents Assigned" at bounding box center [794, 72] width 225 height 27
click at [655, 40] on div "Agent Types & Profile Templates" at bounding box center [591, 41] width 1081 height 16
click at [696, 71] on th "Agents Assigned" at bounding box center [794, 72] width 225 height 27
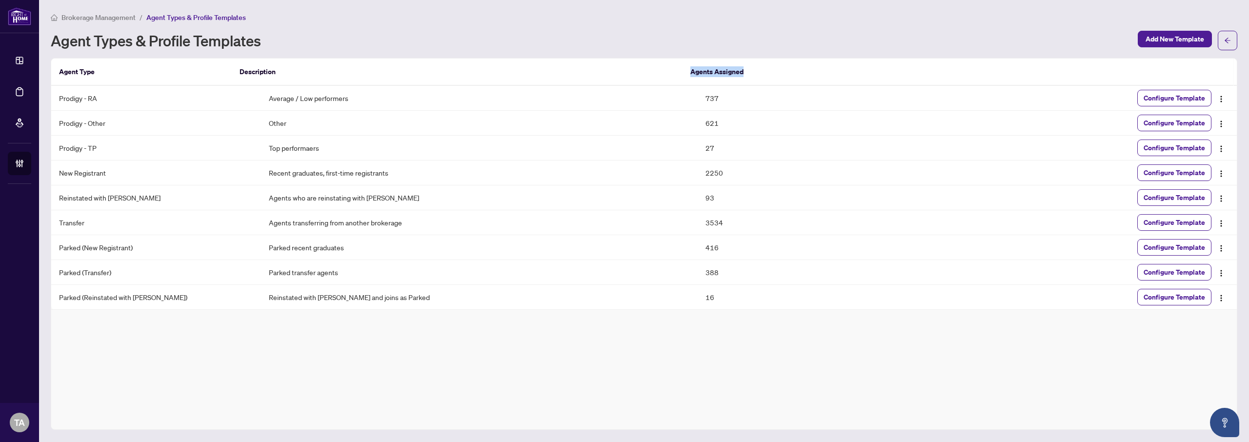
click at [696, 71] on th "Agents Assigned" at bounding box center [794, 72] width 225 height 27
click at [645, 33] on div "Agent Types & Profile Templates" at bounding box center [591, 41] width 1081 height 16
click at [703, 71] on th "Agents Assigned" at bounding box center [794, 72] width 225 height 27
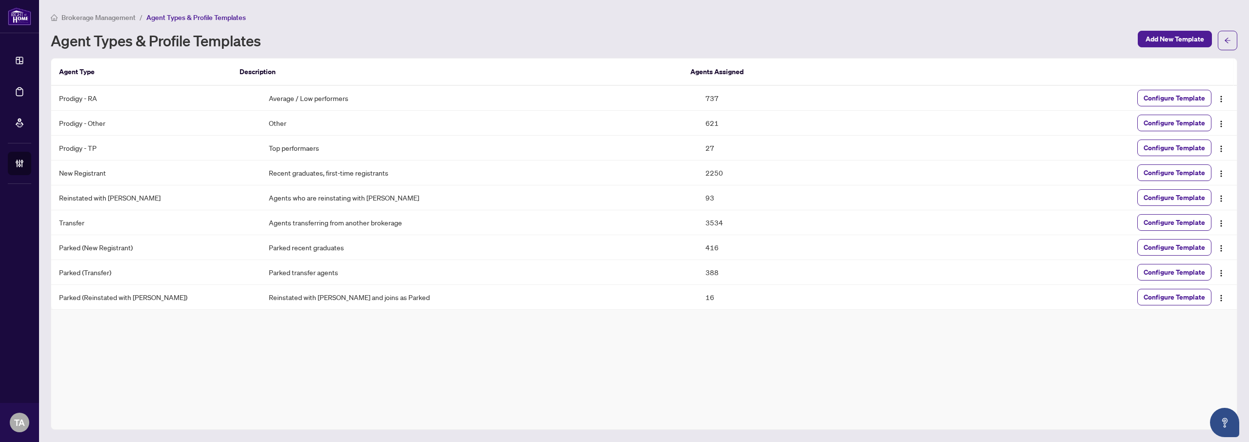
click at [673, 44] on div "Agent Types & Profile Templates" at bounding box center [591, 41] width 1081 height 16
click at [692, 69] on th "Agents Assigned" at bounding box center [794, 72] width 225 height 27
click at [683, 41] on div "Agent Types & Profile Templates" at bounding box center [591, 41] width 1081 height 16
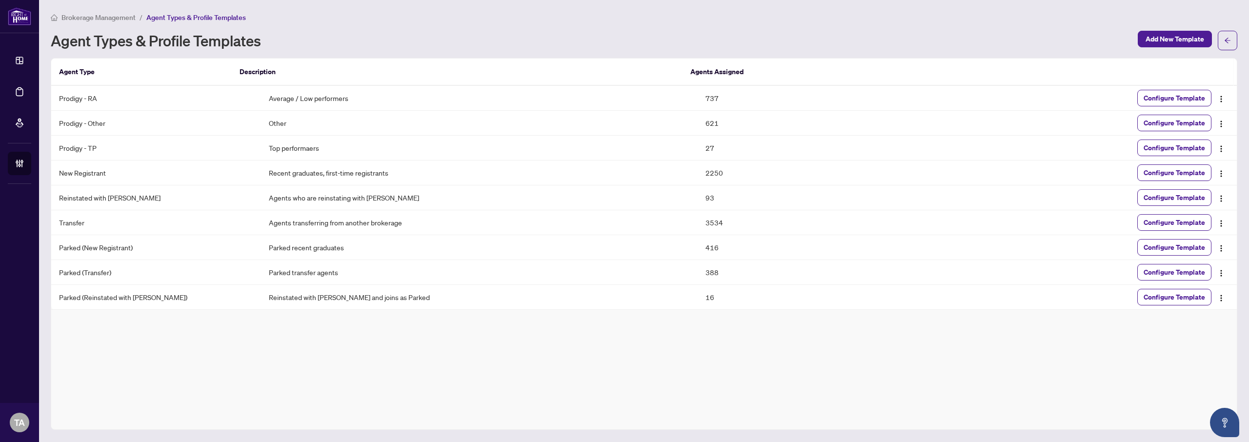
click at [695, 62] on th "Agents Assigned" at bounding box center [794, 72] width 225 height 27
click at [667, 36] on div "Agent Types & Profile Templates" at bounding box center [591, 41] width 1081 height 16
click at [697, 147] on td "27" at bounding box center [806, 148] width 218 height 25
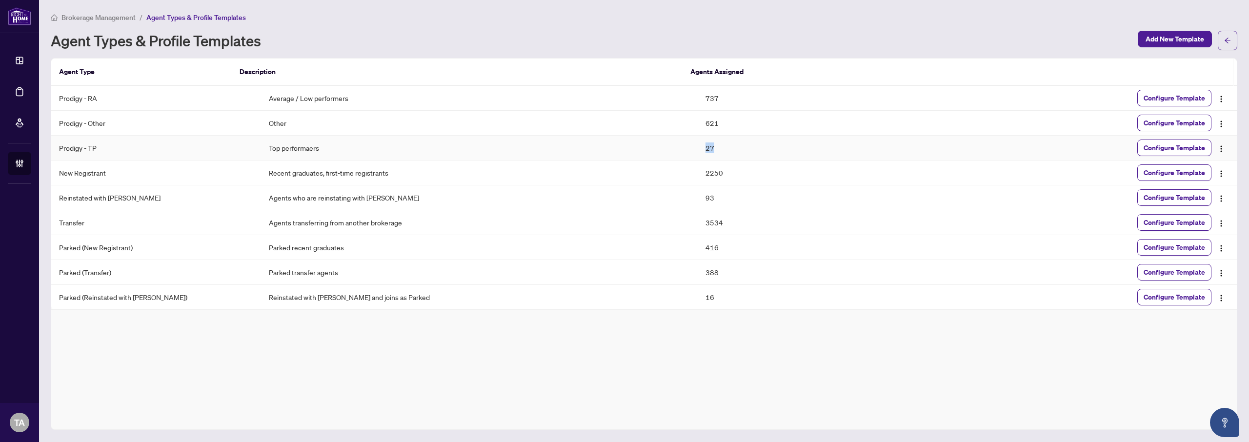
click at [697, 147] on td "27" at bounding box center [806, 148] width 218 height 25
click at [697, 111] on td "621" at bounding box center [806, 123] width 218 height 25
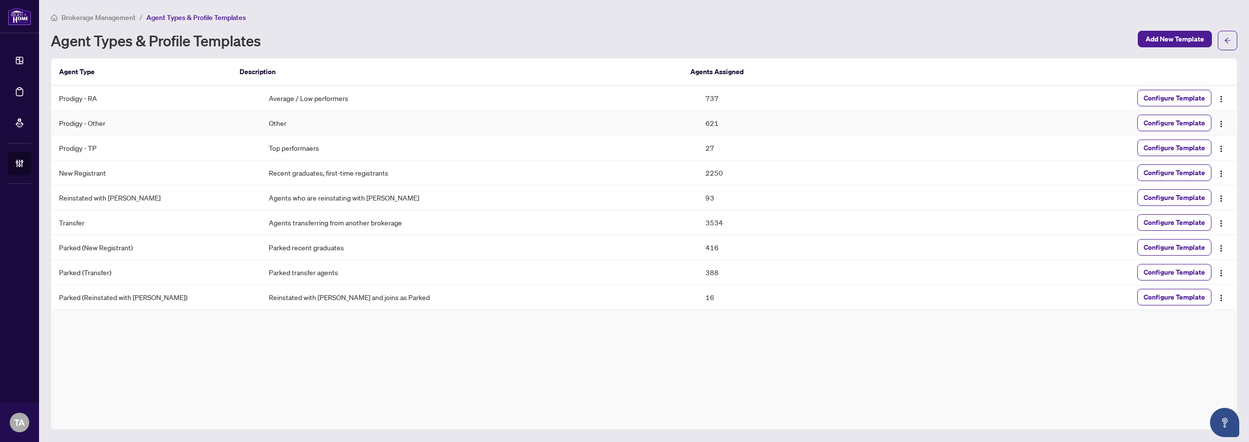
click at [697, 103] on td "737" at bounding box center [806, 98] width 218 height 25
click at [658, 53] on div "Brokerage Management / Agent Types & Profile Templates Agent Types & Profile Te…" at bounding box center [644, 221] width 1186 height 418
click at [700, 67] on th "Agents Assigned" at bounding box center [794, 72] width 225 height 27
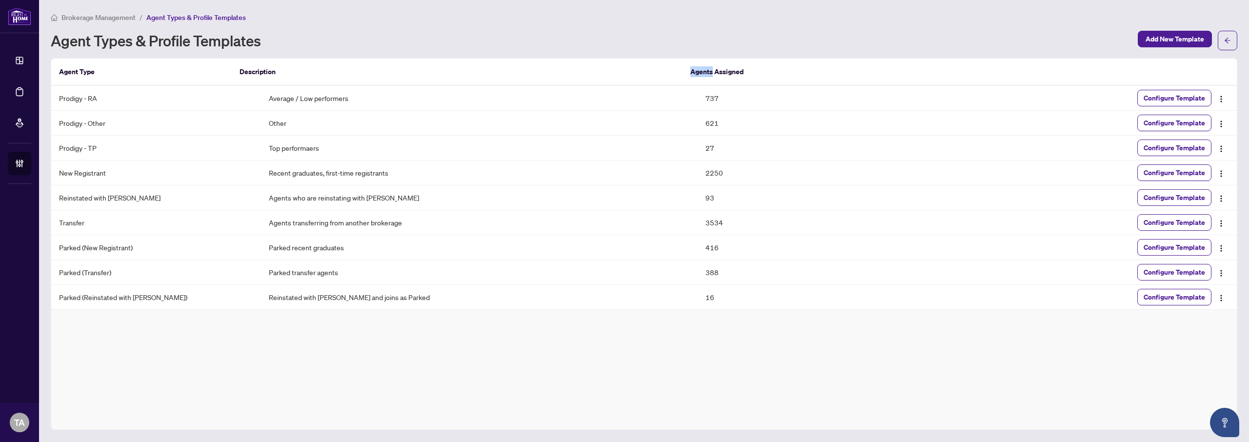
click at [700, 67] on th "Agents Assigned" at bounding box center [794, 72] width 225 height 27
click at [673, 48] on div "Agent Types & Profile Templates Add New Template" at bounding box center [644, 41] width 1186 height 20
click at [693, 74] on th "Agents Assigned" at bounding box center [794, 72] width 225 height 27
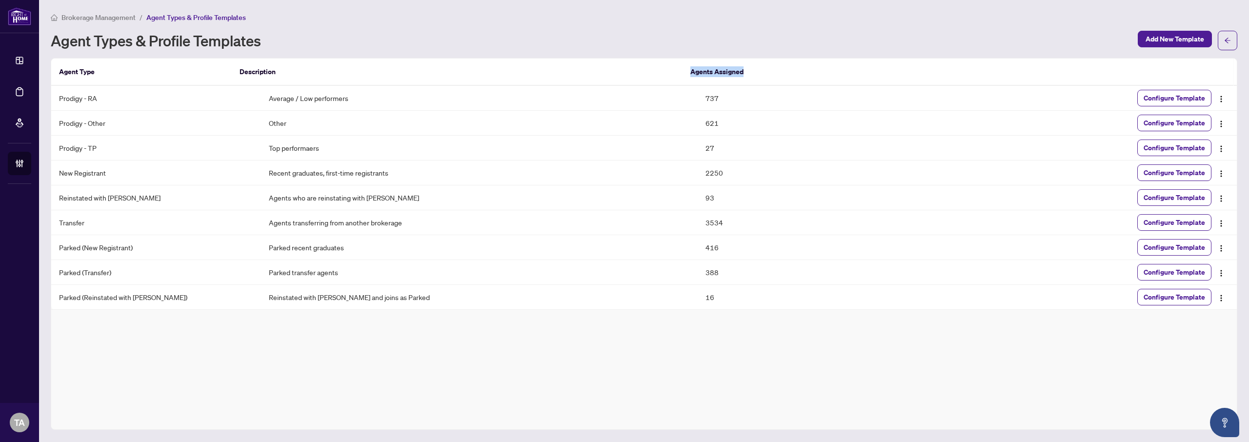
click at [693, 74] on th "Agents Assigned" at bounding box center [794, 72] width 225 height 27
click at [665, 43] on div "Agent Types & Profile Templates" at bounding box center [591, 41] width 1081 height 16
click at [697, 123] on td "747" at bounding box center [806, 123] width 218 height 25
click at [697, 43] on div "Agent Types & Profile Templates" at bounding box center [591, 41] width 1081 height 16
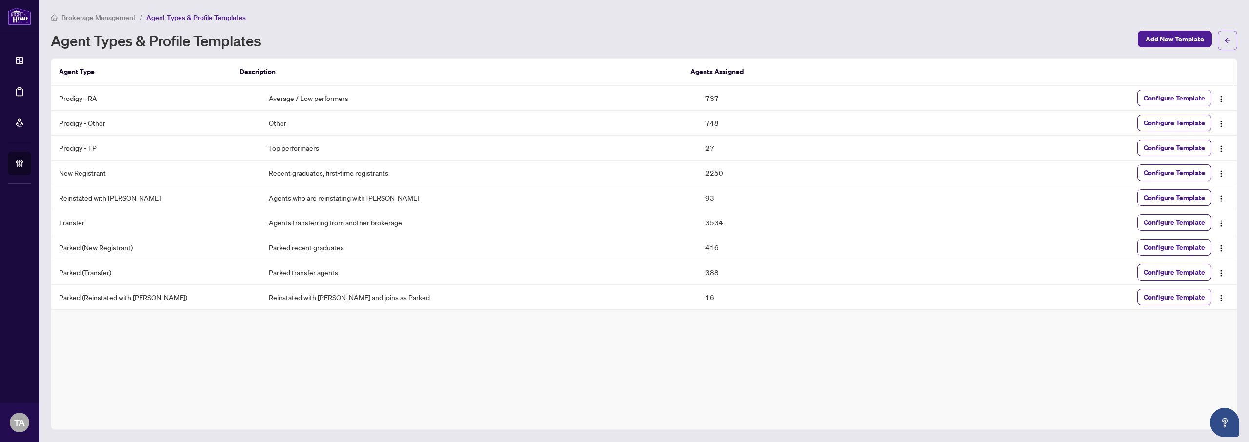
click at [83, 40] on h1 "Agent Types & Profile Templates" at bounding box center [156, 41] width 210 height 16
click at [66, 41] on h1 "Agent Types & Profile Templates" at bounding box center [156, 41] width 210 height 16
drag, startPoint x: 66, startPoint y: 41, endPoint x: 279, endPoint y: 43, distance: 213.6
click at [279, 43] on div "Agent Types & Profile Templates" at bounding box center [591, 41] width 1081 height 16
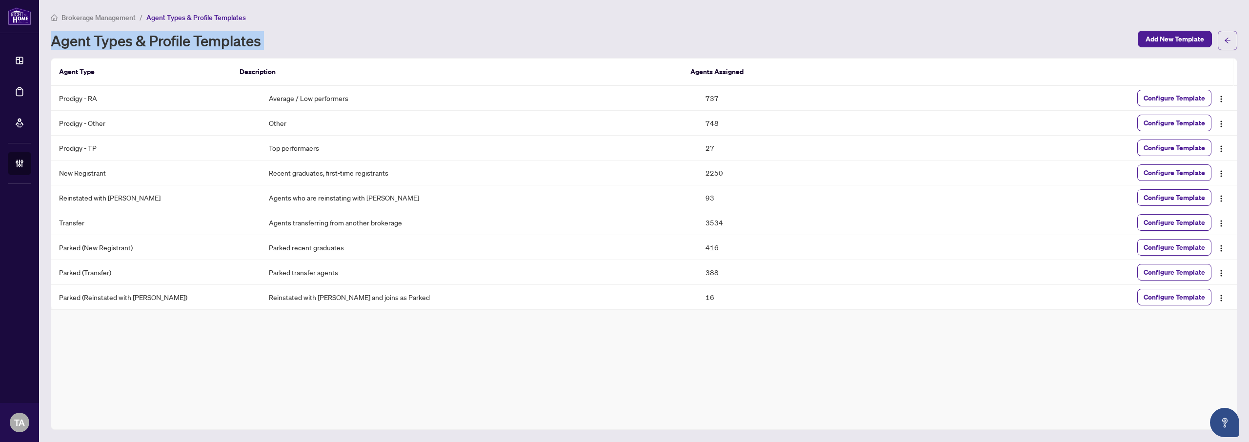
click at [242, 42] on h1 "Agent Types & Profile Templates" at bounding box center [156, 41] width 210 height 16
drag, startPoint x: 242, startPoint y: 42, endPoint x: 90, endPoint y: 37, distance: 152.8
click at [90, 37] on h1 "Agent Types & Profile Templates" at bounding box center [156, 41] width 210 height 16
click at [67, 38] on h1 "Agent Types & Profile Templates" at bounding box center [156, 41] width 210 height 16
drag, startPoint x: 67, startPoint y: 38, endPoint x: 232, endPoint y: 39, distance: 164.9
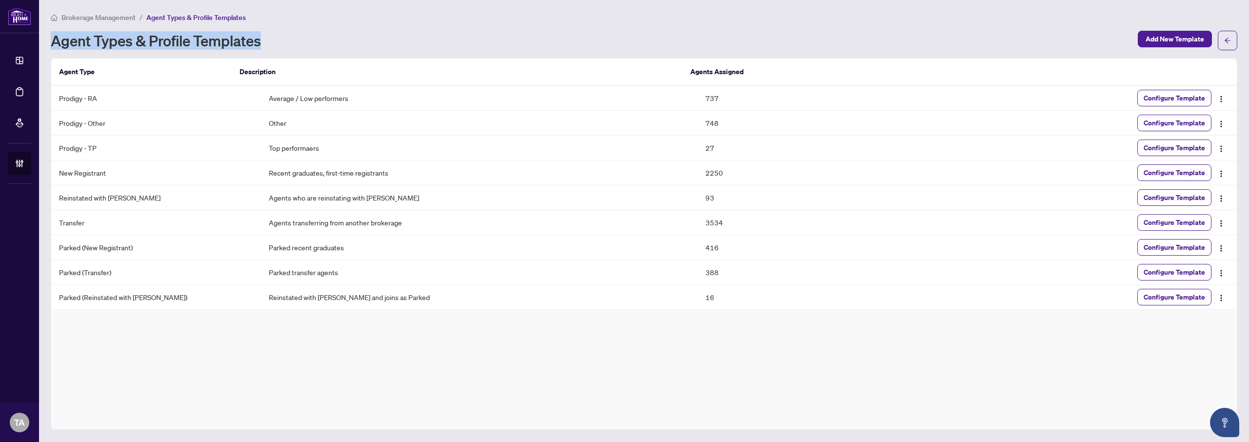
click at [232, 39] on h1 "Agent Types & Profile Templates" at bounding box center [156, 41] width 210 height 16
drag, startPoint x: 232, startPoint y: 39, endPoint x: 59, endPoint y: 39, distance: 173.1
click at [59, 39] on h1 "Agent Types & Profile Templates" at bounding box center [156, 41] width 210 height 16
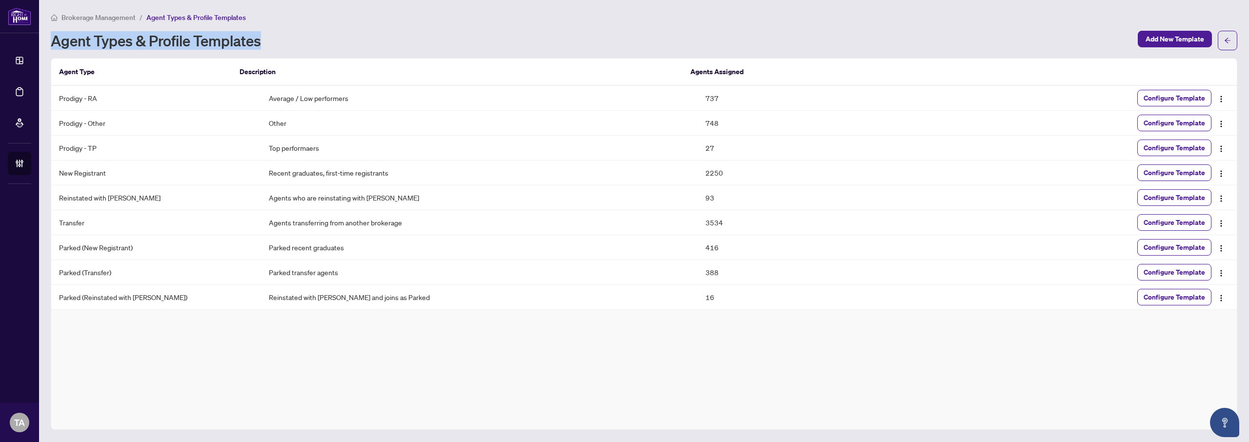
drag, startPoint x: 59, startPoint y: 39, endPoint x: 228, endPoint y: 42, distance: 168.8
click at [228, 42] on h1 "Agent Types & Profile Templates" at bounding box center [156, 41] width 210 height 16
drag, startPoint x: 228, startPoint y: 42, endPoint x: 69, endPoint y: 40, distance: 159.0
click at [69, 40] on h1 "Agent Types & Profile Templates" at bounding box center [156, 41] width 210 height 16
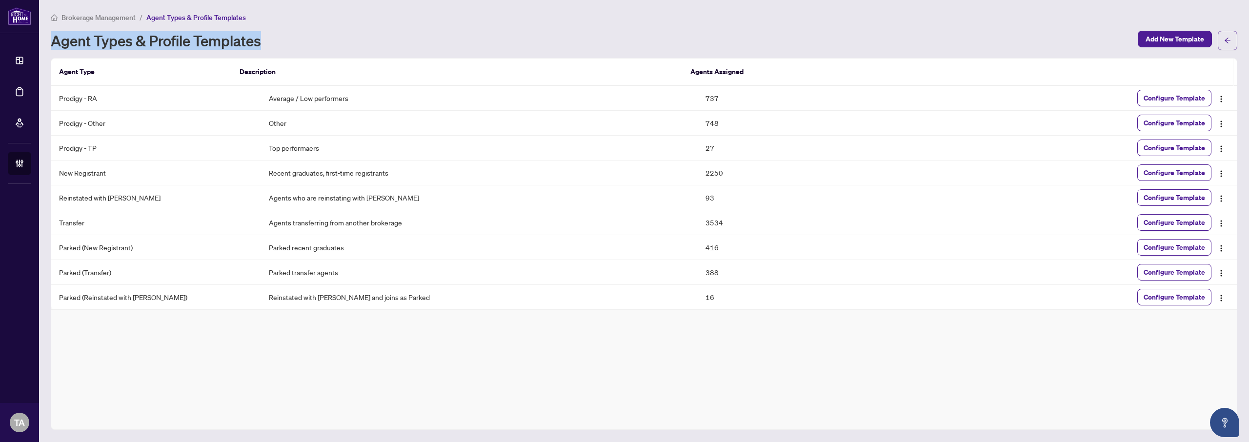
click at [68, 40] on h1 "Agent Types & Profile Templates" at bounding box center [156, 41] width 210 height 16
drag, startPoint x: 68, startPoint y: 40, endPoint x: 232, endPoint y: 41, distance: 163.4
click at [232, 41] on h1 "Agent Types & Profile Templates" at bounding box center [156, 41] width 210 height 16
drag, startPoint x: 232, startPoint y: 41, endPoint x: 66, endPoint y: 37, distance: 165.9
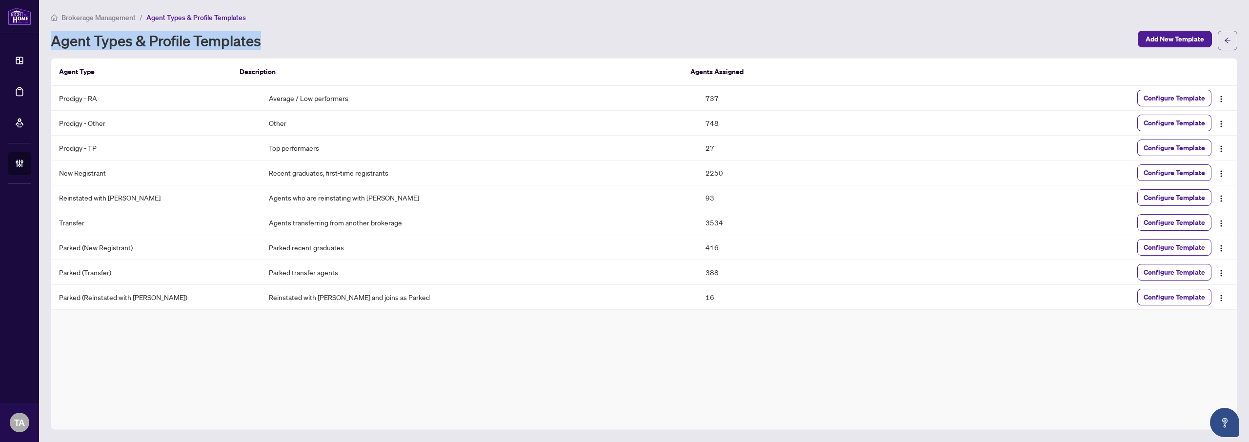
click at [66, 37] on h1 "Agent Types & Profile Templates" at bounding box center [156, 41] width 210 height 16
drag, startPoint x: 66, startPoint y: 37, endPoint x: 229, endPoint y: 41, distance: 163.4
click at [229, 41] on h1 "Agent Types & Profile Templates" at bounding box center [156, 41] width 210 height 16
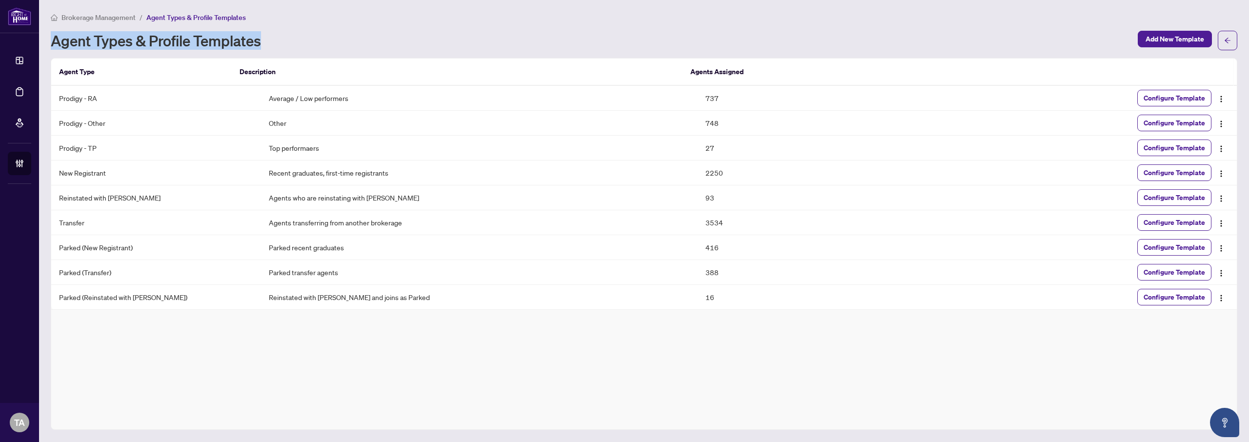
drag, startPoint x: 229, startPoint y: 41, endPoint x: 86, endPoint y: 35, distance: 143.5
click at [86, 35] on h1 "Agent Types & Profile Templates" at bounding box center [156, 41] width 210 height 16
drag, startPoint x: 86, startPoint y: 35, endPoint x: 265, endPoint y: 38, distance: 179.5
click at [265, 38] on div "Agent Types & Profile Templates" at bounding box center [591, 41] width 1081 height 16
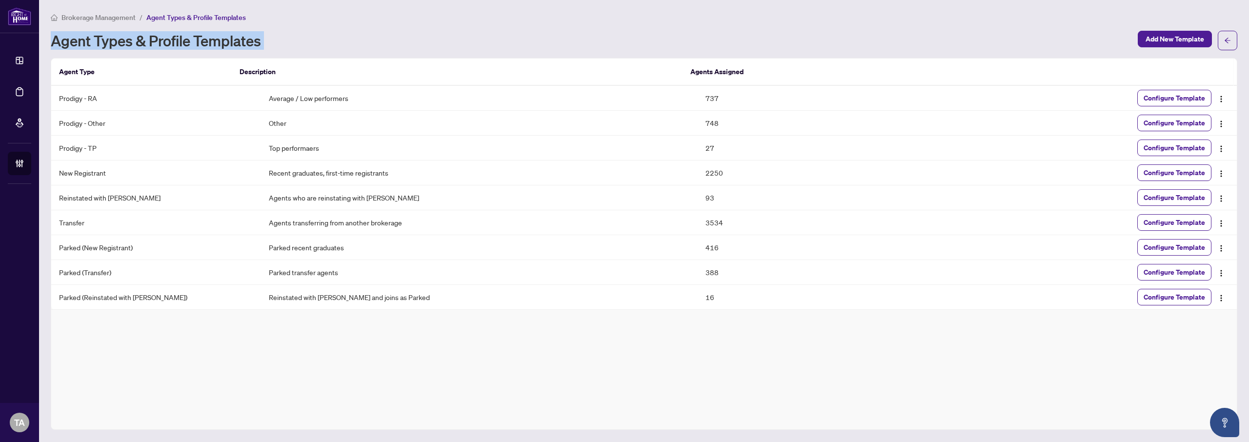
click at [265, 38] on div "Agent Types & Profile Templates" at bounding box center [591, 41] width 1081 height 16
drag, startPoint x: 265, startPoint y: 38, endPoint x: 75, endPoint y: 38, distance: 190.2
click at [75, 38] on div "Agent Types & Profile Templates" at bounding box center [591, 41] width 1081 height 16
click at [75, 38] on h1 "Agent Types & Profile Templates" at bounding box center [156, 41] width 210 height 16
drag, startPoint x: 75, startPoint y: 38, endPoint x: 223, endPoint y: 36, distance: 148.3
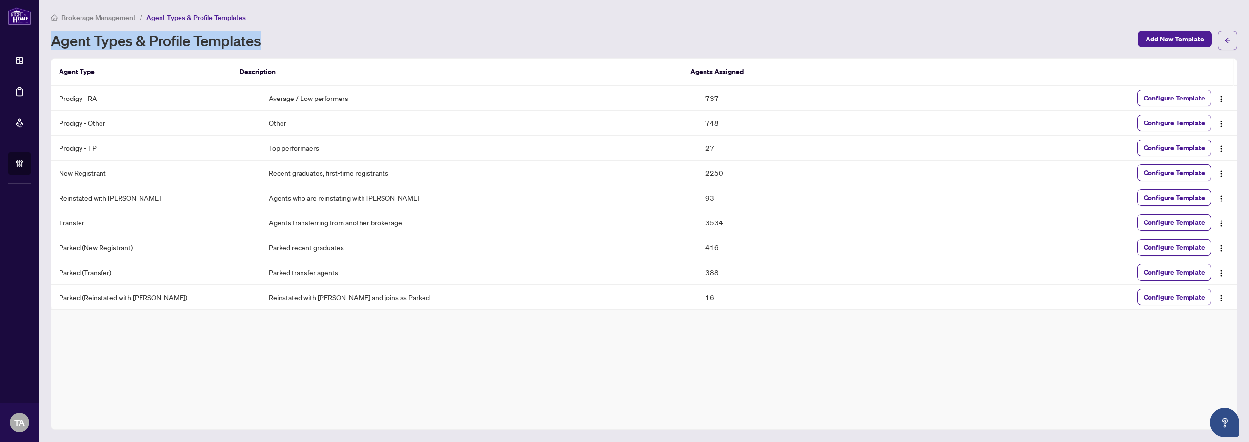
click at [223, 36] on h1 "Agent Types & Profile Templates" at bounding box center [156, 41] width 210 height 16
click at [552, 39] on div "Agent Types & Profile Templates" at bounding box center [591, 41] width 1081 height 16
click at [728, 22] on div "Brokerage Management / Agent Types & Profile Templates" at bounding box center [644, 17] width 1186 height 11
click at [697, 94] on td "737" at bounding box center [806, 98] width 218 height 25
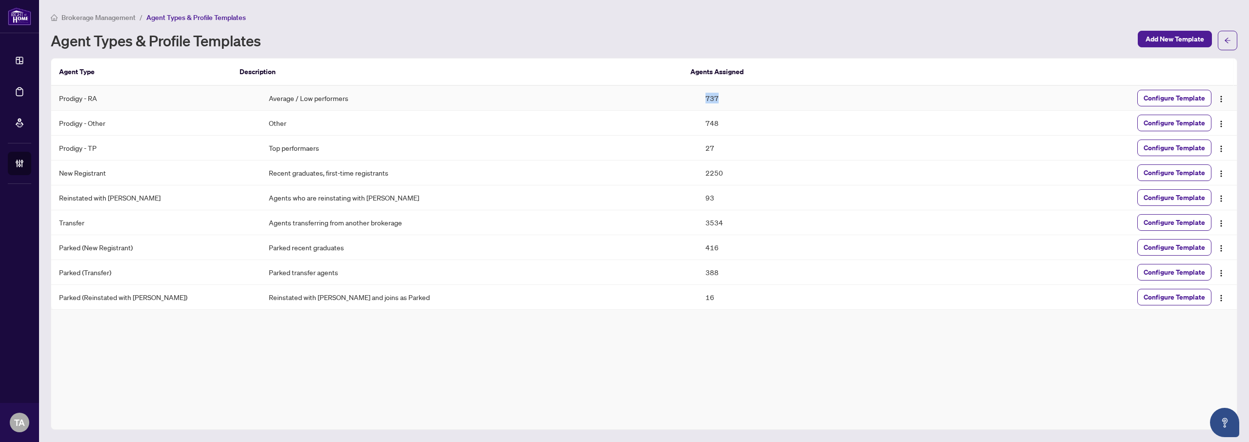
click at [697, 94] on td "737" at bounding box center [806, 98] width 218 height 25
click at [697, 117] on td "748" at bounding box center [806, 123] width 218 height 25
click at [697, 101] on td "737" at bounding box center [806, 98] width 218 height 25
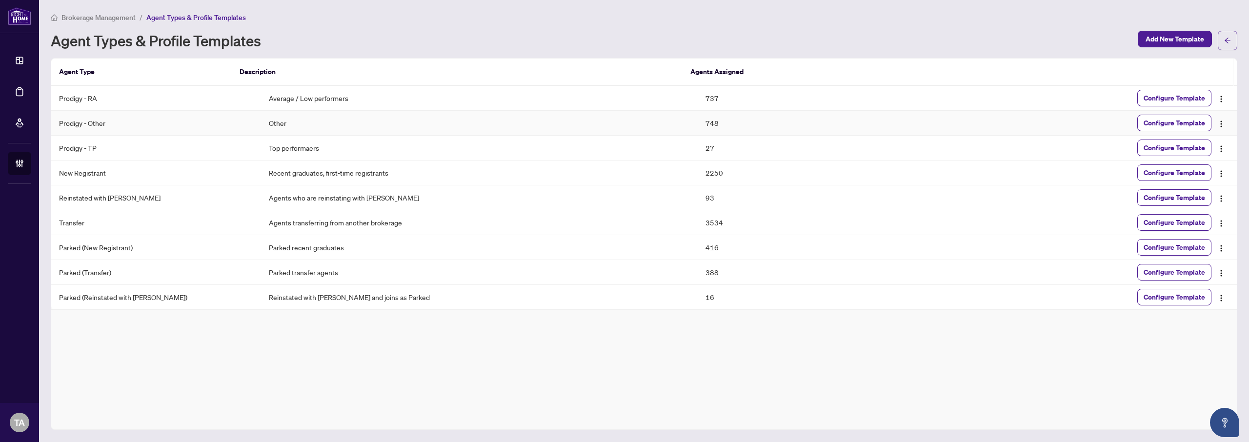
click at [697, 123] on td "748" at bounding box center [806, 123] width 218 height 25
click at [697, 98] on td "737" at bounding box center [806, 98] width 218 height 25
click at [697, 120] on td "748" at bounding box center [806, 123] width 218 height 25
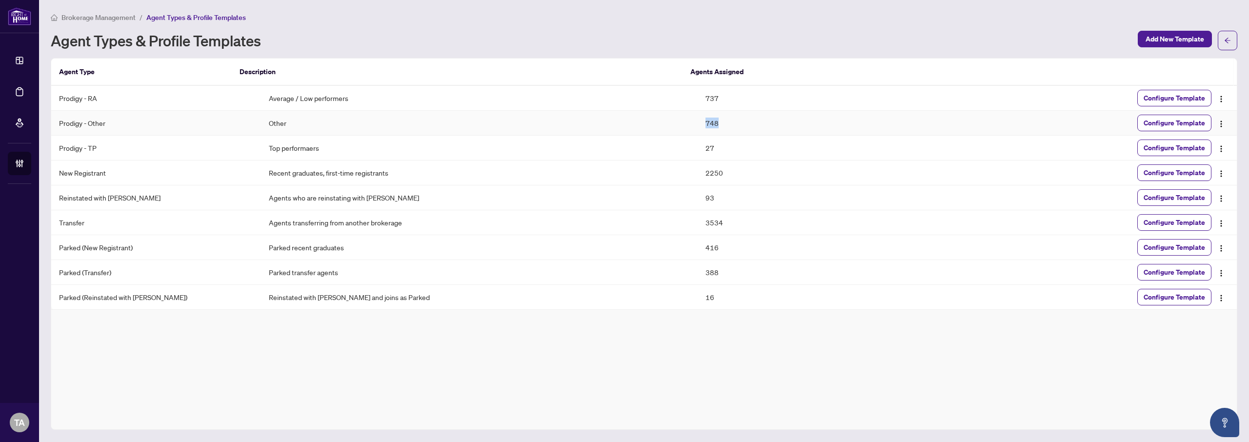
click at [697, 120] on td "748" at bounding box center [806, 123] width 218 height 25
click at [697, 100] on td "737" at bounding box center [806, 98] width 218 height 25
click at [697, 128] on td "748" at bounding box center [806, 123] width 218 height 25
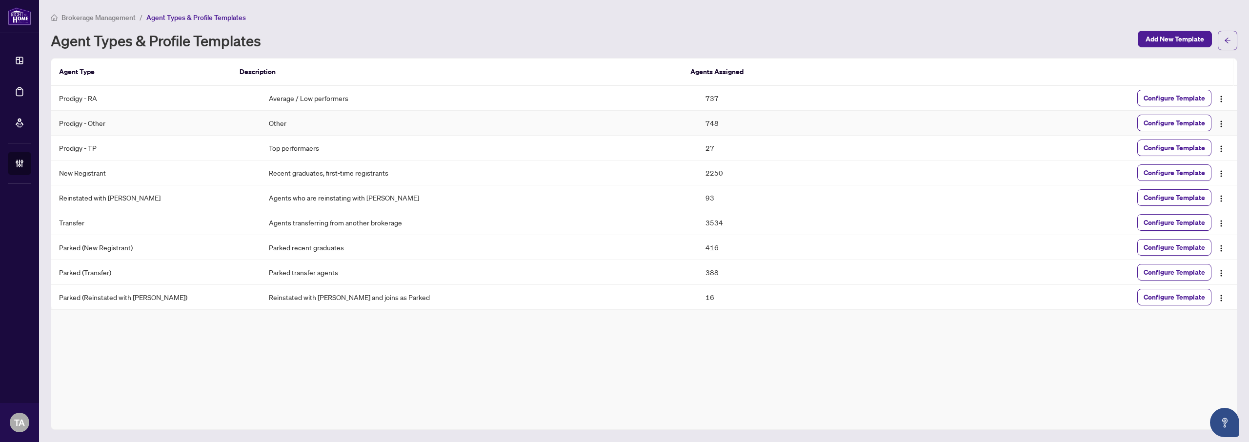
click at [697, 100] on td "737" at bounding box center [806, 98] width 218 height 25
click at [697, 112] on td "748" at bounding box center [806, 123] width 218 height 25
click at [697, 102] on td "737" at bounding box center [806, 98] width 218 height 25
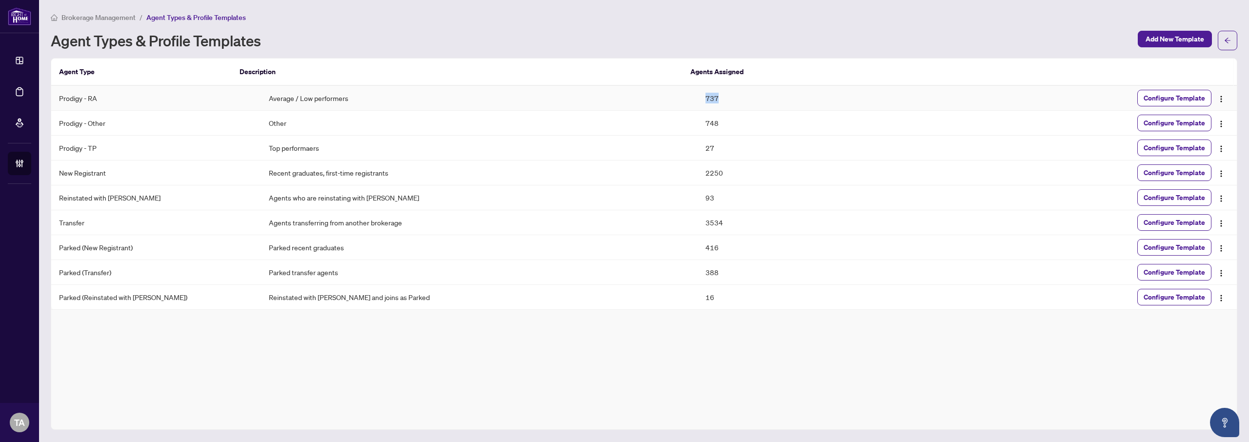
click at [697, 102] on td "737" at bounding box center [806, 98] width 218 height 25
click at [697, 119] on td "748" at bounding box center [806, 123] width 218 height 25
click at [697, 101] on td "737" at bounding box center [806, 98] width 218 height 25
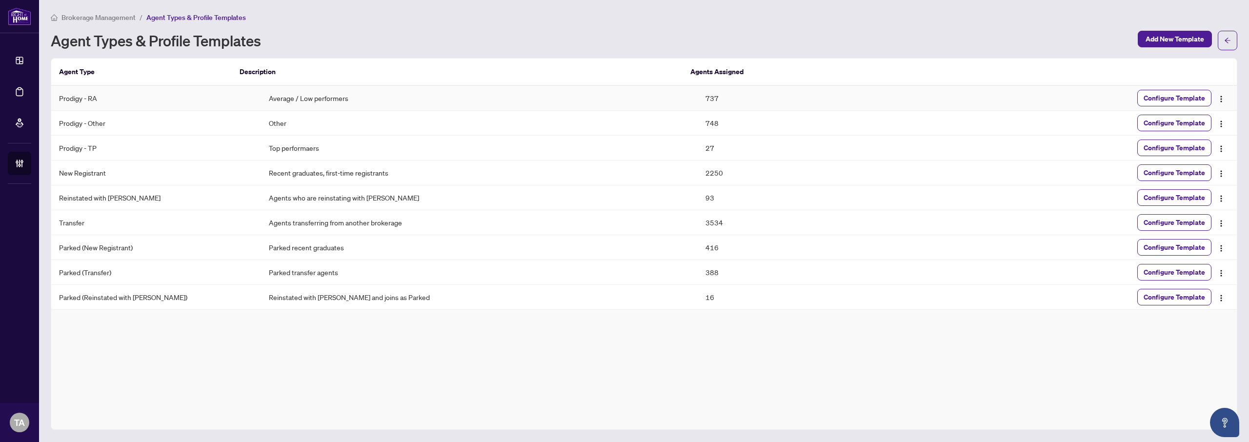
click at [697, 127] on td "748" at bounding box center [806, 123] width 218 height 25
click at [697, 107] on td "737" at bounding box center [806, 98] width 218 height 25
click at [697, 97] on td "737" at bounding box center [806, 98] width 218 height 25
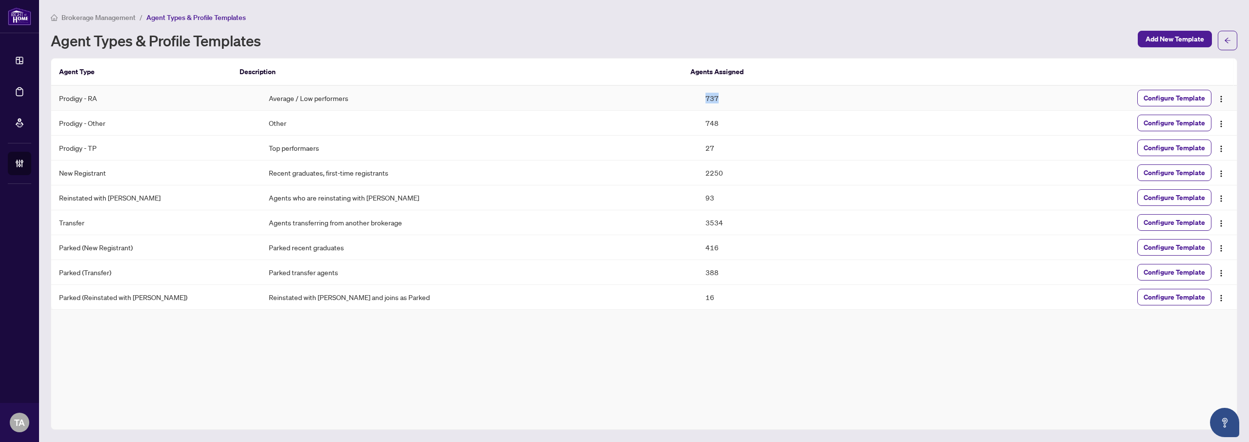
click at [697, 97] on td "737" at bounding box center [806, 98] width 218 height 25
click at [697, 118] on td "748" at bounding box center [806, 123] width 218 height 25
click at [697, 105] on td "737" at bounding box center [806, 98] width 218 height 25
click at [697, 100] on td "737" at bounding box center [806, 98] width 218 height 25
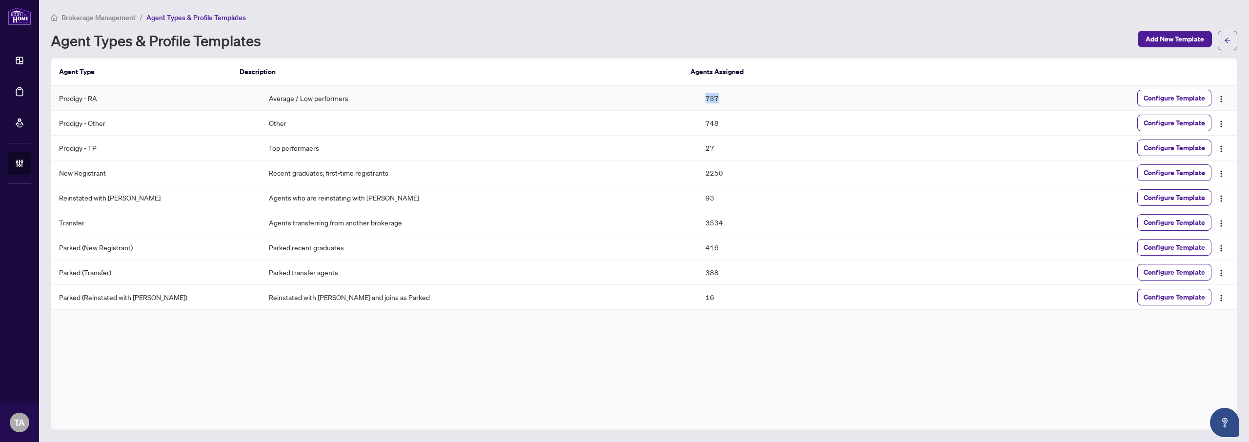
click at [697, 100] on td "737" at bounding box center [806, 98] width 218 height 25
click at [697, 125] on td "748" at bounding box center [806, 123] width 218 height 25
click at [697, 108] on td "737" at bounding box center [806, 98] width 218 height 25
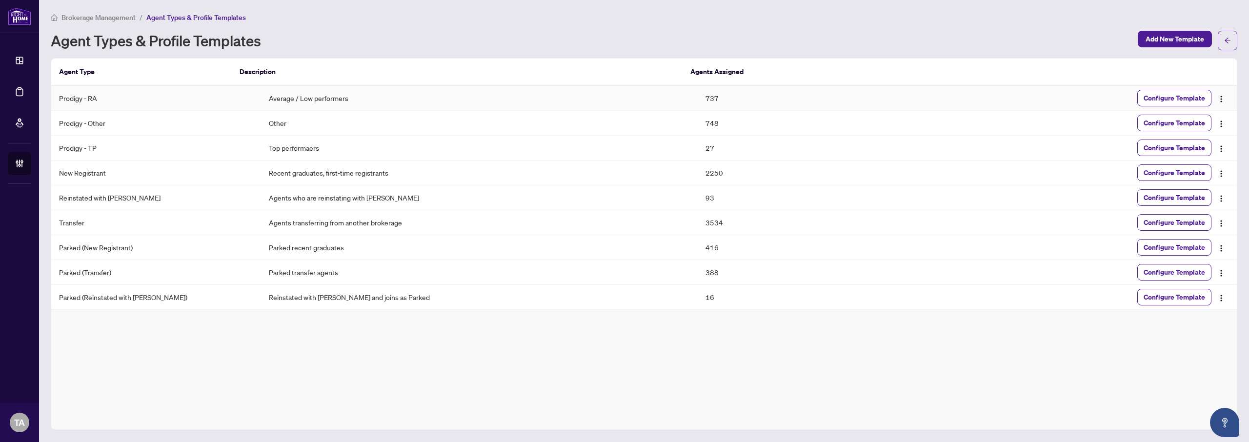
click at [697, 101] on td "737" at bounding box center [806, 98] width 218 height 25
click at [697, 120] on td "748" at bounding box center [806, 123] width 218 height 25
click at [697, 103] on td "737" at bounding box center [806, 98] width 218 height 25
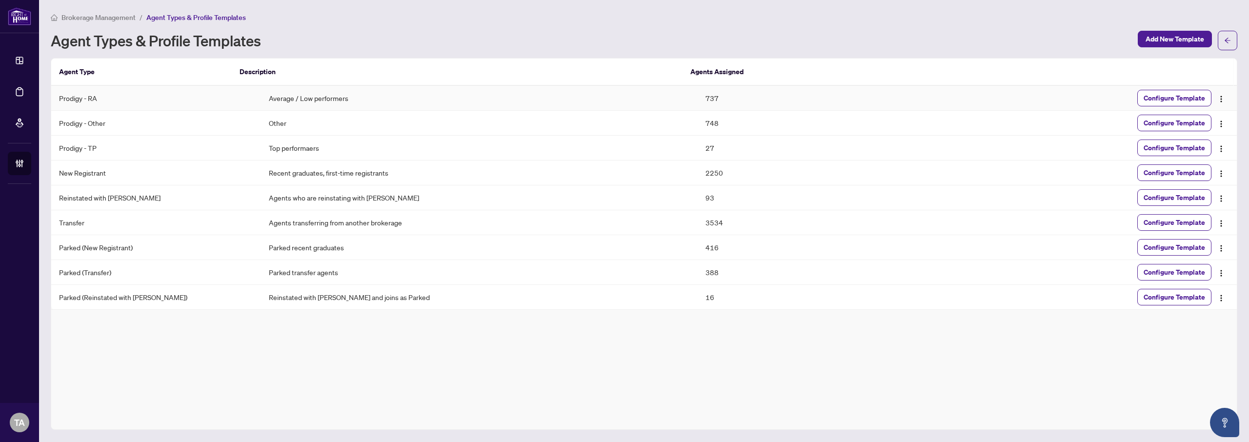
click at [697, 103] on td "737" at bounding box center [806, 98] width 218 height 25
click at [647, 59] on th "Description" at bounding box center [457, 72] width 451 height 27
click at [697, 96] on td "737" at bounding box center [806, 98] width 218 height 25
click at [697, 117] on td "748" at bounding box center [806, 123] width 218 height 25
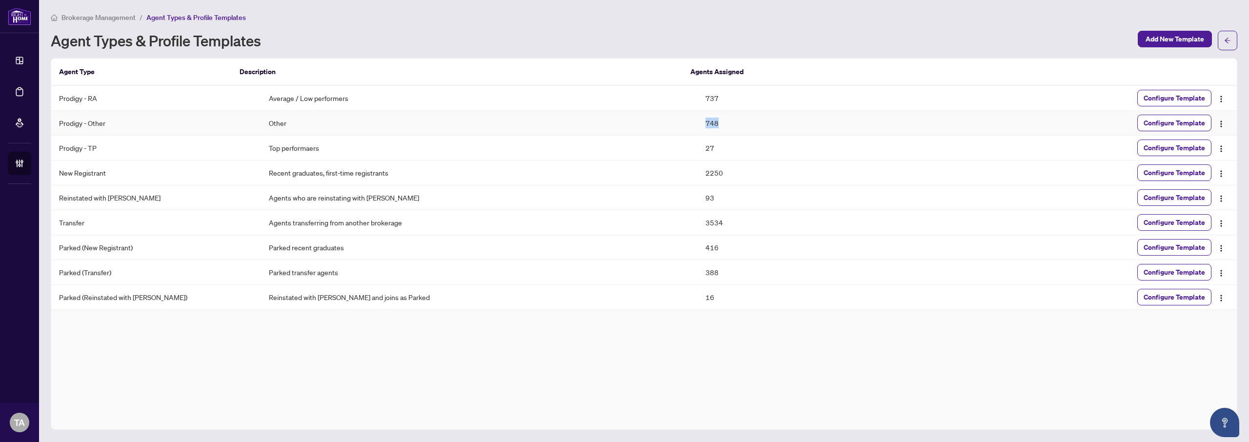
click at [697, 117] on td "748" at bounding box center [806, 123] width 218 height 25
click at [697, 100] on td "737" at bounding box center [806, 98] width 218 height 25
click at [683, 53] on div "Brokerage Management / Agent Types & Profile Templates Agent Types & Profile Te…" at bounding box center [644, 221] width 1186 height 418
click at [697, 99] on td "737" at bounding box center [806, 98] width 218 height 25
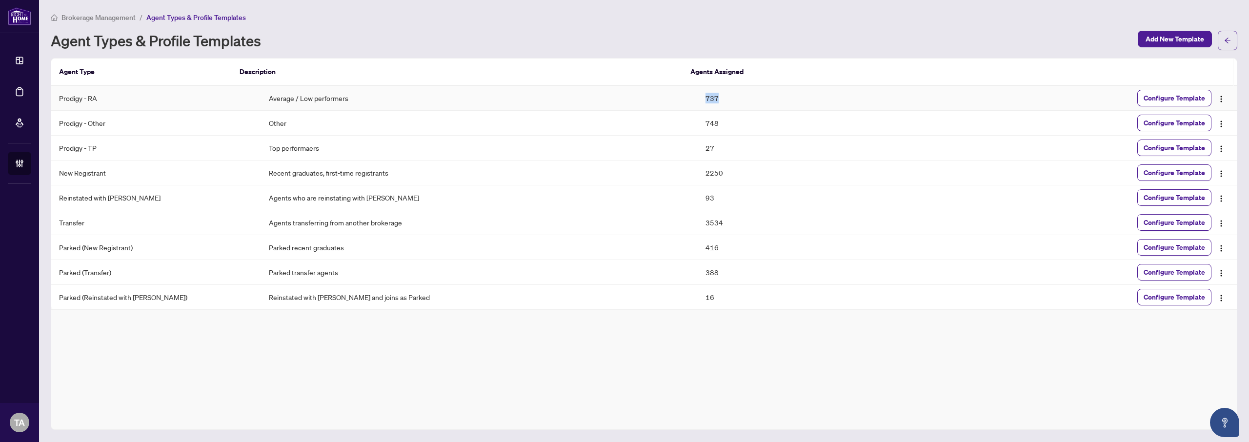
click at [697, 99] on td "737" at bounding box center [806, 98] width 218 height 25
click at [697, 119] on td "748" at bounding box center [806, 123] width 218 height 25
click at [697, 95] on td "737" at bounding box center [806, 98] width 218 height 25
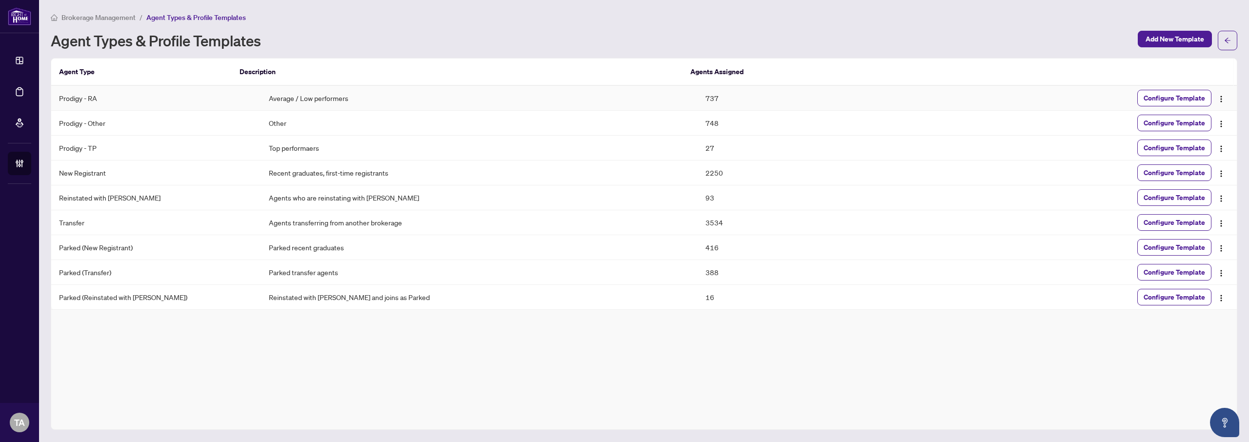
click at [683, 47] on div "Agent Types & Profile Templates" at bounding box center [591, 41] width 1081 height 16
click at [697, 92] on td "737" at bounding box center [806, 98] width 218 height 25
click at [697, 118] on td "748" at bounding box center [806, 123] width 218 height 25
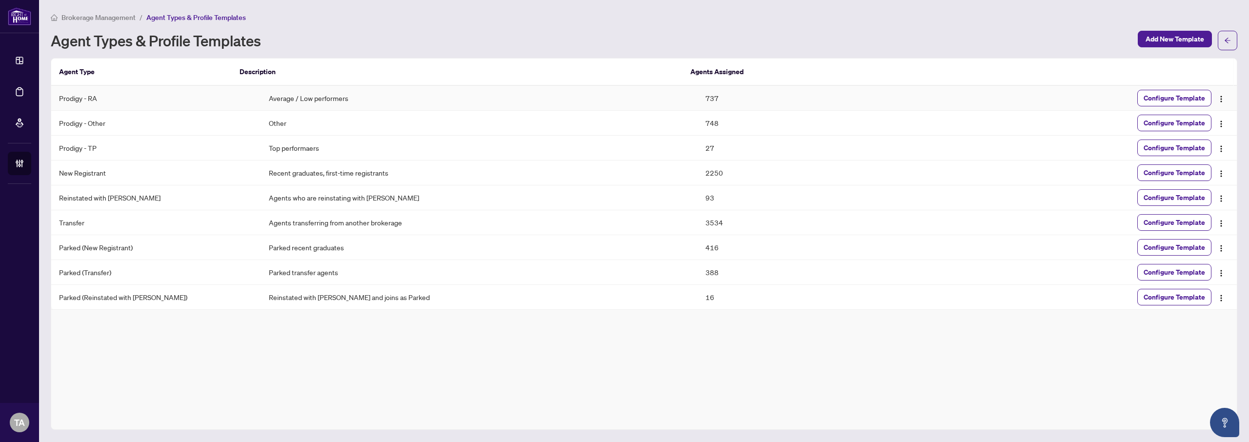
click at [697, 96] on td "737" at bounding box center [806, 98] width 218 height 25
click at [689, 61] on th "Agents Assigned" at bounding box center [794, 72] width 225 height 27
click at [697, 101] on td "737" at bounding box center [806, 98] width 218 height 25
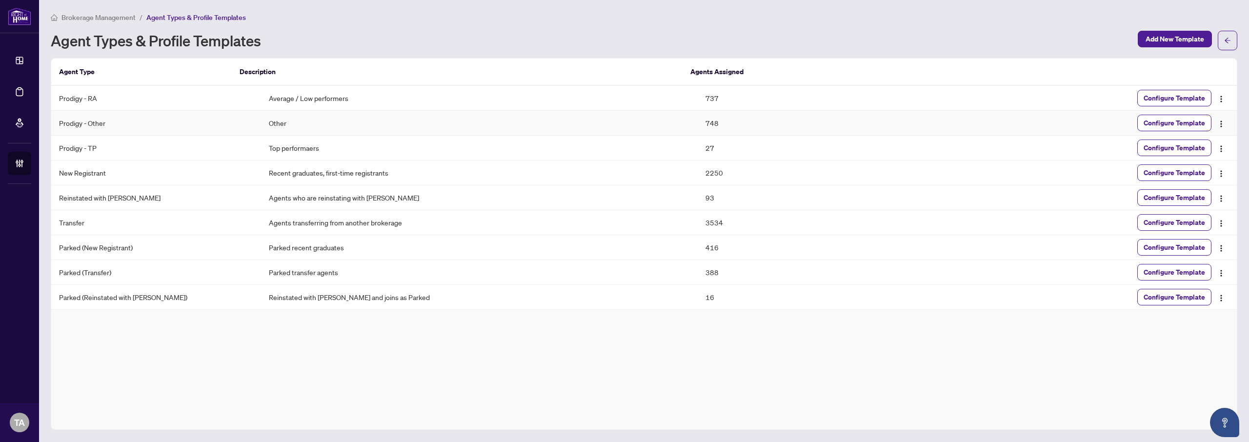
click at [697, 120] on td "748" at bounding box center [806, 123] width 218 height 25
click at [697, 95] on td "737" at bounding box center [806, 98] width 218 height 25
click at [687, 51] on div "Brokerage Management / Agent Types & Profile Templates Agent Types & Profile Te…" at bounding box center [644, 221] width 1186 height 418
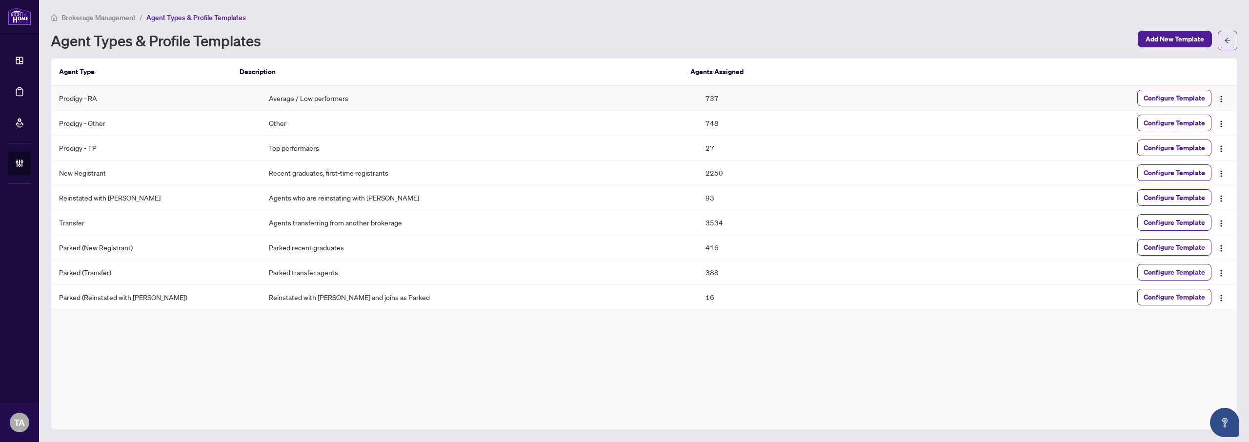
click at [697, 103] on td "737" at bounding box center [806, 98] width 218 height 25
click at [697, 119] on td "748" at bounding box center [806, 123] width 218 height 25
click at [697, 97] on td "737" at bounding box center [806, 98] width 218 height 25
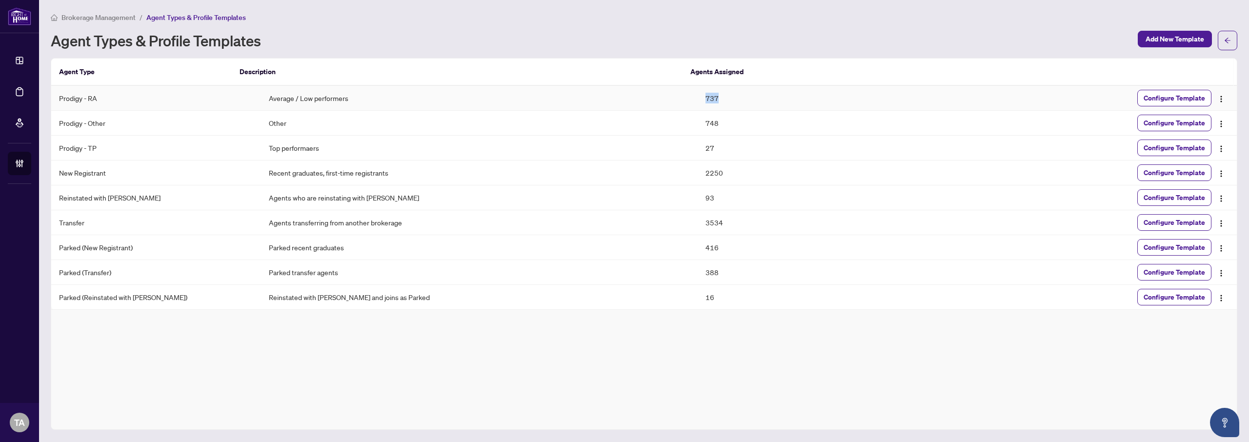
click at [697, 97] on td "737" at bounding box center [806, 98] width 218 height 25
click at [685, 44] on div "Agent Types & Profile Templates" at bounding box center [591, 41] width 1081 height 16
click at [699, 94] on td "737" at bounding box center [806, 98] width 218 height 25
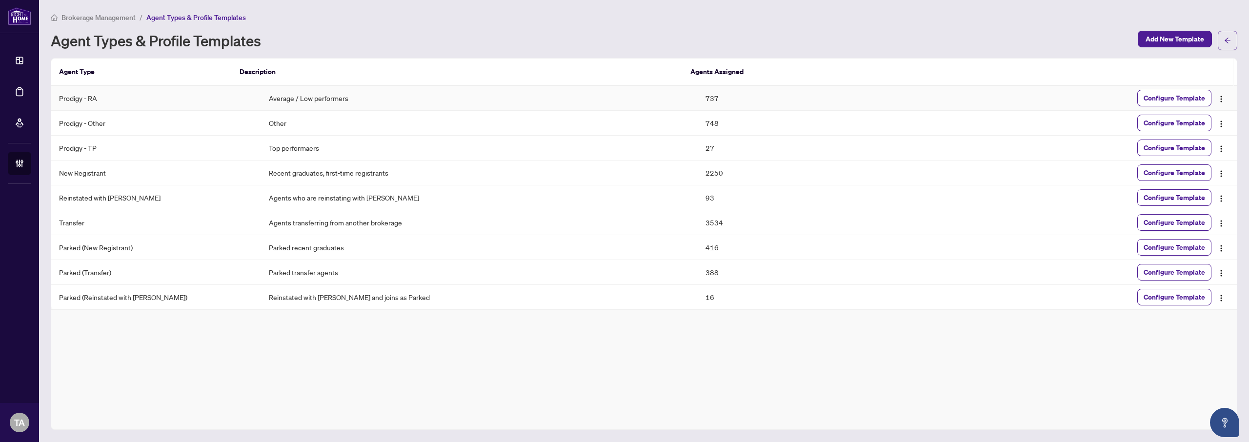
click at [698, 126] on td "748" at bounding box center [806, 123] width 218 height 25
click at [692, 50] on div "Brokerage Management / Agent Types & Profile Templates Agent Types & Profile Te…" at bounding box center [644, 221] width 1186 height 418
click at [699, 91] on td "737" at bounding box center [806, 98] width 218 height 25
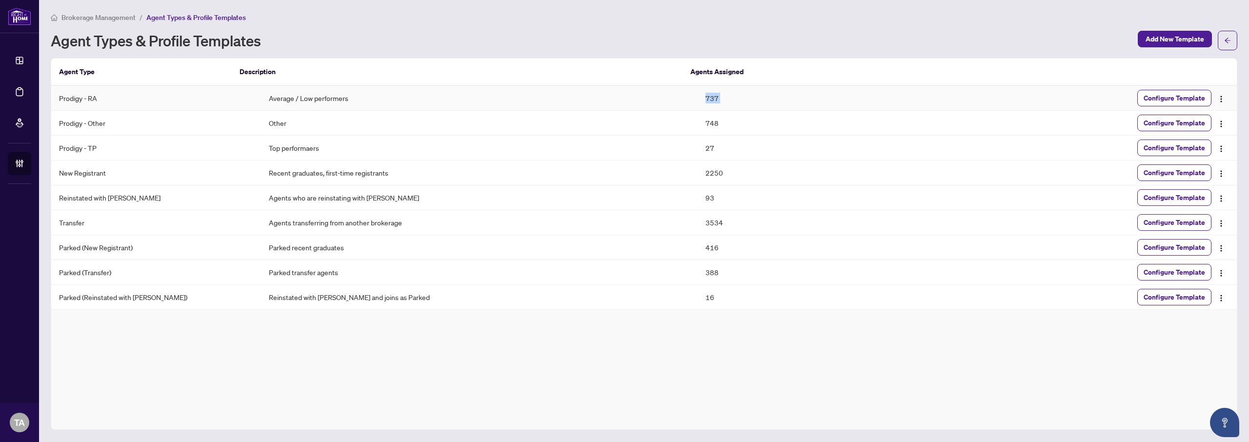
click at [699, 91] on td "737" at bounding box center [806, 98] width 218 height 25
click at [644, 40] on div "Agent Types & Profile Templates" at bounding box center [591, 41] width 1081 height 16
click at [697, 94] on td "737" at bounding box center [806, 98] width 218 height 25
click at [685, 40] on div "Agent Types & Profile Templates" at bounding box center [591, 41] width 1081 height 16
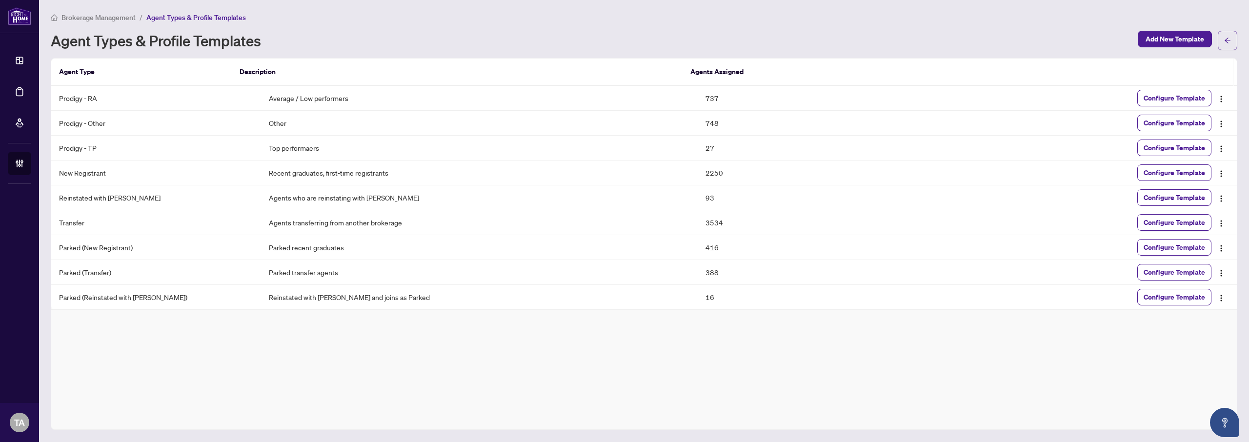
click at [564, 20] on div "Brokerage Management / Agent Types & Profile Templates" at bounding box center [644, 17] width 1186 height 11
click at [66, 36] on h1 "Agent Types & Profile Templates" at bounding box center [156, 41] width 210 height 16
drag, startPoint x: 66, startPoint y: 36, endPoint x: 230, endPoint y: 49, distance: 164.4
click at [230, 48] on h1 "Agent Types & Profile Templates" at bounding box center [156, 41] width 210 height 16
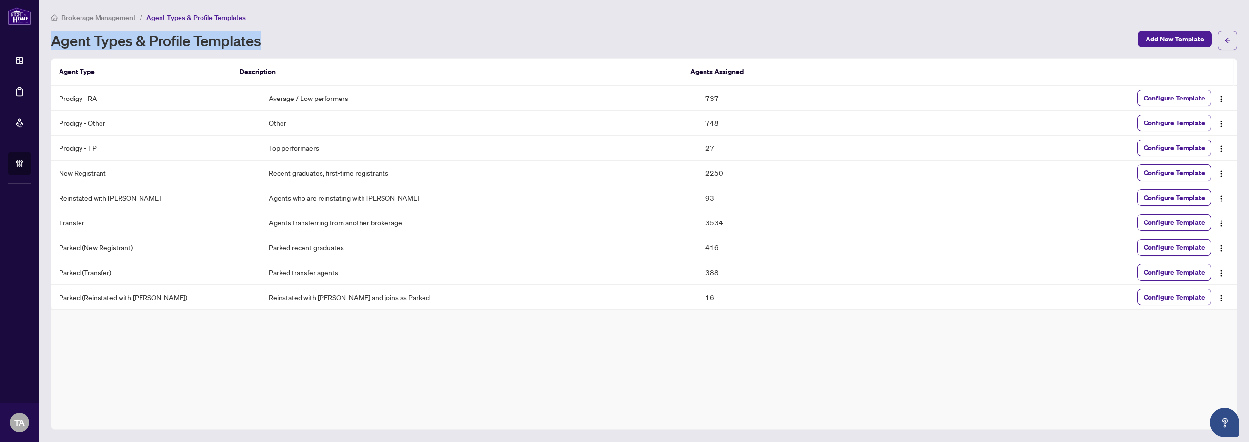
drag, startPoint x: 230, startPoint y: 49, endPoint x: 76, endPoint y: 43, distance: 153.7
click at [76, 43] on h1 "Agent Types & Profile Templates" at bounding box center [156, 41] width 210 height 16
drag, startPoint x: 76, startPoint y: 43, endPoint x: 260, endPoint y: 42, distance: 184.4
click at [260, 42] on h1 "Agent Types & Profile Templates" at bounding box center [156, 41] width 210 height 16
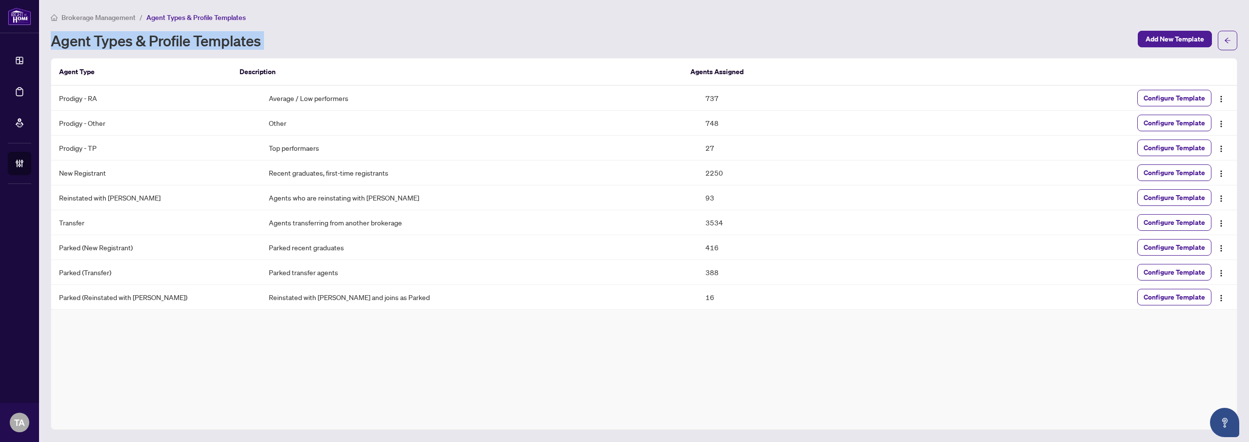
click at [260, 42] on h1 "Agent Types & Profile Templates" at bounding box center [156, 41] width 210 height 16
drag, startPoint x: 260, startPoint y: 42, endPoint x: 76, endPoint y: 40, distance: 184.9
click at [76, 40] on h1 "Agent Types & Profile Templates" at bounding box center [156, 41] width 210 height 16
drag, startPoint x: 76, startPoint y: 40, endPoint x: 233, endPoint y: 42, distance: 157.1
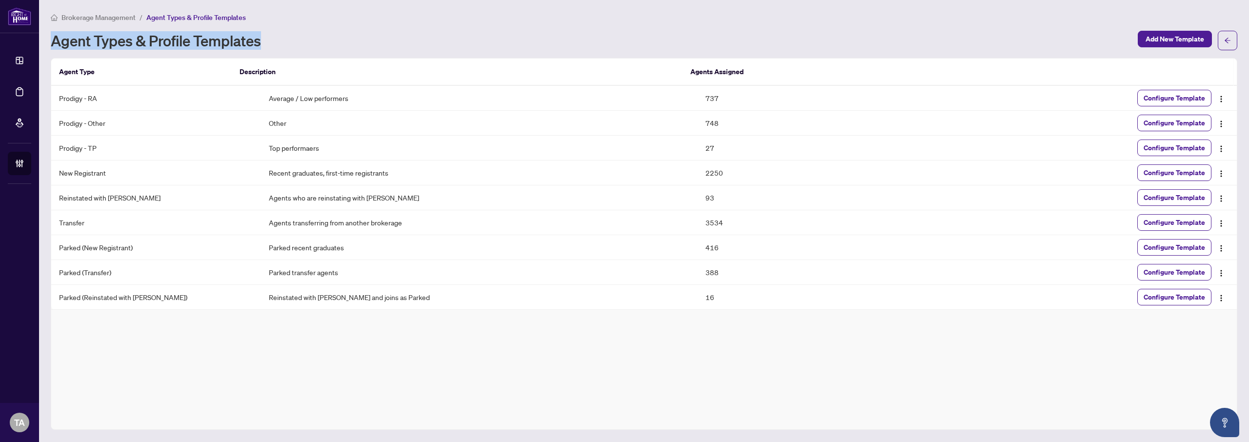
click at [233, 42] on h1 "Agent Types & Profile Templates" at bounding box center [156, 41] width 210 height 16
drag, startPoint x: 233, startPoint y: 42, endPoint x: 67, endPoint y: 42, distance: 165.8
click at [67, 42] on h1 "Agent Types & Profile Templates" at bounding box center [156, 41] width 210 height 16
click at [66, 42] on h1 "Agent Types & Profile Templates" at bounding box center [156, 41] width 210 height 16
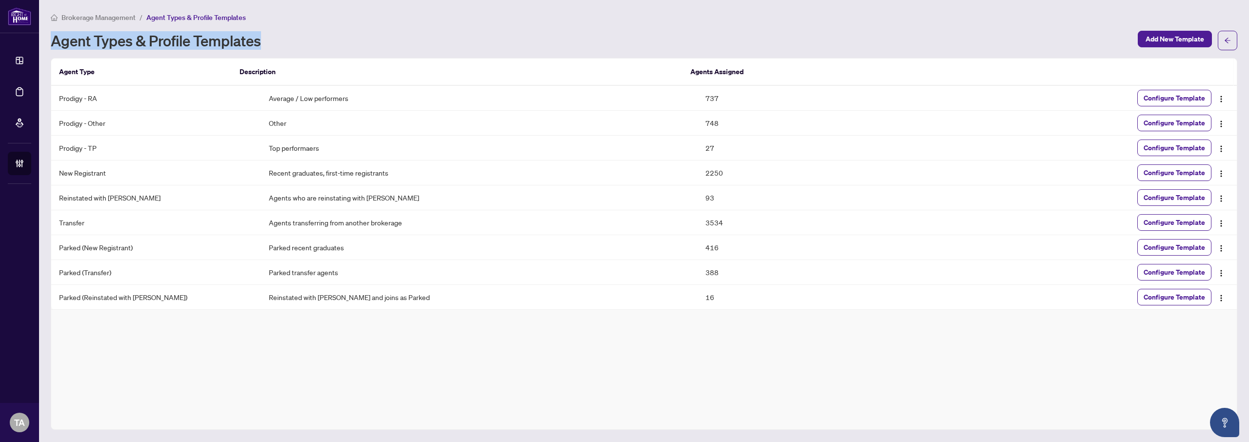
drag, startPoint x: 66, startPoint y: 42, endPoint x: 229, endPoint y: 40, distance: 162.9
click at [229, 40] on h1 "Agent Types & Profile Templates" at bounding box center [156, 41] width 210 height 16
click at [560, 18] on div "Brokerage Management / Agent Types & Profile Templates" at bounding box center [644, 17] width 1186 height 11
click at [699, 28] on div "Brokerage Management / Agent Types & Profile Templates Agent Types & Profile Te…" at bounding box center [644, 31] width 1186 height 39
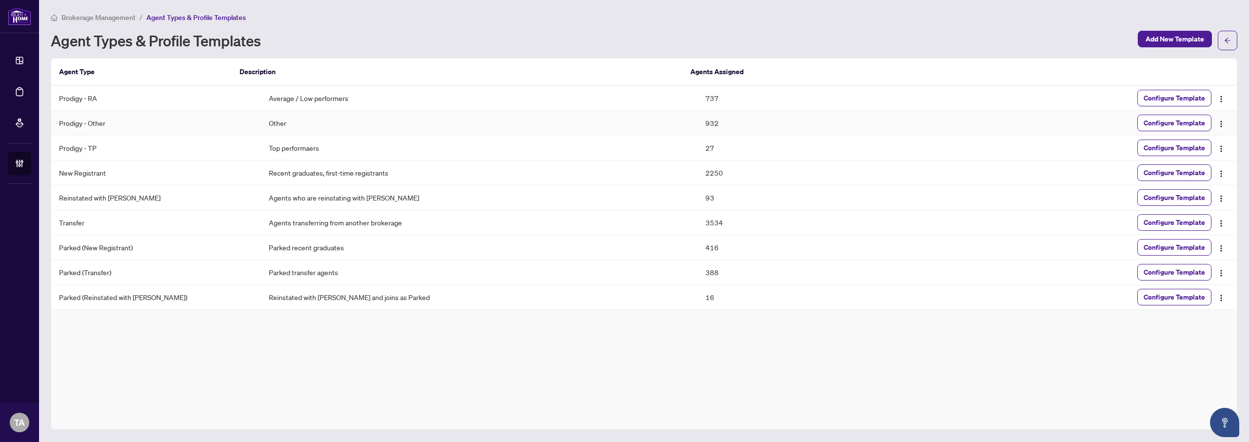
click at [697, 120] on td "932" at bounding box center [806, 123] width 218 height 25
click at [666, 45] on div "Agent Types & Profile Templates" at bounding box center [591, 41] width 1081 height 16
click at [77, 29] on div "Brokerage Management / Agent Types & Profile Templates Agent Types & Profile Te…" at bounding box center [644, 31] width 1186 height 39
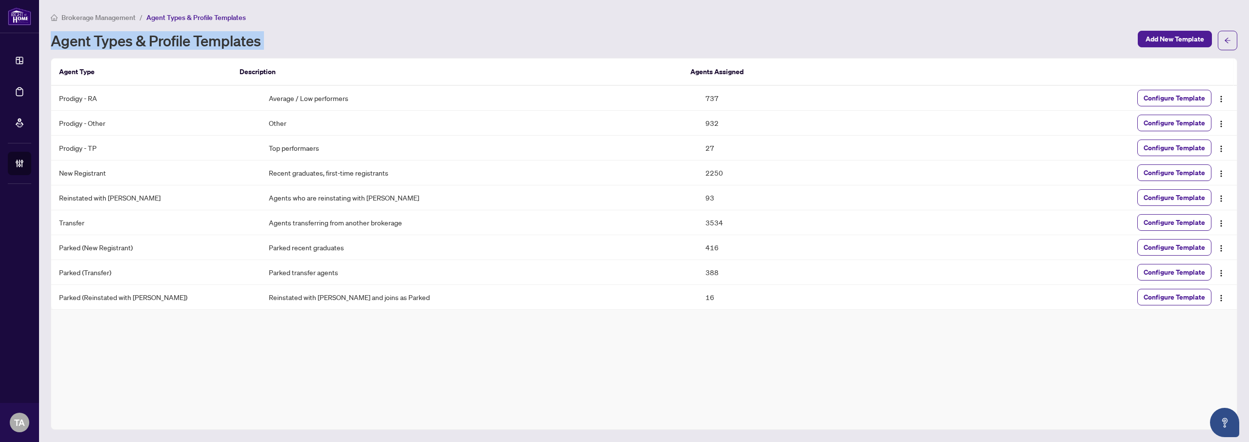
click at [77, 29] on div "Brokerage Management / Agent Types & Profile Templates Agent Types & Profile Te…" at bounding box center [644, 31] width 1186 height 39
click at [220, 38] on h1 "Agent Types & Profile Templates" at bounding box center [156, 41] width 210 height 16
click at [57, 39] on h1 "Agent Types & Profile Templates" at bounding box center [156, 41] width 210 height 16
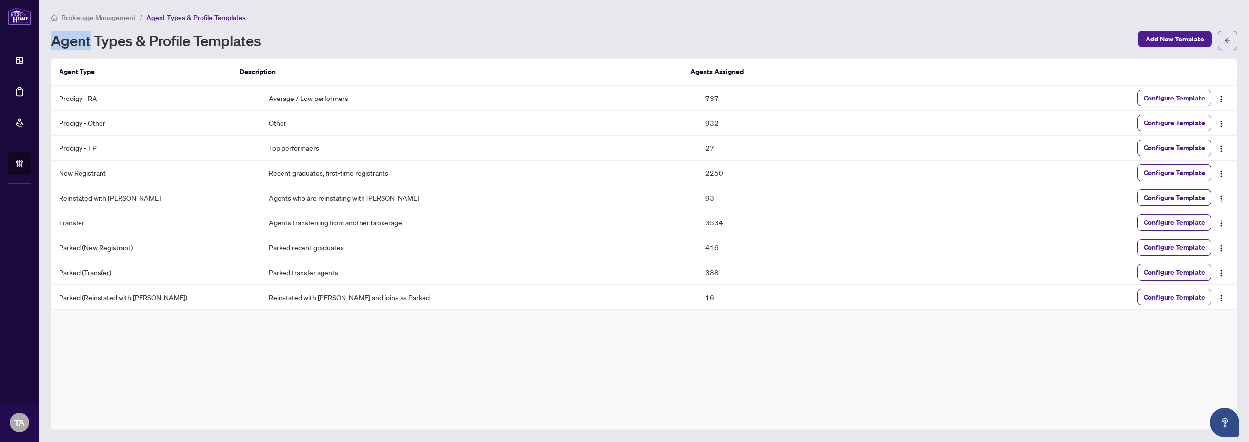
click at [57, 39] on h1 "Agent Types & Profile Templates" at bounding box center [156, 41] width 210 height 16
drag, startPoint x: 57, startPoint y: 39, endPoint x: 208, endPoint y: 42, distance: 151.7
click at [60, 39] on h1 "Agent Types & Profile Templates" at bounding box center [156, 41] width 210 height 16
click at [233, 41] on h1 "Agent Types & Profile Templates" at bounding box center [156, 41] width 210 height 16
click at [698, 124] on td "1029" at bounding box center [806, 123] width 218 height 25
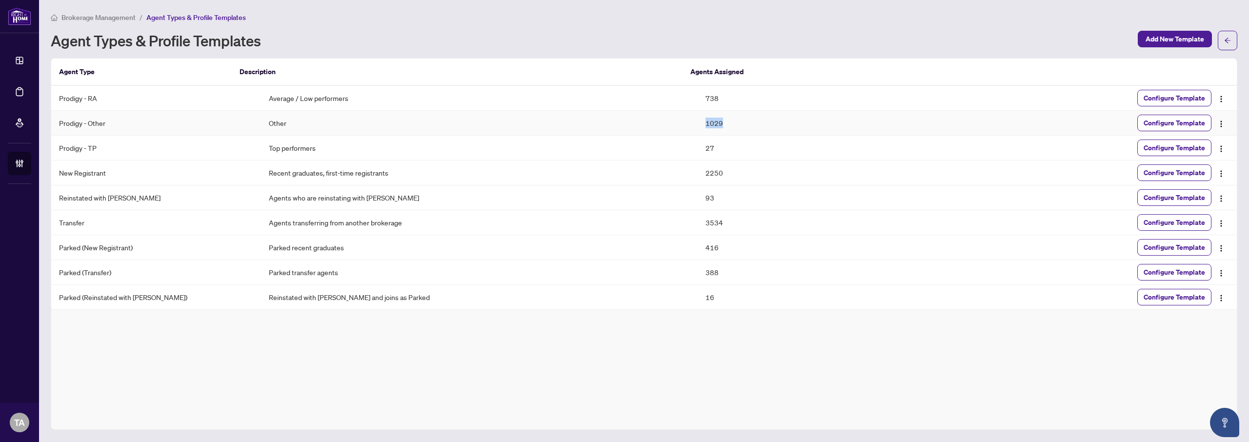
click at [698, 124] on td "1029" at bounding box center [806, 123] width 218 height 25
click at [697, 94] on td "738" at bounding box center [806, 98] width 218 height 25
click at [697, 119] on td "1029" at bounding box center [806, 123] width 218 height 25
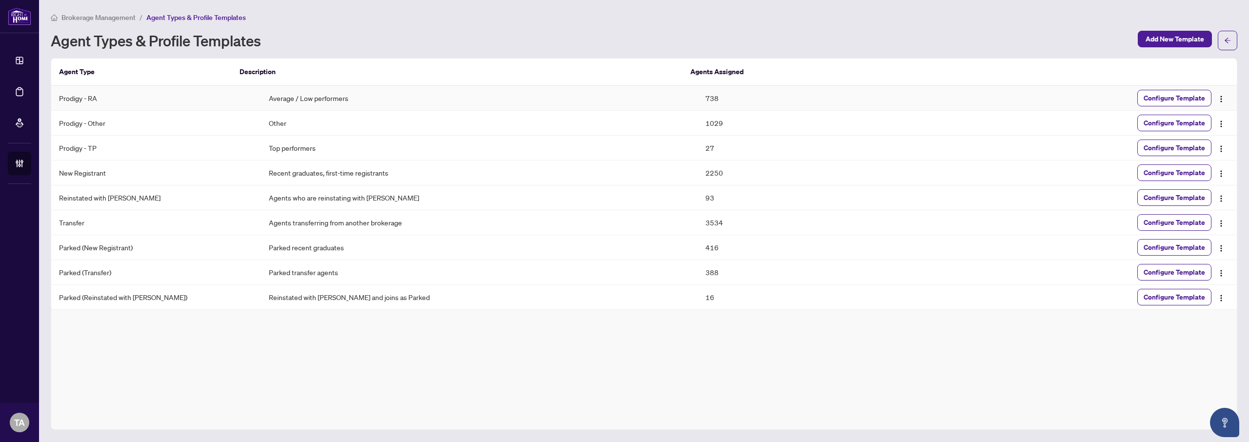
click at [697, 96] on td "738" at bounding box center [806, 98] width 218 height 25
click at [697, 122] on td "1029" at bounding box center [806, 123] width 218 height 25
click at [697, 98] on td "738" at bounding box center [806, 98] width 218 height 25
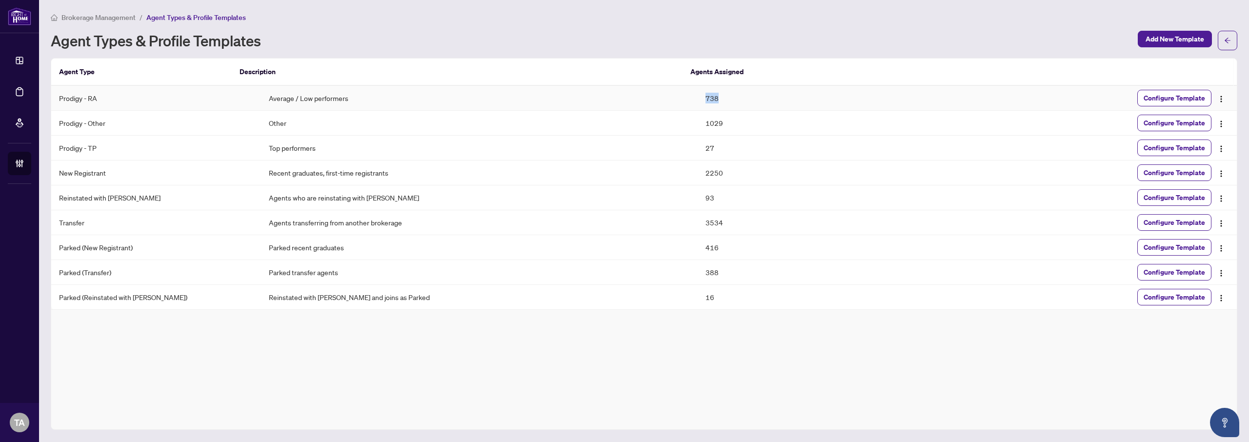
click at [697, 98] on td "738" at bounding box center [806, 98] width 218 height 25
click at [697, 118] on td "1029" at bounding box center [806, 123] width 218 height 25
click at [697, 101] on td "738" at bounding box center [806, 98] width 218 height 25
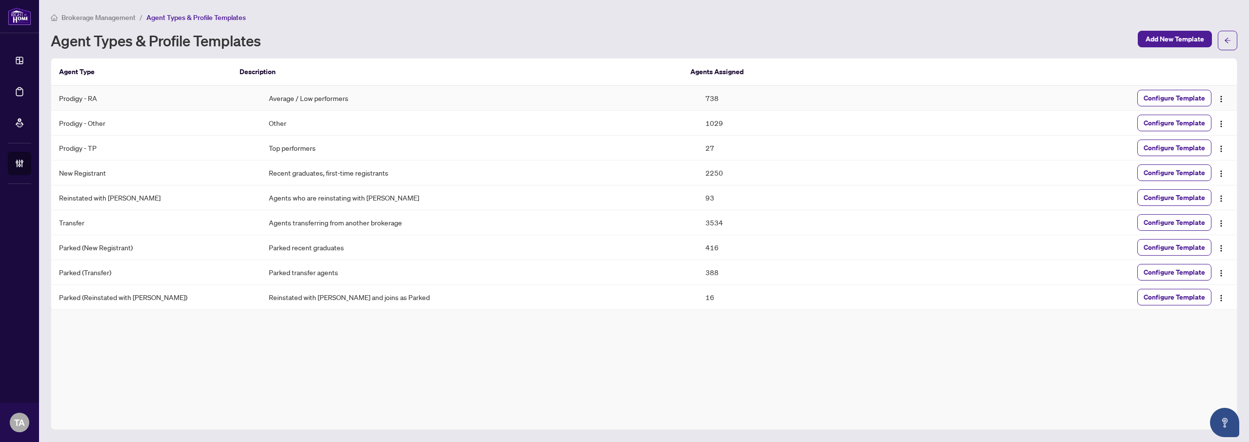
click at [697, 118] on td "1029" at bounding box center [806, 123] width 218 height 25
click at [633, 17] on div "Brokerage Management / Agent Types & Profile Templates" at bounding box center [644, 17] width 1186 height 11
